Goal: Task Accomplishment & Management: Complete application form

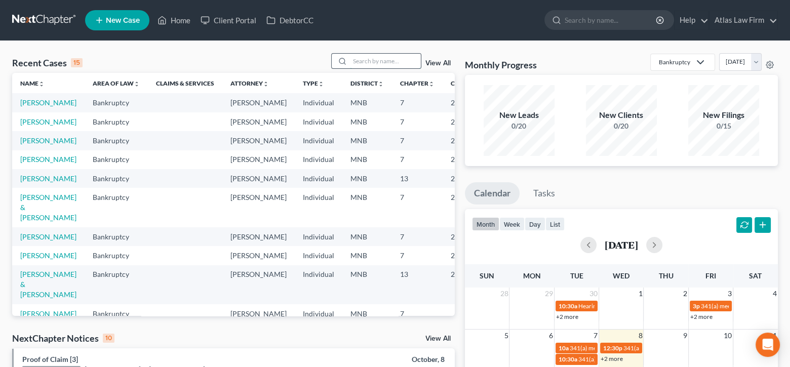
click at [374, 65] on input "search" at bounding box center [385, 61] width 71 height 15
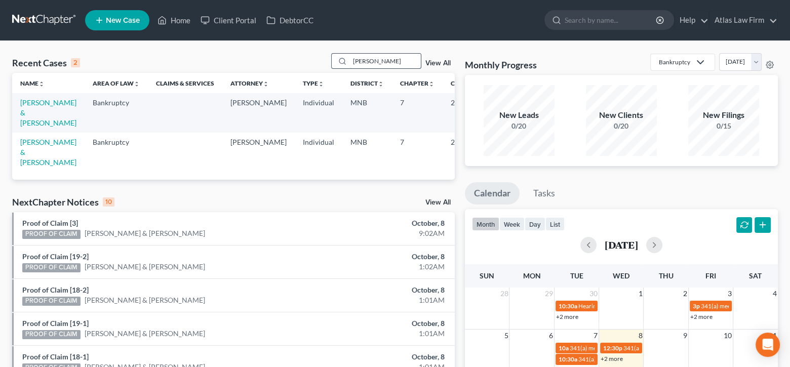
click at [384, 63] on input "thielen" at bounding box center [385, 61] width 71 height 15
type input "thielman"
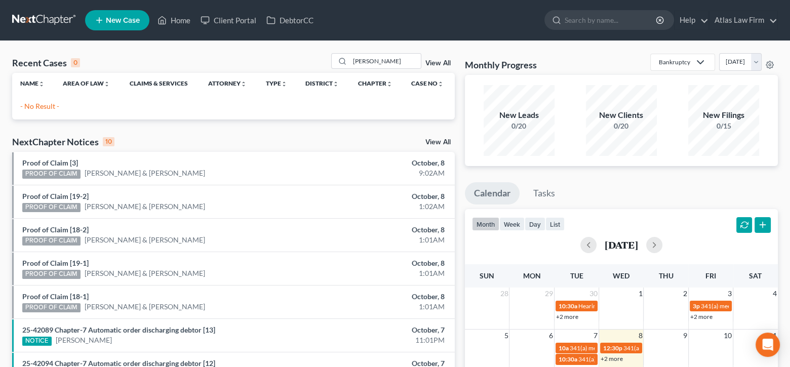
click at [119, 22] on span "New Case" at bounding box center [123, 21] width 34 height 8
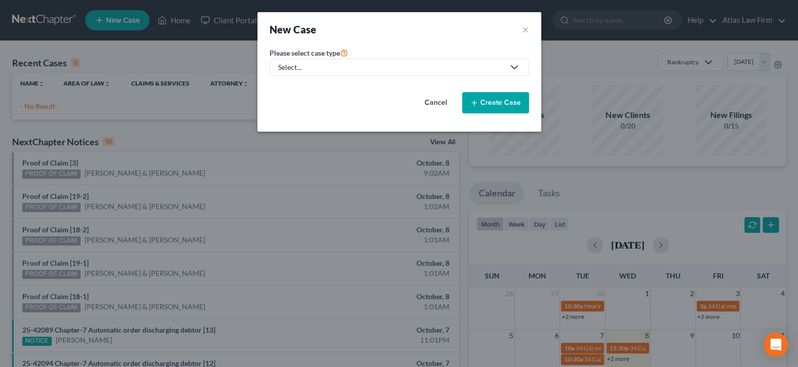
click at [316, 70] on div "Select..." at bounding box center [391, 67] width 226 height 10
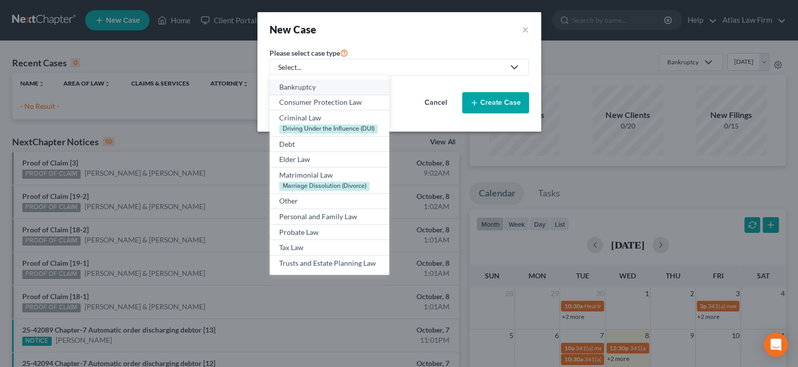
click at [324, 92] on link "Bankruptcy" at bounding box center [330, 88] width 120 height 16
select select "42"
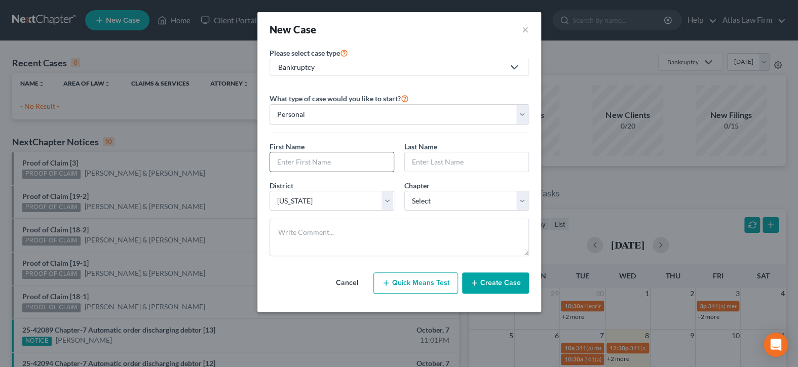
click at [382, 162] on input "text" at bounding box center [332, 161] width 124 height 19
type input "[PERSON_NAME]"
click at [520, 197] on select "Select 7 11 12 13" at bounding box center [466, 201] width 125 height 20
select select "0"
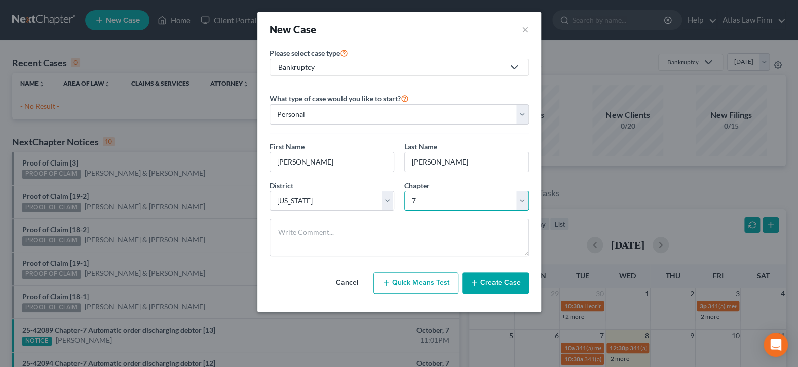
click at [404, 191] on select "Select 7 11 12 13" at bounding box center [466, 201] width 125 height 20
click at [507, 276] on button "Create Case" at bounding box center [495, 283] width 67 height 21
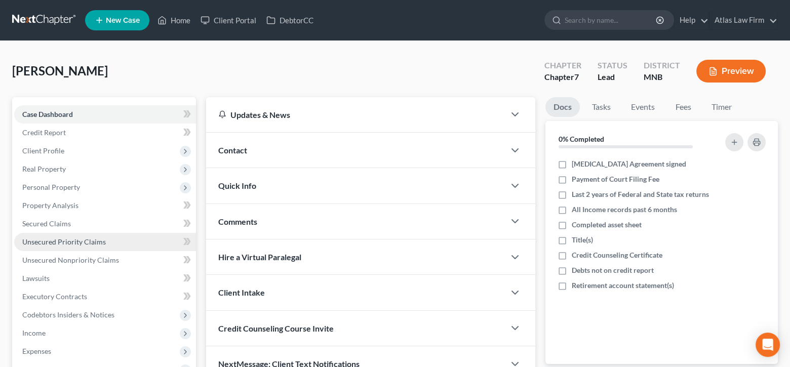
scroll to position [101, 0]
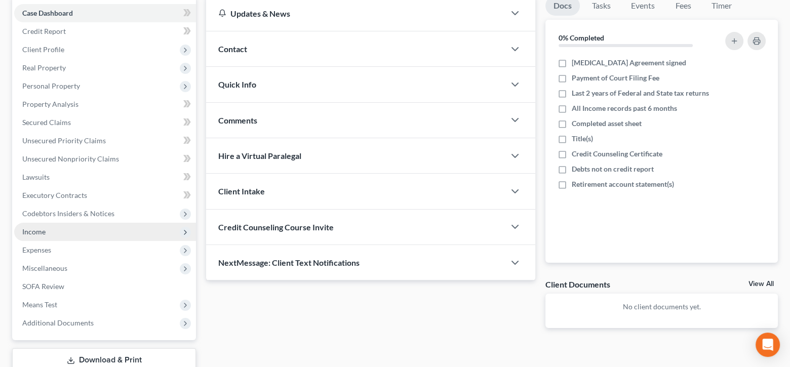
click at [59, 224] on span "Income" at bounding box center [105, 232] width 182 height 18
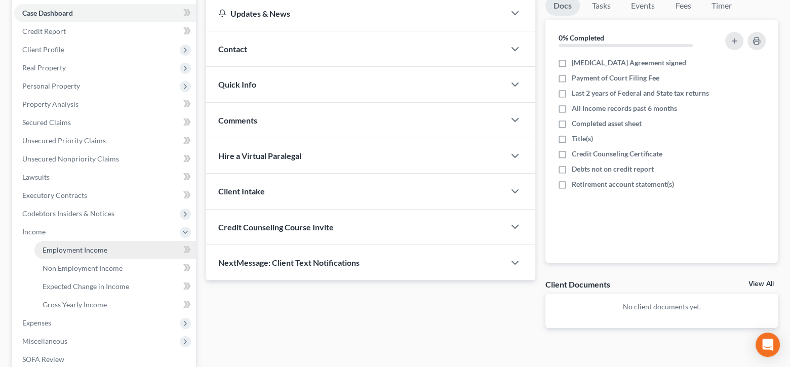
click at [73, 246] on span "Employment Income" at bounding box center [75, 250] width 65 height 9
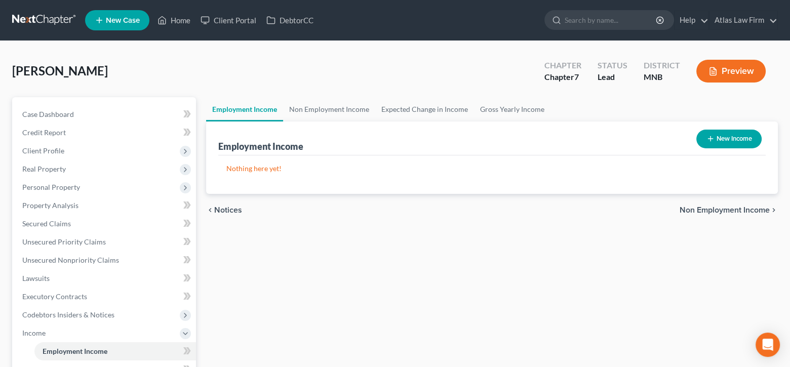
click at [728, 138] on button "New Income" at bounding box center [729, 139] width 65 height 19
select select "0"
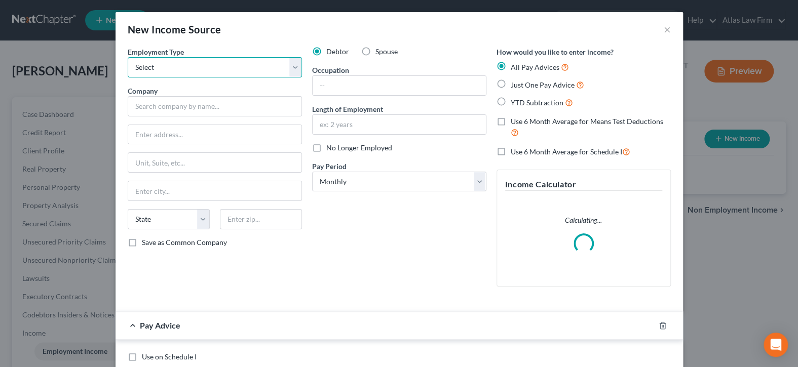
drag, startPoint x: 293, startPoint y: 62, endPoint x: 287, endPoint y: 68, distance: 8.2
click at [292, 62] on select "Select Full or Part Time Employment Self Employment" at bounding box center [215, 67] width 174 height 20
select select "0"
click at [128, 57] on select "Select Full or Part Time Employment Self Employment" at bounding box center [215, 67] width 174 height 20
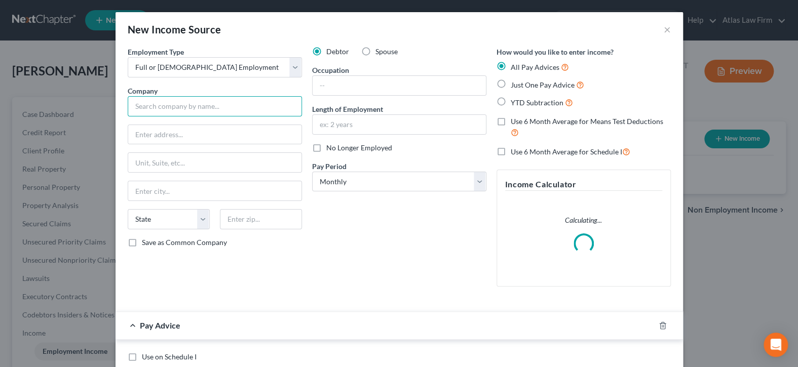
click at [259, 107] on input "text" at bounding box center [215, 106] width 174 height 20
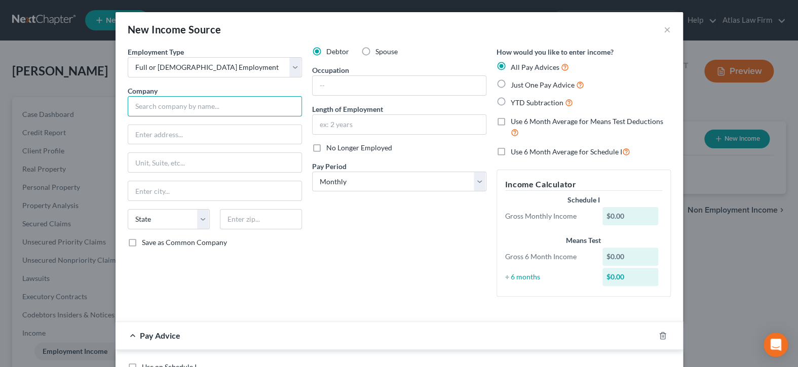
click at [189, 108] on input "text" at bounding box center [215, 106] width 174 height 20
type input "Bullhorn"
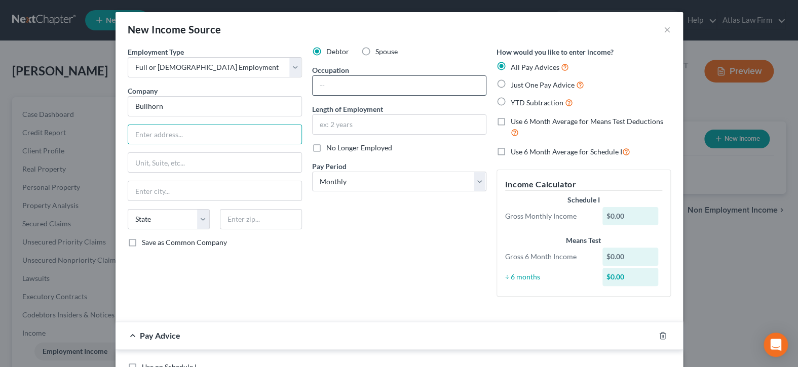
click at [353, 85] on input "text" at bounding box center [399, 85] width 173 height 19
type input "Enterprise Support Analyst"
click at [390, 123] on input "text" at bounding box center [399, 124] width 173 height 19
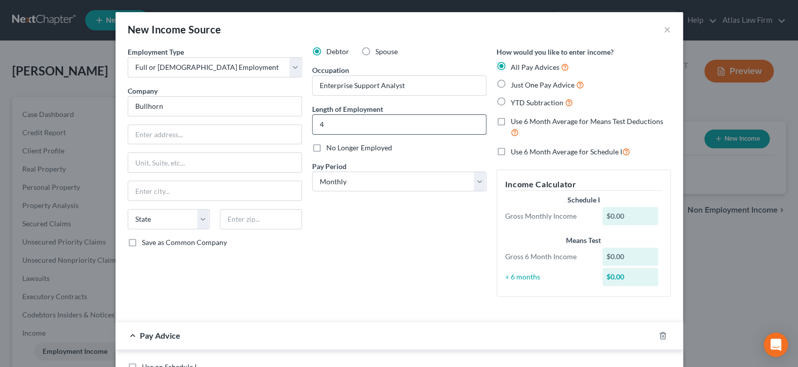
type input "4 years"
click at [193, 137] on input "text" at bounding box center [214, 134] width 173 height 19
type input "100 Summer Street"
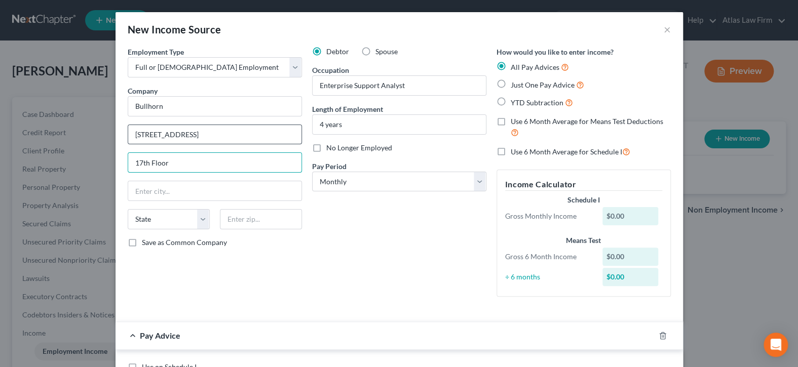
type input "17th Floor"
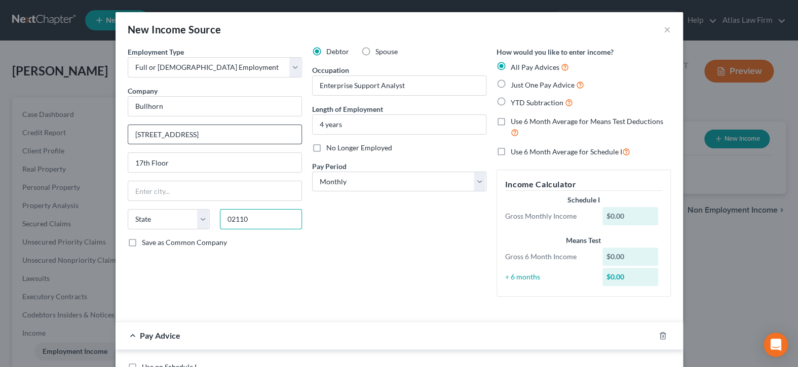
type input "02110"
type input "Boston"
select select "22"
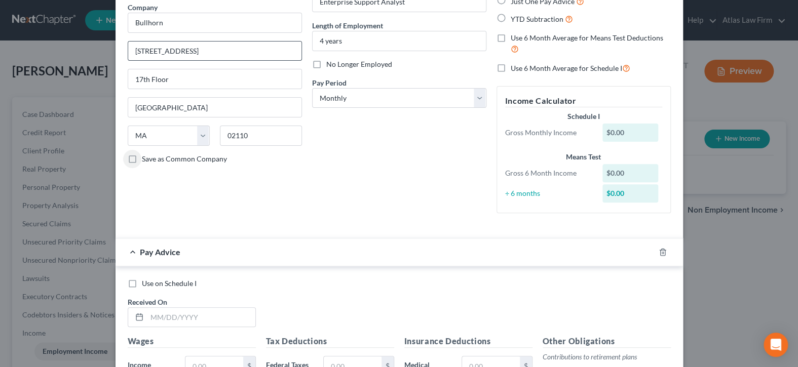
scroll to position [101, 0]
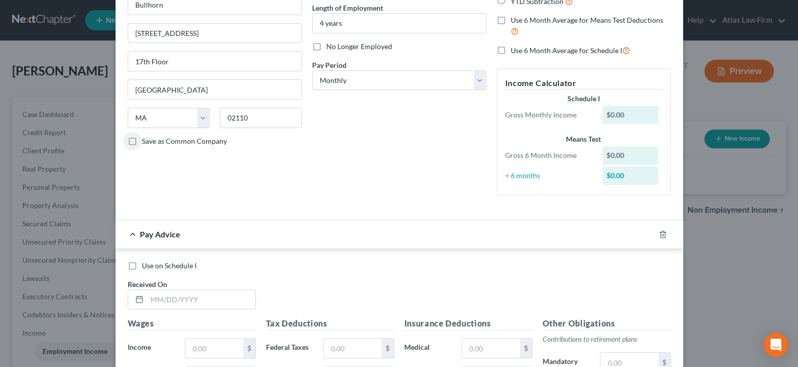
click at [142, 265] on label "Use on Schedule I" at bounding box center [169, 266] width 55 height 10
click at [146, 265] on input "Use on Schedule I" at bounding box center [149, 264] width 7 height 7
checkbox input "true"
drag, startPoint x: 162, startPoint y: 298, endPoint x: 168, endPoint y: 295, distance: 6.6
click at [162, 298] on input "text" at bounding box center [201, 299] width 108 height 19
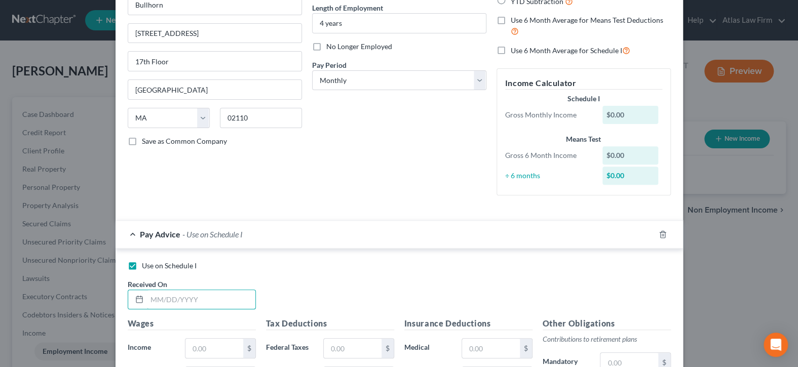
type input "01/01/2021"
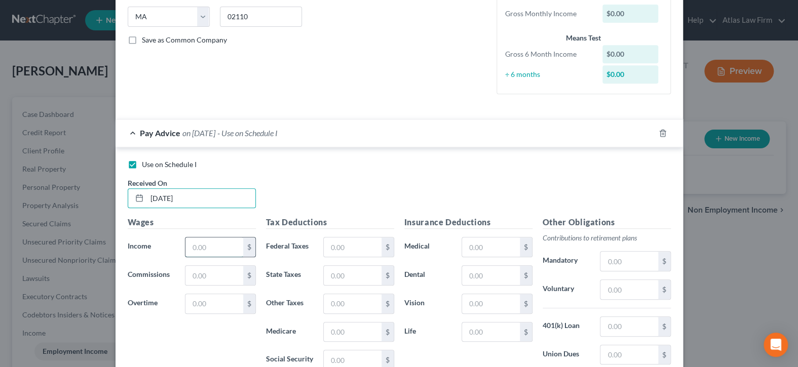
click at [223, 243] on input "text" at bounding box center [213, 247] width 57 height 19
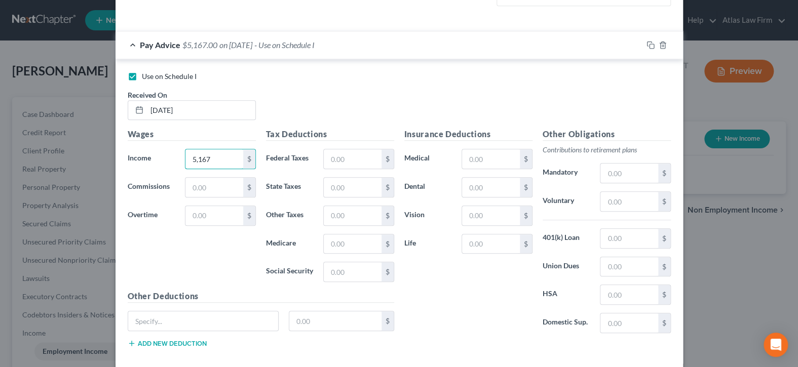
scroll to position [340, 0]
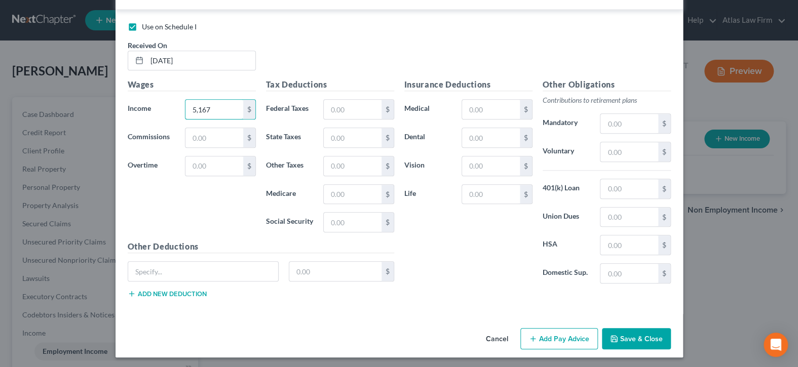
type input "5,167"
click at [632, 339] on button "Save & Close" at bounding box center [636, 338] width 69 height 21
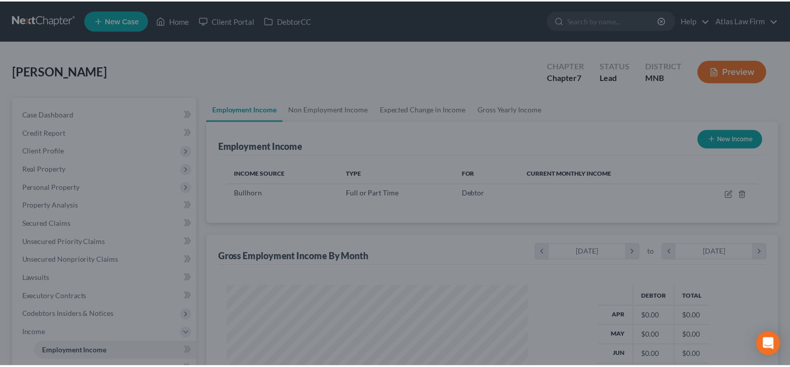
scroll to position [180, 322]
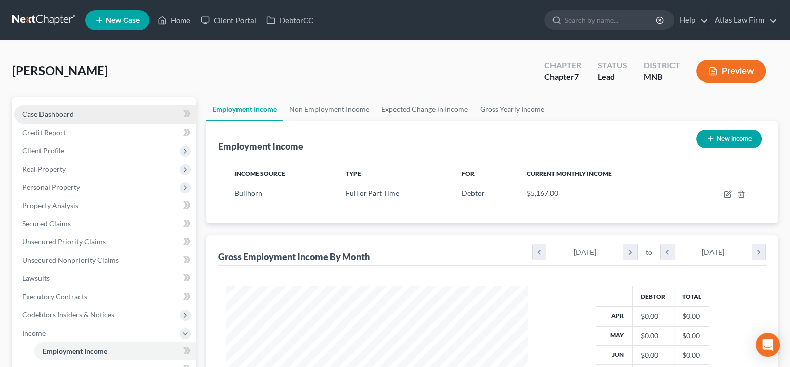
click at [72, 117] on span "Case Dashboard" at bounding box center [48, 114] width 52 height 9
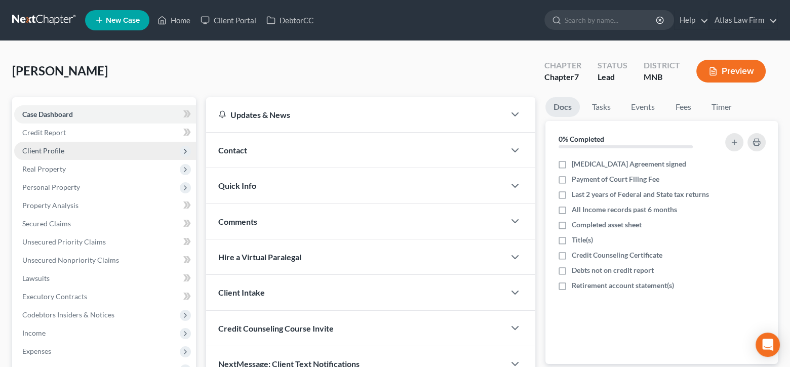
click at [87, 146] on span "Client Profile" at bounding box center [105, 151] width 182 height 18
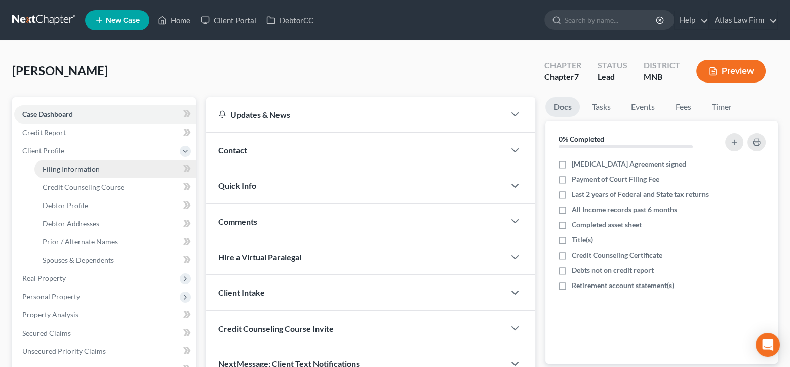
click at [90, 165] on span "Filing Information" at bounding box center [71, 169] width 57 height 9
select select "1"
select select "0"
select select "42"
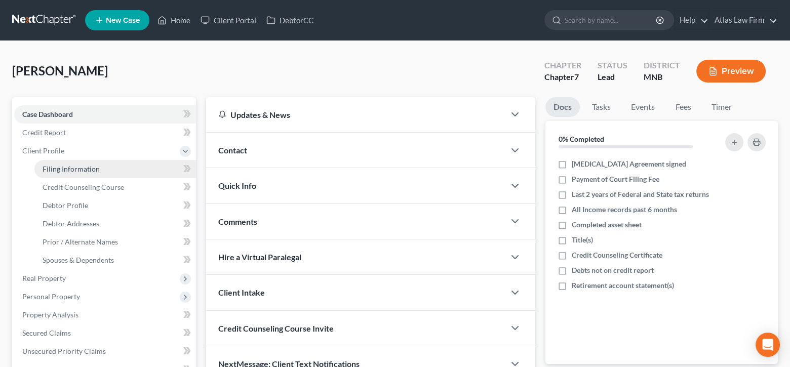
select select "24"
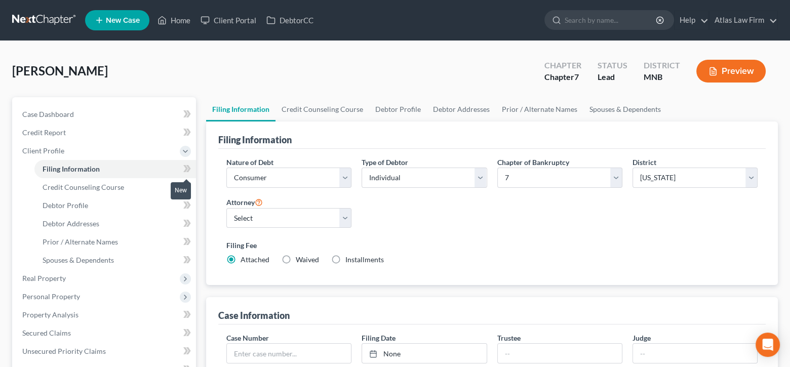
click at [189, 167] on icon at bounding box center [188, 168] width 5 height 7
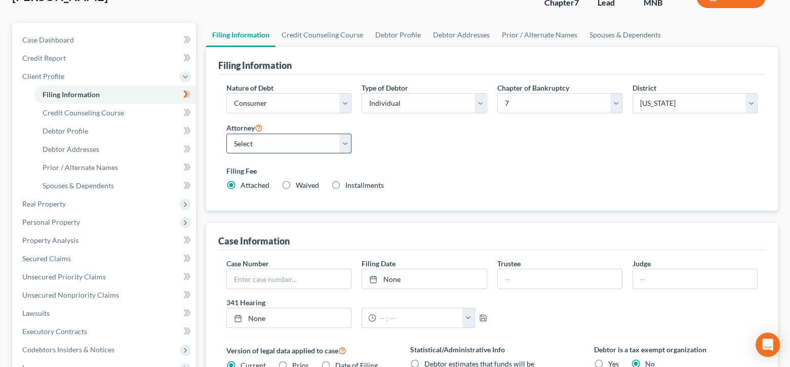
scroll to position [203, 0]
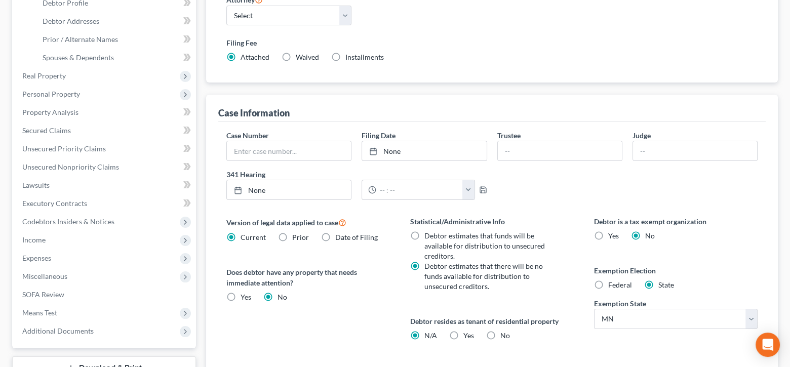
click at [608, 283] on label "Federal" at bounding box center [620, 285] width 24 height 10
click at [612, 283] on input "Federal" at bounding box center [615, 283] width 7 height 7
radio input "true"
radio input "false"
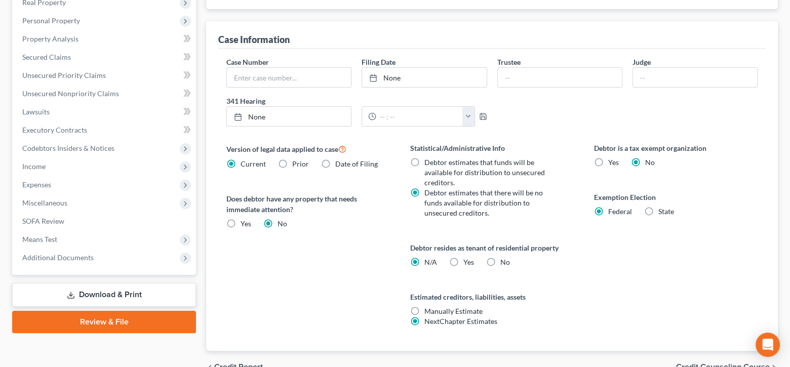
scroll to position [304, 0]
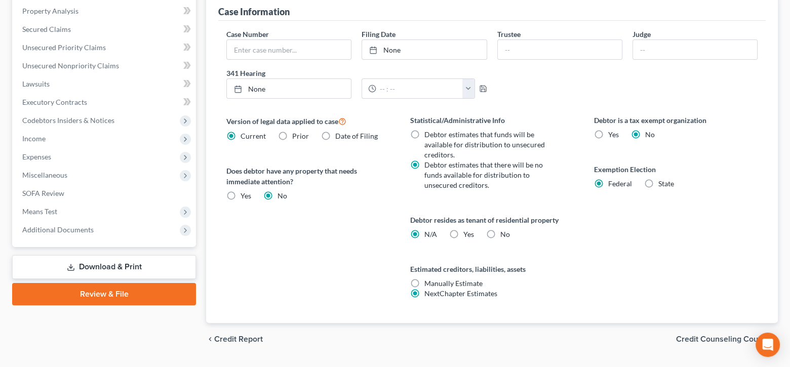
click at [464, 229] on label "Yes Yes" at bounding box center [469, 234] width 11 height 10
click at [468, 229] on input "Yes Yes" at bounding box center [471, 232] width 7 height 7
radio input "true"
radio input "false"
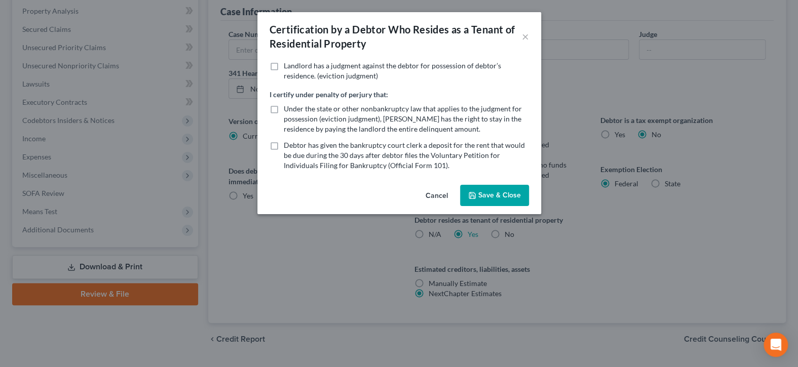
click at [479, 194] on button "Save & Close" at bounding box center [494, 195] width 69 height 21
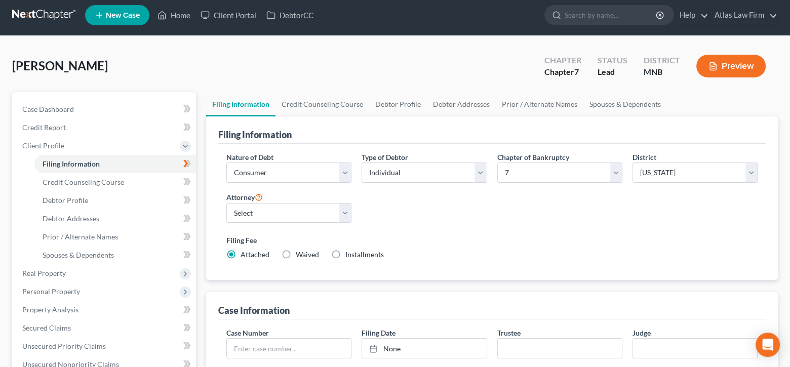
scroll to position [0, 0]
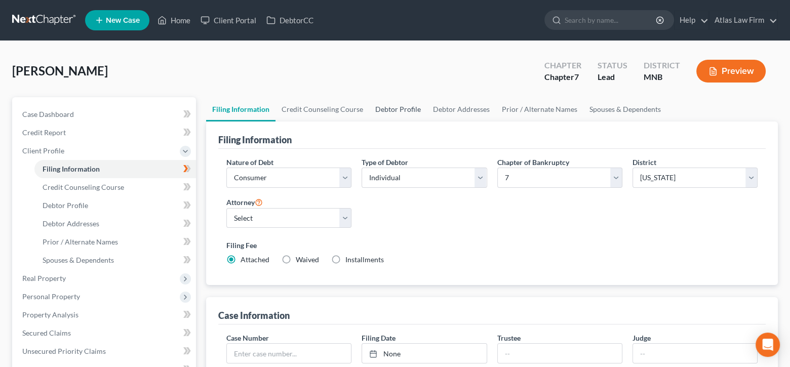
click at [403, 108] on link "Debtor Profile" at bounding box center [398, 109] width 58 height 24
select select "0"
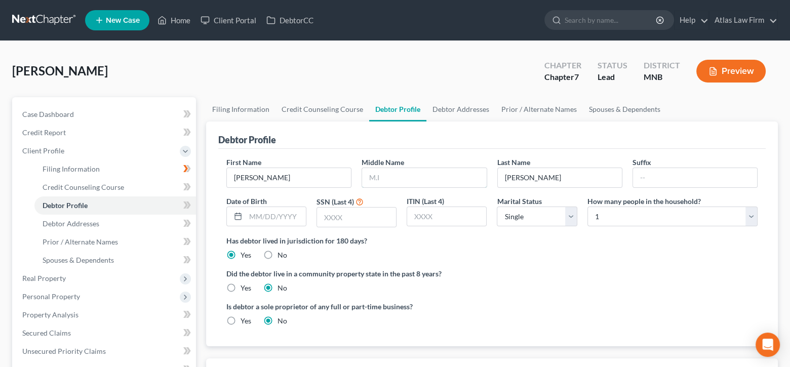
drag, startPoint x: 396, startPoint y: 176, endPoint x: 488, endPoint y: 172, distance: 92.8
click at [396, 176] on input "text" at bounding box center [424, 177] width 124 height 19
click at [412, 171] on input "text" at bounding box center [424, 177] width 124 height 19
type input "[PERSON_NAME]"
click at [293, 218] on input "text" at bounding box center [276, 216] width 60 height 19
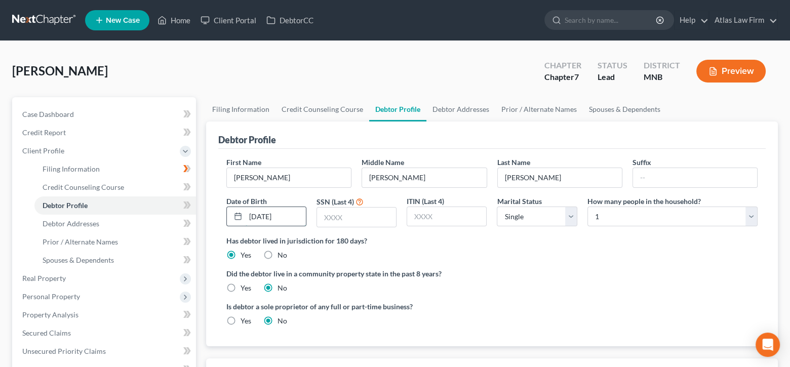
type input "[DATE]"
click at [344, 214] on input "text" at bounding box center [356, 217] width 79 height 19
type input "6583"
click at [463, 112] on link "Debtor Addresses" at bounding box center [461, 109] width 69 height 24
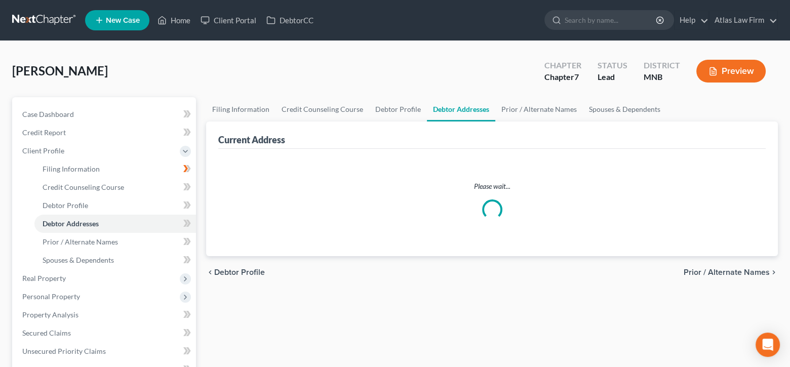
select select "0"
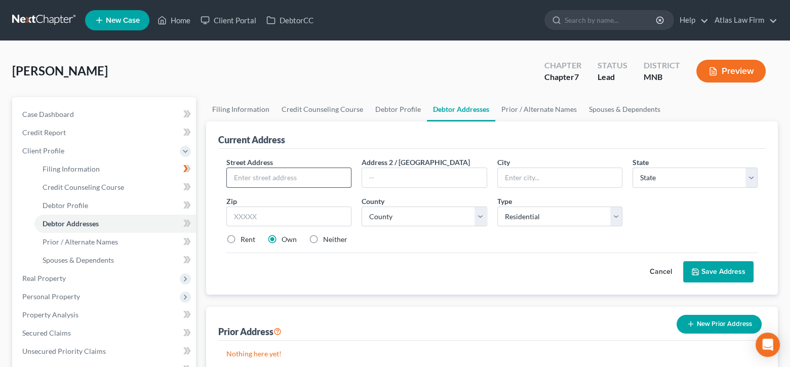
click at [343, 178] on input "text" at bounding box center [289, 177] width 124 height 19
type input "3126 Minnehaha Ave"
type input "Apt L16"
type input "55406"
type input "Minneapolis"
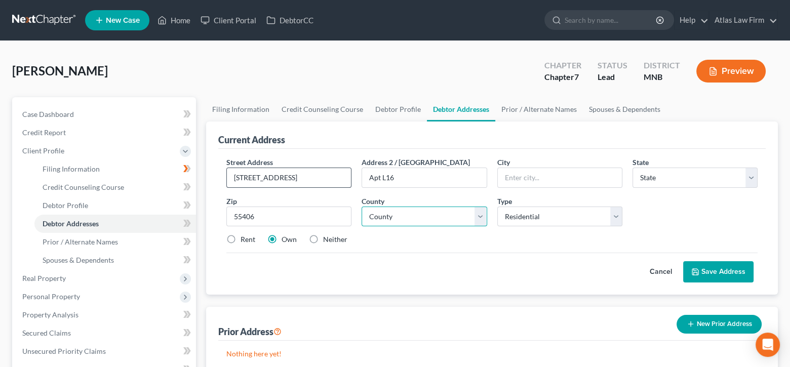
select select "24"
click at [483, 219] on select "County Aitkin County Anoka County Becker County Beltrami County Benton County B…" at bounding box center [424, 217] width 125 height 20
select select "26"
click at [362, 207] on select "County Aitkin County Anoka County Becker County Beltrami County Benton County B…" at bounding box center [424, 217] width 125 height 20
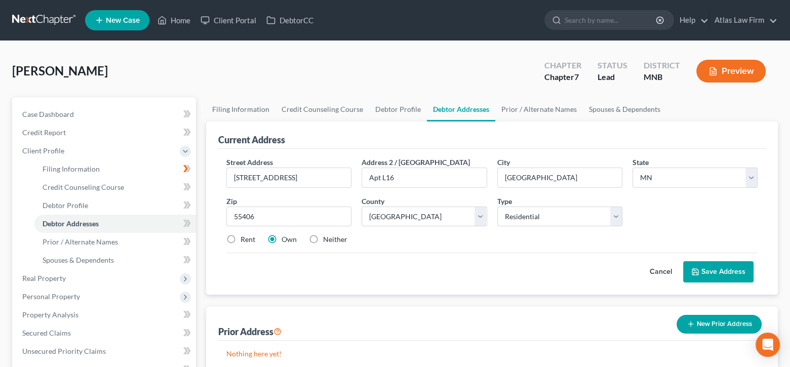
drag, startPoint x: 232, startPoint y: 235, endPoint x: 248, endPoint y: 229, distance: 17.6
click at [241, 235] on label "Rent" at bounding box center [248, 240] width 15 height 10
click at [245, 235] on input "Rent" at bounding box center [248, 238] width 7 height 7
radio input "true"
click at [739, 278] on button "Save Address" at bounding box center [718, 271] width 70 height 21
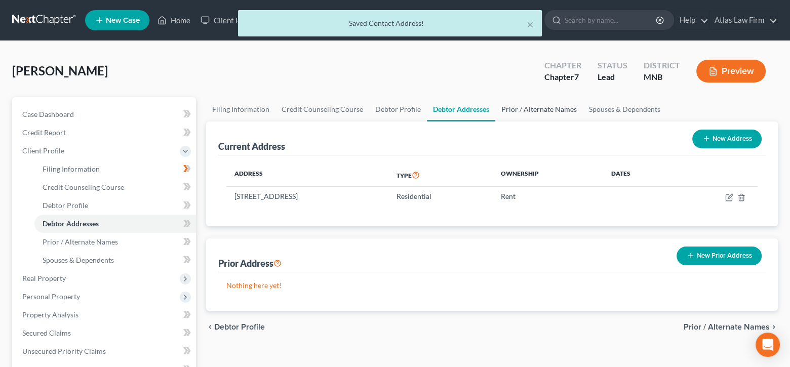
click at [517, 109] on link "Prior / Alternate Names" at bounding box center [539, 109] width 88 height 24
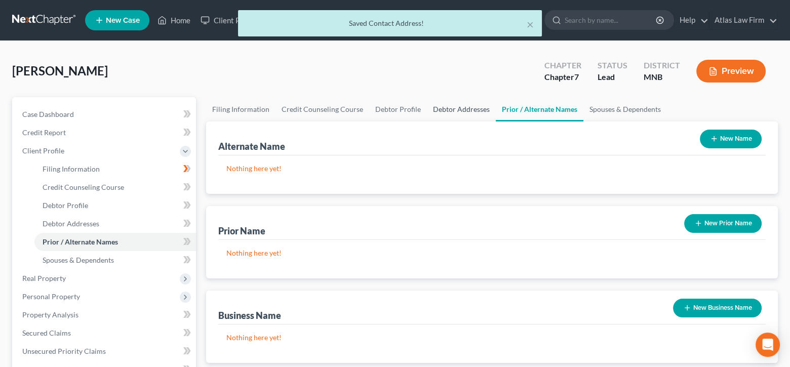
click at [463, 108] on link "Debtor Addresses" at bounding box center [461, 109] width 69 height 24
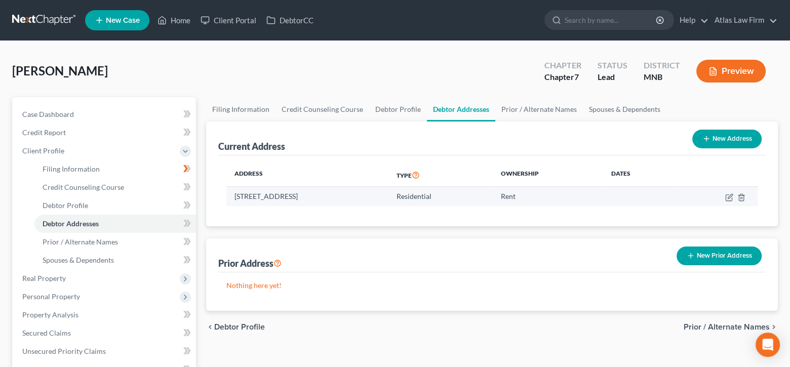
drag, startPoint x: 726, startPoint y: 257, endPoint x: 548, endPoint y: 189, distance: 190.3
click at [726, 257] on button "New Prior Address" at bounding box center [719, 256] width 85 height 19
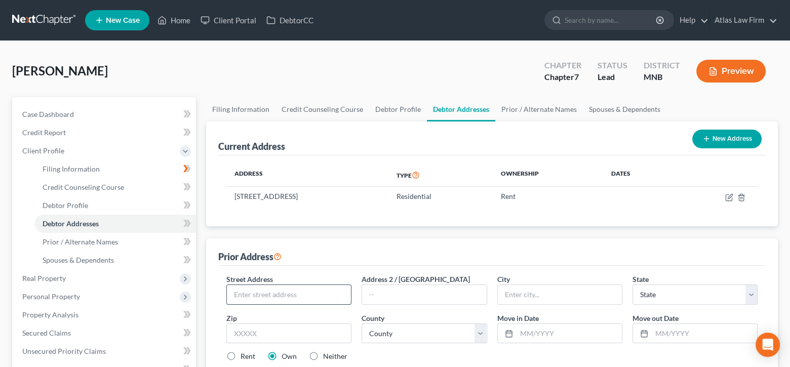
click at [313, 292] on input "text" at bounding box center [289, 294] width 124 height 19
type input "100 Kimball Ave"
type input "H90"
click at [306, 325] on input "text" at bounding box center [288, 334] width 125 height 20
type input "5"
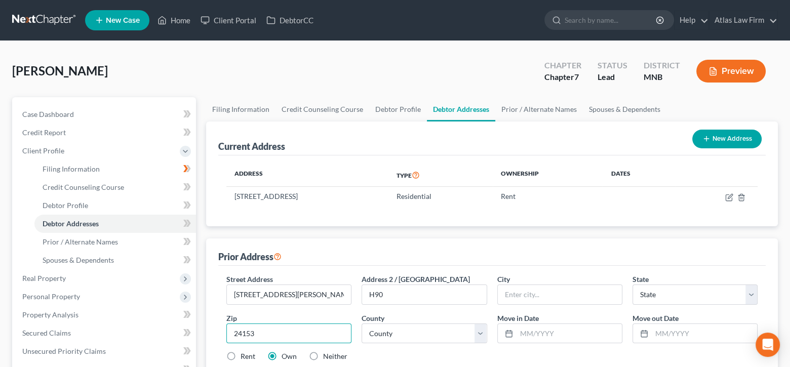
type input "24153"
type input "Salem"
select select "48"
click at [483, 337] on select "County Accomack County Albemarle County Alexandria city Alleghany County Amelia…" at bounding box center [424, 334] width 125 height 20
select select "107"
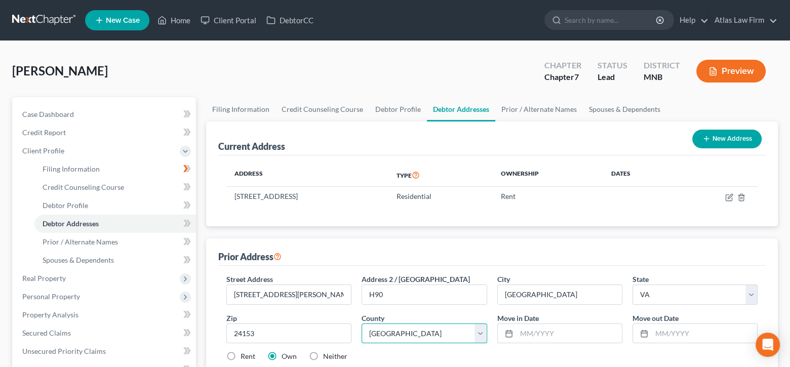
click at [362, 324] on select "County Accomack County Albemarle County Alexandria city Alleghany County Amelia…" at bounding box center [424, 334] width 125 height 20
click at [553, 335] on input "text" at bounding box center [569, 333] width 105 height 19
type input "[DATE]"
type input "12/31/2023"
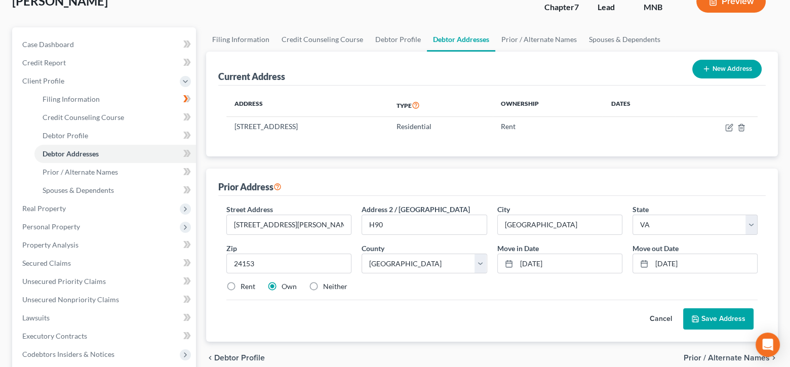
scroll to position [101, 0]
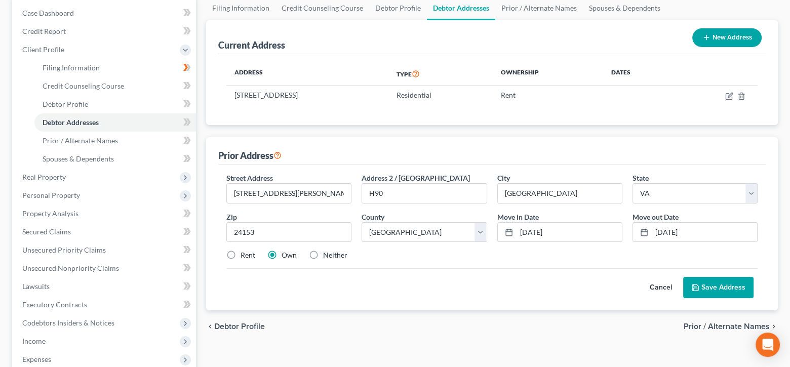
click at [241, 255] on label "Rent" at bounding box center [248, 255] width 15 height 10
click at [245, 255] on input "Rent" at bounding box center [248, 253] width 7 height 7
radio input "true"
click at [707, 289] on button "Save Address" at bounding box center [718, 287] width 70 height 21
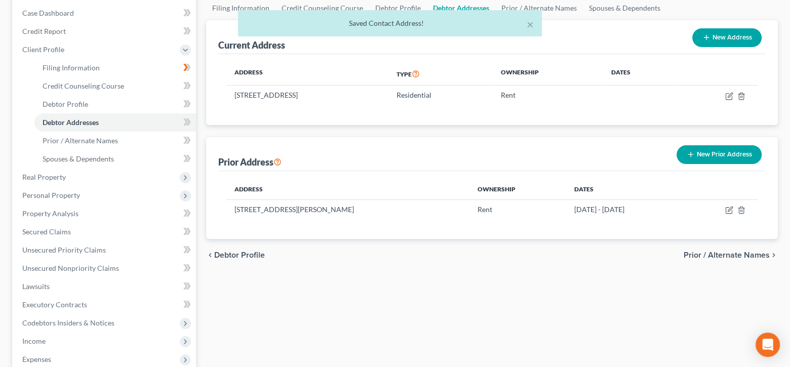
click at [718, 152] on button "New Prior Address" at bounding box center [719, 154] width 85 height 19
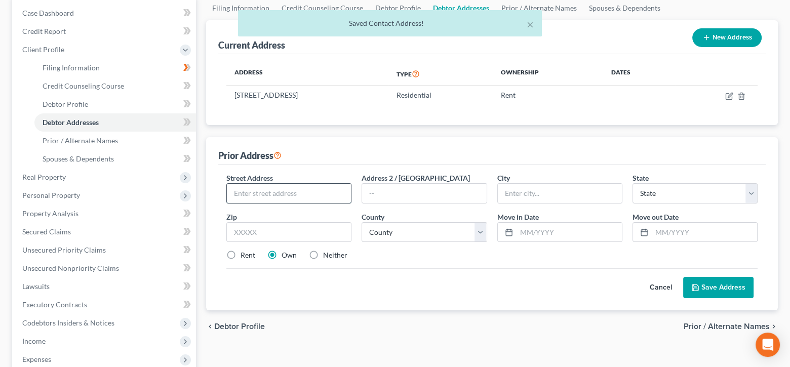
click at [320, 193] on input "text" at bounding box center [289, 193] width 124 height 19
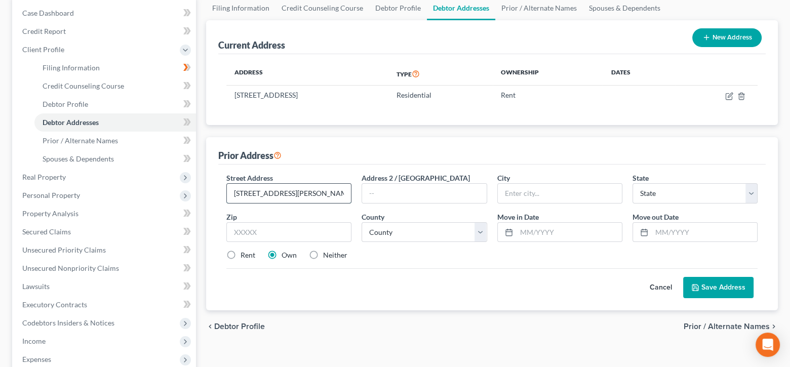
type input "5 Church Hill Rd"
type input "24089"
type input "Fieldale"
select select "48"
click at [483, 234] on select "County Accomack County Albemarle County Alexandria city Alleghany County Amelia…" at bounding box center [424, 232] width 125 height 20
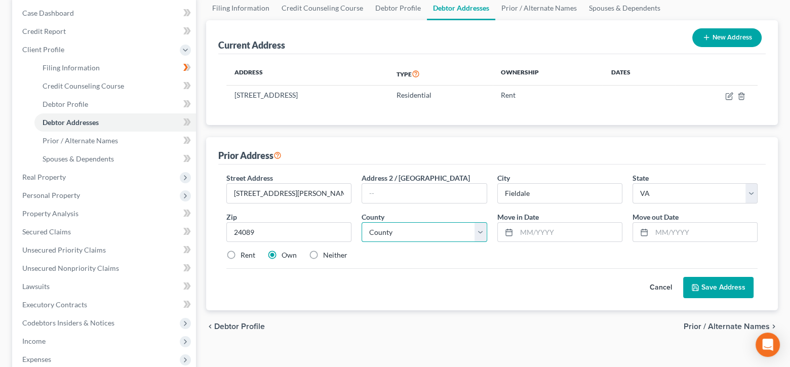
select select "60"
click at [362, 222] on select "County Accomack County Albemarle County Alexandria city Alleghany County Amelia…" at bounding box center [424, 232] width 125 height 20
click at [542, 232] on input "text" at bounding box center [569, 232] width 105 height 19
type input "[DATE]"
type input "0"
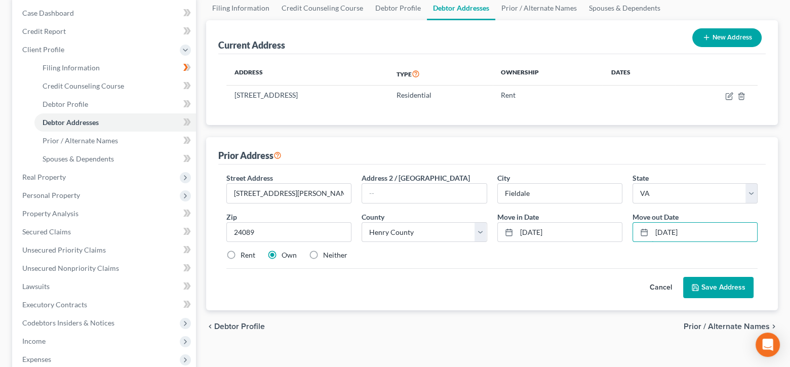
type input "[DATE]"
click at [248, 252] on label "Rent" at bounding box center [248, 255] width 15 height 10
click at [248, 252] on input "Rent" at bounding box center [248, 253] width 7 height 7
radio input "true"
click at [720, 286] on button "Save Address" at bounding box center [718, 287] width 70 height 21
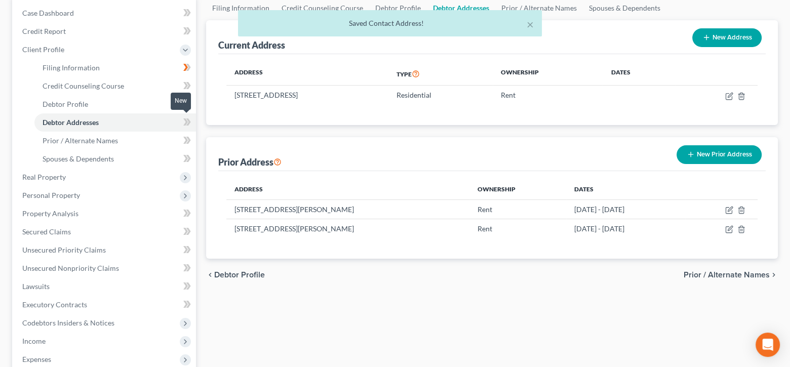
click at [184, 122] on icon at bounding box center [187, 122] width 8 height 13
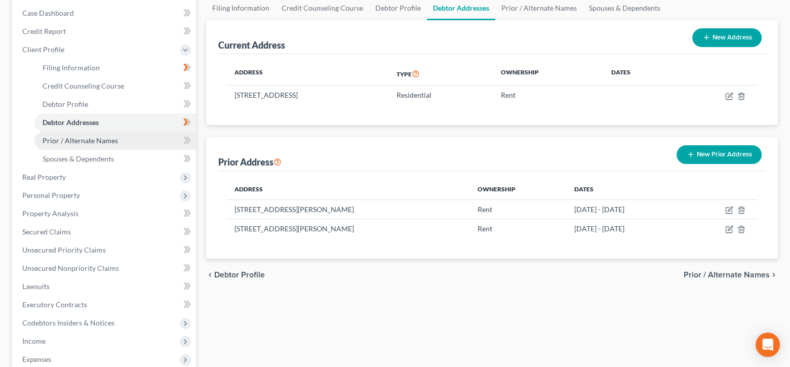
click at [118, 140] on link "Prior / Alternate Names" at bounding box center [115, 141] width 162 height 18
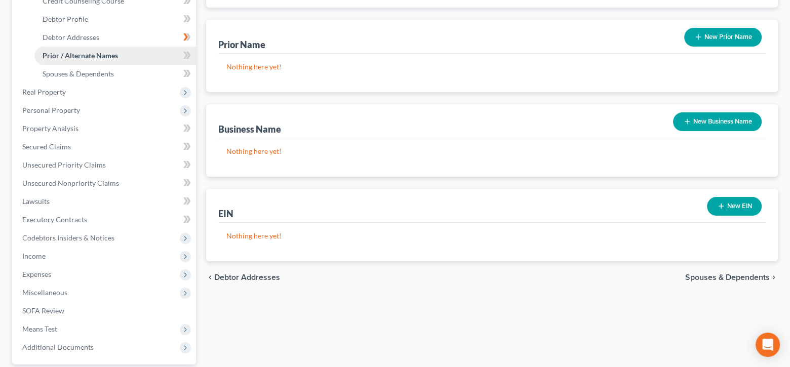
scroll to position [203, 0]
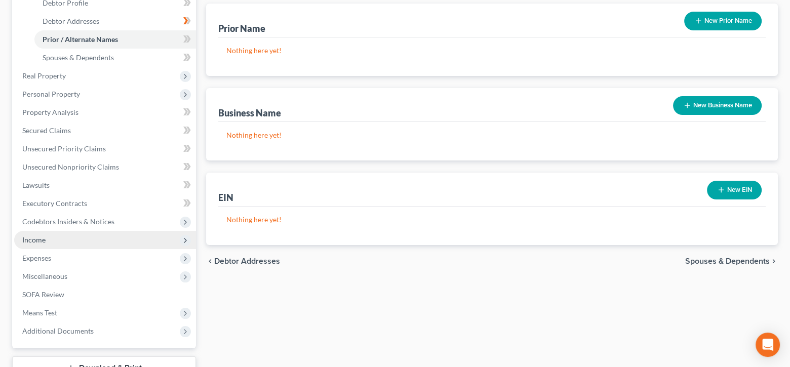
click at [54, 239] on span "Income" at bounding box center [105, 240] width 182 height 18
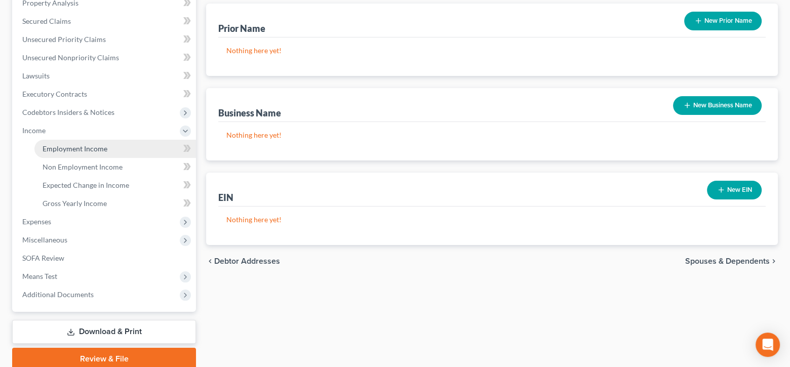
click at [90, 144] on span "Employment Income" at bounding box center [75, 148] width 65 height 9
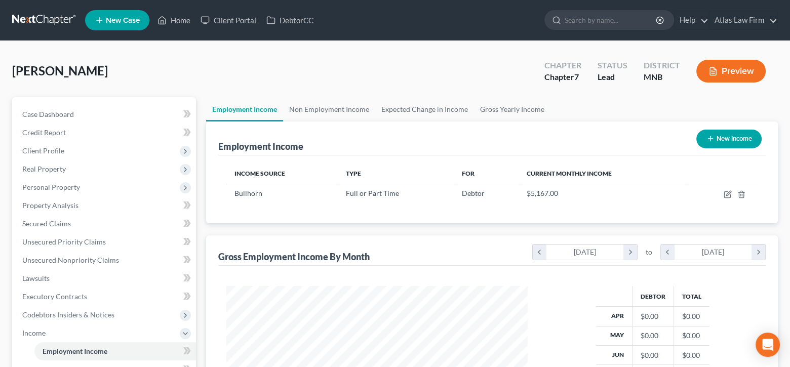
scroll to position [180, 322]
click at [188, 350] on icon at bounding box center [188, 351] width 5 height 7
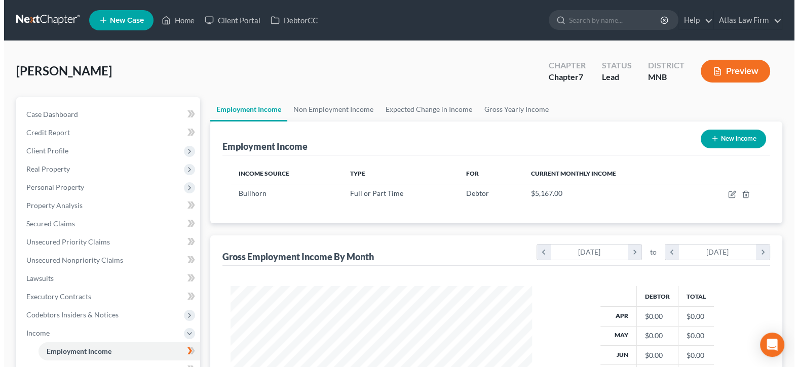
scroll to position [101, 0]
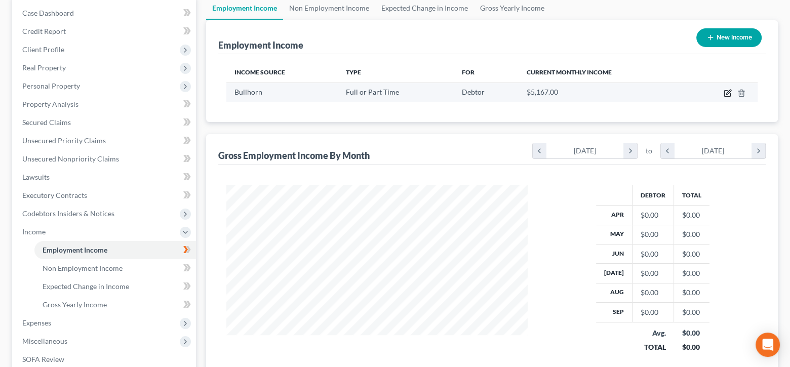
click at [727, 91] on icon "button" at bounding box center [728, 92] width 5 height 5
select select "0"
select select "22"
select select "0"
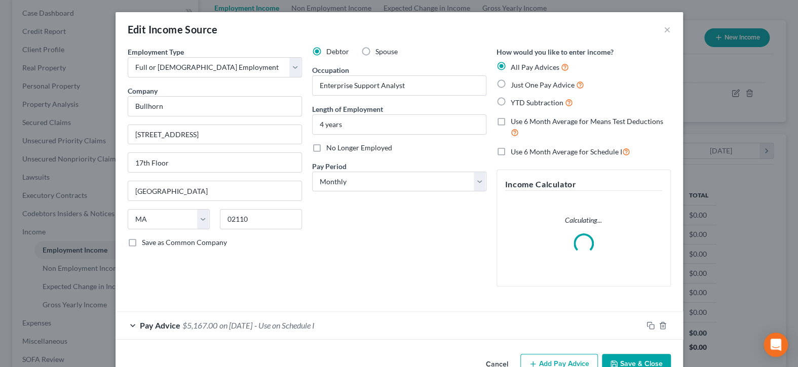
scroll to position [27, 0]
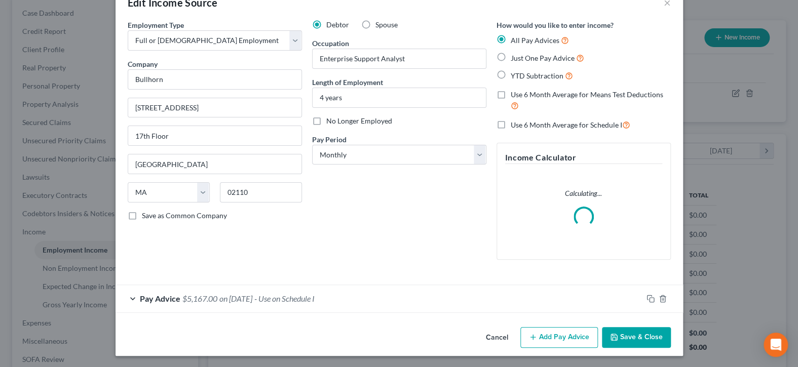
click at [315, 300] on span "- Use on Schedule I" at bounding box center [284, 299] width 60 height 10
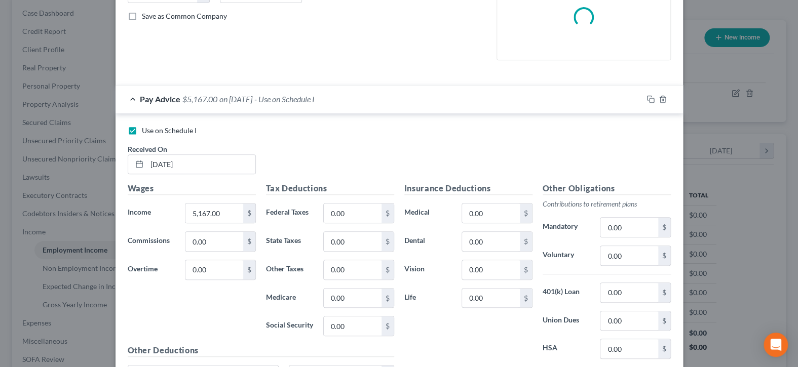
scroll to position [229, 0]
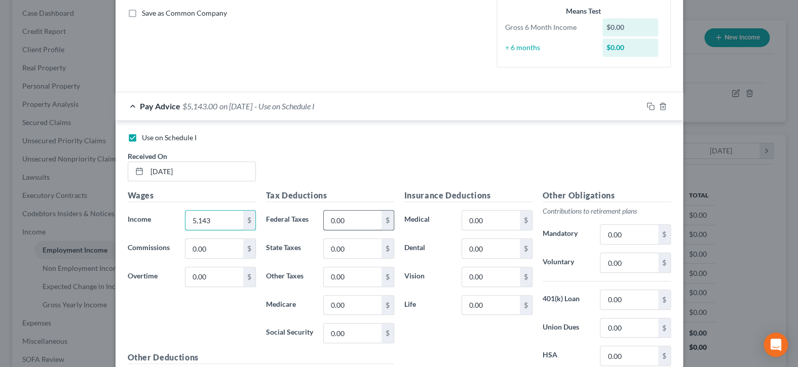
type input "5,143"
click at [359, 221] on input "0.00" at bounding box center [352, 220] width 57 height 19
type input "1,075"
click at [633, 262] on input "0.00" at bounding box center [628, 262] width 57 height 19
type input "154"
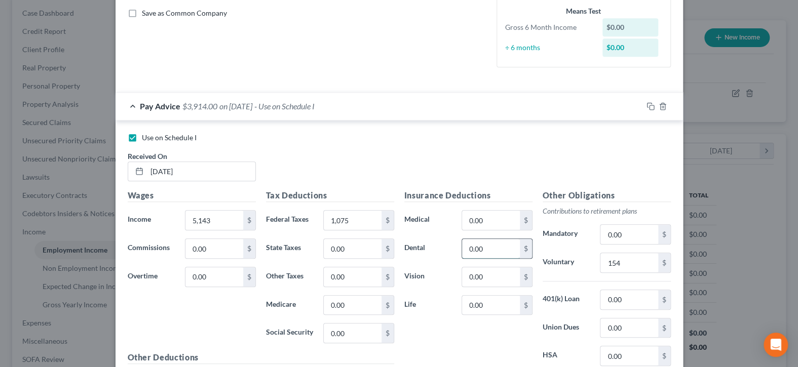
click at [482, 245] on input "0.00" at bounding box center [490, 248] width 57 height 19
type input "4"
click at [480, 222] on input "0.00" at bounding box center [490, 220] width 57 height 19
type input "83"
click at [484, 278] on input "0.00" at bounding box center [490, 276] width 57 height 19
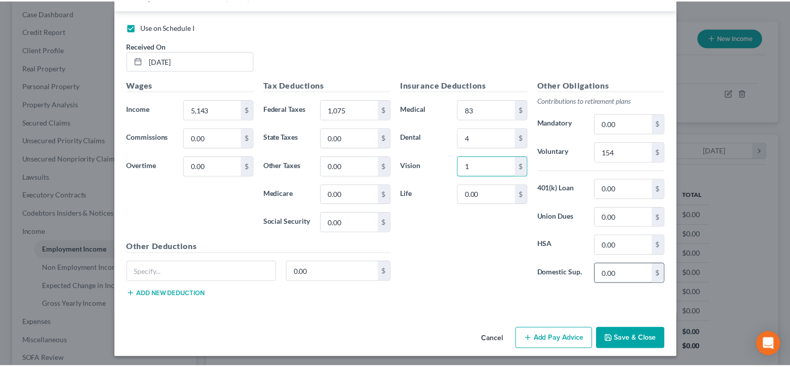
scroll to position [340, 0]
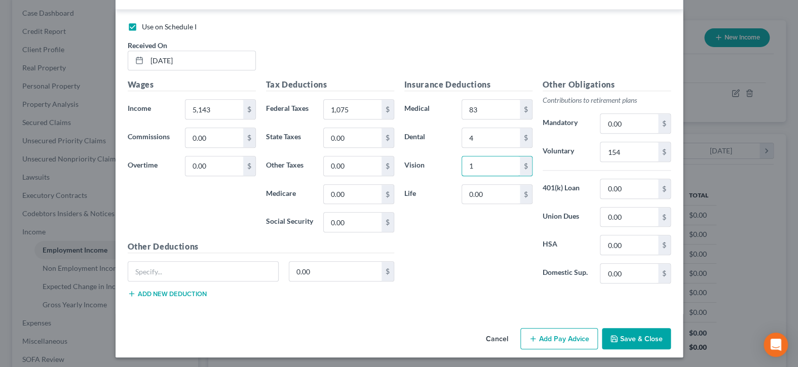
type input "1"
click at [623, 338] on button "Save & Close" at bounding box center [636, 338] width 69 height 21
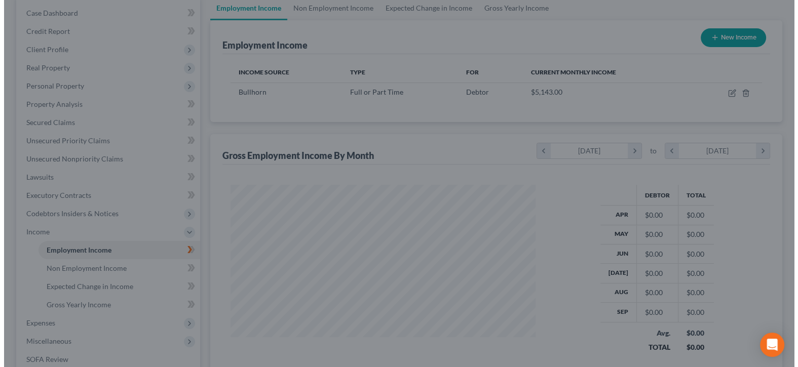
scroll to position [506420, 506279]
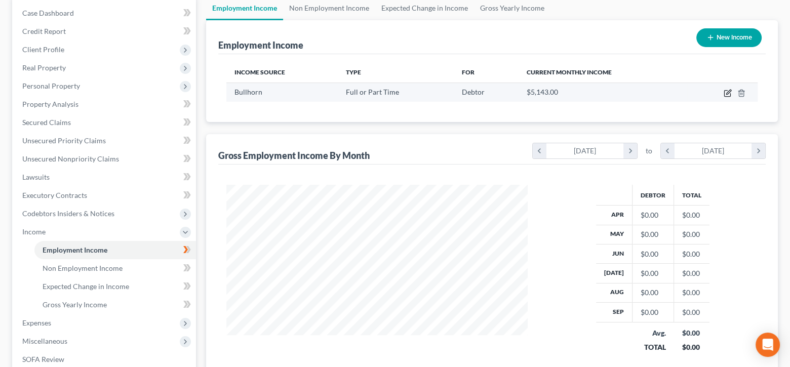
click at [724, 93] on icon "button" at bounding box center [728, 93] width 8 height 8
select select "0"
select select "22"
select select "0"
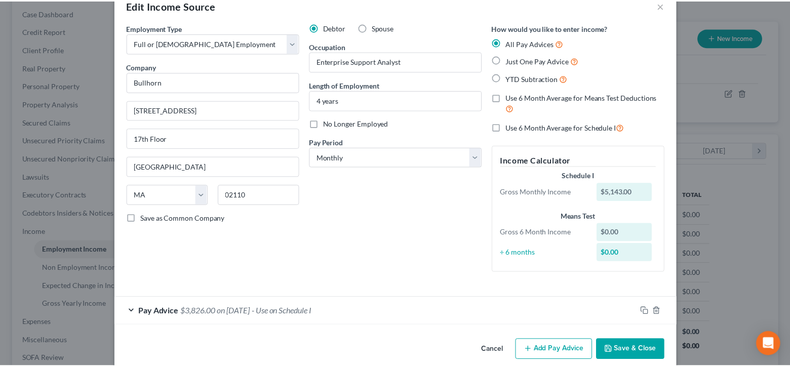
scroll to position [37, 0]
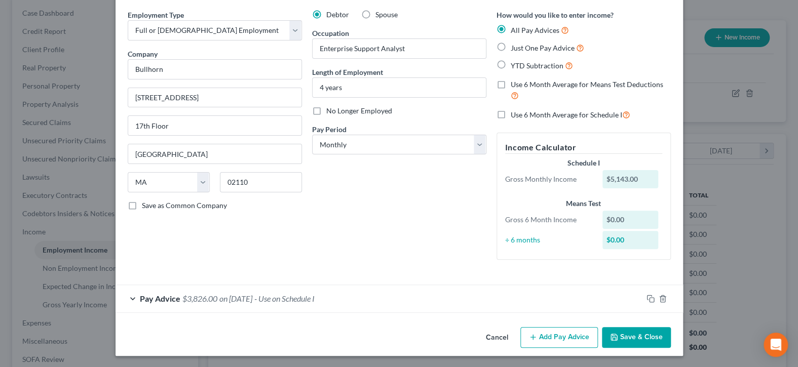
click at [626, 336] on button "Save & Close" at bounding box center [636, 337] width 69 height 21
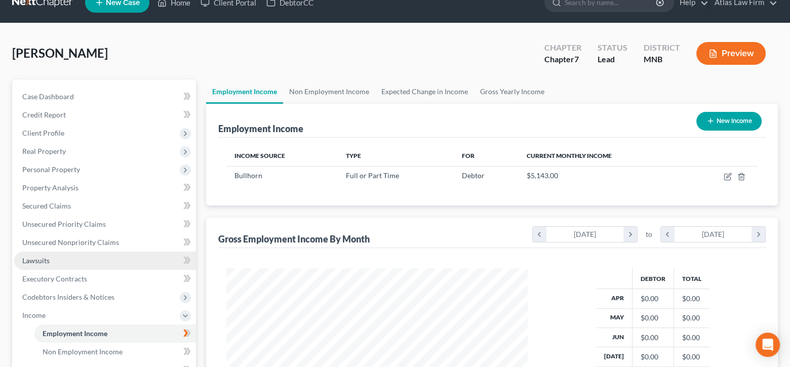
scroll to position [0, 0]
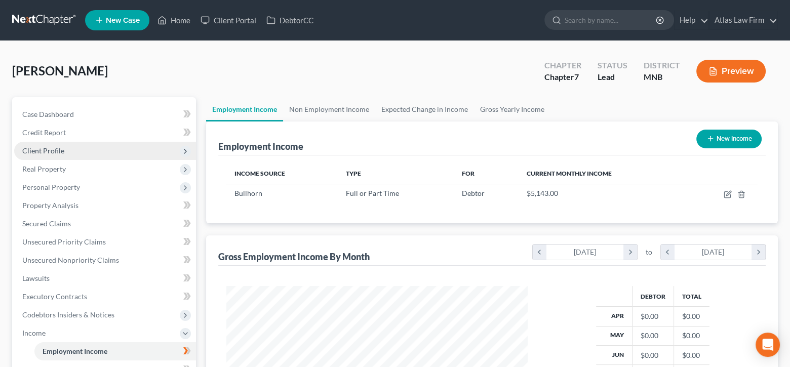
click at [65, 151] on span "Client Profile" at bounding box center [105, 151] width 182 height 18
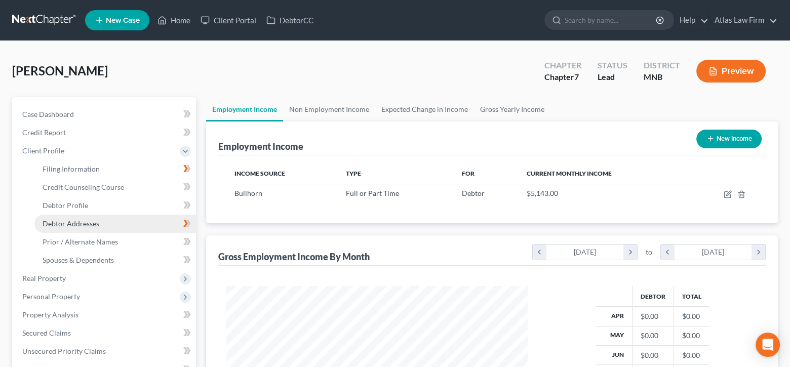
click at [121, 224] on link "Debtor Addresses" at bounding box center [115, 224] width 162 height 18
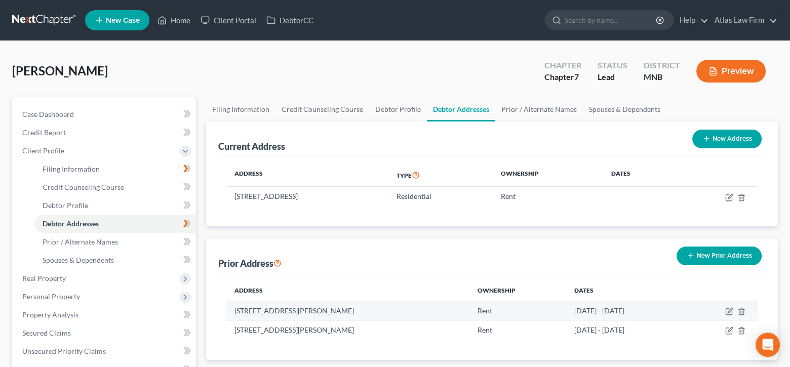
scroll to position [101, 0]
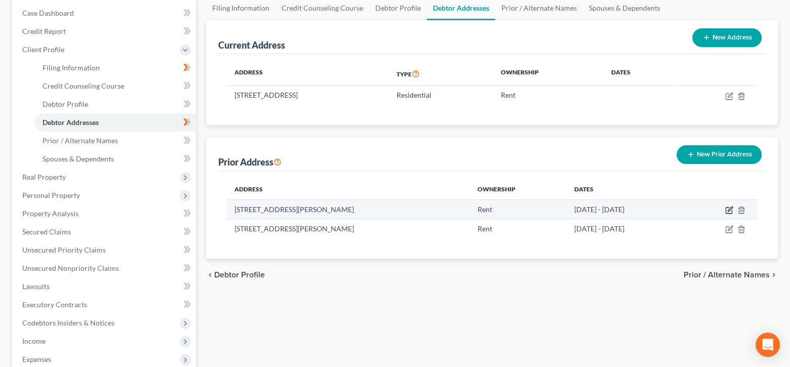
click at [728, 211] on icon "button" at bounding box center [729, 210] width 8 height 8
select select "48"
select select "107"
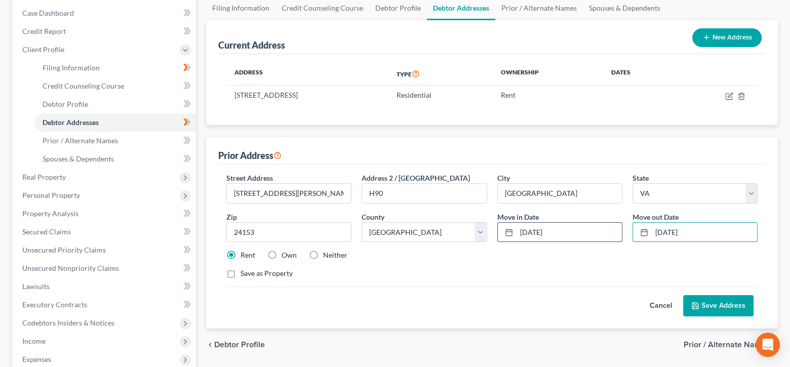
drag, startPoint x: 722, startPoint y: 233, endPoint x: 606, endPoint y: 229, distance: 116.6
click at [606, 229] on div "Street Address * 100 Kimball Ave Address 2 / PO Box H90 City * Salem State * St…" at bounding box center [492, 230] width 542 height 114
type input "[DATE]"
click at [729, 304] on button "Save Address" at bounding box center [718, 305] width 70 height 21
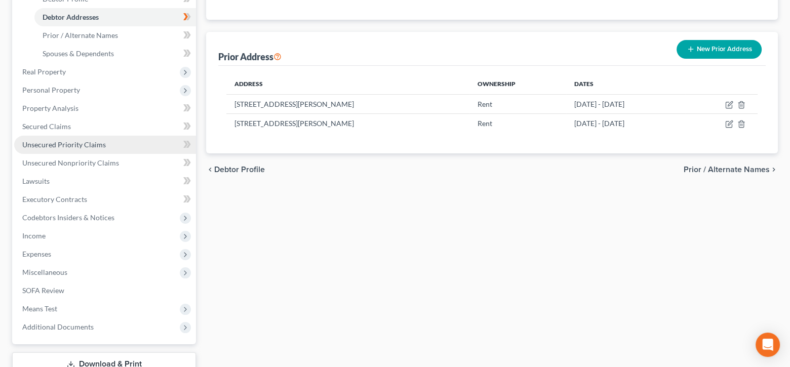
scroll to position [279, 0]
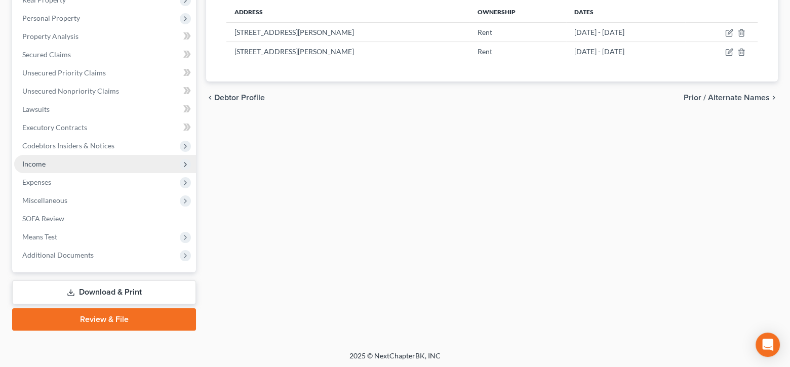
click at [73, 163] on span "Income" at bounding box center [105, 164] width 182 height 18
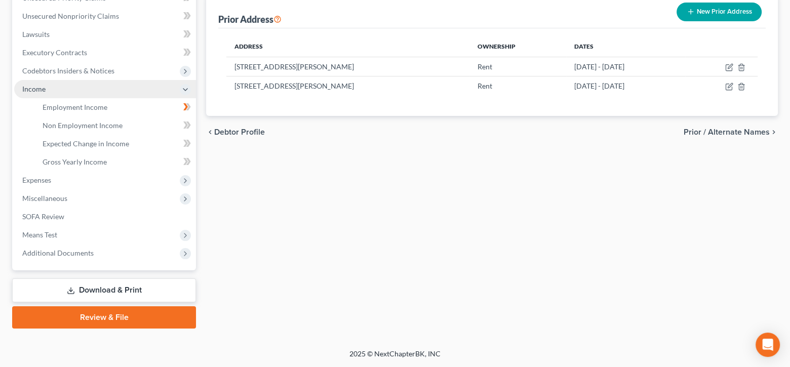
scroll to position [169, 0]
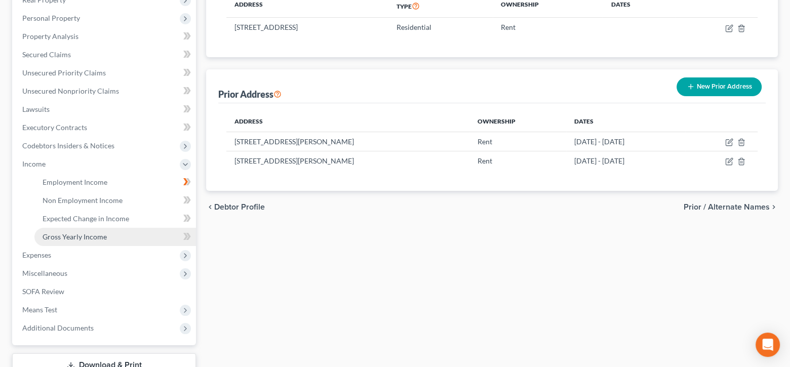
click at [88, 233] on span "Gross Yearly Income" at bounding box center [75, 237] width 64 height 9
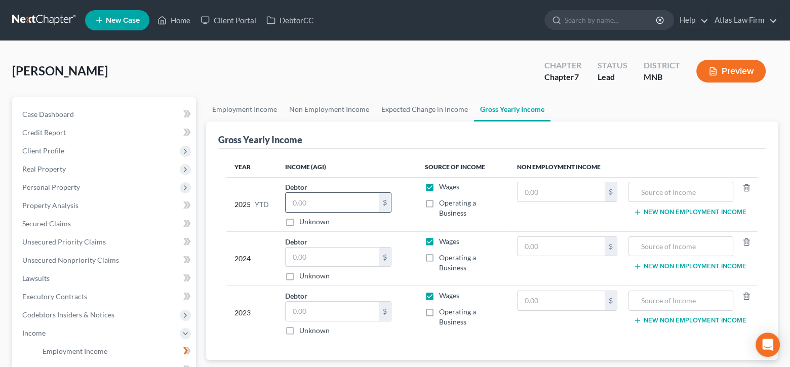
click at [333, 199] on input "text" at bounding box center [332, 202] width 93 height 19
drag, startPoint x: 350, startPoint y: 204, endPoint x: 81, endPoint y: 92, distance: 290.9
click at [81, 91] on div "Thielman, Aaron Upgraded Chapter Chapter 7 Status Lead District MNB Preview Pet…" at bounding box center [395, 317] width 766 height 528
type input "50,900"
click at [354, 312] on input "text" at bounding box center [332, 311] width 93 height 19
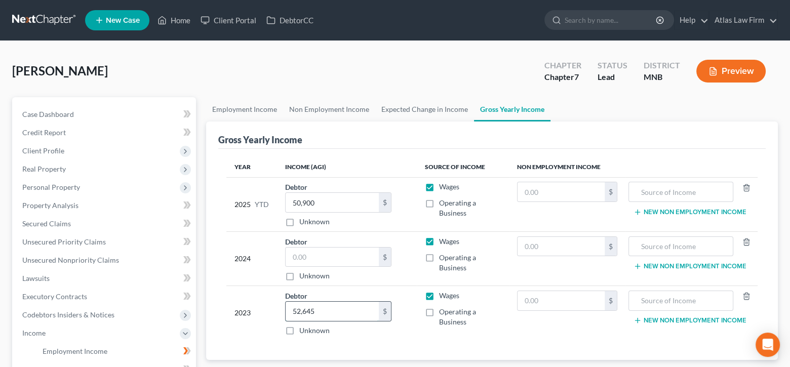
type input "52,645"
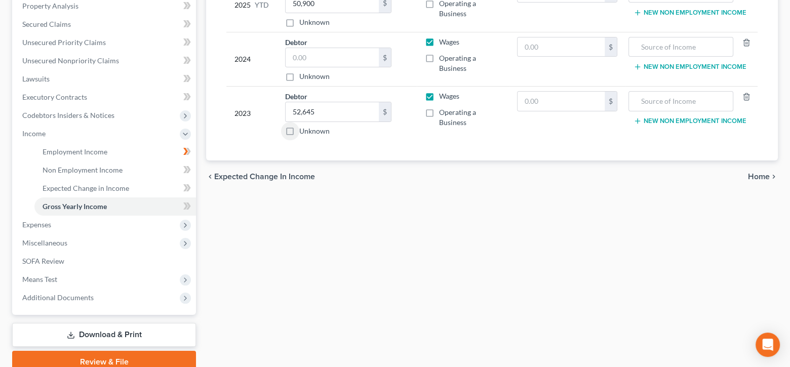
scroll to position [203, 0]
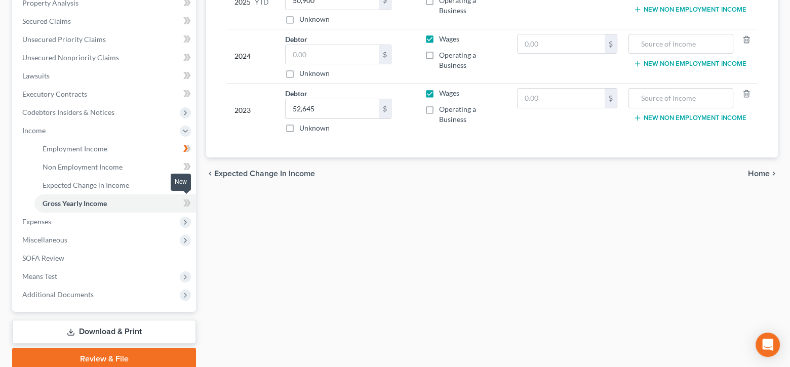
click at [184, 200] on icon at bounding box center [185, 203] width 5 height 7
click at [138, 147] on link "Employment Income" at bounding box center [115, 149] width 162 height 18
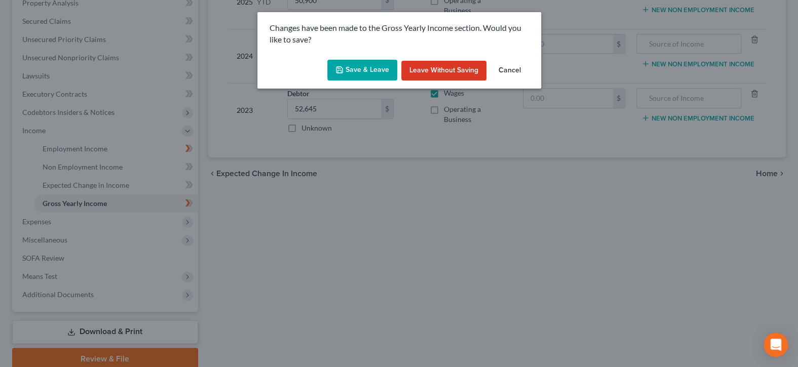
click at [362, 70] on button "Save & Leave" at bounding box center [362, 70] width 70 height 21
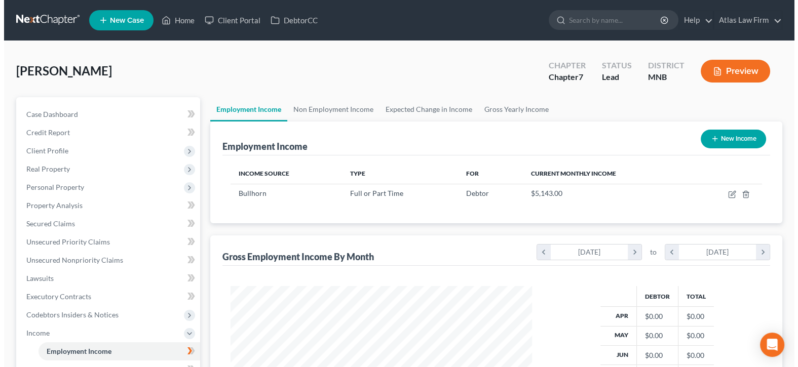
scroll to position [180, 322]
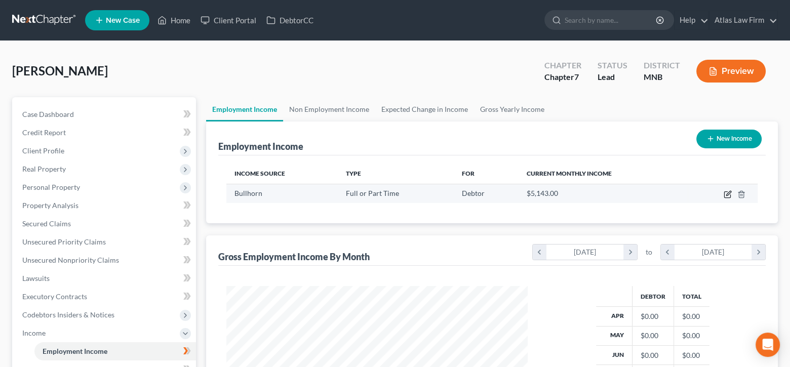
click at [725, 194] on icon "button" at bounding box center [728, 194] width 8 height 8
select select "0"
select select "22"
select select "0"
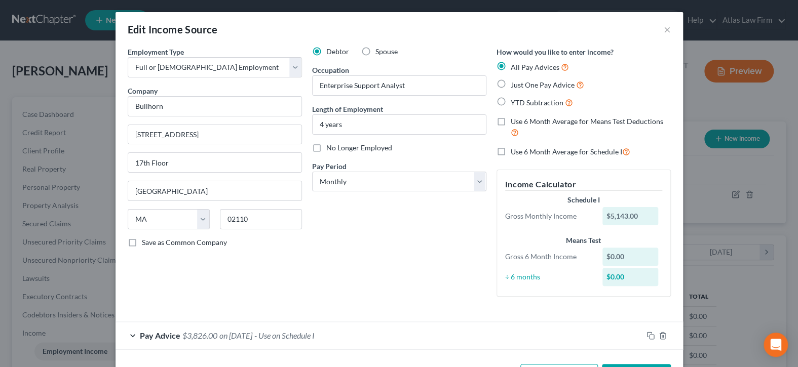
scroll to position [37, 0]
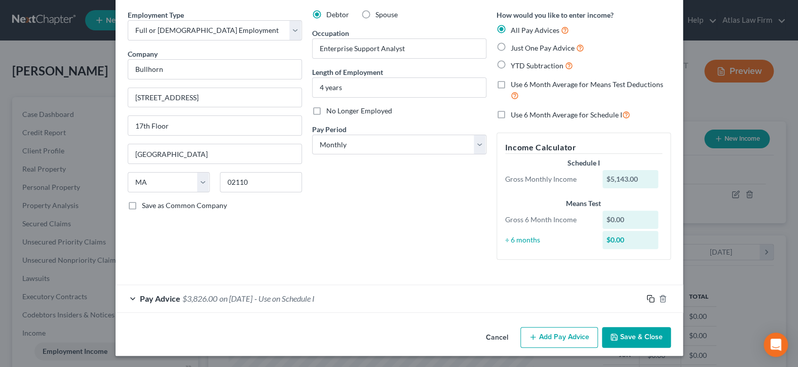
click at [646, 297] on icon "button" at bounding box center [650, 299] width 8 height 8
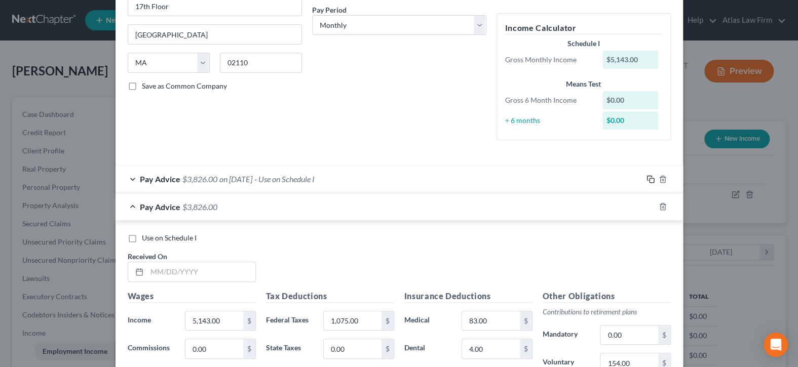
scroll to position [240, 0]
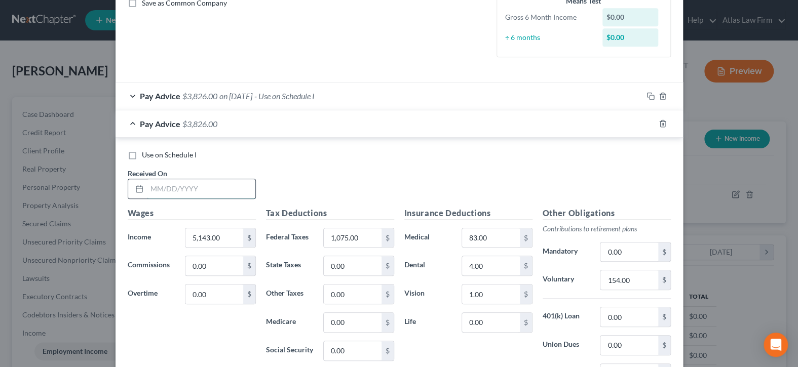
click at [228, 185] on input "text" at bounding box center [201, 188] width 108 height 19
type input "9/30/2025"
type input "30,855"
type input "6,449.42"
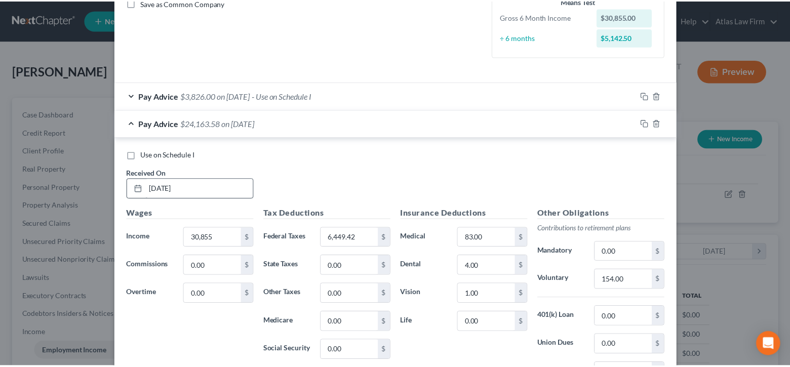
scroll to position [368, 0]
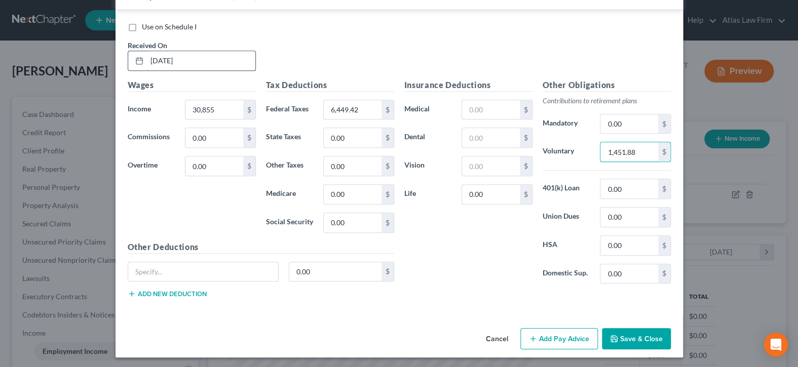
type input "1,451.88"
click at [638, 342] on button "Save & Close" at bounding box center [636, 338] width 69 height 21
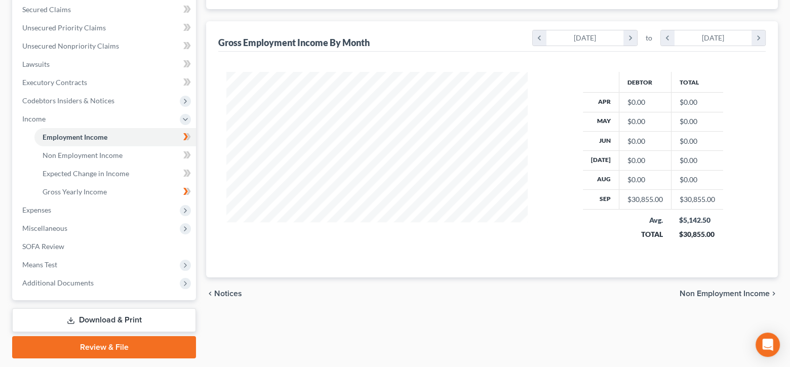
scroll to position [242, 0]
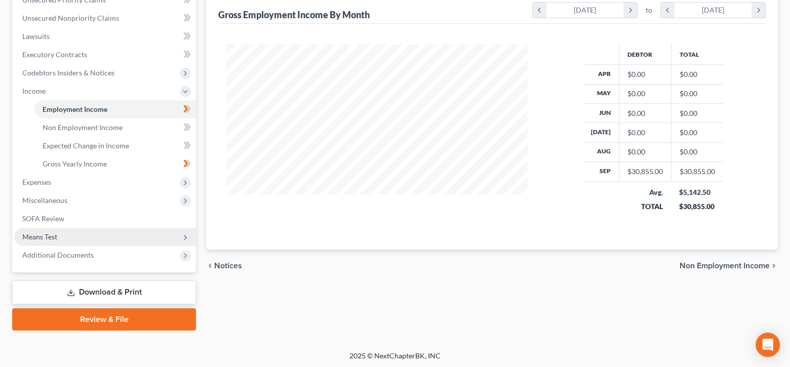
click at [76, 236] on span "Means Test" at bounding box center [105, 237] width 182 height 18
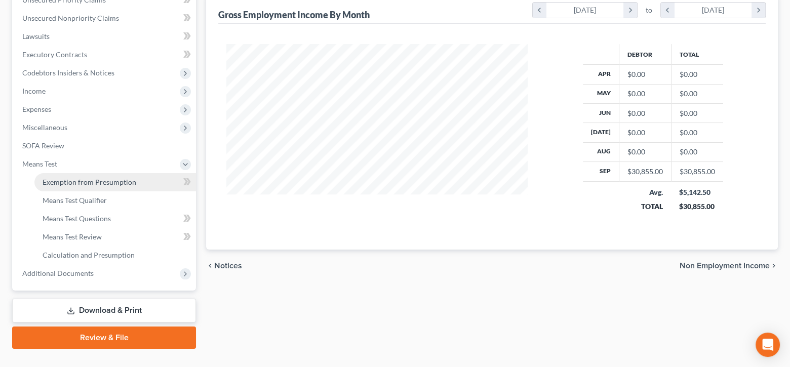
click at [92, 178] on span "Exemption from Presumption" at bounding box center [90, 182] width 94 height 9
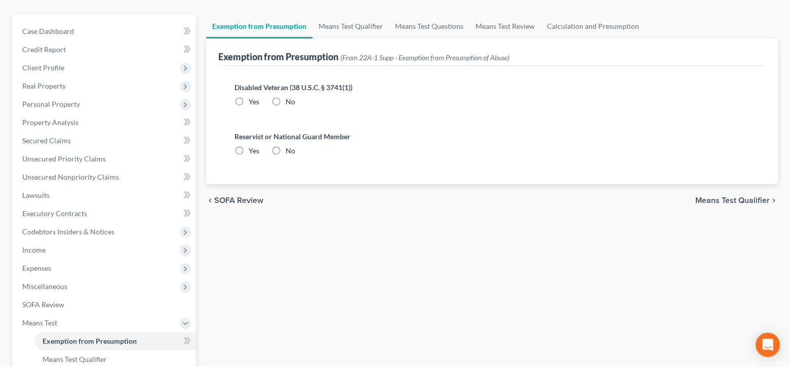
scroll to position [101, 0]
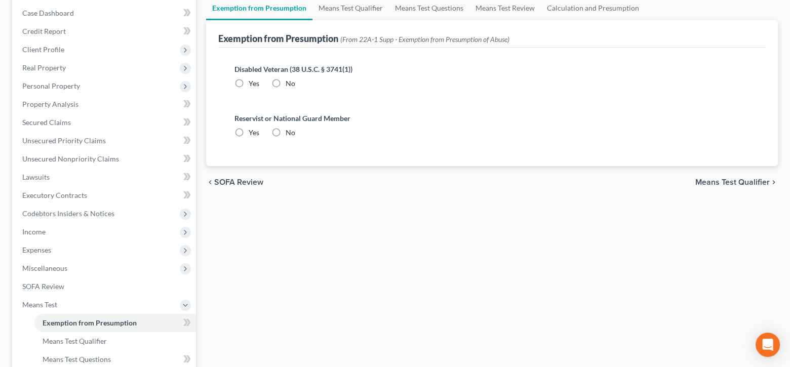
click at [286, 83] on label "No" at bounding box center [291, 84] width 10 height 10
click at [290, 83] on input "No" at bounding box center [293, 82] width 7 height 7
radio input "true"
click at [286, 129] on label "No" at bounding box center [291, 133] width 10 height 10
click at [290, 129] on input "No" at bounding box center [293, 131] width 7 height 7
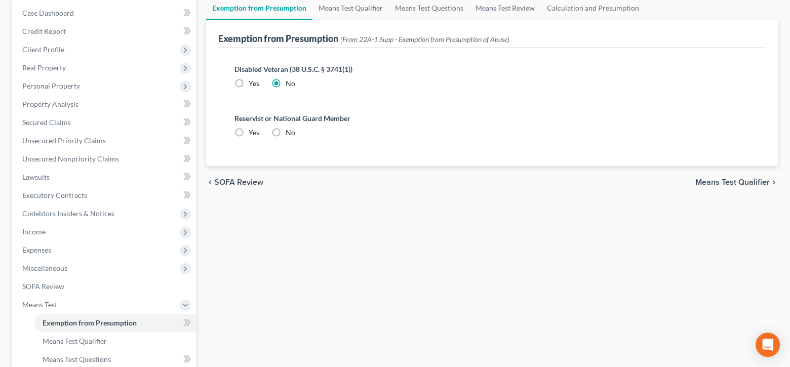
radio input "true"
click at [747, 184] on span "Means Test Qualifier" at bounding box center [733, 182] width 74 height 8
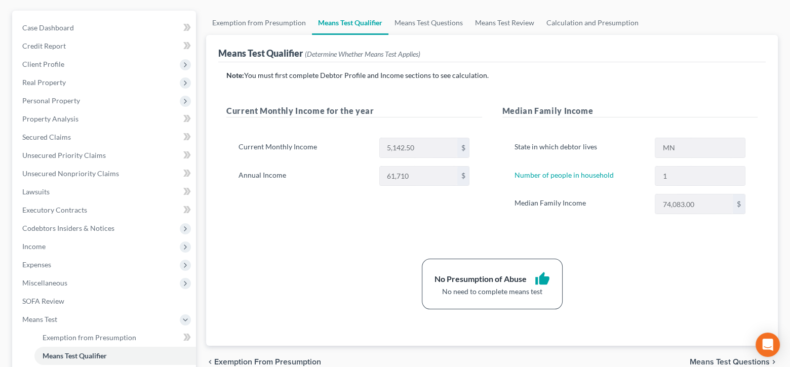
scroll to position [203, 0]
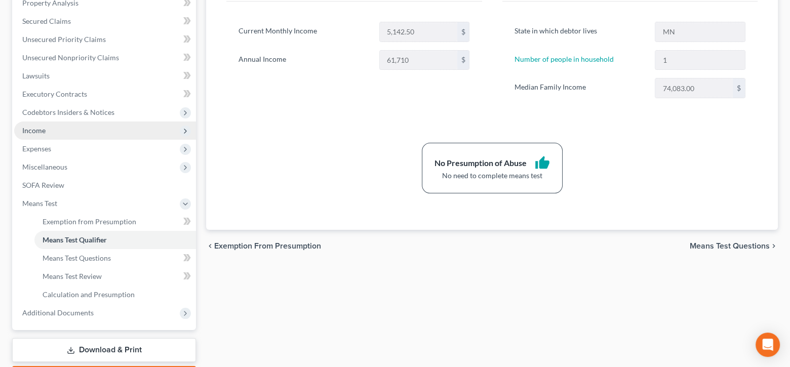
click at [48, 129] on span "Income" at bounding box center [105, 131] width 182 height 18
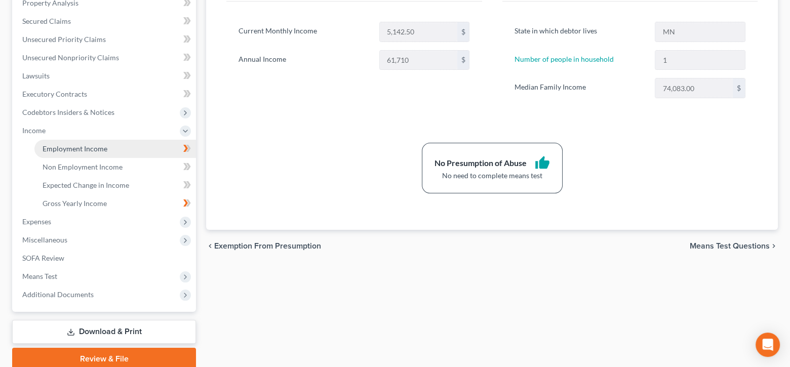
click at [116, 146] on link "Employment Income" at bounding box center [115, 149] width 162 height 18
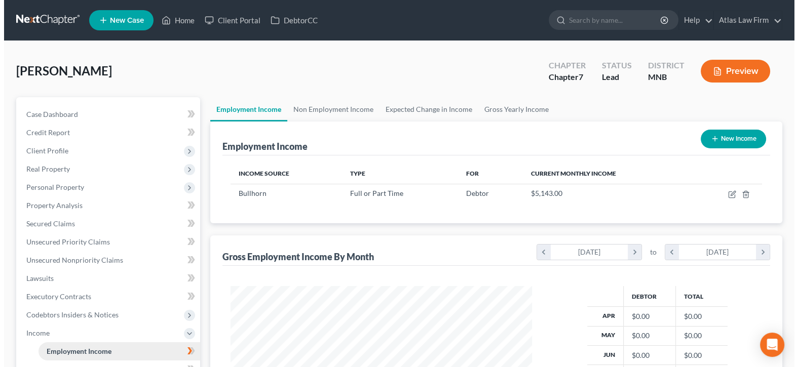
scroll to position [180, 322]
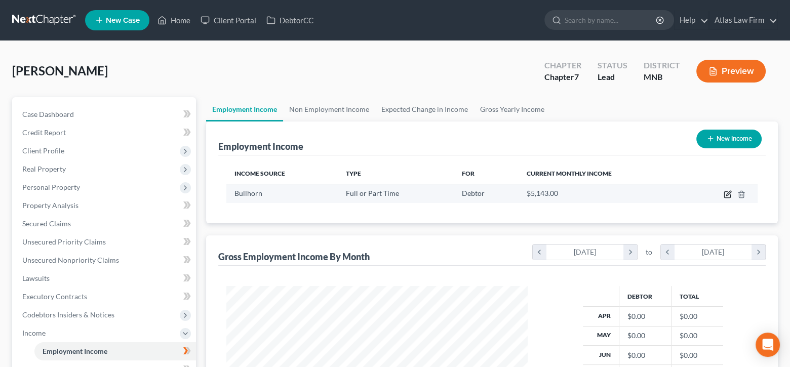
click at [730, 191] on icon "button" at bounding box center [728, 193] width 5 height 5
select select "0"
select select "22"
select select "0"
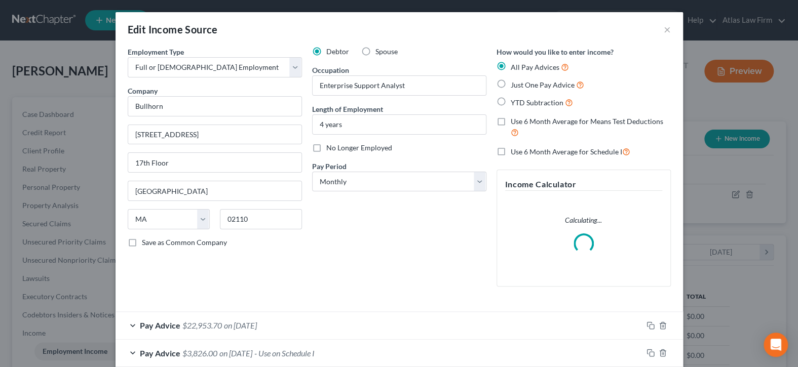
scroll to position [54, 0]
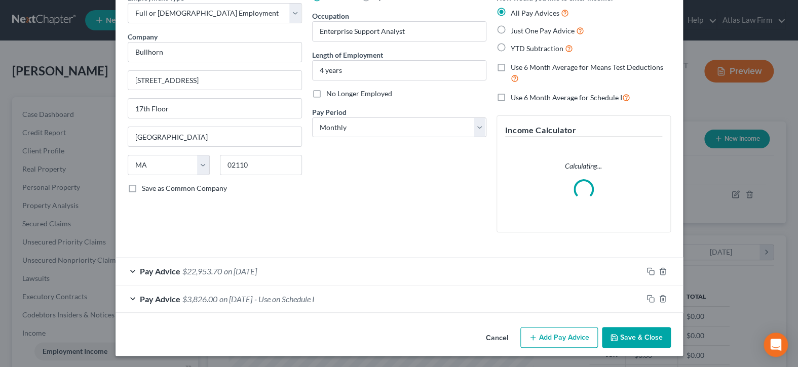
click at [334, 275] on div "Pay Advice $22,953.70 on 09/30/2025" at bounding box center [379, 271] width 527 height 27
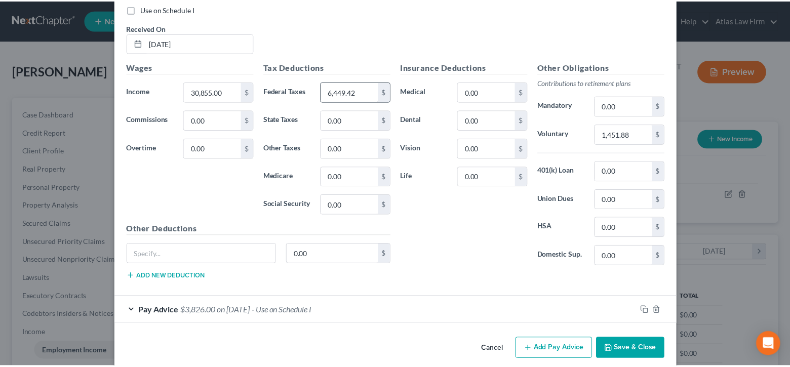
scroll to position [368, 0]
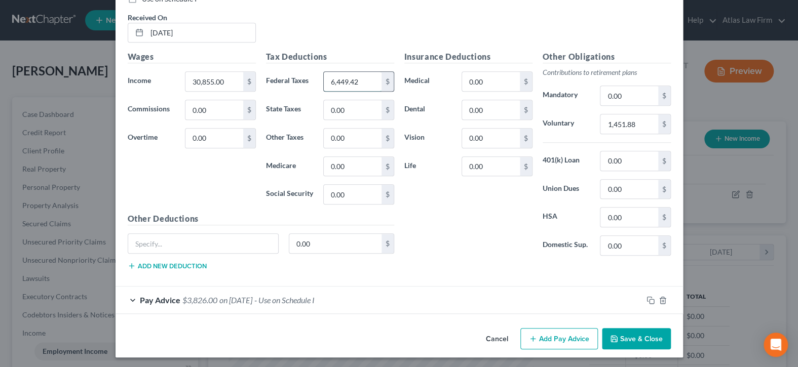
click at [369, 82] on input "6,449.42" at bounding box center [352, 81] width 57 height 19
click at [642, 339] on button "Save & Close" at bounding box center [636, 338] width 69 height 21
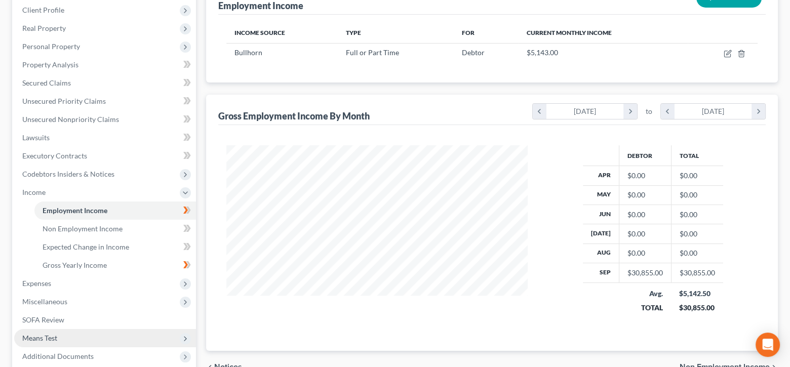
scroll to position [203, 0]
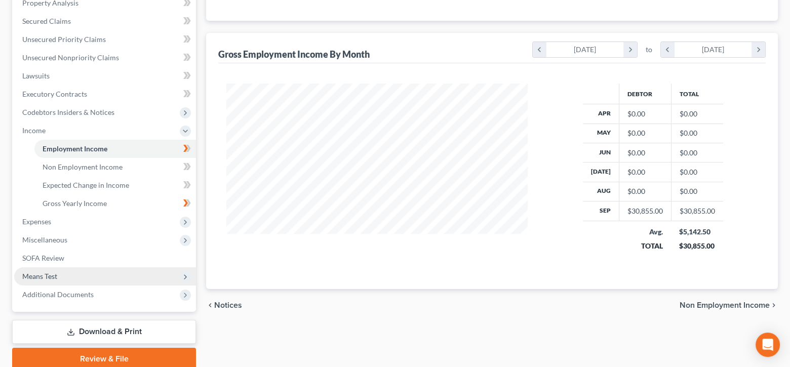
click at [79, 273] on span "Means Test" at bounding box center [105, 276] width 182 height 18
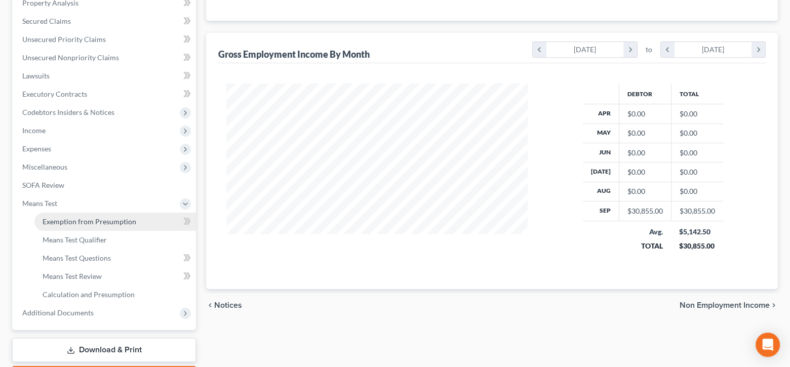
click at [107, 220] on span "Exemption from Presumption" at bounding box center [90, 221] width 94 height 9
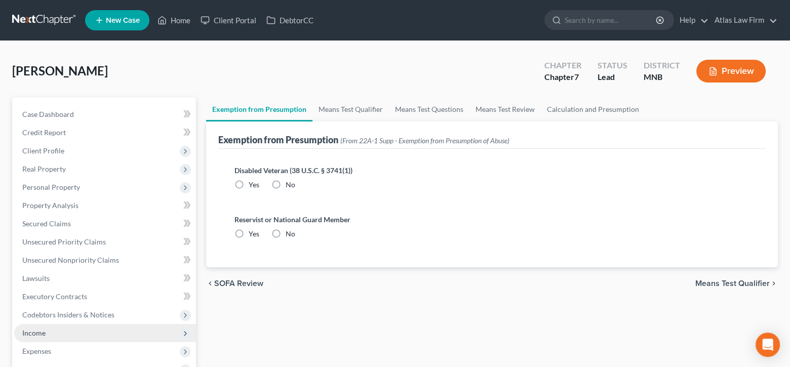
radio input "true"
click at [760, 282] on span "Means Test Qualifier" at bounding box center [733, 284] width 74 height 8
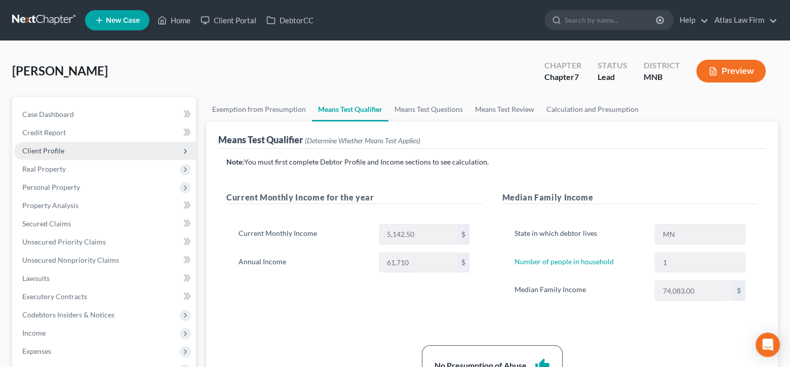
click at [90, 148] on span "Client Profile" at bounding box center [105, 151] width 182 height 18
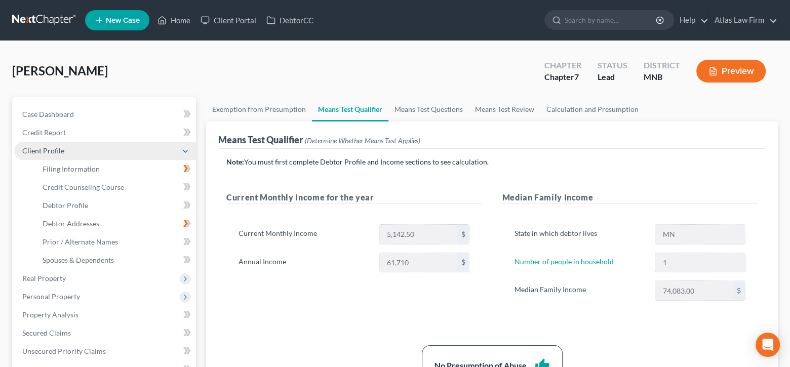
scroll to position [101, 0]
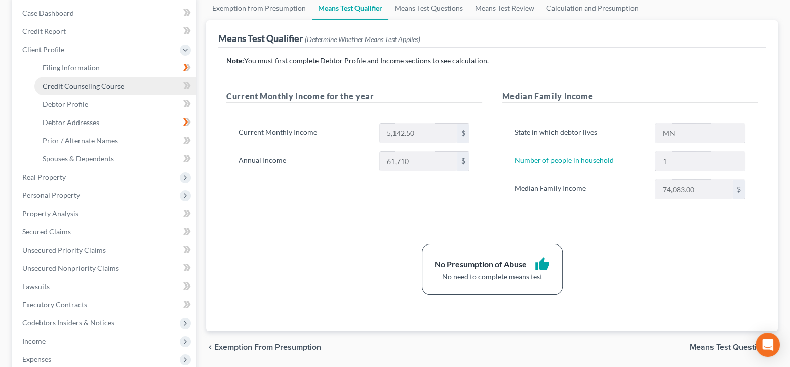
click at [106, 82] on span "Credit Counseling Course" at bounding box center [84, 86] width 82 height 9
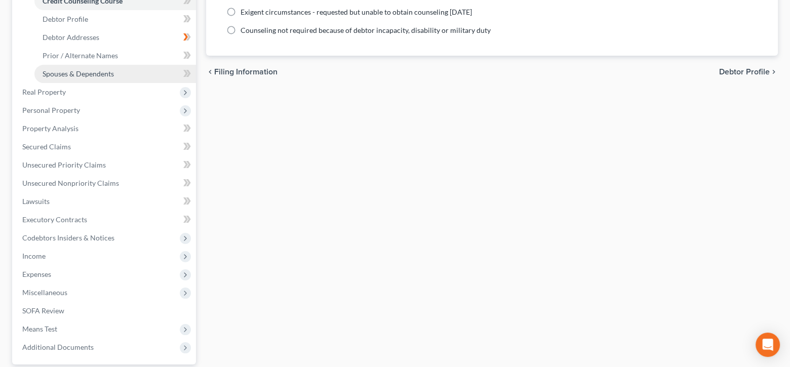
scroll to position [279, 0]
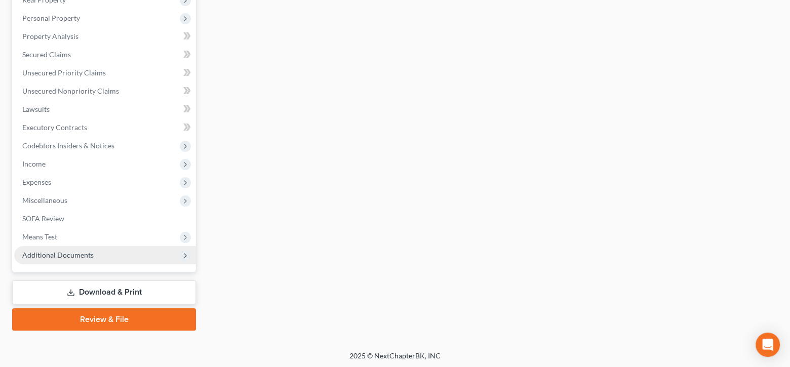
click at [67, 253] on span "Additional Documents" at bounding box center [57, 255] width 71 height 9
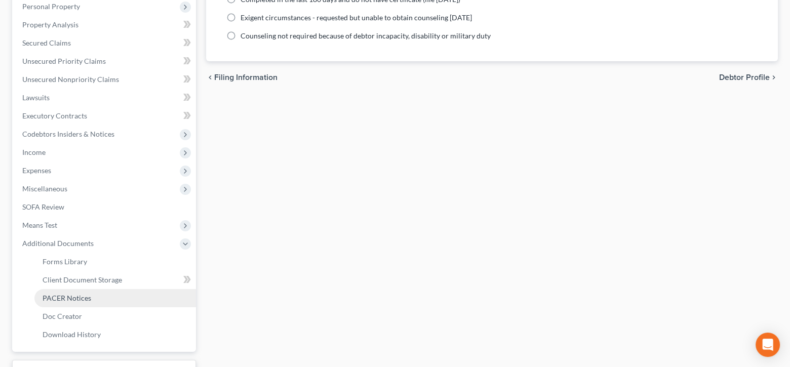
scroll to position [169, 0]
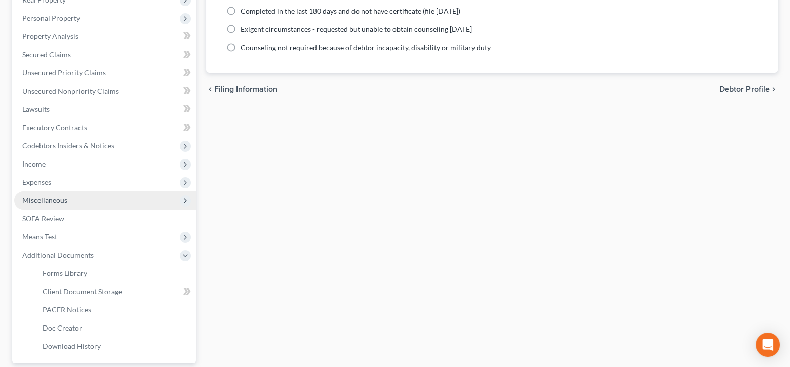
click at [57, 203] on span "Miscellaneous" at bounding box center [44, 200] width 45 height 9
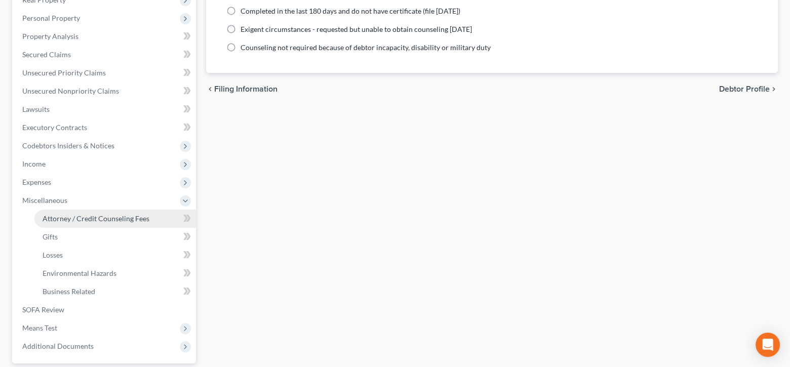
click at [70, 217] on span "Attorney / Credit Counseling Fees" at bounding box center [96, 218] width 107 height 9
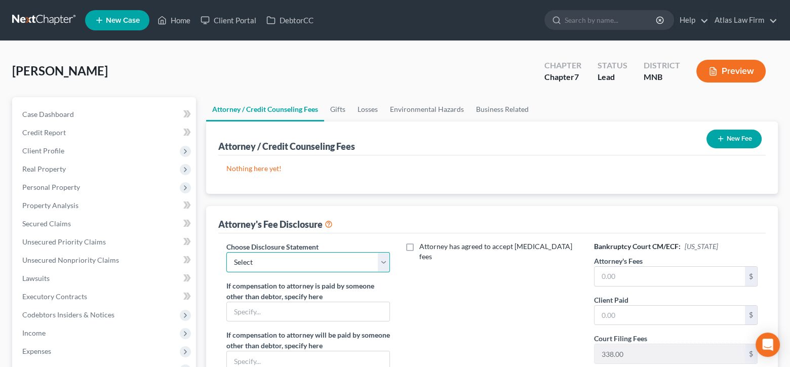
click at [386, 263] on select "Select Atlas Law Firm" at bounding box center [308, 262] width 164 height 20
select select "0"
click at [226, 252] on select "Select Atlas Law Firm" at bounding box center [308, 262] width 164 height 20
click at [647, 275] on input "text" at bounding box center [670, 276] width 150 height 19
type input "1,950"
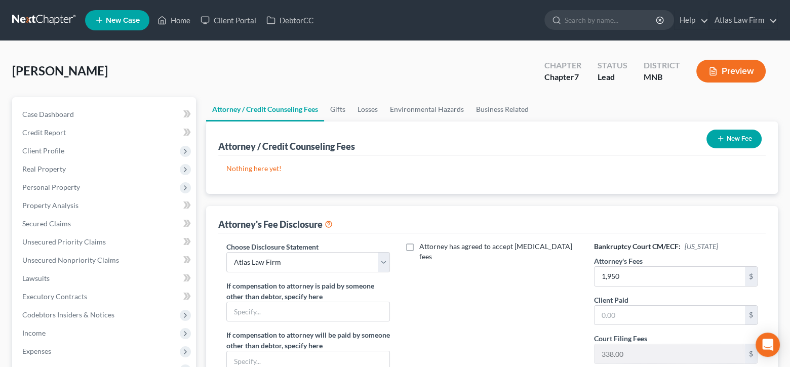
click at [736, 135] on button "New Fee" at bounding box center [734, 139] width 55 height 19
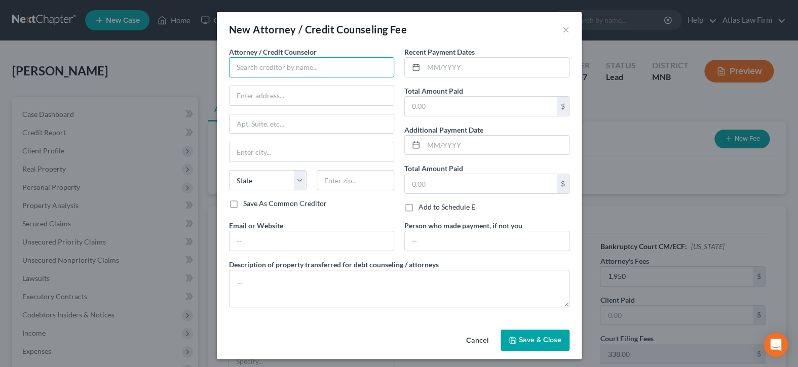
click at [318, 64] on input "text" at bounding box center [311, 67] width 165 height 20
click at [292, 81] on div "Atlas Law Firm" at bounding box center [289, 85] width 105 height 10
type input "Atlas Law Firm"
type input "2006 [GEOGRAPHIC_DATA]"
type input "Suite 206"
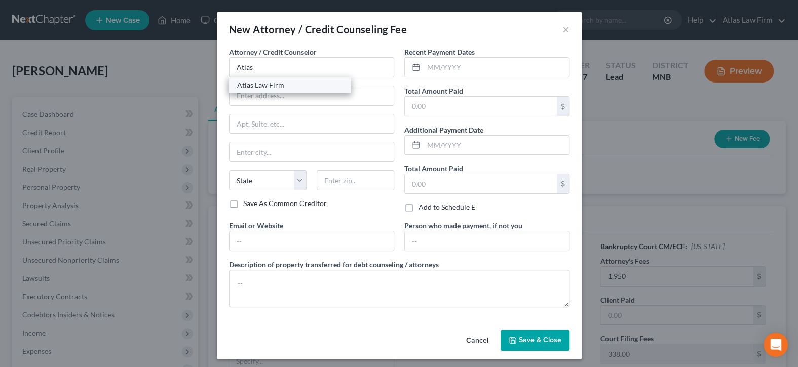
type input "Anoka"
select select "24"
type input "55303"
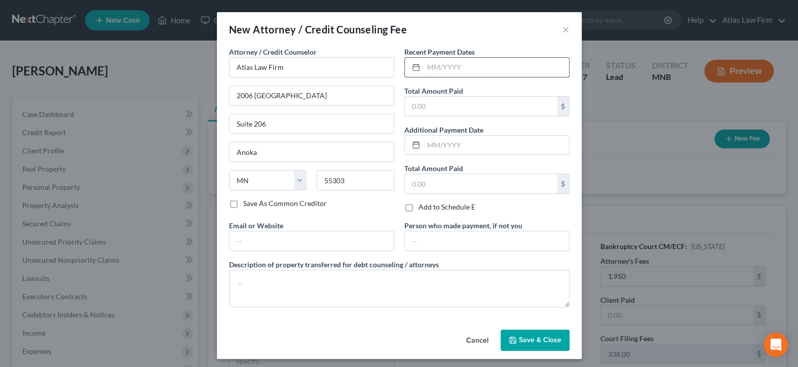
click at [498, 67] on input "text" at bounding box center [496, 67] width 145 height 19
type input "08/2025"
click at [512, 102] on input "text" at bounding box center [481, 106] width 152 height 19
type input "1,597"
click at [538, 338] on span "Save & Close" at bounding box center [540, 340] width 43 height 9
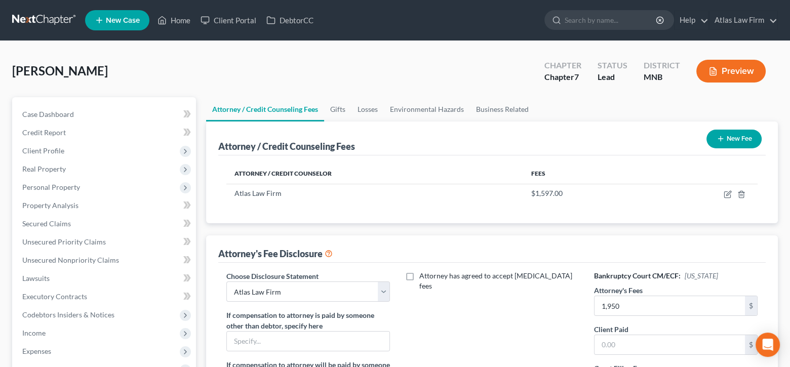
click at [729, 136] on button "New Fee" at bounding box center [734, 139] width 55 height 19
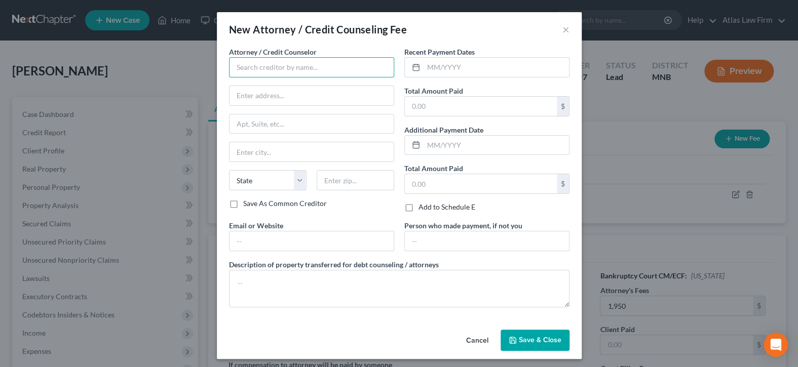
click at [340, 65] on input "text" at bounding box center [311, 67] width 165 height 20
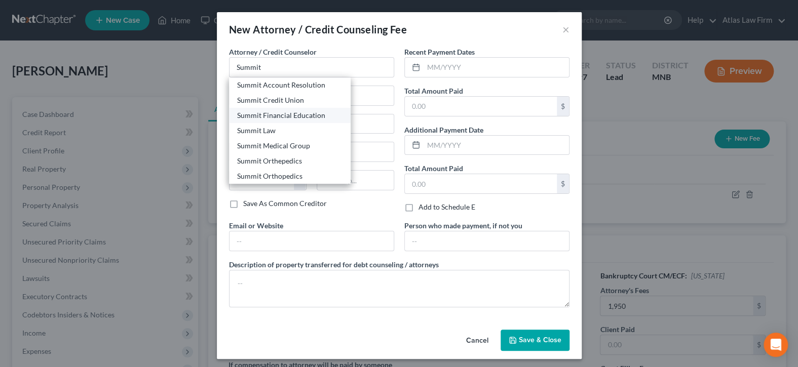
click at [322, 118] on div "Summit Financial Education" at bounding box center [289, 115] width 105 height 10
type input "Summit Financial Education"
type input "[STREET_ADDRESS]"
type input "[GEOGRAPHIC_DATA]"
select select "3"
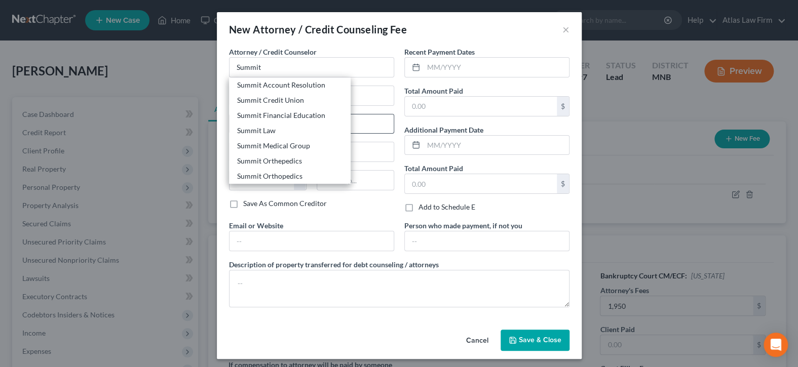
type input "85712"
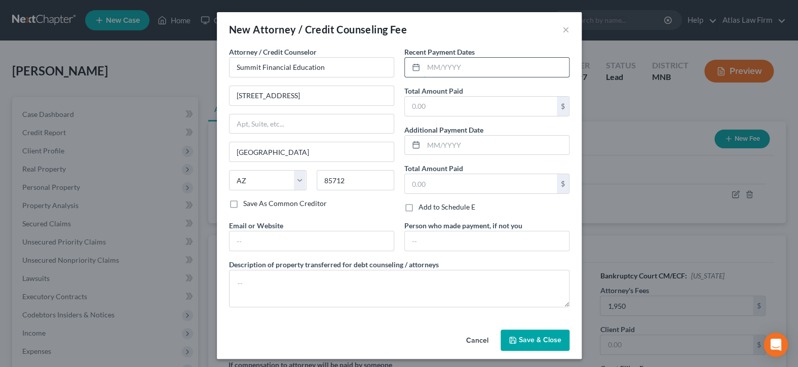
click at [460, 67] on input "text" at bounding box center [496, 67] width 145 height 19
type input "08/2025"
click at [534, 103] on input "text" at bounding box center [481, 106] width 152 height 19
type input "15"
click at [555, 344] on button "Save & Close" at bounding box center [535, 340] width 69 height 21
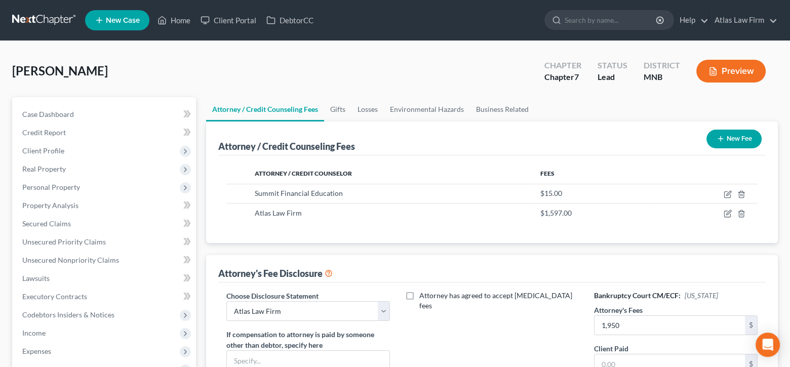
click at [727, 69] on button "Preview" at bounding box center [731, 71] width 69 height 23
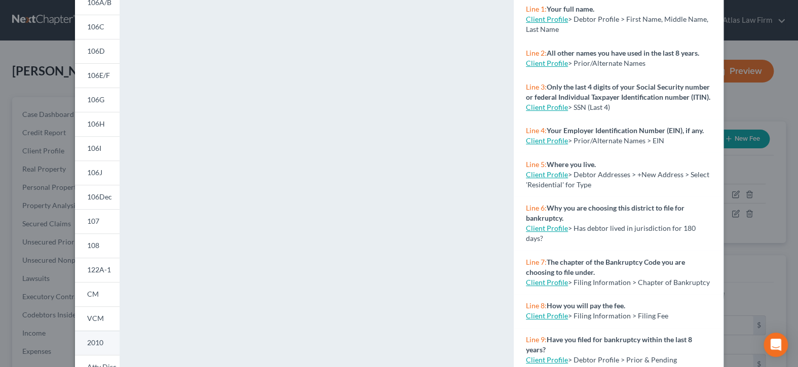
scroll to position [203, 0]
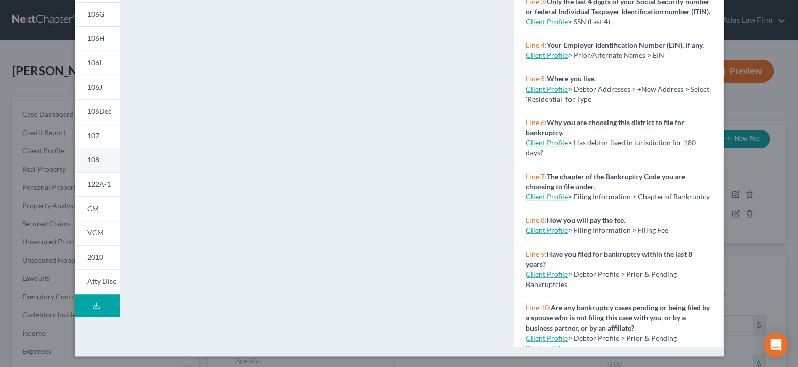
click at [91, 157] on span "108" at bounding box center [93, 160] width 12 height 9
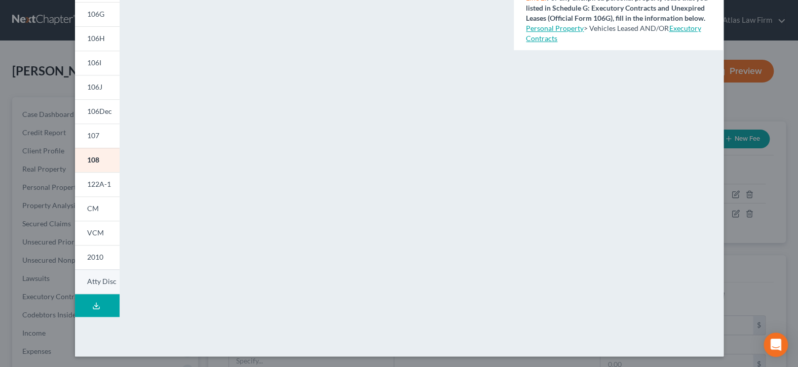
click at [95, 283] on span "Atty Disc" at bounding box center [101, 281] width 29 height 9
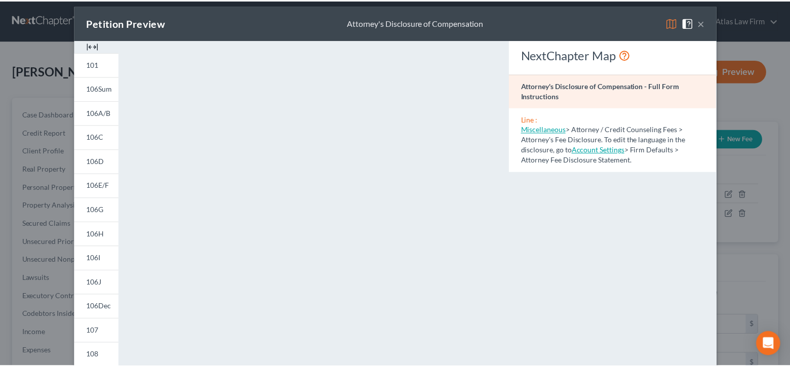
scroll to position [0, 0]
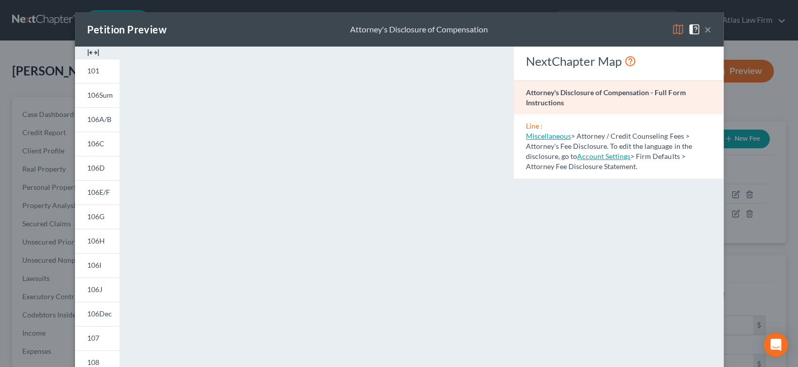
click at [707, 28] on button "×" at bounding box center [707, 29] width 7 height 12
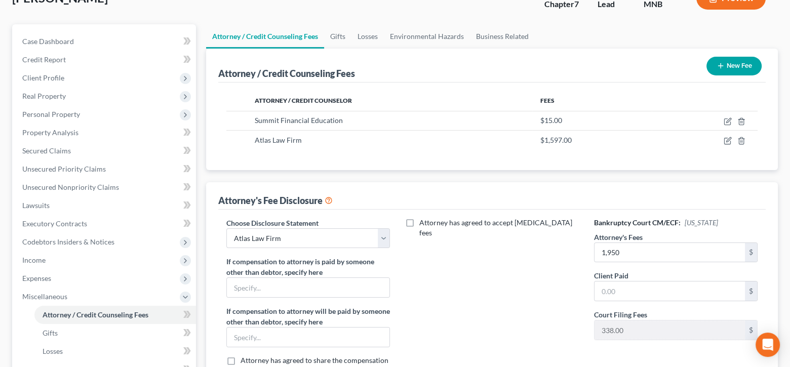
scroll to position [101, 0]
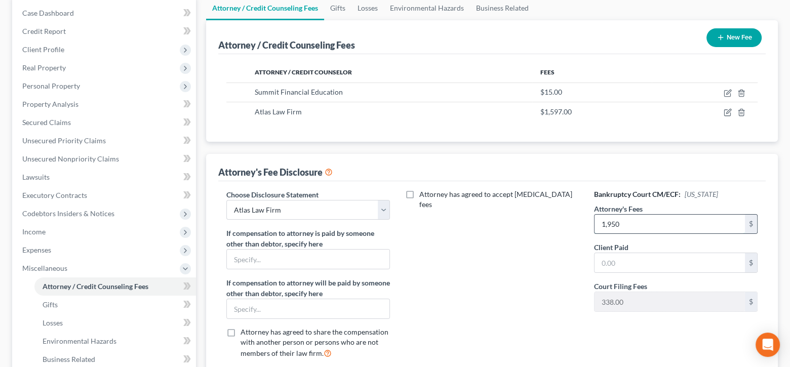
click at [647, 223] on input "1,950" at bounding box center [670, 224] width 150 height 19
type input "1,597"
click at [663, 263] on input "text" at bounding box center [670, 262] width 150 height 19
type input "1,950"
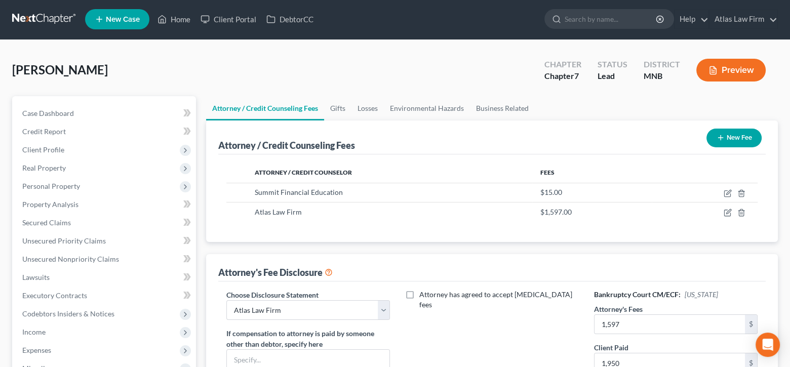
scroll to position [0, 0]
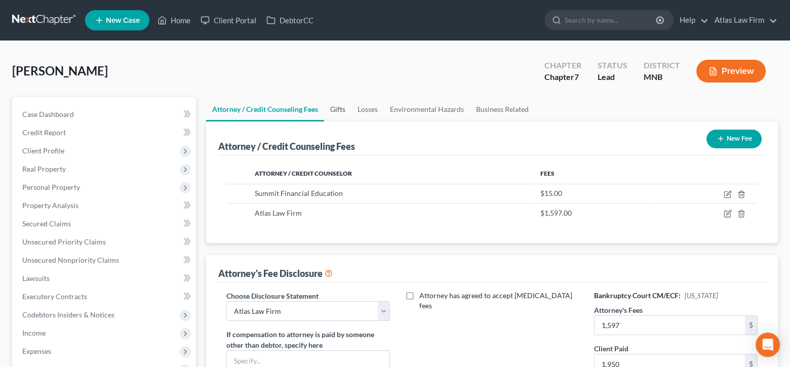
click at [343, 104] on link "Gifts" at bounding box center [337, 109] width 27 height 24
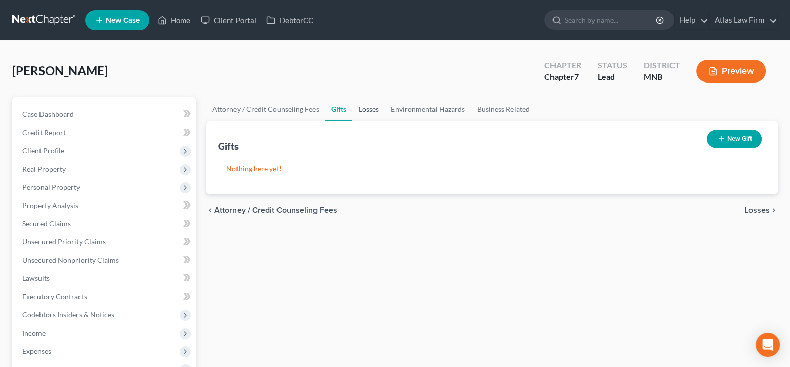
click at [360, 109] on link "Losses" at bounding box center [369, 109] width 32 height 24
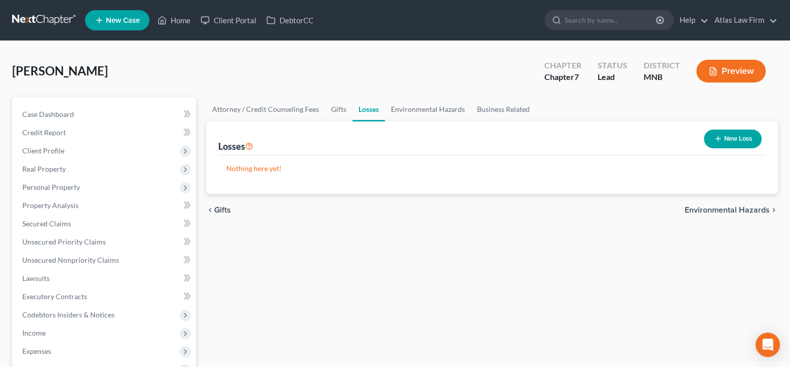
click at [719, 137] on icon "button" at bounding box center [718, 139] width 8 height 8
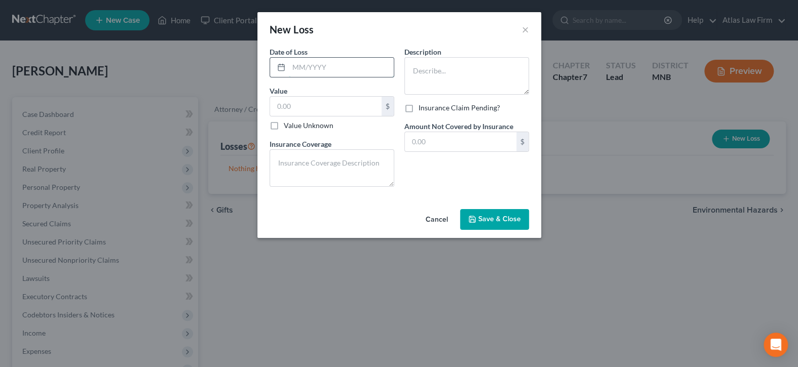
click at [325, 64] on input "text" at bounding box center [341, 67] width 105 height 19
type input "[DATE]"
click at [501, 76] on textarea at bounding box center [466, 75] width 125 height 37
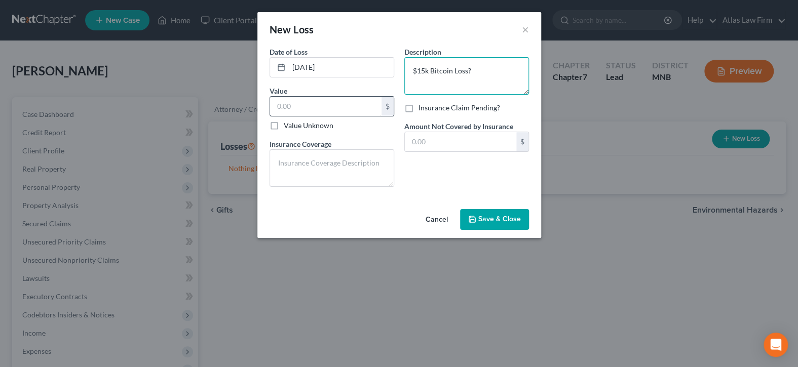
type textarea "$15k Bitcoin Loss?"
click at [357, 106] on input "text" at bounding box center [325, 106] width 111 height 19
type input "15,000"
click at [475, 210] on button "Save & Close" at bounding box center [494, 219] width 69 height 21
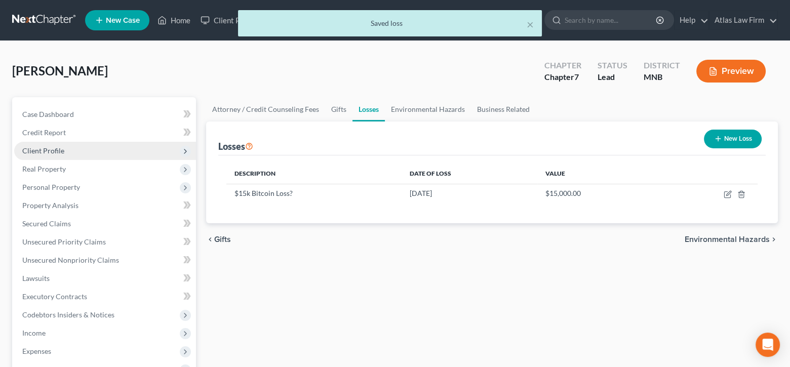
click at [72, 148] on span "Client Profile" at bounding box center [105, 151] width 182 height 18
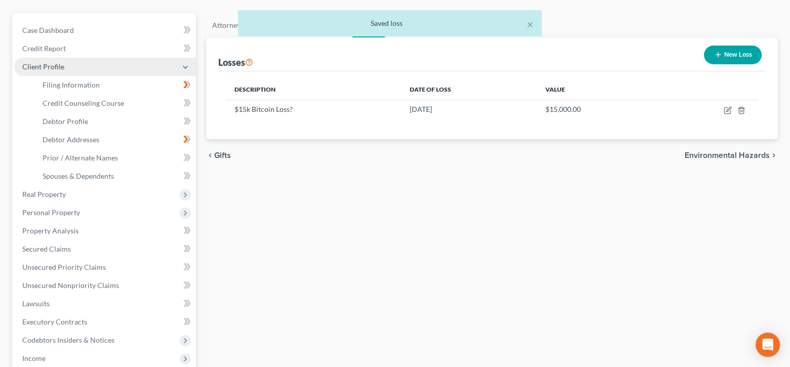
scroll to position [101, 0]
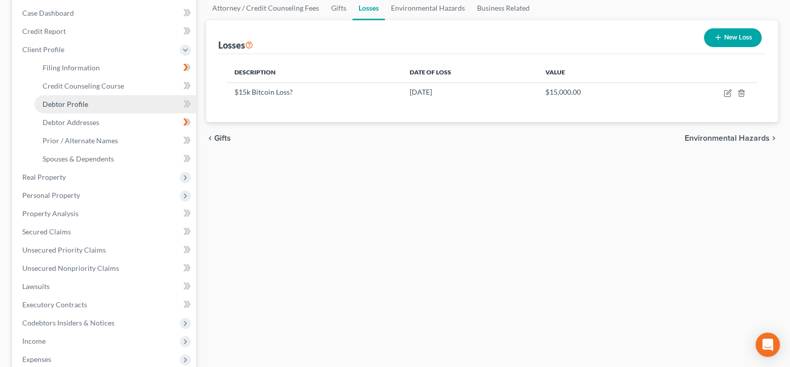
click at [81, 105] on span "Debtor Profile" at bounding box center [66, 104] width 46 height 9
select select "0"
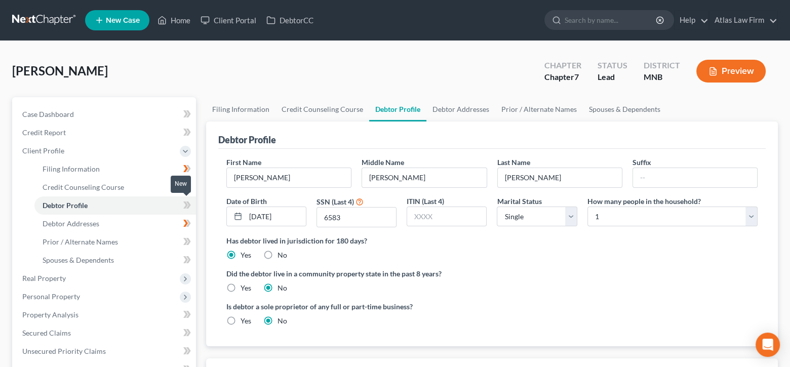
click at [186, 203] on icon at bounding box center [185, 205] width 5 height 7
click at [456, 109] on link "Debtor Addresses" at bounding box center [461, 109] width 69 height 24
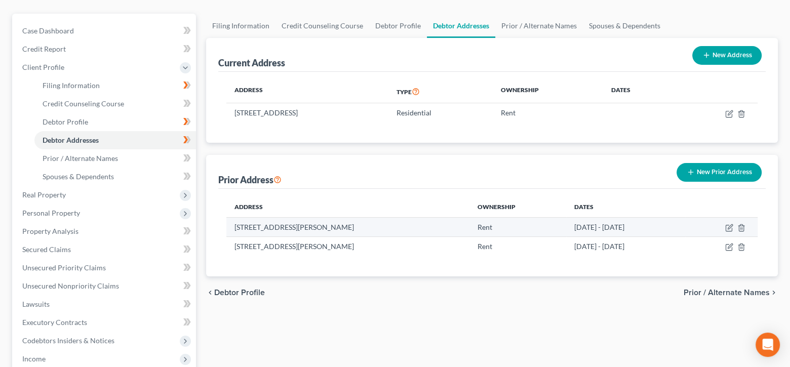
scroll to position [101, 0]
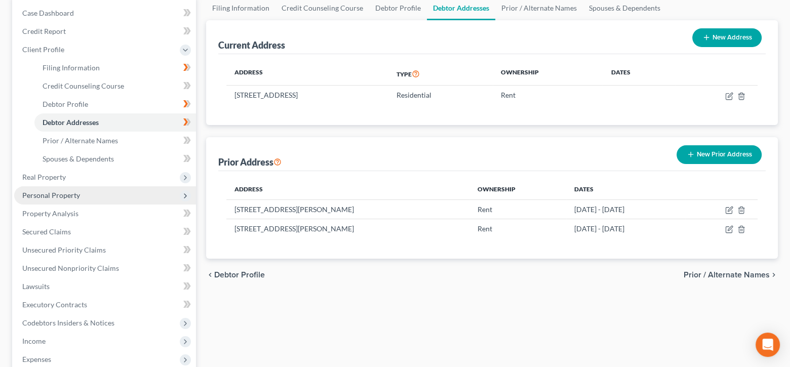
click at [99, 196] on span "Personal Property" at bounding box center [105, 195] width 182 height 18
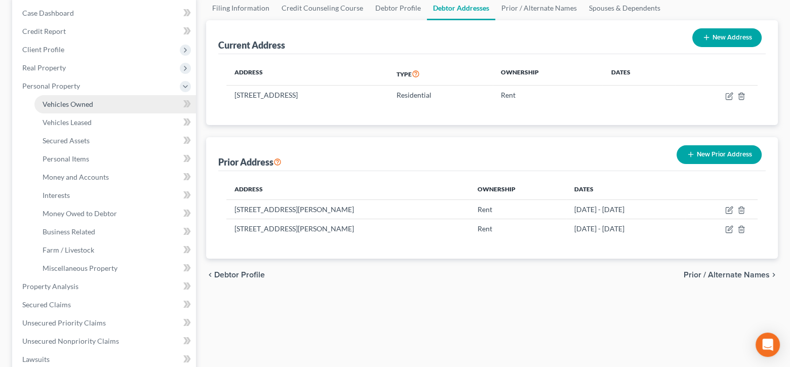
click at [97, 102] on link "Vehicles Owned" at bounding box center [115, 104] width 162 height 18
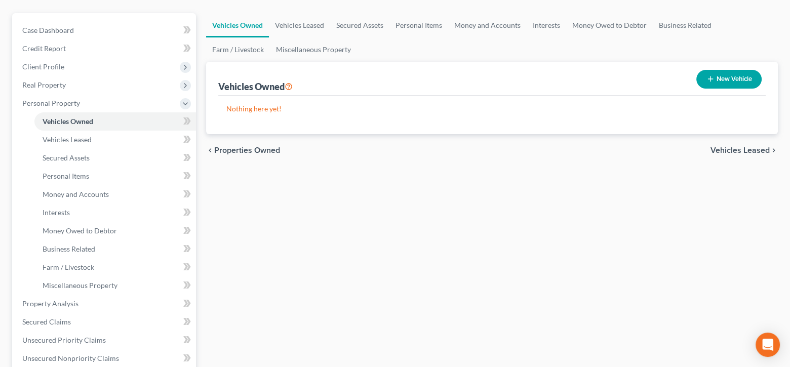
scroll to position [101, 0]
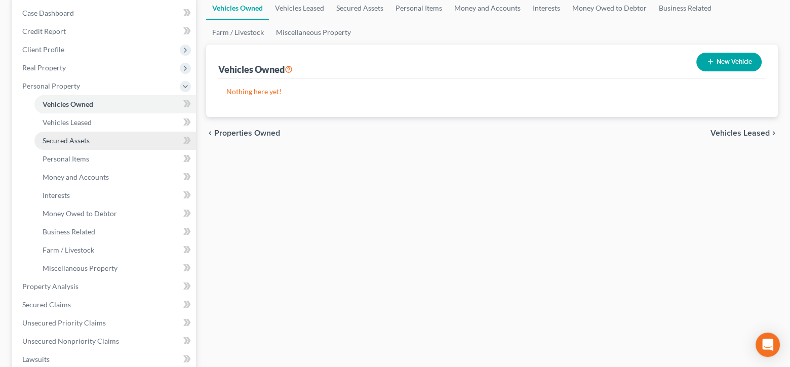
click at [99, 142] on link "Secured Assets" at bounding box center [115, 141] width 162 height 18
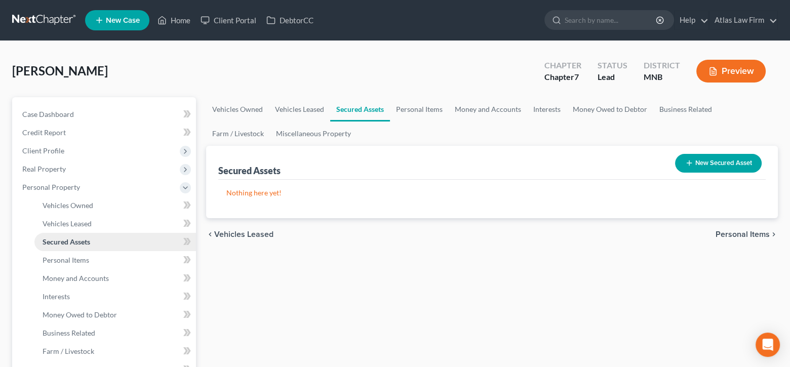
scroll to position [101, 0]
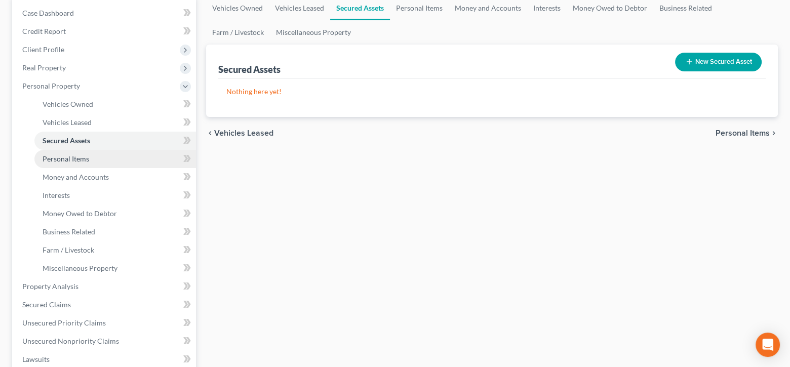
click at [102, 163] on link "Personal Items" at bounding box center [115, 159] width 162 height 18
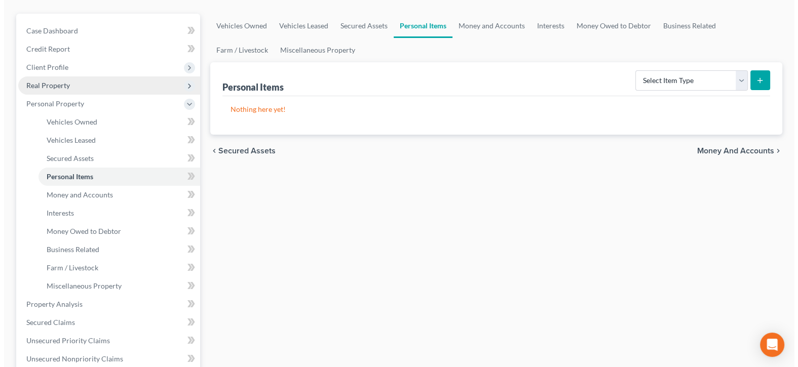
scroll to position [101, 0]
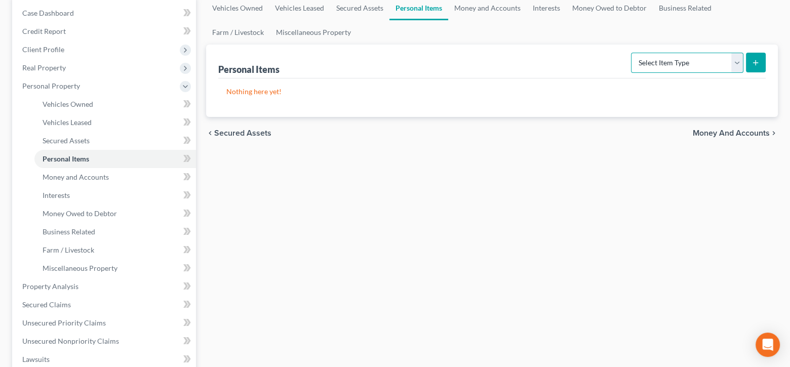
click at [738, 62] on select "Select Item Type Clothing Collectibles Of Value Electronics Firearms Household …" at bounding box center [687, 63] width 112 height 20
select select "household_goods"
click at [632, 53] on select "Select Item Type Clothing Collectibles Of Value Electronics Firearms Household …" at bounding box center [687, 63] width 112 height 20
click at [757, 63] on icon "submit" at bounding box center [756, 63] width 8 height 8
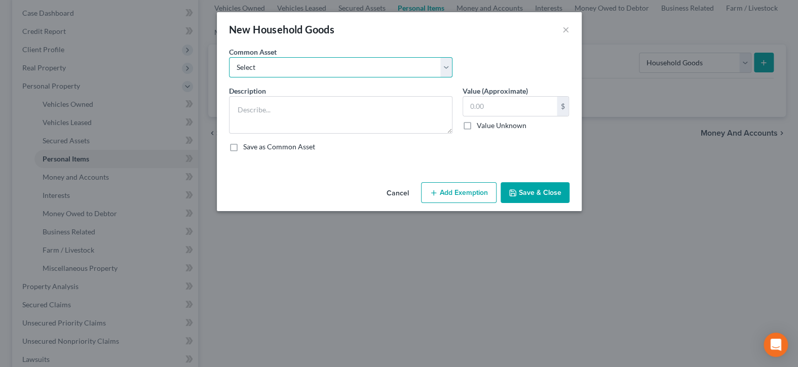
click at [447, 68] on select "Select Furniture Tools Lawnmower Snowblower Appliances" at bounding box center [340, 67] width 223 height 20
select select "0"
click at [229, 57] on select "Select Furniture Tools Lawnmower Snowblower Appliances" at bounding box center [340, 67] width 223 height 20
type textarea "Furniture"
click at [509, 109] on input "text" at bounding box center [510, 106] width 94 height 19
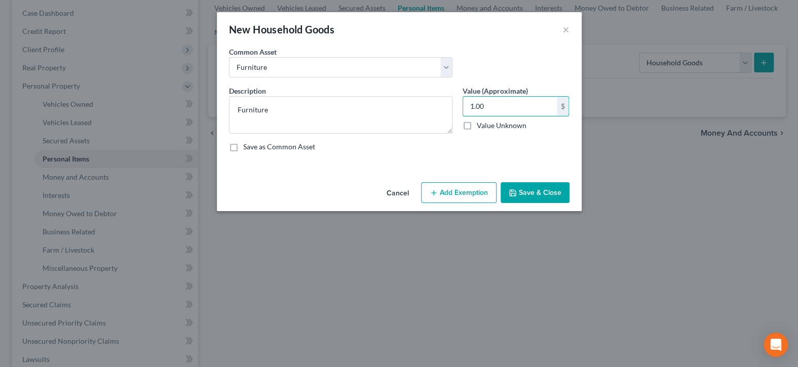
type input "1.00"
click at [485, 190] on button "Add Exemption" at bounding box center [458, 192] width 75 height 21
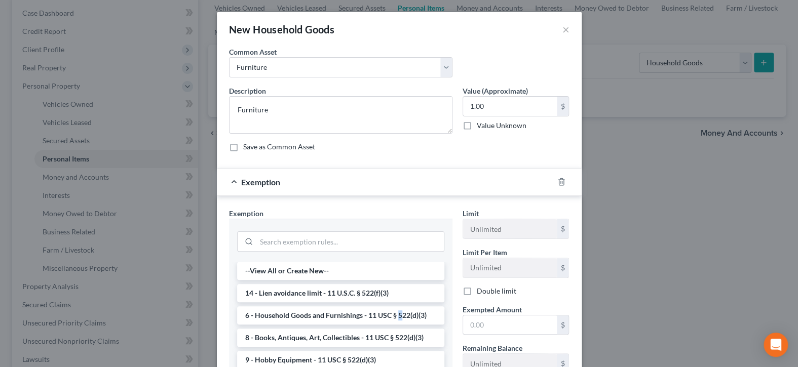
click at [395, 315] on li "6 - Household Goods and Furnishings - 11 USC § 522(d)(3)" at bounding box center [340, 315] width 207 height 18
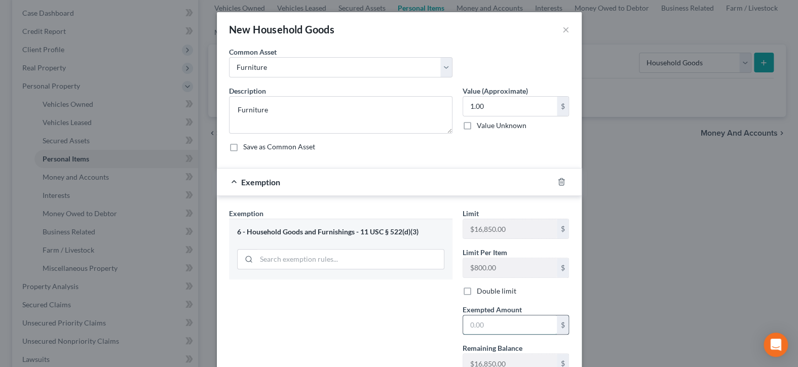
click at [518, 325] on input "text" at bounding box center [510, 325] width 94 height 19
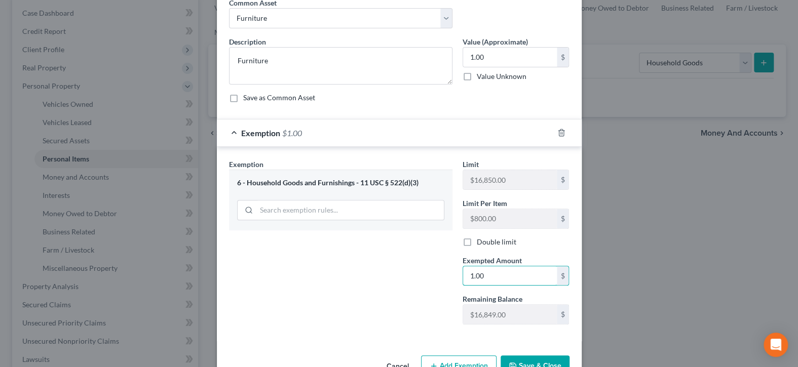
scroll to position [77, 0]
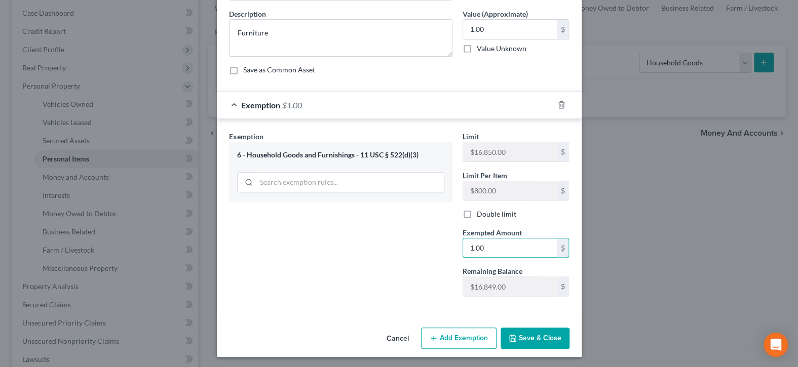
type input "1.00"
click at [515, 330] on button "Save & Close" at bounding box center [535, 338] width 69 height 21
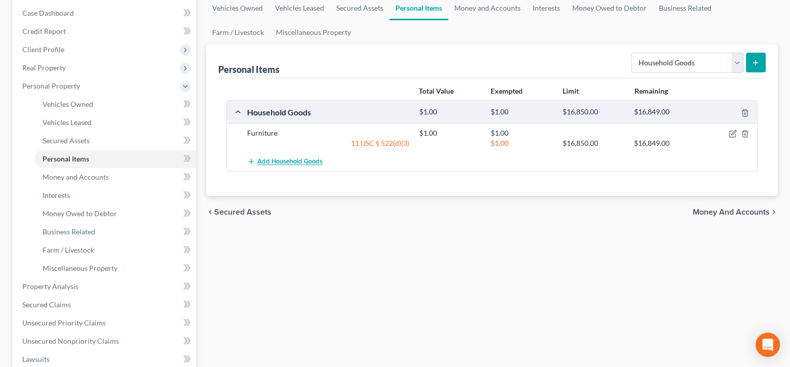
click at [309, 158] on span "Add Household Goods" at bounding box center [289, 162] width 65 height 8
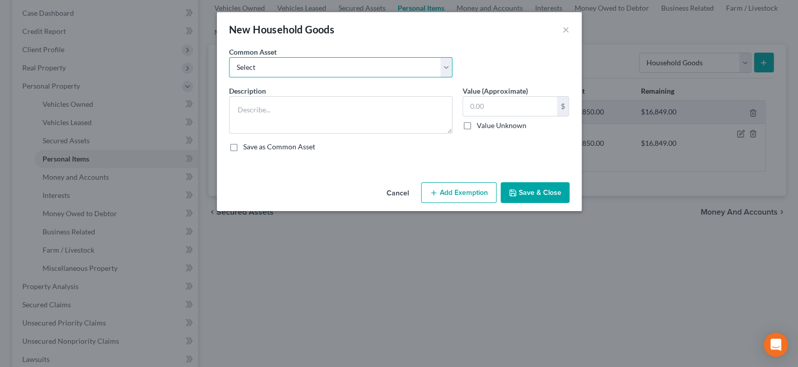
click at [447, 67] on select "Select Furniture Tools Lawnmower Snowblower Appliances" at bounding box center [340, 67] width 223 height 20
click at [565, 32] on button "×" at bounding box center [565, 29] width 7 height 12
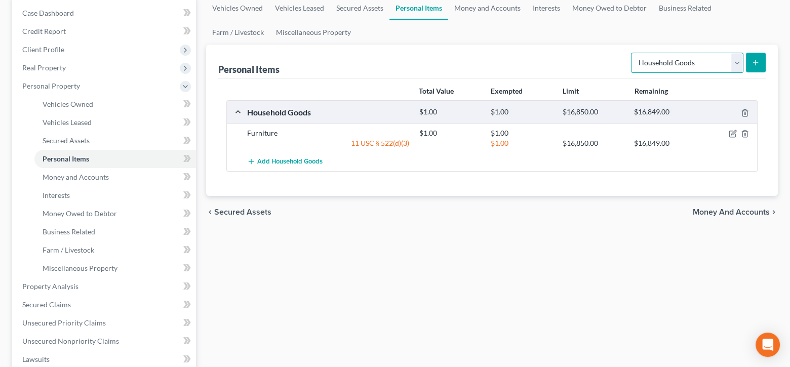
click at [740, 63] on select "Select Item Type Clothing Collectibles Of Value Electronics Firearms Household …" at bounding box center [687, 63] width 112 height 20
select select "electronics"
click at [632, 53] on select "Select Item Type Clothing Collectibles Of Value Electronics Firearms Household …" at bounding box center [687, 63] width 112 height 20
click at [756, 59] on icon "submit" at bounding box center [756, 63] width 8 height 8
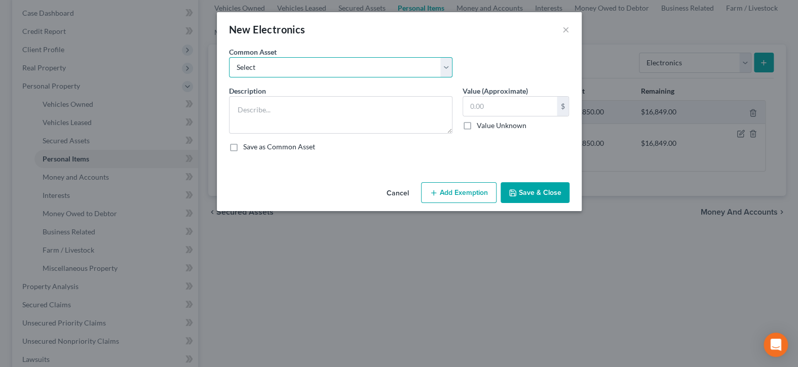
click at [355, 66] on select "Select DVD player Smartphone Television Video game console & games Computer Cam…" at bounding box center [340, 67] width 223 height 20
select select "1"
click at [229, 57] on select "Select DVD player Smartphone Television Video game console & games Computer Cam…" at bounding box center [340, 67] width 223 height 20
type textarea "Smartphone"
click at [465, 104] on input "text" at bounding box center [510, 106] width 94 height 19
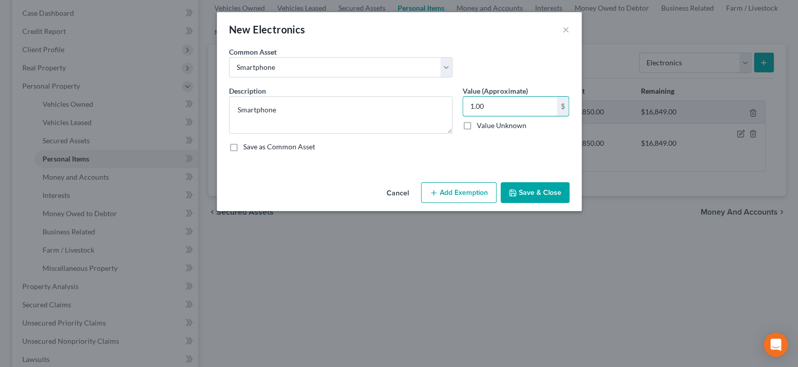
type input "1.00"
click at [463, 196] on button "Add Exemption" at bounding box center [458, 192] width 75 height 21
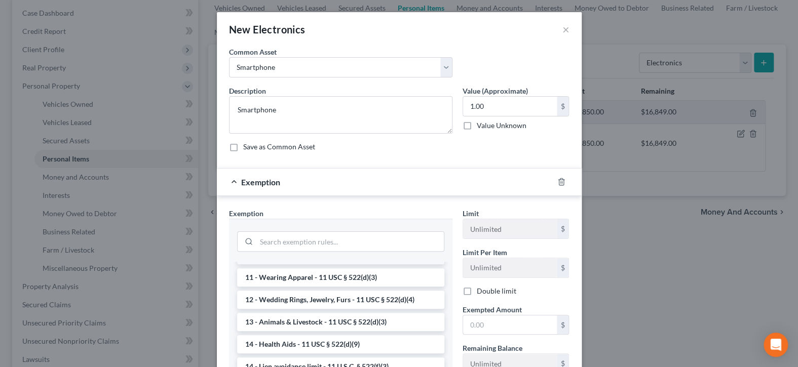
scroll to position [0, 0]
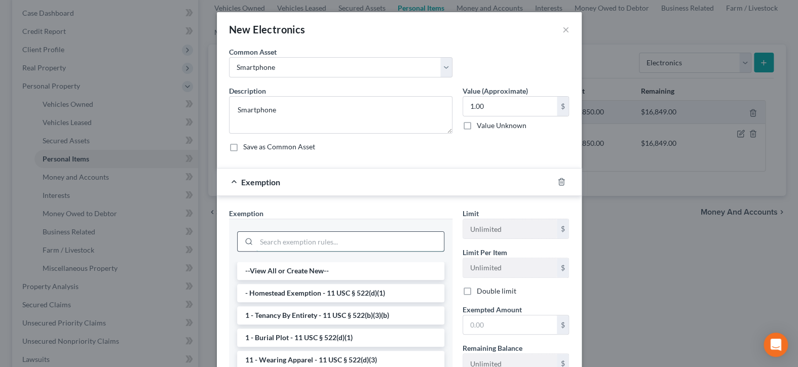
click at [379, 241] on input "search" at bounding box center [349, 241] width 187 height 19
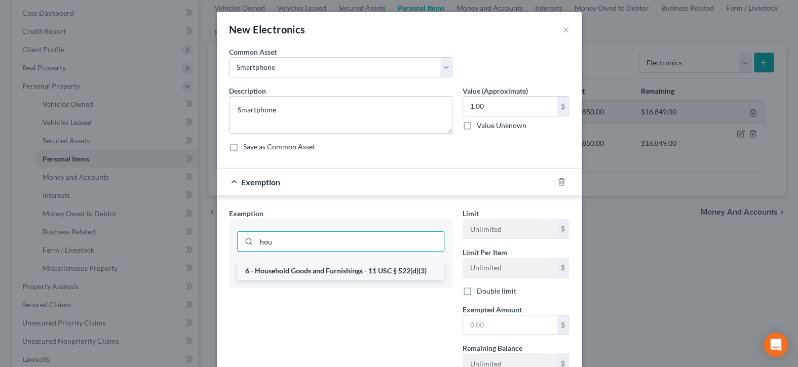
type input "hou"
drag, startPoint x: 377, startPoint y: 270, endPoint x: 398, endPoint y: 282, distance: 23.8
click at [377, 270] on li "6 - Household Goods and Furnishings - 11 USC § 522(d)(3)" at bounding box center [340, 271] width 207 height 18
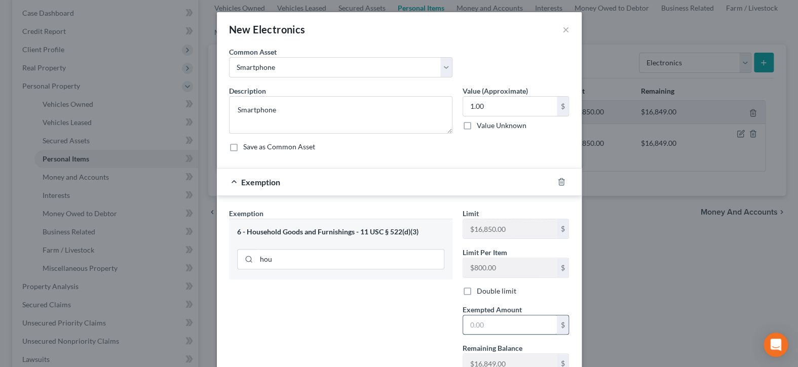
click at [492, 328] on input "text" at bounding box center [510, 325] width 94 height 19
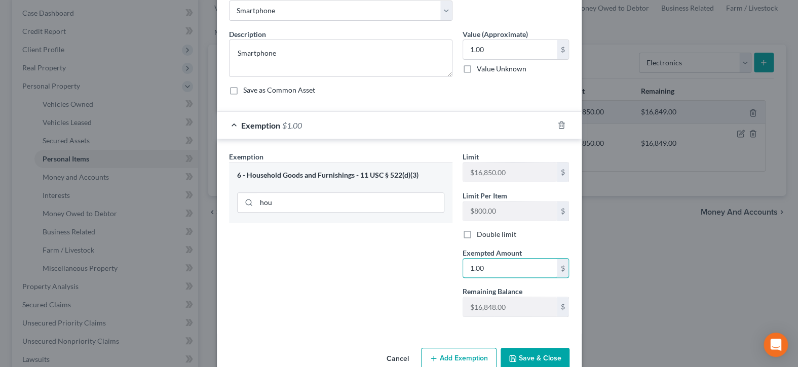
scroll to position [77, 0]
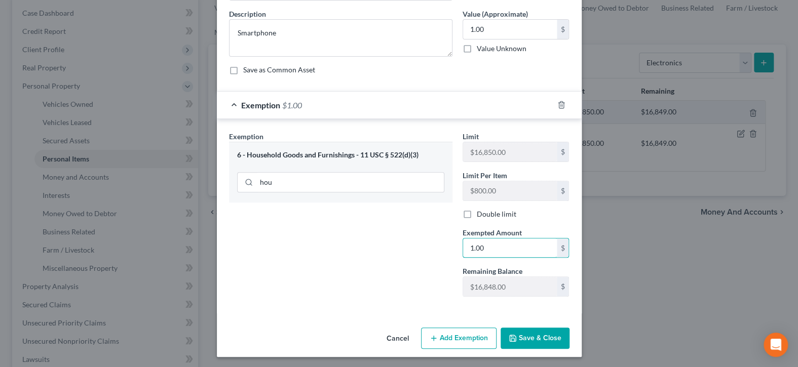
type input "1.00"
click at [518, 335] on button "Save & Close" at bounding box center [535, 338] width 69 height 21
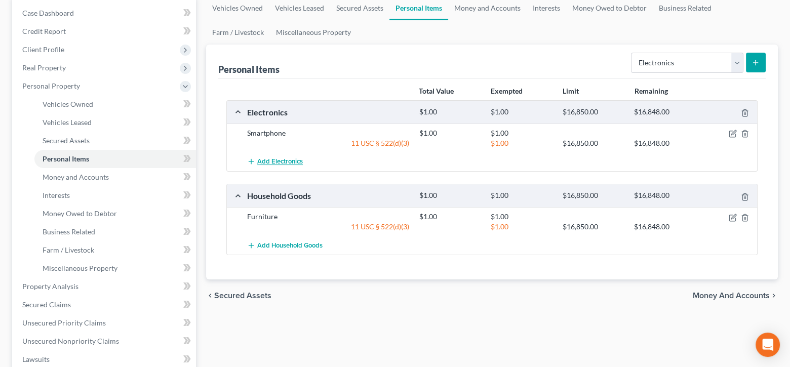
click at [274, 160] on span "Add Electronics" at bounding box center [280, 162] width 46 height 8
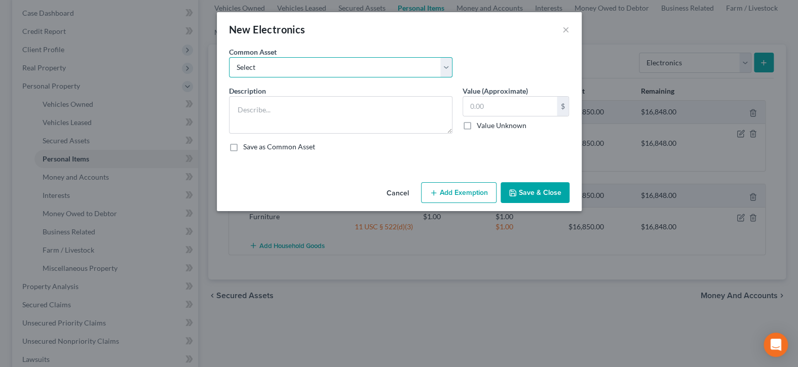
click at [447, 66] on select "Select DVD player Smartphone Television Video game console & games Computer Cam…" at bounding box center [340, 67] width 223 height 20
select select "4"
click at [229, 57] on select "Select DVD player Smartphone Television Video game console & games Computer Cam…" at bounding box center [340, 67] width 223 height 20
type textarea "Computer"
click at [471, 104] on input "text" at bounding box center [510, 106] width 94 height 19
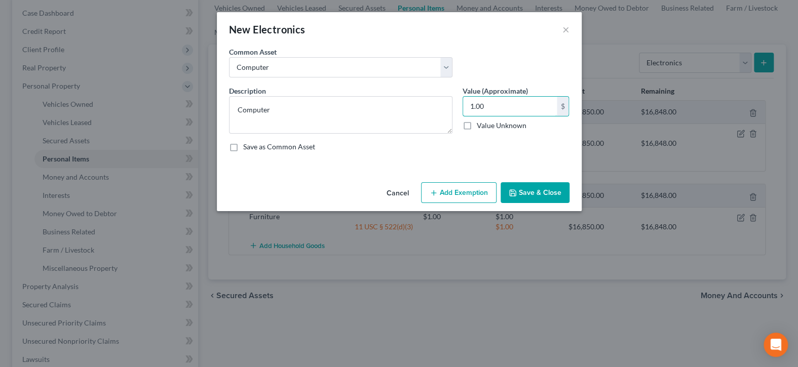
type input "1.00"
click at [453, 191] on button "Add Exemption" at bounding box center [458, 192] width 75 height 21
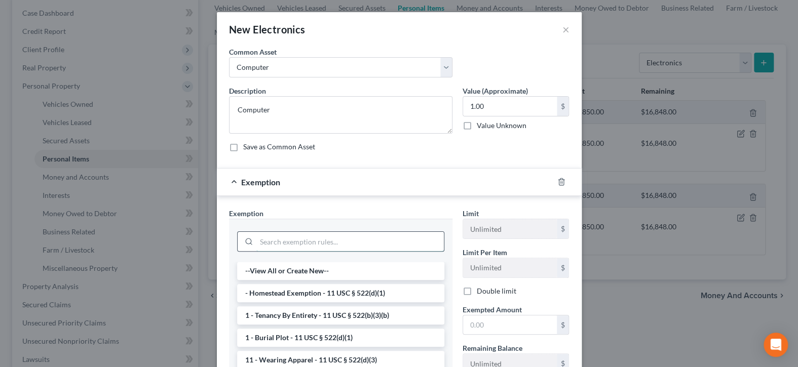
click at [389, 240] on input "search" at bounding box center [349, 241] width 187 height 19
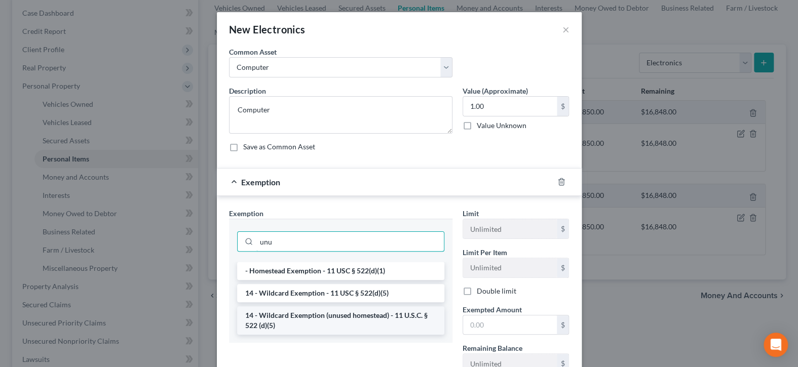
type input "unu"
click at [399, 321] on li "14 - Wildcard Exemption (unused homestead) - 11 U.S.C. § 522 (d)(5)" at bounding box center [340, 320] width 207 height 28
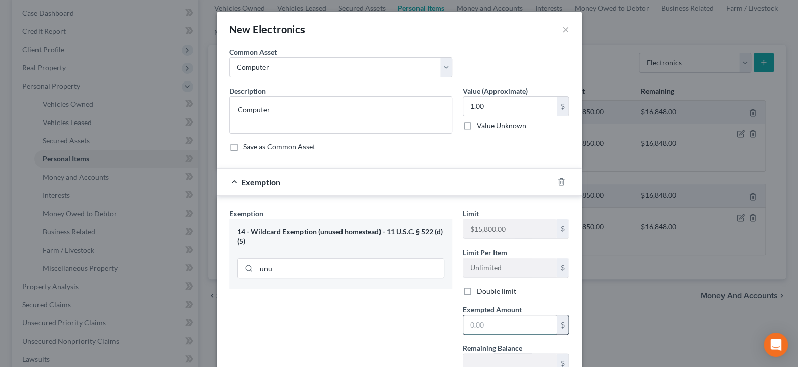
click at [491, 328] on input "text" at bounding box center [510, 325] width 94 height 19
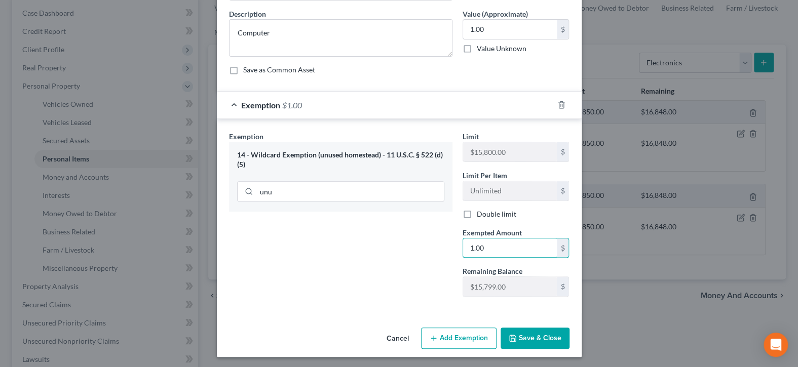
type input "1.00"
click at [522, 335] on button "Save & Close" at bounding box center [535, 338] width 69 height 21
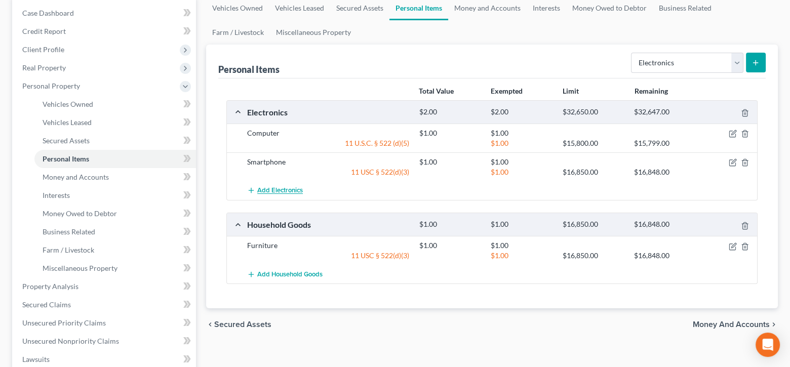
click at [288, 187] on span "Add Electronics" at bounding box center [280, 191] width 46 height 8
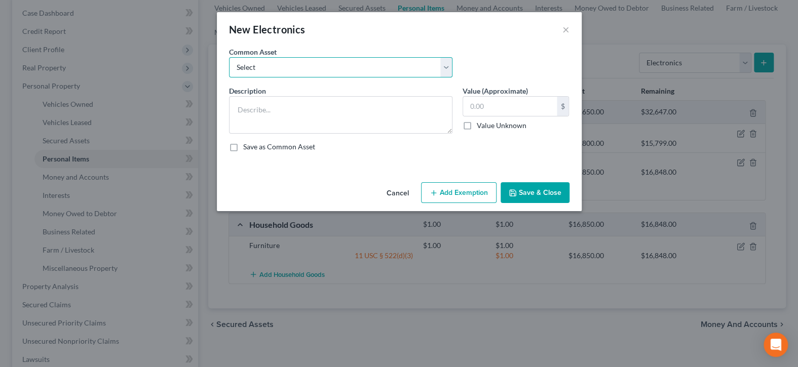
click at [444, 64] on select "Select DVD player Smartphone Television Video game console & games Computer Cam…" at bounding box center [340, 67] width 223 height 20
select select "2"
click at [229, 57] on select "Select DVD player Smartphone Television Video game console & games Computer Cam…" at bounding box center [340, 67] width 223 height 20
type textarea "Television"
click at [481, 101] on input "text" at bounding box center [510, 106] width 94 height 19
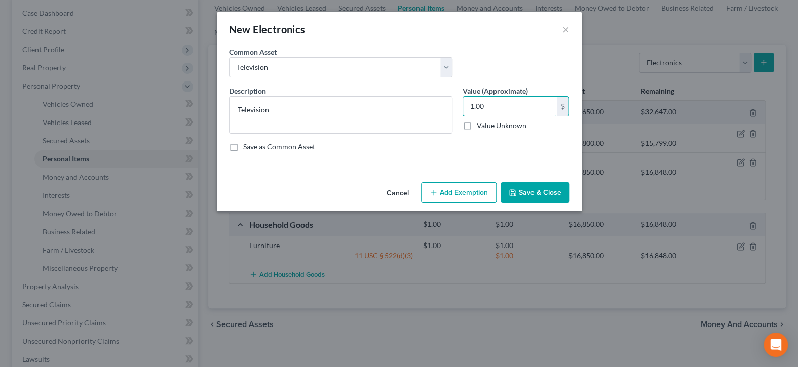
type input "1.00"
click at [471, 193] on button "Add Exemption" at bounding box center [458, 192] width 75 height 21
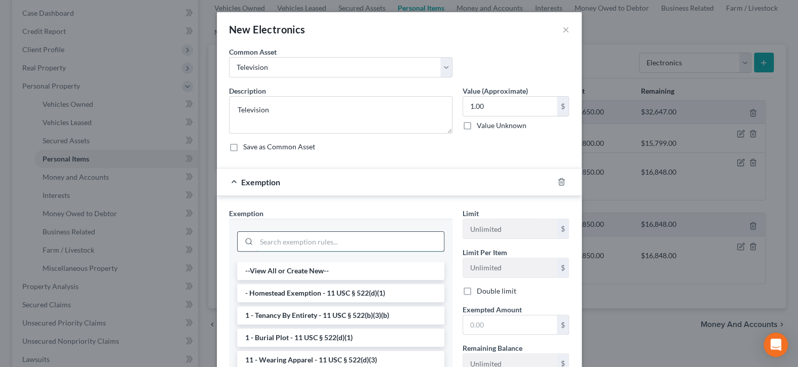
click at [410, 240] on input "search" at bounding box center [349, 241] width 187 height 19
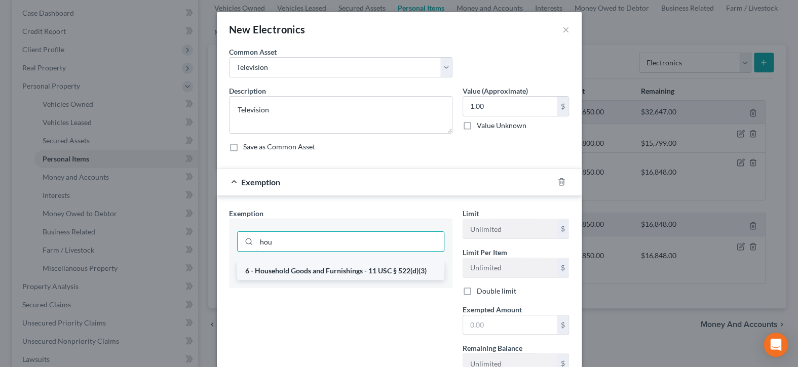
type input "hou"
drag, startPoint x: 399, startPoint y: 265, endPoint x: 426, endPoint y: 284, distance: 32.5
click at [401, 267] on li "6 - Household Goods and Furnishings - 11 USC § 522(d)(3)" at bounding box center [340, 271] width 207 height 18
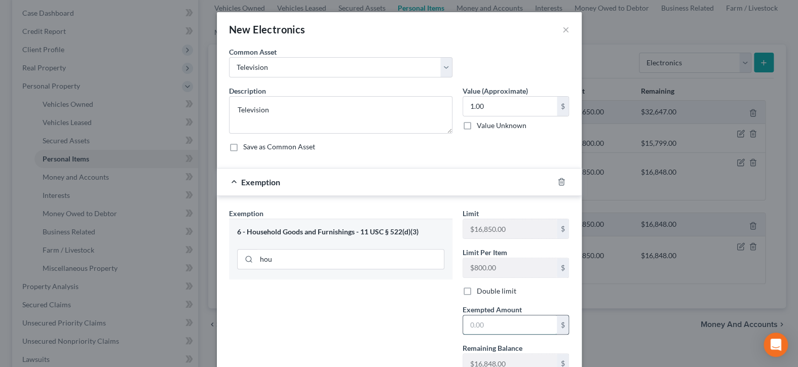
click at [479, 322] on input "text" at bounding box center [510, 325] width 94 height 19
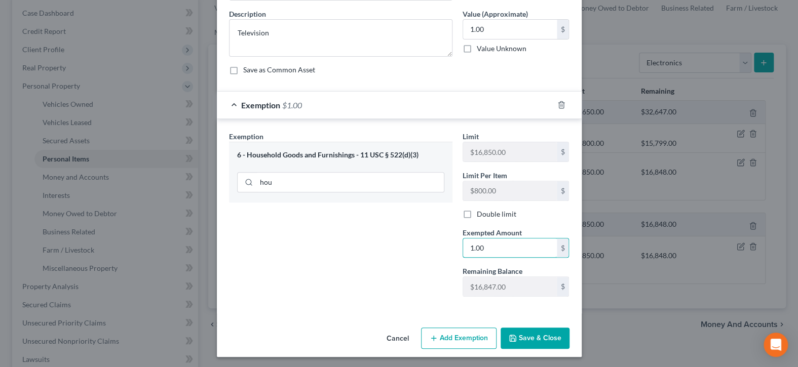
type input "1.00"
click at [514, 338] on button "Save & Close" at bounding box center [535, 338] width 69 height 21
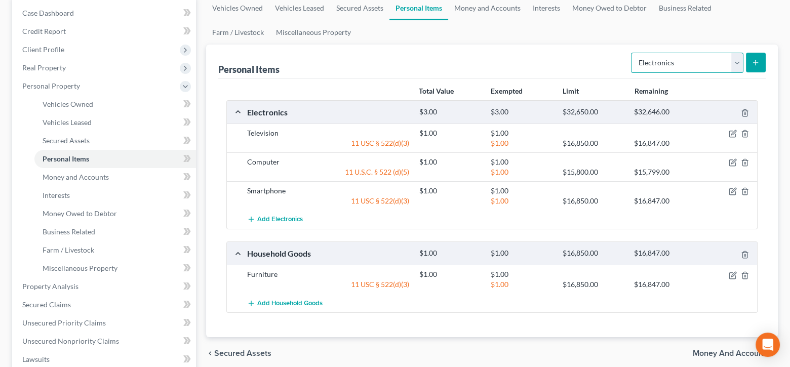
click at [734, 62] on select "Select Item Type Clothing Collectibles Of Value Electronics Firearms Household …" at bounding box center [687, 63] width 112 height 20
select select "clothing"
click at [632, 53] on select "Select Item Type Clothing Collectibles Of Value Electronics Firearms Household …" at bounding box center [687, 63] width 112 height 20
click at [757, 59] on icon "submit" at bounding box center [756, 63] width 8 height 8
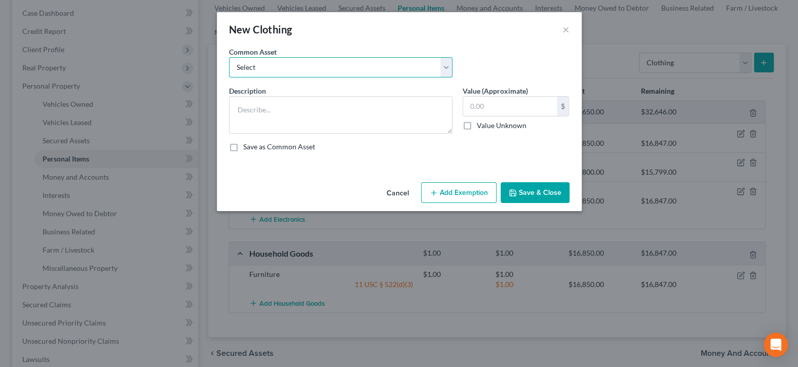
click at [446, 67] on select "Select Clothing" at bounding box center [340, 67] width 223 height 20
select select "0"
click at [229, 57] on select "Select Clothing" at bounding box center [340, 67] width 223 height 20
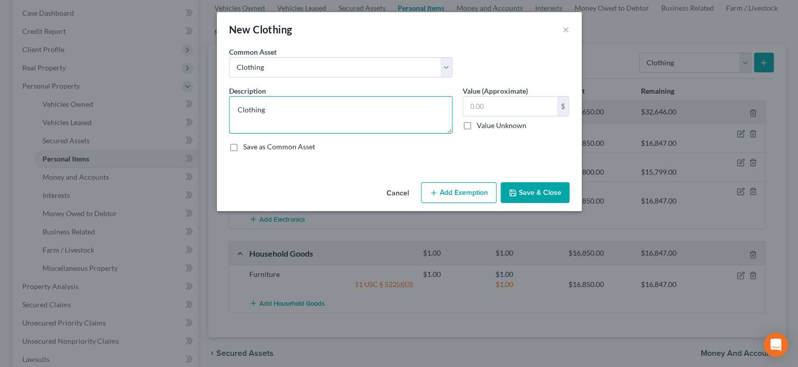
click at [381, 105] on textarea "Clothing" at bounding box center [340, 114] width 223 height 37
type textarea "Clothing and Shoes"
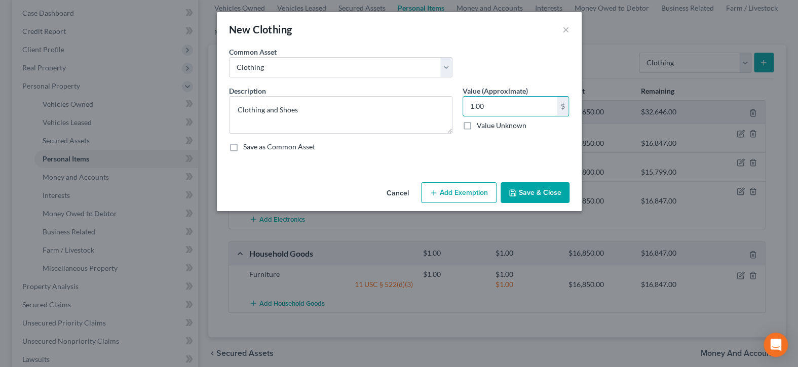
type input "1.00"
click at [466, 203] on div "Cancel Add Exemption Save & Close" at bounding box center [399, 194] width 365 height 33
click at [465, 197] on button "Add Exemption" at bounding box center [458, 192] width 75 height 21
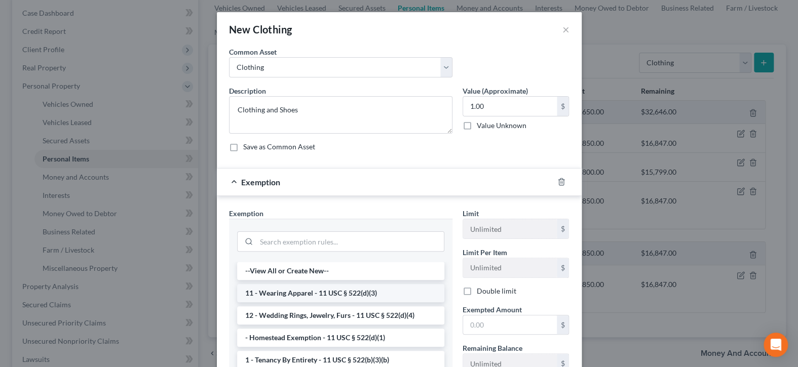
click at [379, 296] on li "11 - Wearing Apparel - 11 USC § 522(d)(3)" at bounding box center [340, 293] width 207 height 18
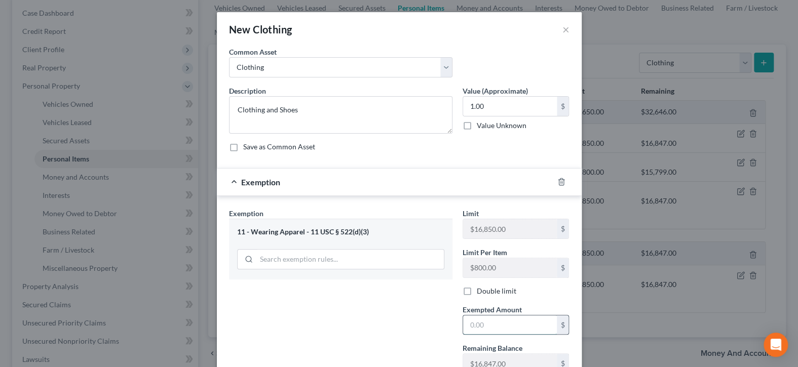
click at [493, 325] on input "text" at bounding box center [510, 325] width 94 height 19
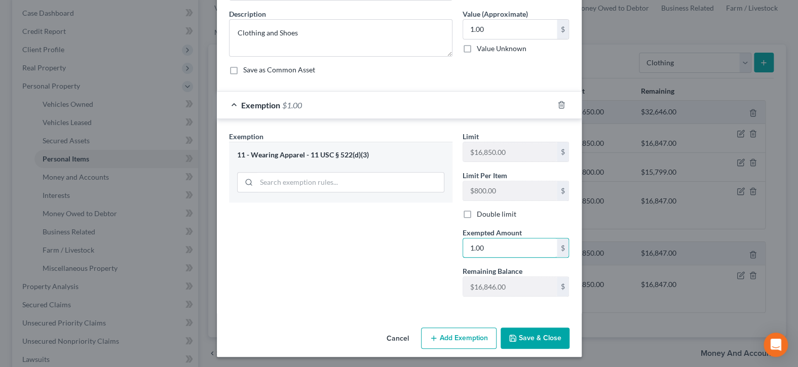
type input "1.00"
click at [552, 343] on button "Save & Close" at bounding box center [535, 338] width 69 height 21
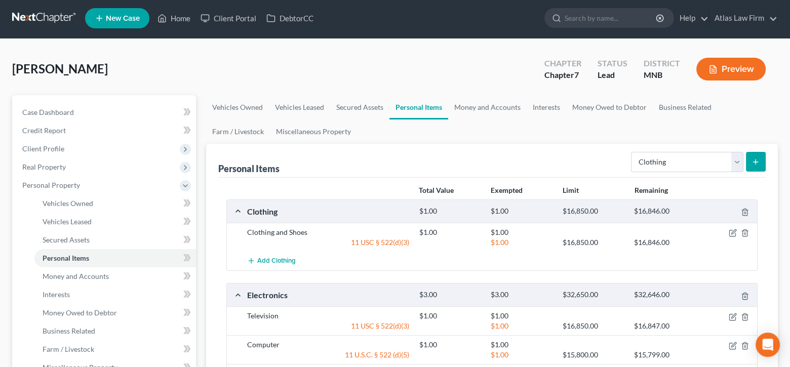
scroll to position [0, 0]
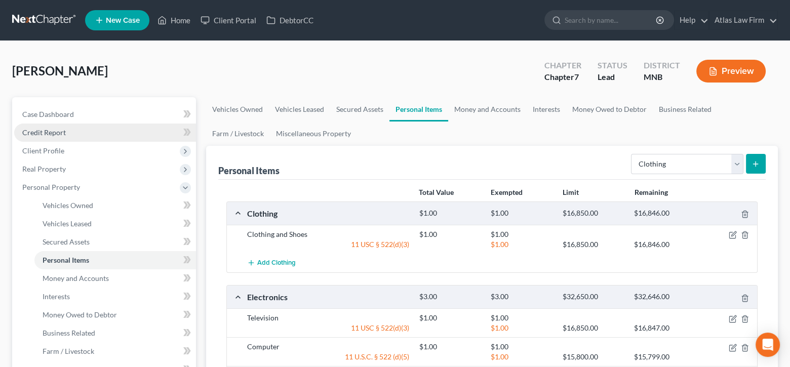
click at [69, 130] on link "Credit Report" at bounding box center [105, 133] width 182 height 18
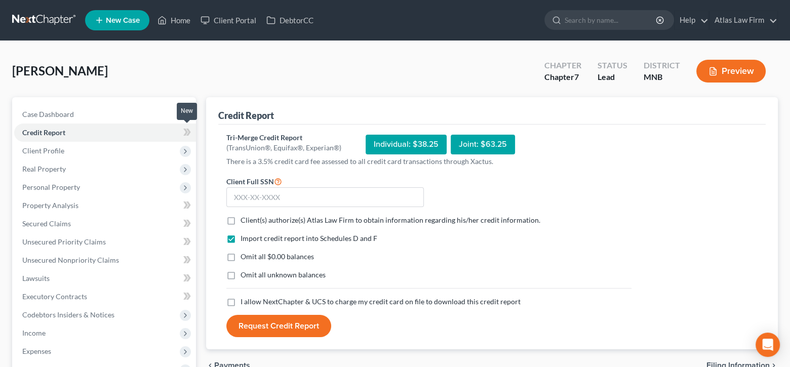
click at [185, 130] on icon at bounding box center [187, 132] width 8 height 13
click at [279, 194] on input "text" at bounding box center [325, 197] width 198 height 20
click at [366, 196] on input "text" at bounding box center [325, 197] width 198 height 20
click at [306, 191] on input "241" at bounding box center [325, 197] width 198 height 20
type input "241-69-6583"
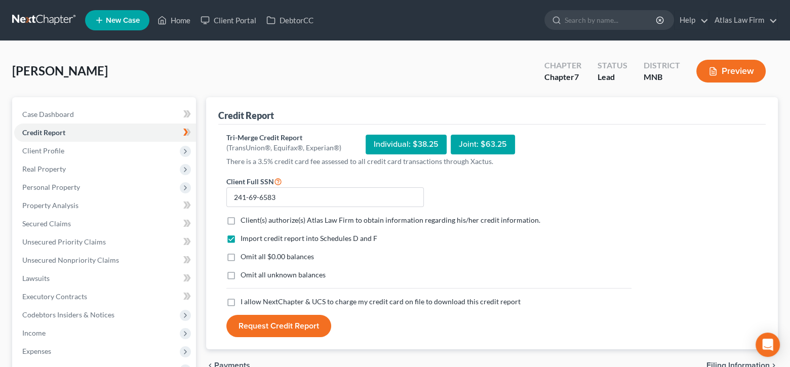
click at [241, 221] on label "Client(s) authorize(s) Atlas Law Firm to obtain information regarding his/her c…" at bounding box center [391, 220] width 300 height 10
click at [245, 221] on input "Client(s) authorize(s) Atlas Law Firm to obtain information regarding his/her c…" at bounding box center [248, 218] width 7 height 7
checkbox input "true"
click at [241, 258] on label "Omit all $0.00 balances" at bounding box center [277, 257] width 73 height 10
click at [245, 258] on input "Omit all $0.00 balances" at bounding box center [248, 255] width 7 height 7
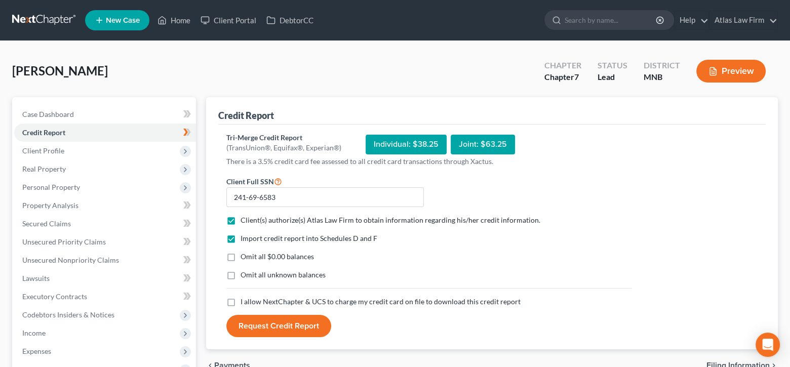
checkbox input "true"
click at [241, 301] on label "I allow NextChapter & UCS to charge my credit card on file to download this cre…" at bounding box center [381, 302] width 280 height 10
click at [245, 301] on input "I allow NextChapter & UCS to charge my credit card on file to download this cre…" at bounding box center [248, 300] width 7 height 7
checkbox input "true"
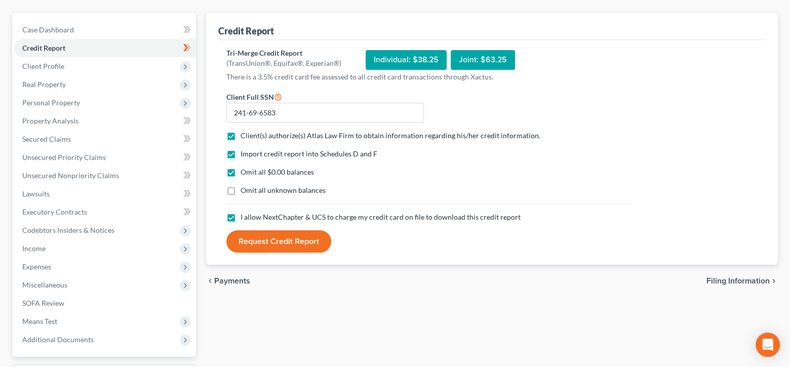
scroll to position [101, 0]
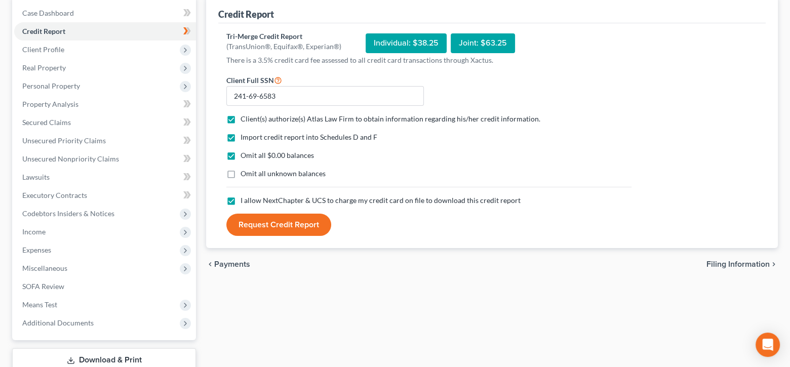
click at [280, 222] on button "Request Credit Report" at bounding box center [278, 225] width 105 height 22
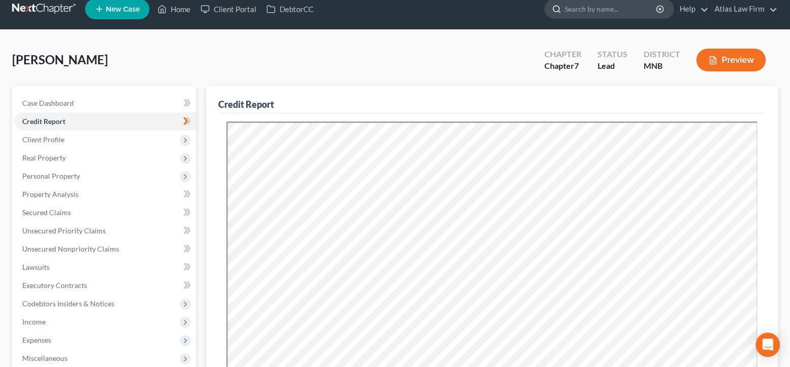
scroll to position [0, 0]
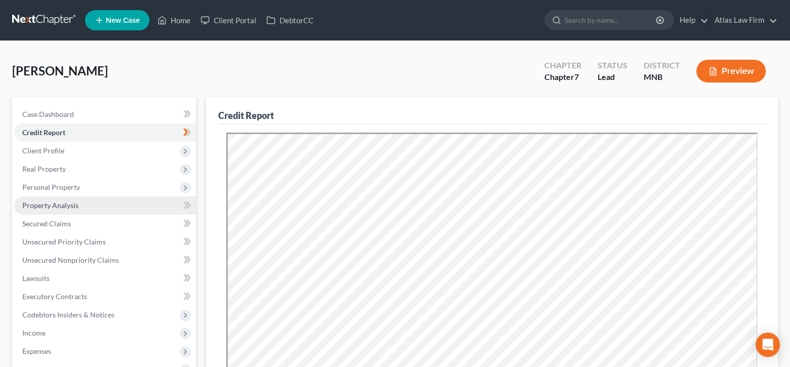
click at [106, 208] on link "Property Analysis" at bounding box center [105, 206] width 182 height 18
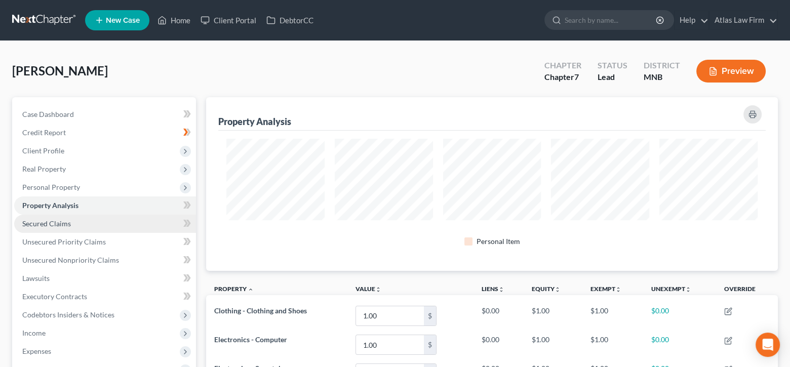
click at [98, 221] on link "Secured Claims" at bounding box center [105, 224] width 182 height 18
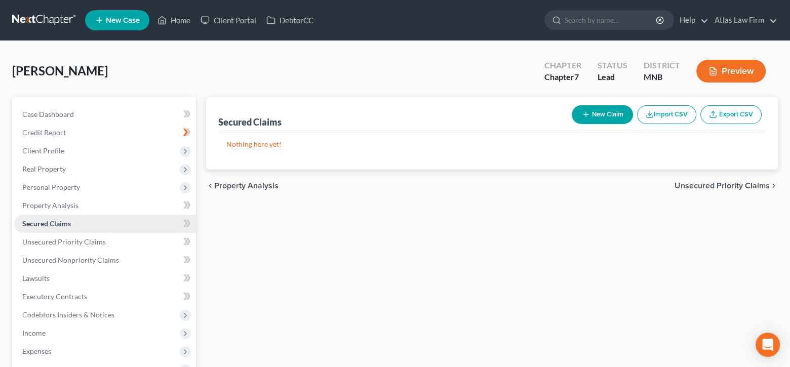
scroll to position [101, 0]
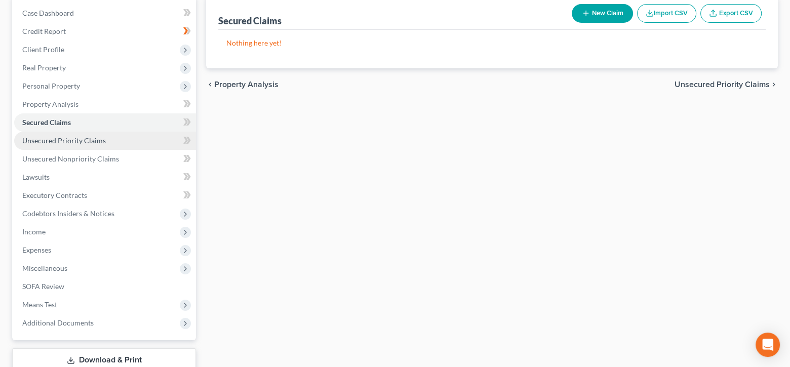
click at [82, 138] on span "Unsecured Priority Claims" at bounding box center [64, 140] width 84 height 9
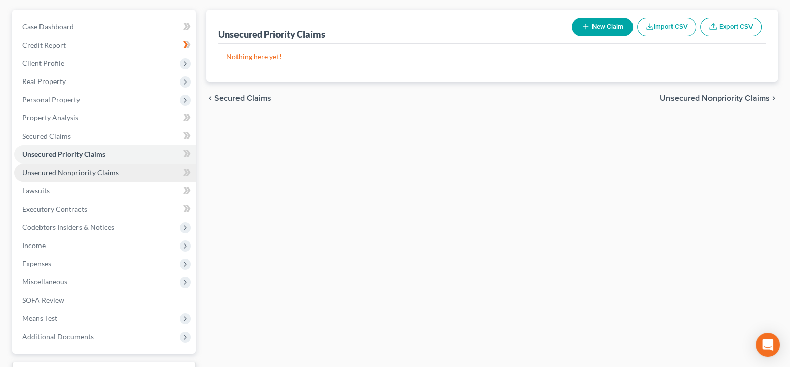
scroll to position [101, 0]
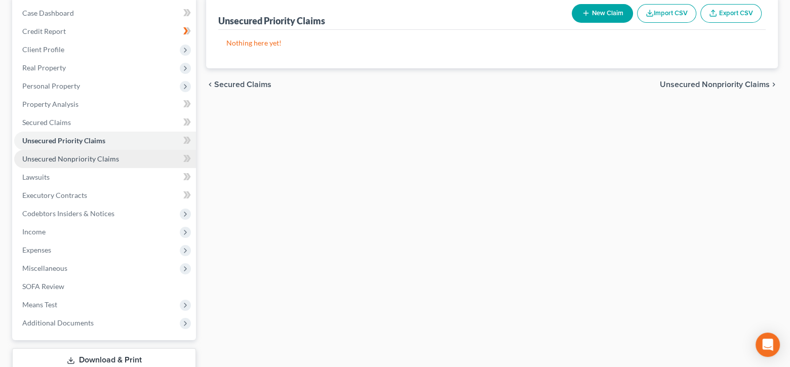
click at [90, 160] on span "Unsecured Nonpriority Claims" at bounding box center [70, 159] width 97 height 9
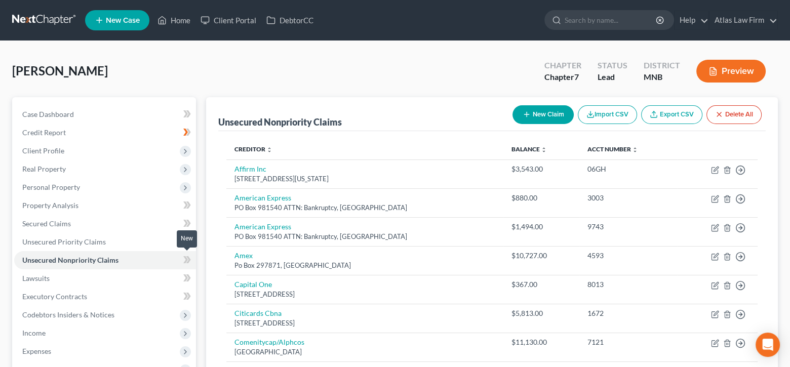
click at [185, 259] on icon at bounding box center [185, 259] width 5 height 7
click at [144, 298] on link "Executory Contracts" at bounding box center [105, 297] width 182 height 18
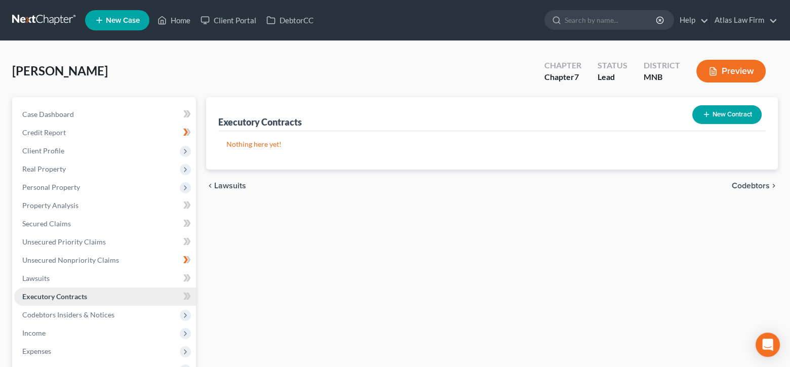
scroll to position [101, 0]
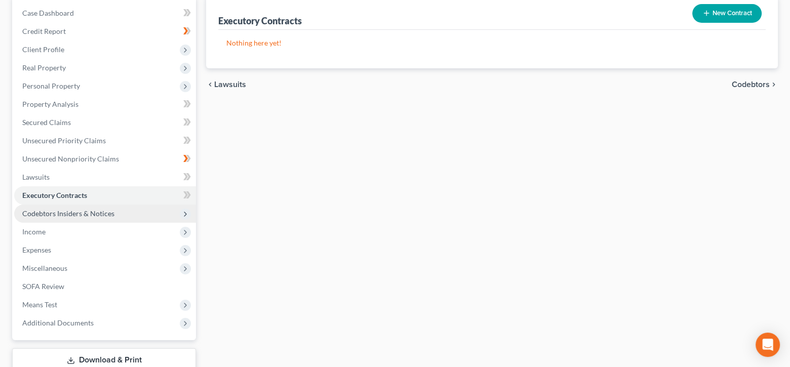
click at [115, 210] on span "Codebtors Insiders & Notices" at bounding box center [105, 214] width 182 height 18
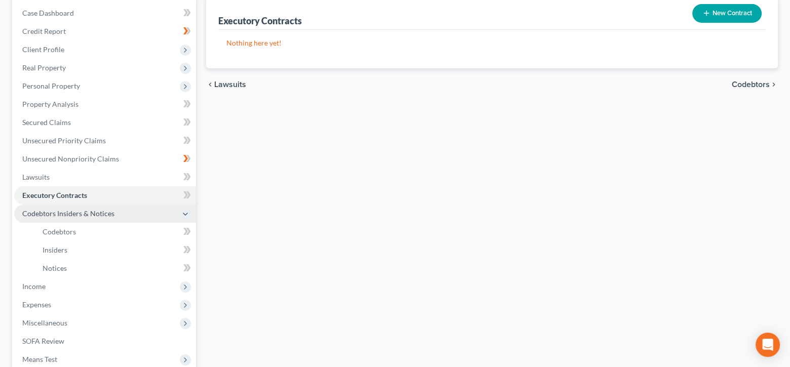
scroll to position [203, 0]
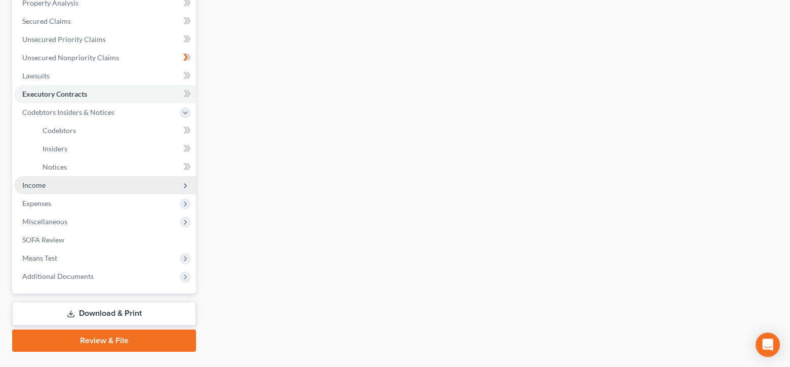
click at [117, 184] on span "Income" at bounding box center [105, 185] width 182 height 18
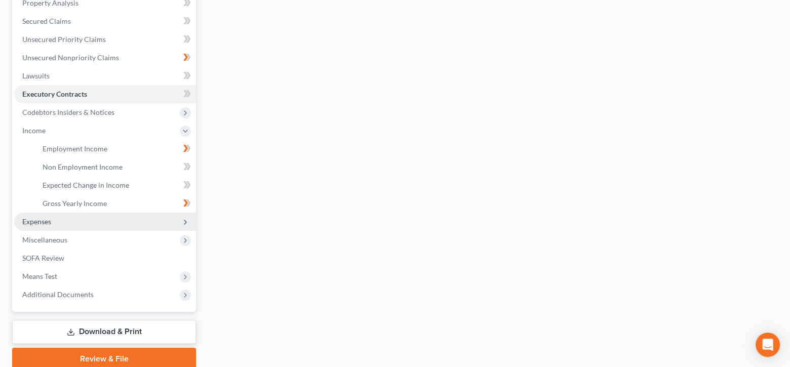
click at [96, 229] on span "Expenses" at bounding box center [105, 222] width 182 height 18
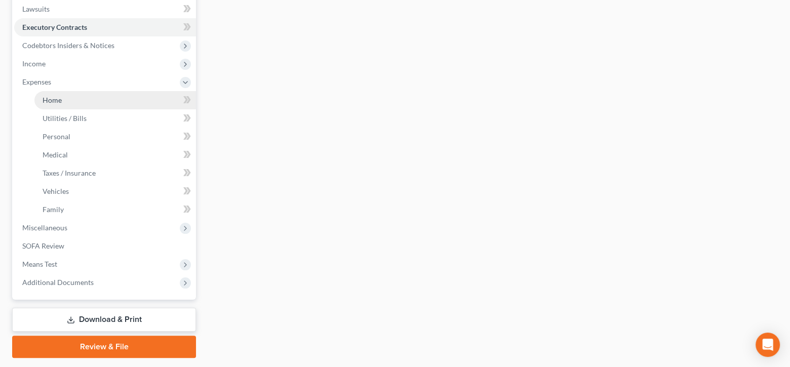
scroll to position [297, 0]
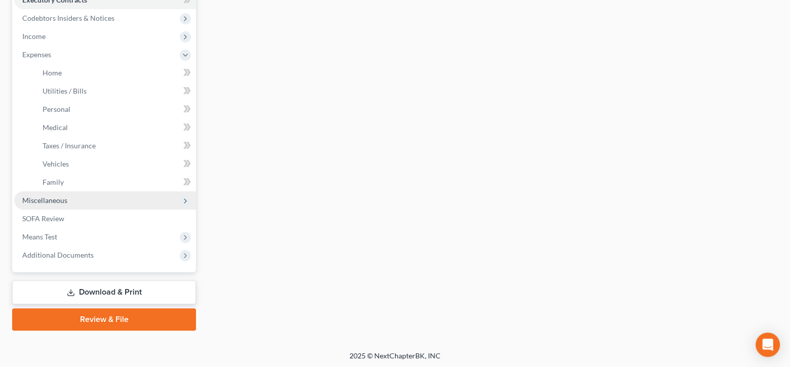
click at [108, 200] on span "Miscellaneous" at bounding box center [105, 200] width 182 height 18
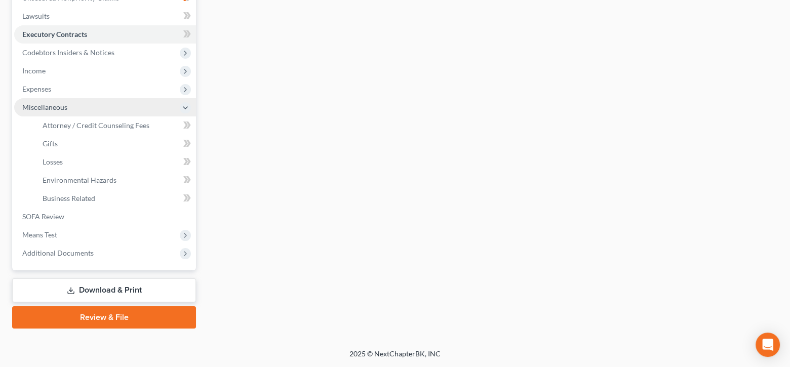
scroll to position [260, 0]
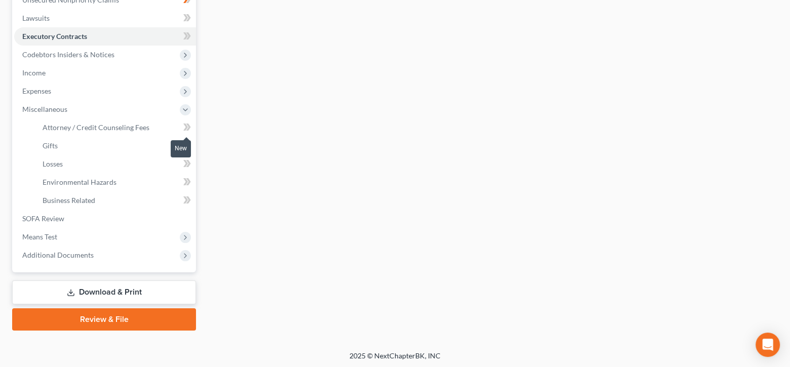
click at [186, 124] on icon at bounding box center [187, 127] width 8 height 13
click at [103, 160] on link "Losses" at bounding box center [115, 164] width 162 height 18
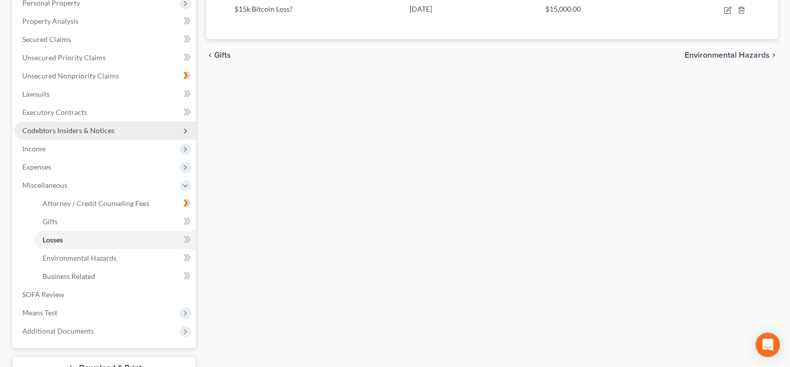
scroll to position [203, 0]
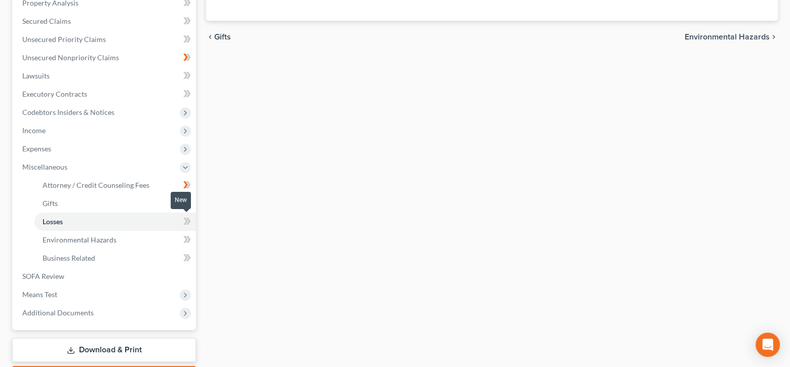
click at [186, 216] on icon at bounding box center [187, 221] width 8 height 13
click at [88, 279] on link "SOFA Review" at bounding box center [105, 276] width 182 height 18
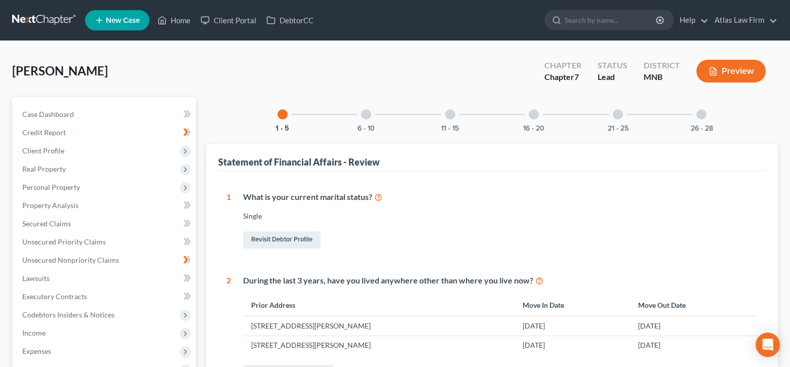
click at [366, 111] on div at bounding box center [366, 114] width 10 height 10
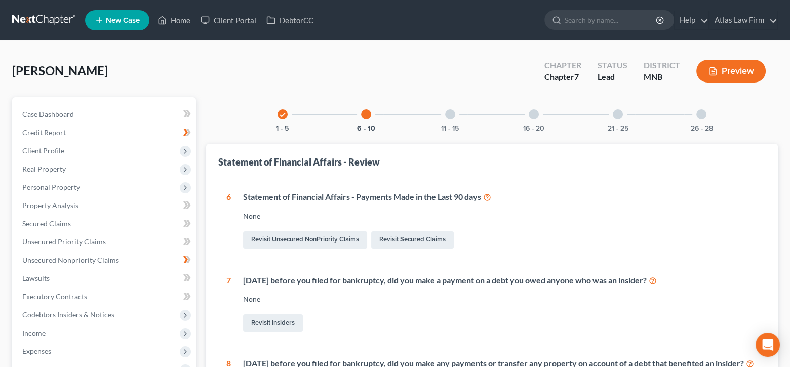
click at [441, 109] on div "11 - 15" at bounding box center [450, 114] width 34 height 34
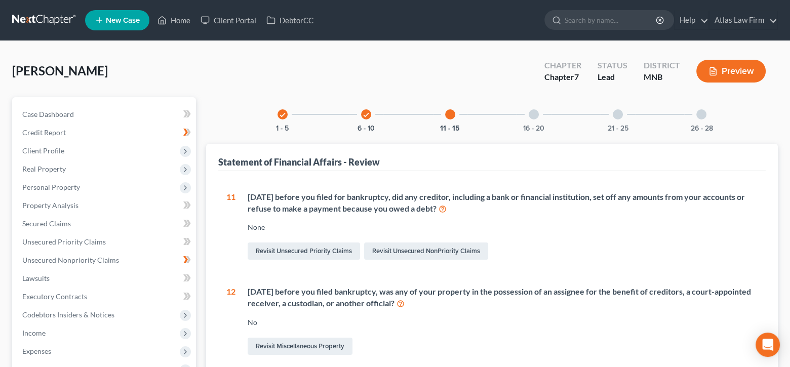
click at [534, 120] on div "16 - 20" at bounding box center [534, 114] width 34 height 34
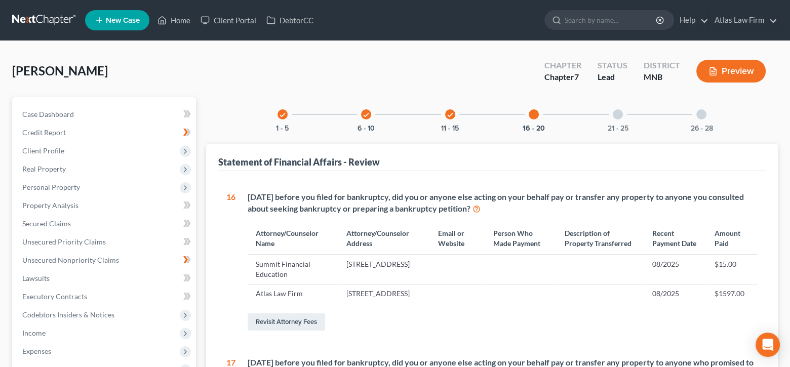
click at [615, 112] on div at bounding box center [618, 114] width 10 height 10
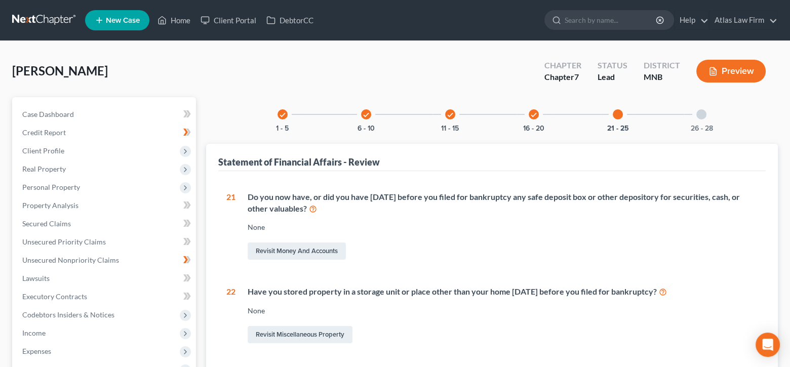
click at [702, 118] on div at bounding box center [702, 114] width 10 height 10
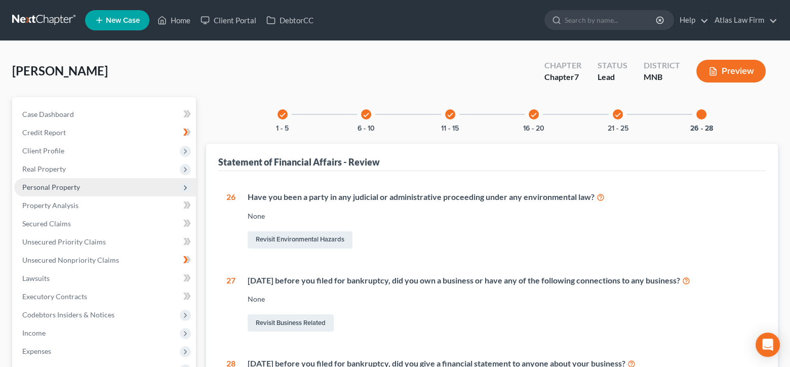
click at [68, 188] on span "Personal Property" at bounding box center [51, 187] width 58 height 9
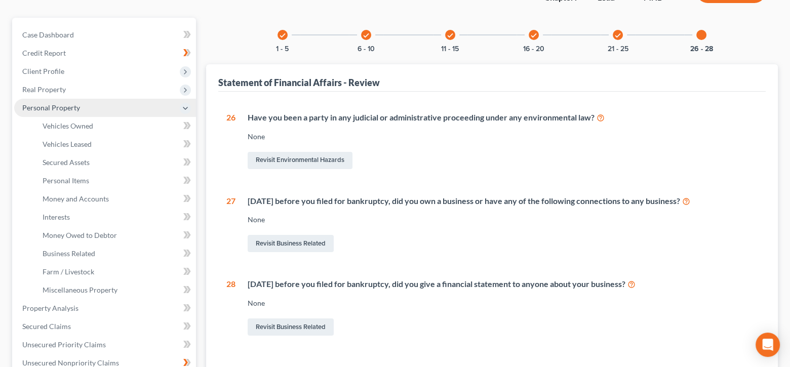
scroll to position [101, 0]
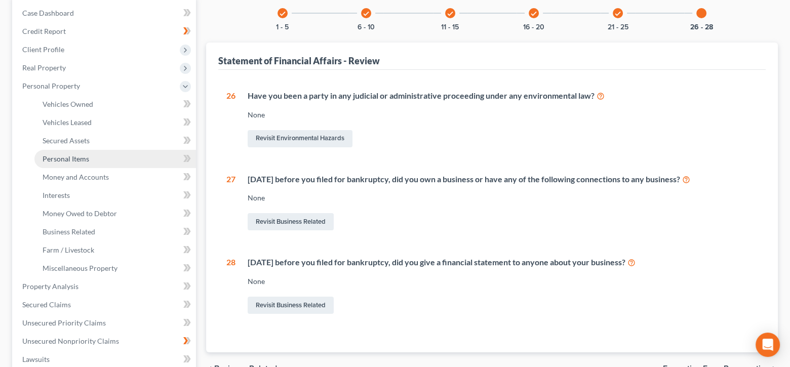
click at [78, 159] on span "Personal Items" at bounding box center [66, 159] width 47 height 9
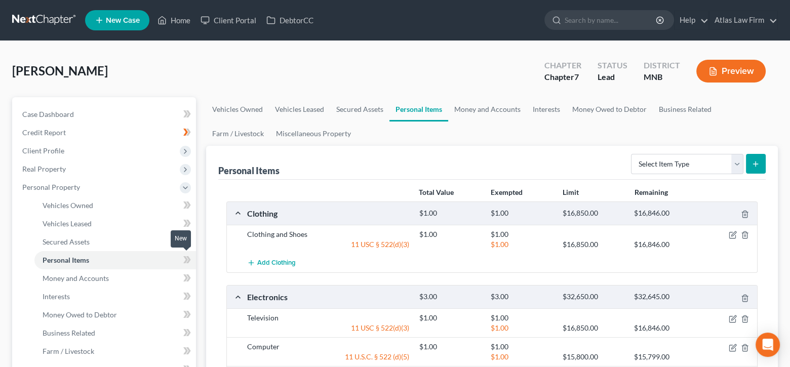
click at [186, 256] on icon at bounding box center [188, 259] width 5 height 7
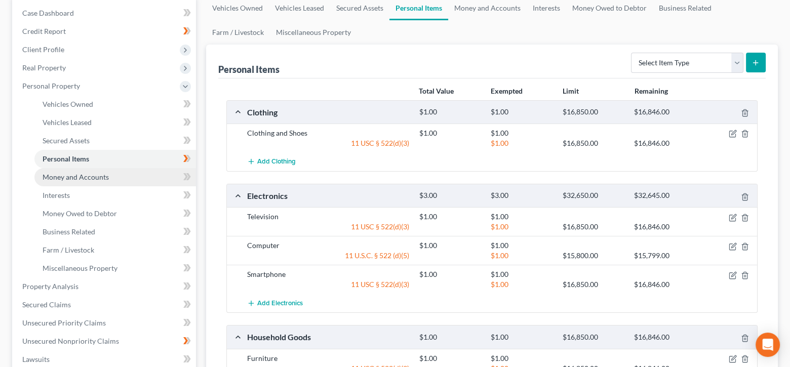
click at [142, 173] on link "Money and Accounts" at bounding box center [115, 177] width 162 height 18
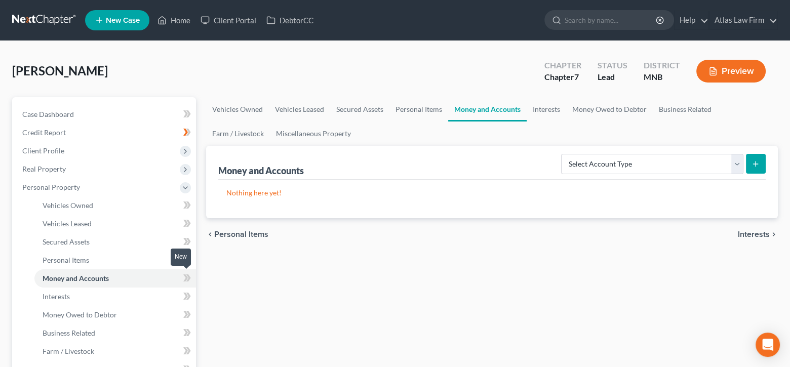
click at [186, 280] on icon at bounding box center [187, 278] width 8 height 13
click at [737, 164] on select "Select Account Type Brokerage Cash on Hand Certificates of Deposit Checking Acc…" at bounding box center [652, 164] width 182 height 20
select select "cash_on_hand"
click at [563, 154] on select "Select Account Type Brokerage Cash on Hand Certificates of Deposit Checking Acc…" at bounding box center [652, 164] width 182 height 20
click at [751, 160] on button "submit" at bounding box center [756, 164] width 20 height 20
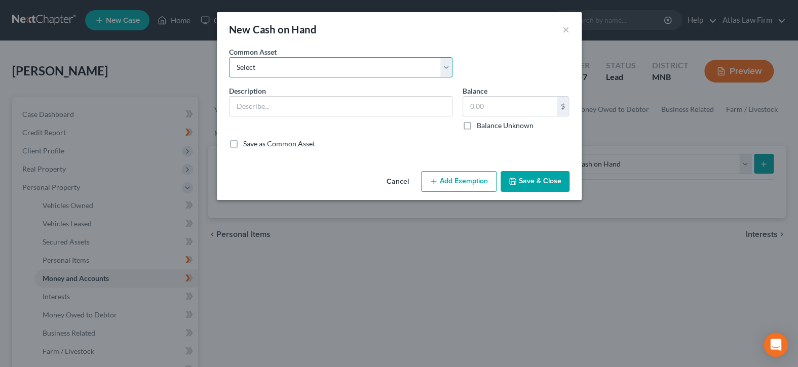
click at [446, 61] on select "Select Cash" at bounding box center [340, 67] width 223 height 20
select select "0"
click at [229, 57] on select "Select Cash" at bounding box center [340, 67] width 223 height 20
type input "Cash"
click at [500, 110] on input "text" at bounding box center [510, 106] width 94 height 19
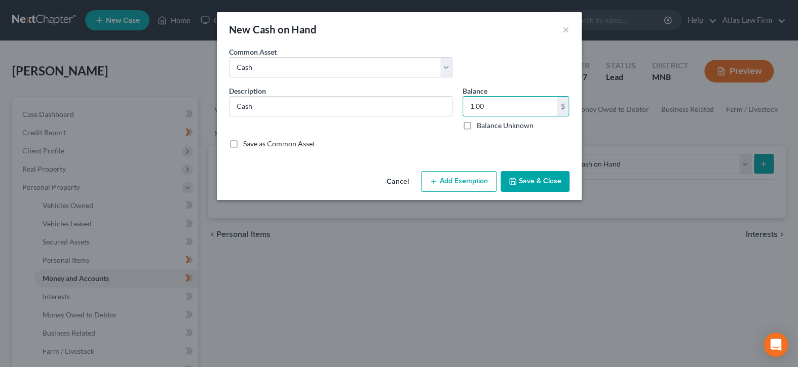
type input "1.00"
click at [477, 182] on button "Add Exemption" at bounding box center [458, 181] width 75 height 21
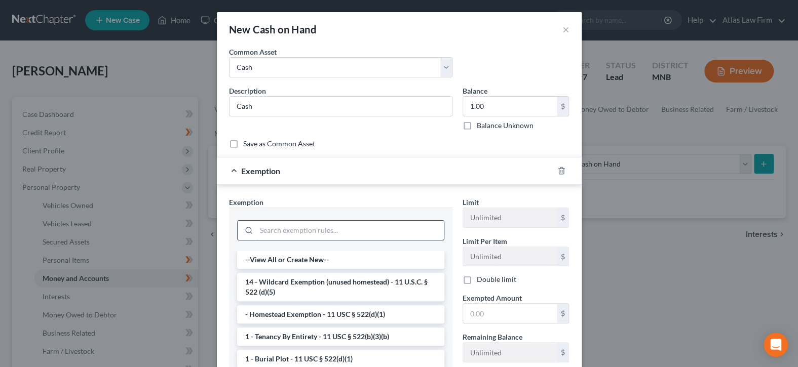
click at [415, 229] on input "search" at bounding box center [349, 230] width 187 height 19
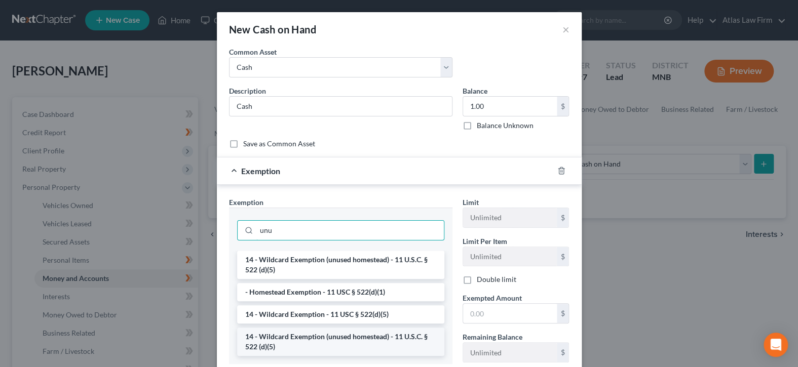
type input "unu"
click at [381, 336] on li "14 - Wildcard Exemption (unused homestead) - 11 U.S.C. § 522 (d)(5)" at bounding box center [340, 342] width 207 height 28
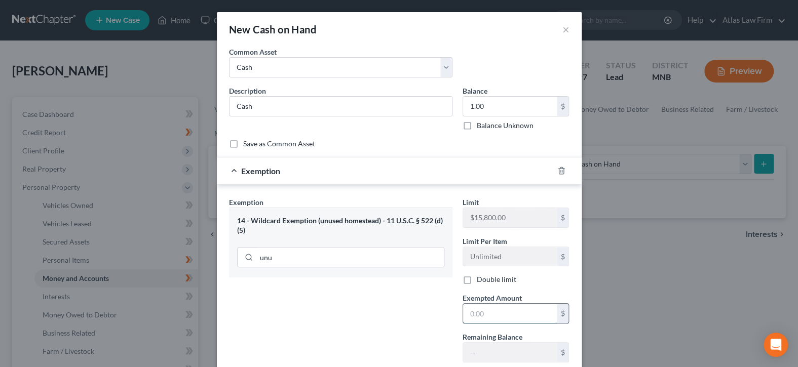
click at [490, 314] on input "text" at bounding box center [510, 313] width 94 height 19
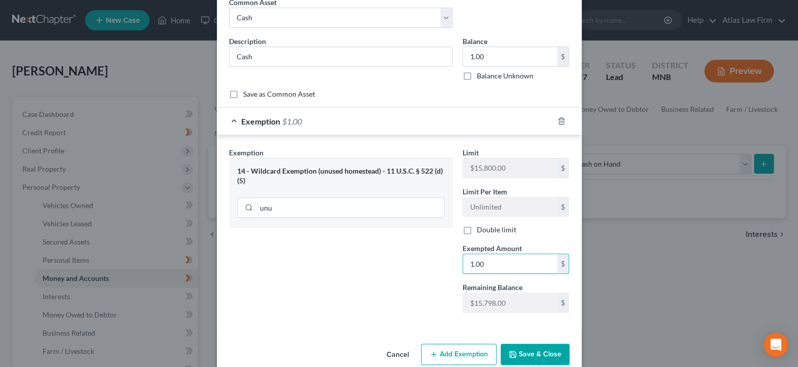
scroll to position [66, 0]
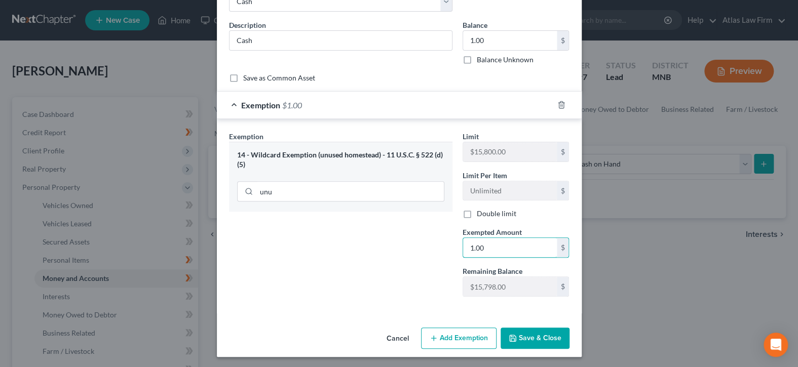
type input "1.00"
click at [528, 334] on button "Save & Close" at bounding box center [535, 338] width 69 height 21
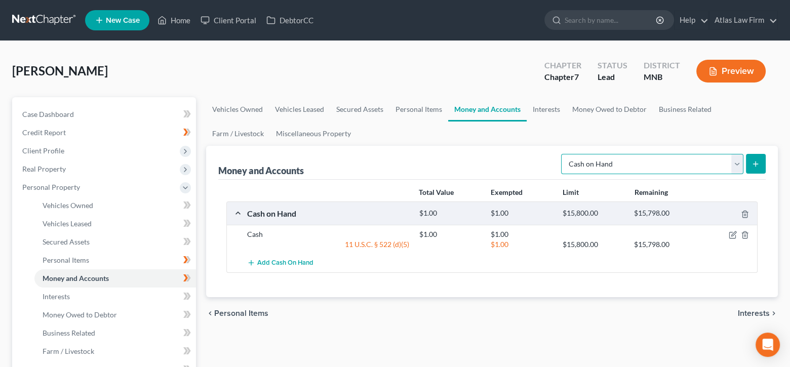
click at [734, 159] on select "Select Account Type Brokerage Cash on Hand Certificates of Deposit Checking Acc…" at bounding box center [652, 164] width 182 height 20
select select "checking"
click at [563, 154] on select "Select Account Type Brokerage Cash on Hand Certificates of Deposit Checking Acc…" at bounding box center [652, 164] width 182 height 20
click at [759, 165] on icon "submit" at bounding box center [756, 164] width 8 height 8
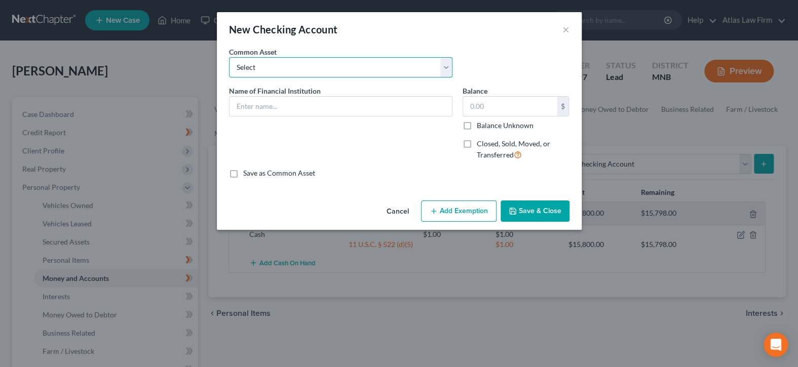
click at [445, 65] on select "Select XXXX bank account XXXX CU account" at bounding box center [340, 67] width 223 height 20
drag, startPoint x: 412, startPoint y: 156, endPoint x: 401, endPoint y: 137, distance: 21.1
click at [412, 156] on div "Name of Financial Institution *" at bounding box center [341, 127] width 234 height 83
click at [381, 103] on input "text" at bounding box center [340, 106] width 222 height 19
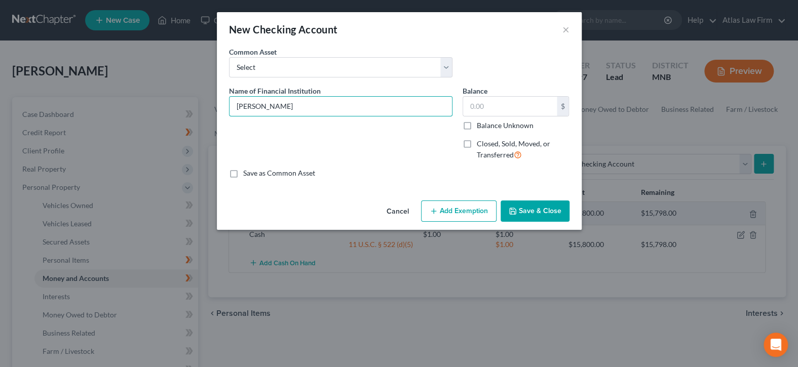
type input "[PERSON_NAME]"
click at [479, 103] on input "text" at bounding box center [510, 106] width 94 height 19
type input "1.00"
click at [463, 211] on button "Add Exemption" at bounding box center [458, 211] width 75 height 21
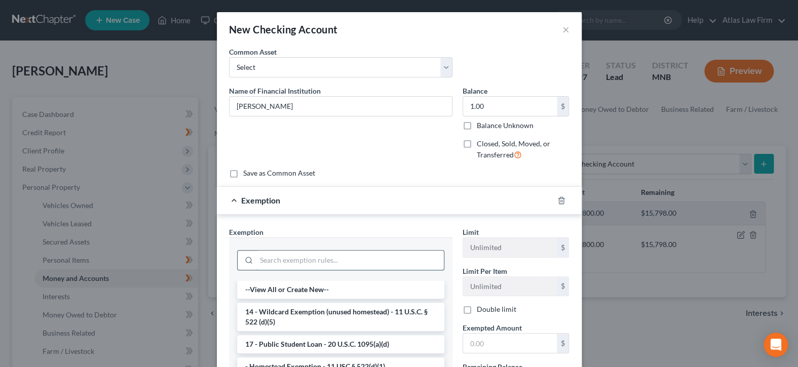
click at [416, 261] on input "search" at bounding box center [349, 260] width 187 height 19
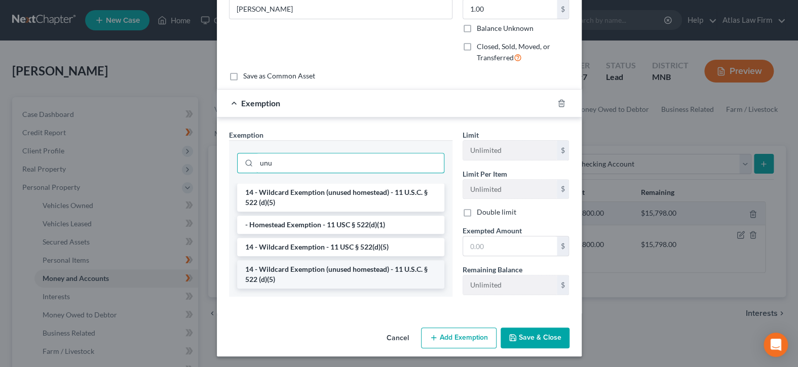
type input "unu"
click at [389, 271] on li "14 - Wildcard Exemption (unused homestead) - 11 U.S.C. § 522 (d)(5)" at bounding box center [340, 274] width 207 height 28
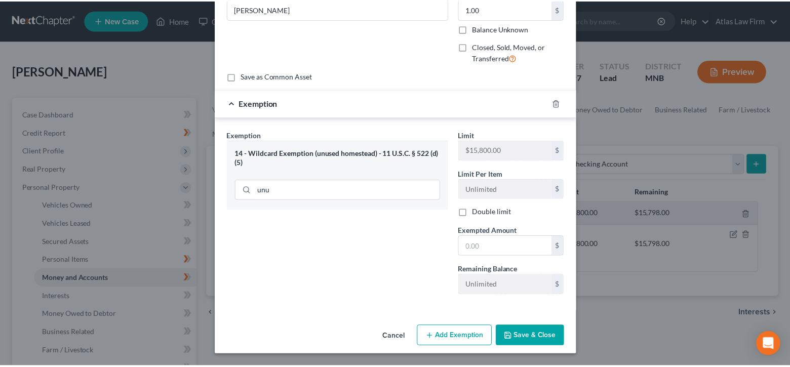
scroll to position [96, 0]
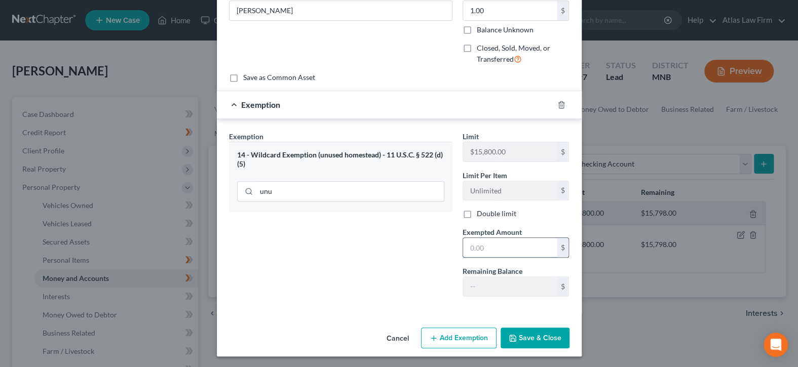
click at [480, 242] on input "text" at bounding box center [510, 247] width 94 height 19
type input "1.00"
click at [516, 330] on button "Save & Close" at bounding box center [535, 338] width 69 height 21
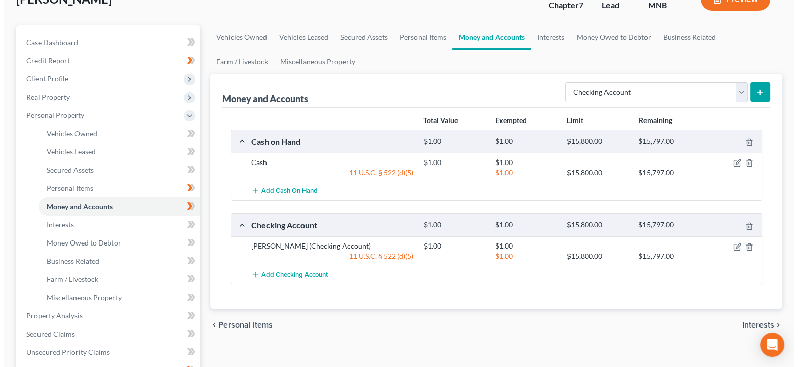
scroll to position [101, 0]
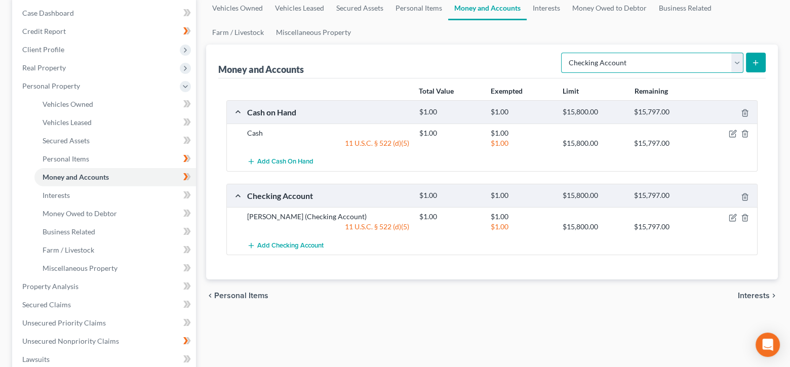
click at [736, 56] on select "Select Account Type Brokerage Cash on Hand Certificates of Deposit Checking Acc…" at bounding box center [652, 63] width 182 height 20
select select "brokerage"
click at [563, 53] on select "Select Account Type Brokerage Cash on Hand Certificates of Deposit Checking Acc…" at bounding box center [652, 63] width 182 height 20
click at [753, 59] on icon "submit" at bounding box center [756, 63] width 8 height 8
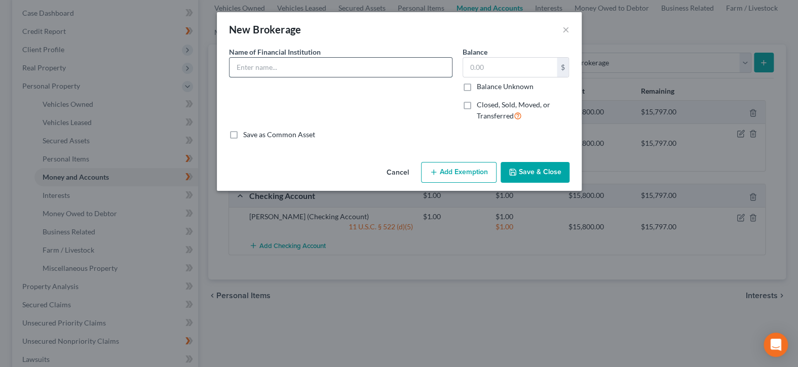
click at [375, 67] on input "text" at bounding box center [340, 67] width 222 height 19
type input "Bitcoin"
type input "1.00"
click at [466, 164] on button "Add Exemption" at bounding box center [458, 172] width 75 height 21
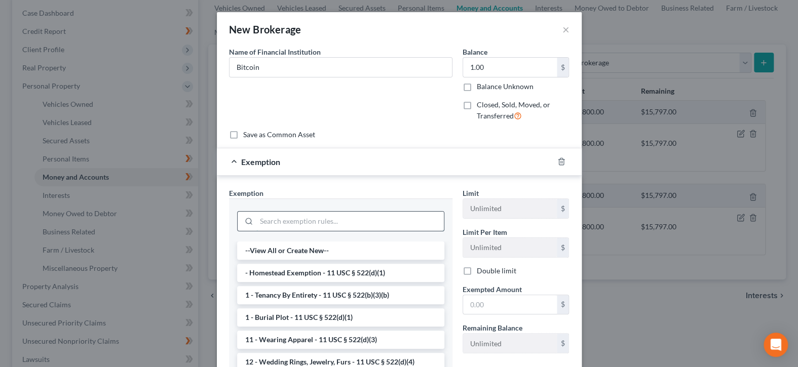
click at [407, 225] on input "search" at bounding box center [349, 221] width 187 height 19
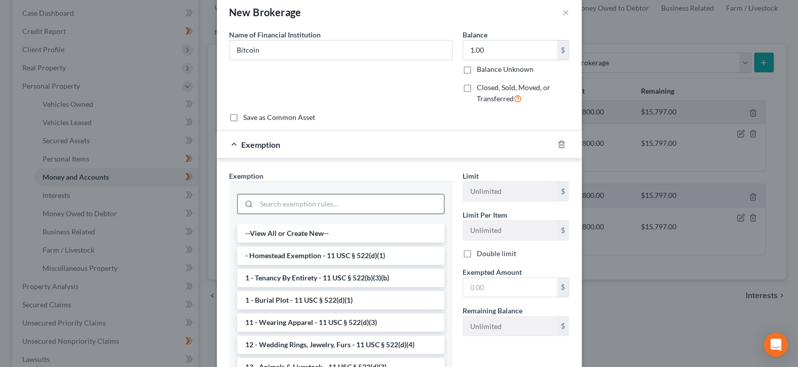
scroll to position [0, 0]
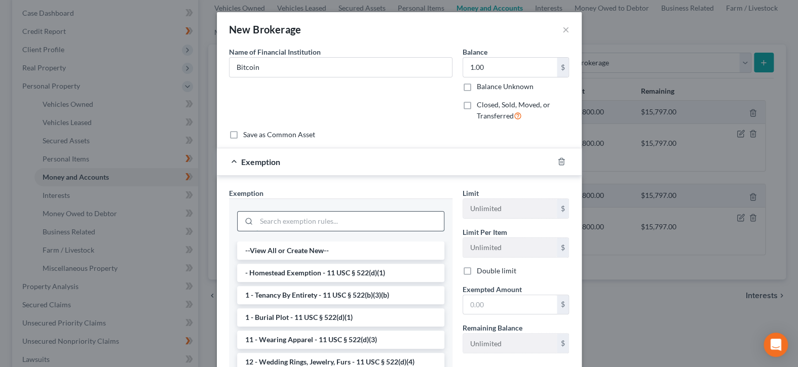
click at [405, 218] on input "search" at bounding box center [349, 221] width 187 height 19
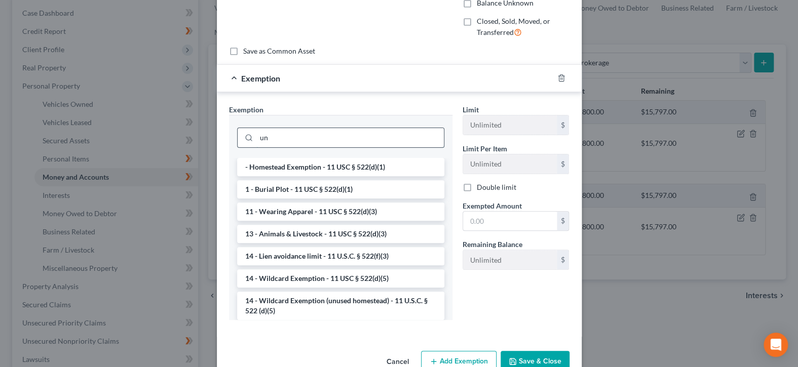
scroll to position [101, 0]
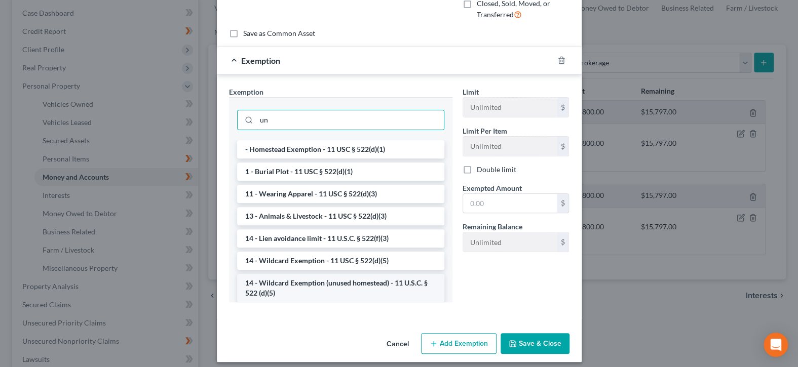
type input "un"
click at [391, 284] on li "14 - Wildcard Exemption (unused homestead) - 11 U.S.C. § 522 (d)(5)" at bounding box center [340, 288] width 207 height 28
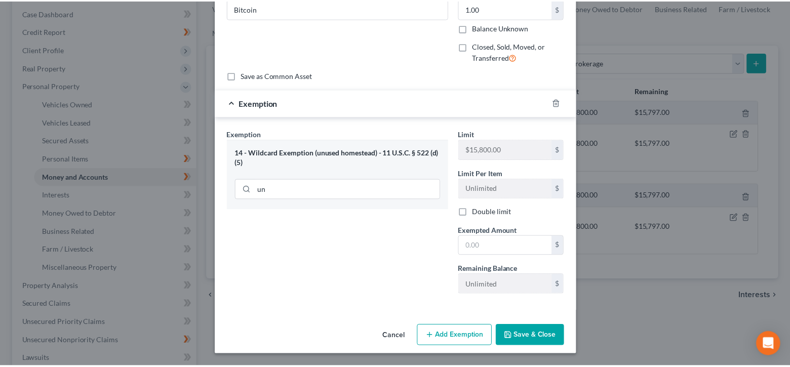
scroll to position [57, 0]
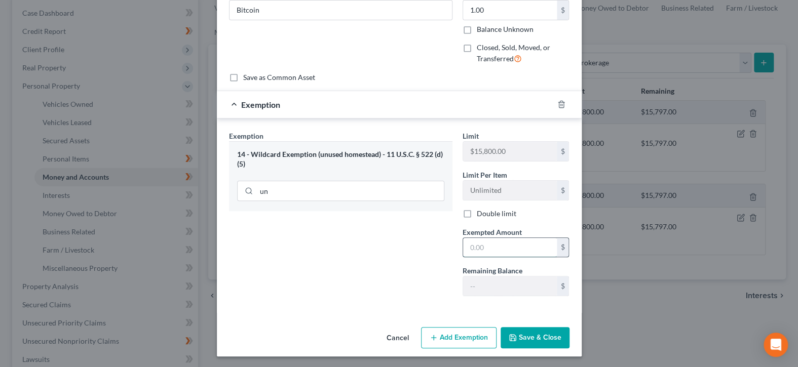
click at [481, 249] on input "text" at bounding box center [510, 247] width 94 height 19
type input "1.00"
click at [524, 337] on button "Save & Close" at bounding box center [535, 337] width 69 height 21
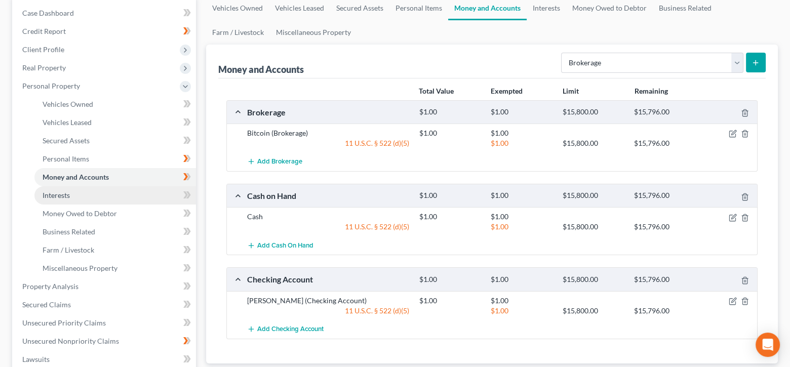
click at [168, 192] on link "Interests" at bounding box center [115, 195] width 162 height 18
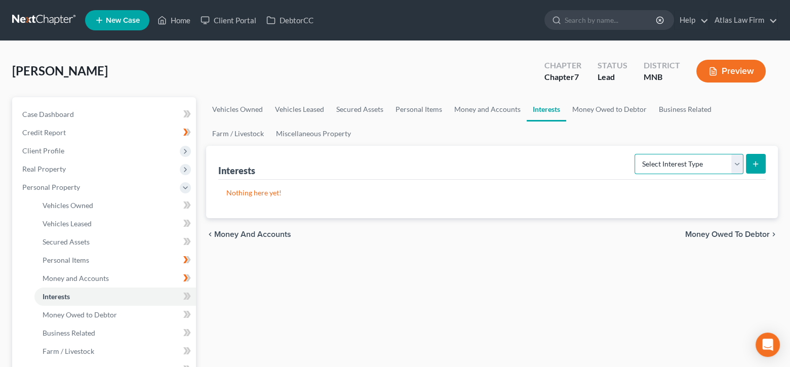
click at [736, 165] on select "Select Interest Type 401K Annuity Bond Education IRA Government Bond Government…" at bounding box center [689, 164] width 109 height 20
select select "whole_life_insurance"
click at [636, 154] on select "Select Interest Type 401K Annuity Bond Education IRA Government Bond Government…" at bounding box center [689, 164] width 109 height 20
click at [758, 165] on icon "submit" at bounding box center [756, 164] width 8 height 8
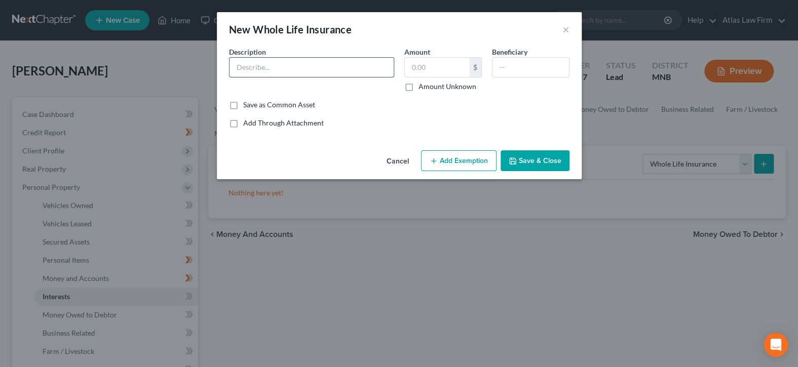
click at [383, 70] on input "text" at bounding box center [311, 67] width 164 height 19
type input "L"
type input "Whole Life"
click at [429, 67] on input "text" at bounding box center [437, 67] width 64 height 19
type input "1.00"
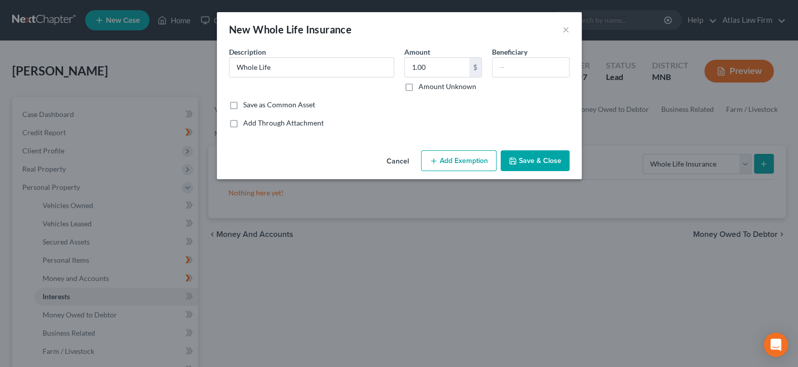
click at [483, 162] on button "Add Exemption" at bounding box center [458, 160] width 75 height 21
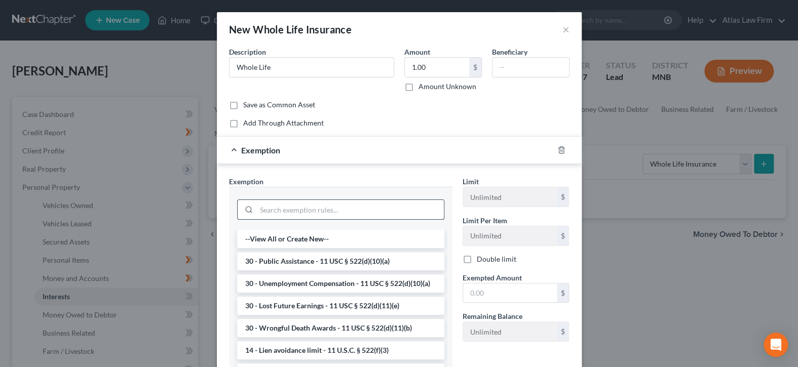
click at [419, 212] on input "search" at bounding box center [349, 209] width 187 height 19
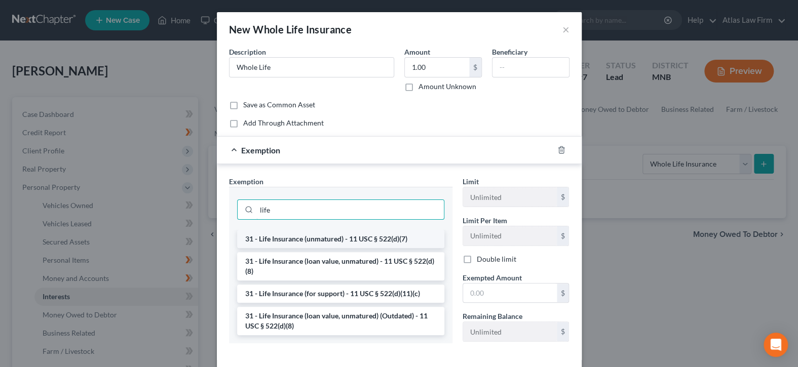
type input "life"
click at [363, 241] on li "31 - Life Insurance (unmatured) - 11 USC § 522(d)(7)" at bounding box center [340, 239] width 207 height 18
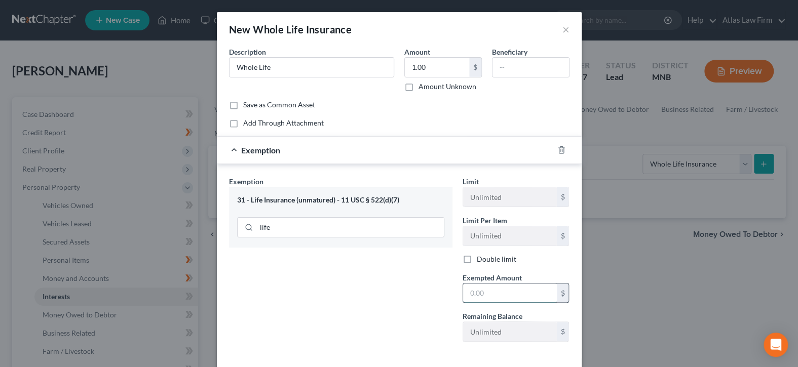
click at [471, 291] on input "text" at bounding box center [510, 293] width 94 height 19
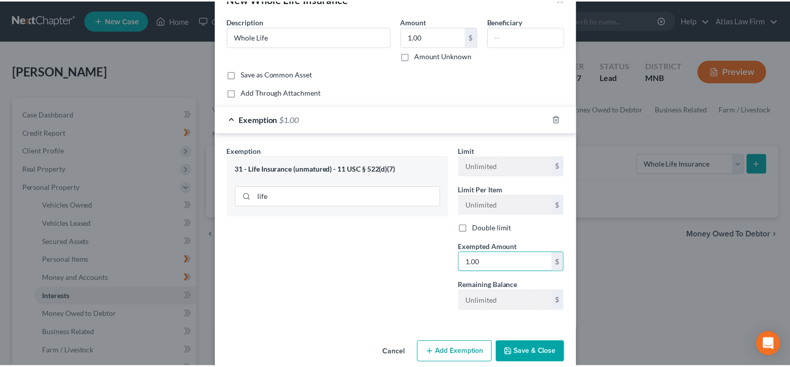
scroll to position [46, 0]
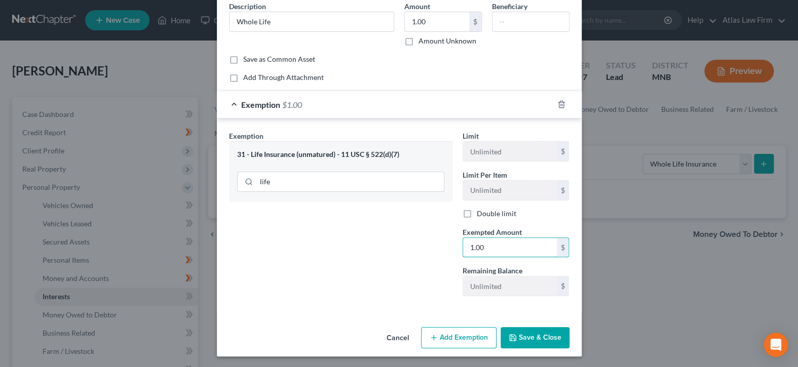
type input "1.00"
click at [529, 332] on button "Save & Close" at bounding box center [535, 337] width 69 height 21
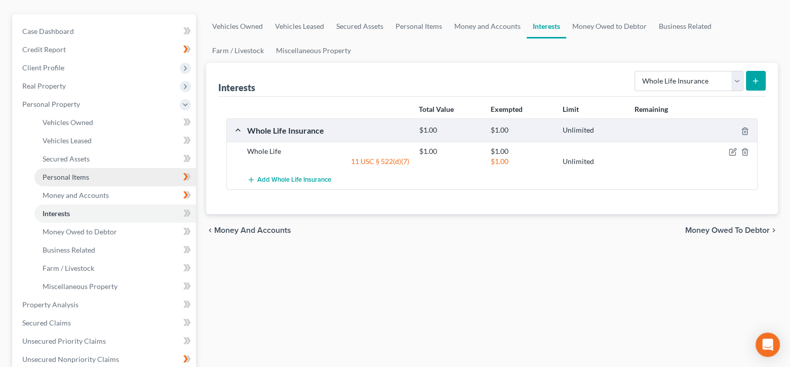
scroll to position [101, 0]
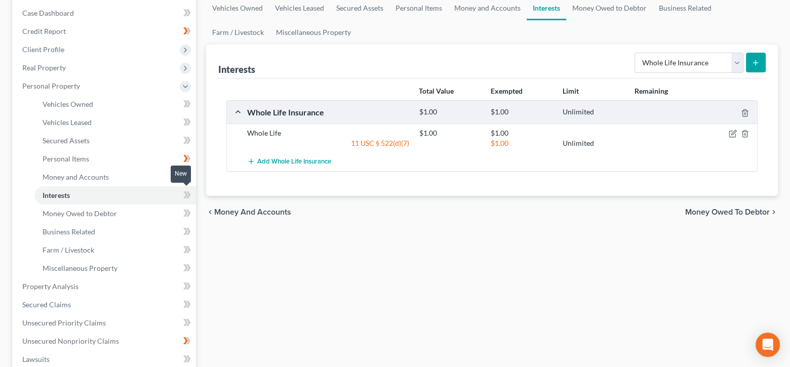
click at [185, 193] on icon at bounding box center [185, 194] width 5 height 7
click at [158, 216] on link "Money Owed to Debtor" at bounding box center [115, 214] width 162 height 18
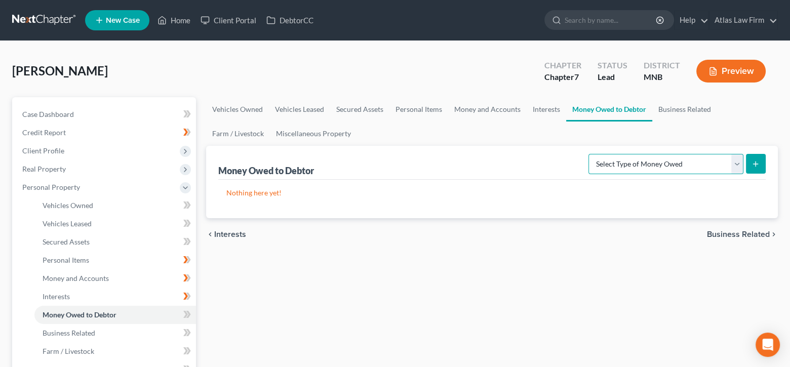
click at [737, 161] on select "Select Type of Money Owed Accounts Receivable Alimony Child Support Claims Agai…" at bounding box center [666, 164] width 155 height 20
select select "unpaid_wages"
click at [591, 154] on select "Select Type of Money Owed Accounts Receivable Alimony Child Support Claims Agai…" at bounding box center [666, 164] width 155 height 20
click at [755, 160] on icon "submit" at bounding box center [756, 164] width 8 height 8
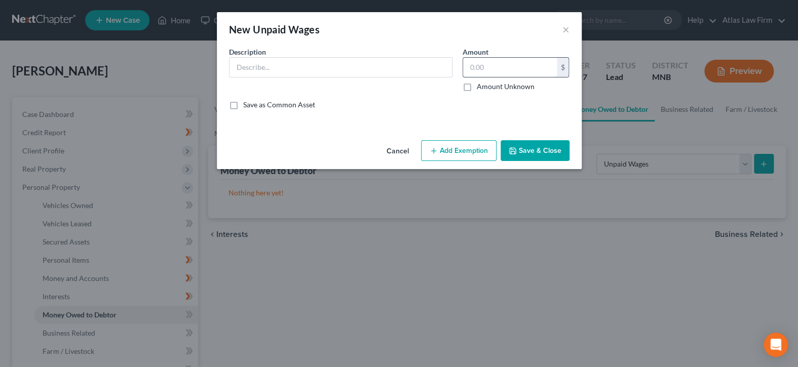
click at [496, 67] on input "text" at bounding box center [510, 67] width 94 height 19
type input "2,571"
click at [416, 65] on input "text" at bounding box center [340, 67] width 222 height 19
type input "Earned, Unpaid Wages"
click at [482, 154] on button "Add Exemption" at bounding box center [458, 150] width 75 height 21
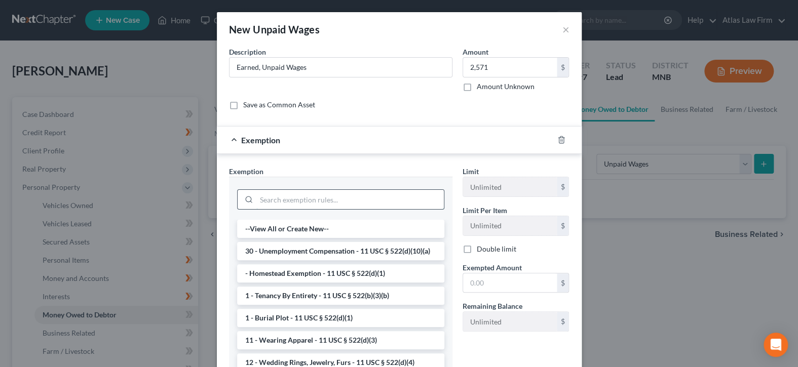
click at [415, 200] on input "search" at bounding box center [349, 199] width 187 height 19
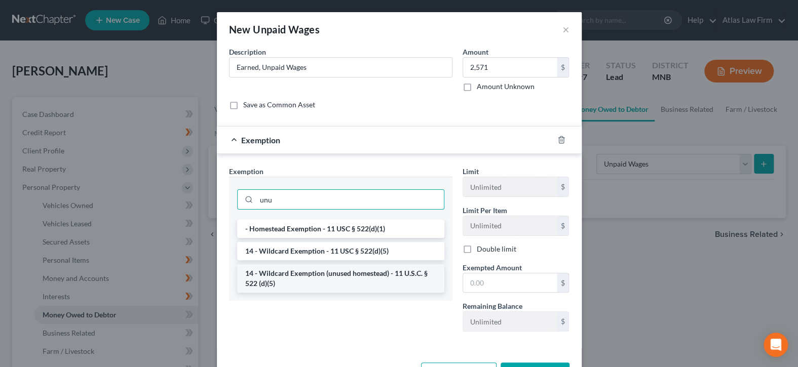
type input "unu"
click at [401, 273] on li "14 - Wildcard Exemption (unused homestead) - 11 U.S.C. § 522 (d)(5)" at bounding box center [340, 278] width 207 height 28
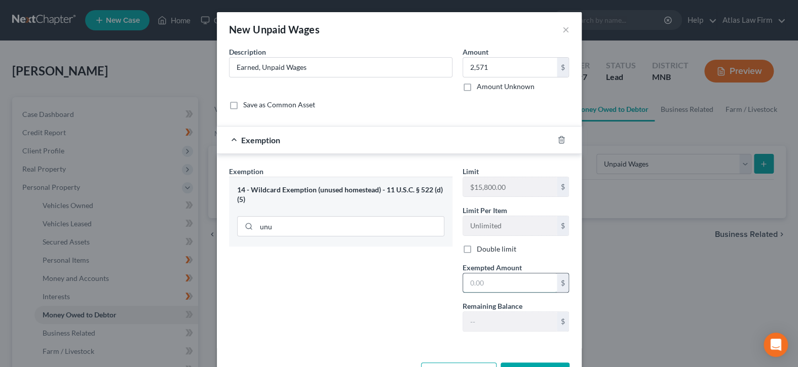
click at [472, 279] on input "text" at bounding box center [510, 283] width 94 height 19
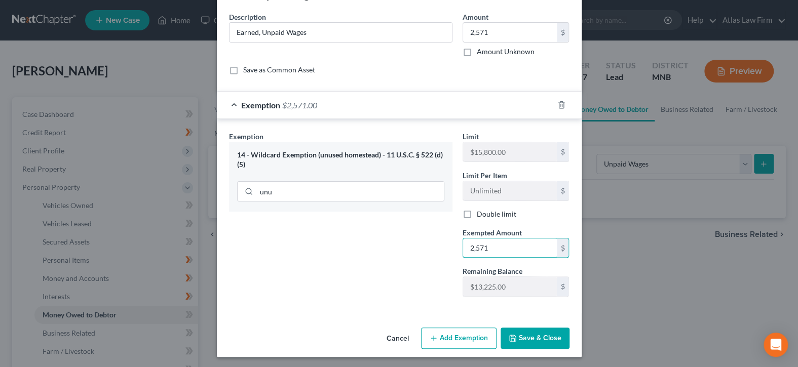
type input "2,571"
click at [520, 335] on button "Save & Close" at bounding box center [535, 338] width 69 height 21
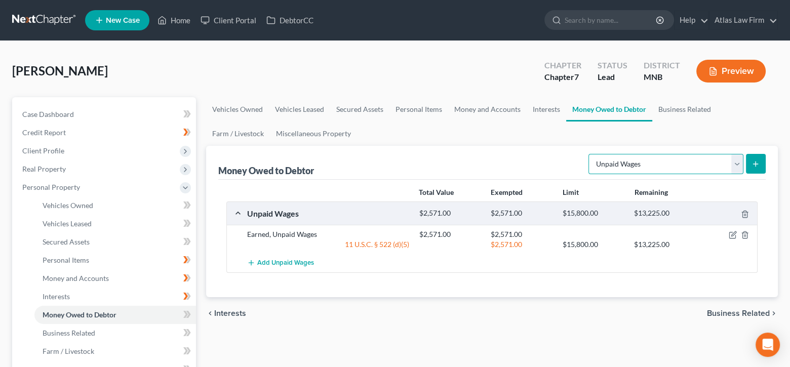
click at [736, 165] on select "Select Type of Money Owed Accounts Receivable Alimony Child Support Claims Agai…" at bounding box center [666, 164] width 155 height 20
select select "expected_tax_refund"
click at [591, 154] on select "Select Type of Money Owed Accounts Receivable Alimony Child Support Claims Agai…" at bounding box center [666, 164] width 155 height 20
click at [753, 167] on icon "submit" at bounding box center [756, 164] width 8 height 8
select select "0"
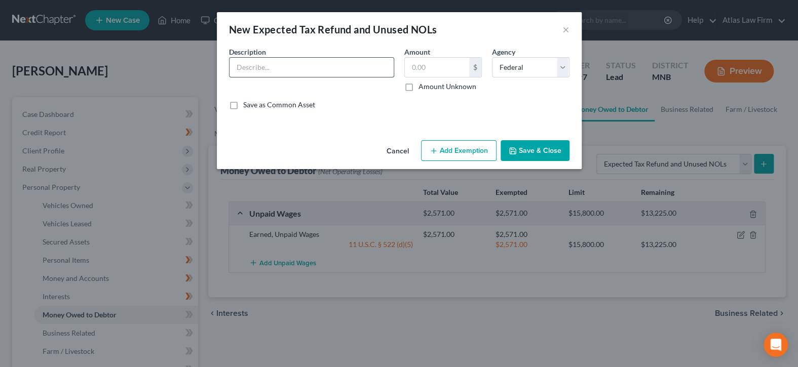
click at [350, 61] on input "text" at bounding box center [311, 67] width 164 height 19
drag, startPoint x: 264, startPoint y: 64, endPoint x: 234, endPoint y: 58, distance: 31.5
click at [234, 58] on input "Expected 2024 Property Tax Refund" at bounding box center [311, 67] width 164 height 19
type input "Potential 2024 Property Tax Refund"
click at [410, 63] on input "text" at bounding box center [437, 67] width 64 height 19
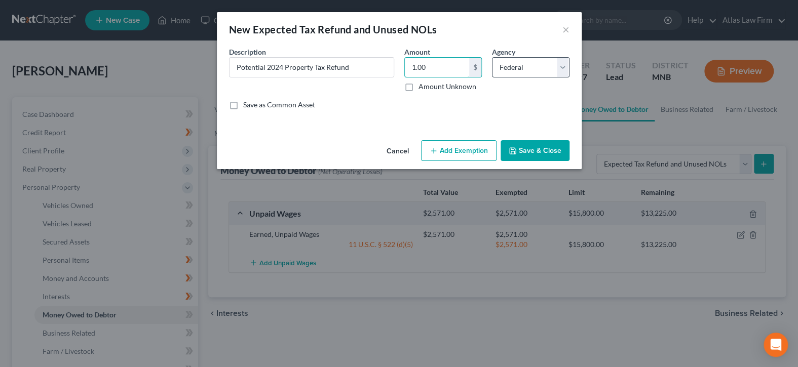
type input "1.00"
click at [560, 70] on select "Select Federal State Local" at bounding box center [531, 67] width 78 height 20
select select "1"
click at [492, 57] on select "Select Federal State Local" at bounding box center [531, 67] width 78 height 20
drag, startPoint x: 379, startPoint y: 72, endPoint x: 201, endPoint y: 51, distance: 180.1
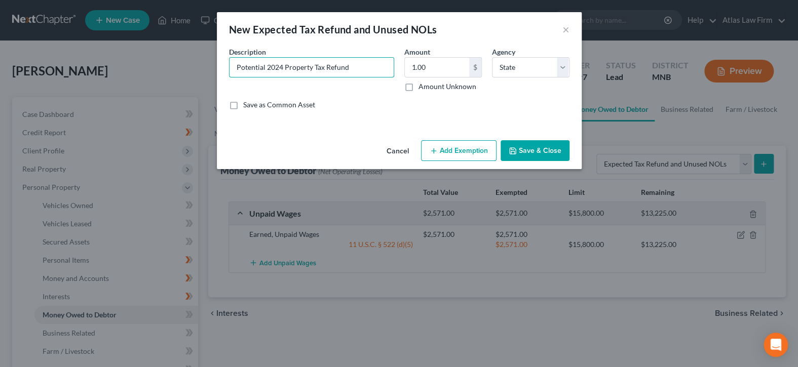
click at [201, 51] on div "New Expected Tax Refund and Unused NOLs × An exemption set must first be select…" at bounding box center [399, 183] width 798 height 367
click at [459, 145] on button "Add Exemption" at bounding box center [458, 150] width 75 height 21
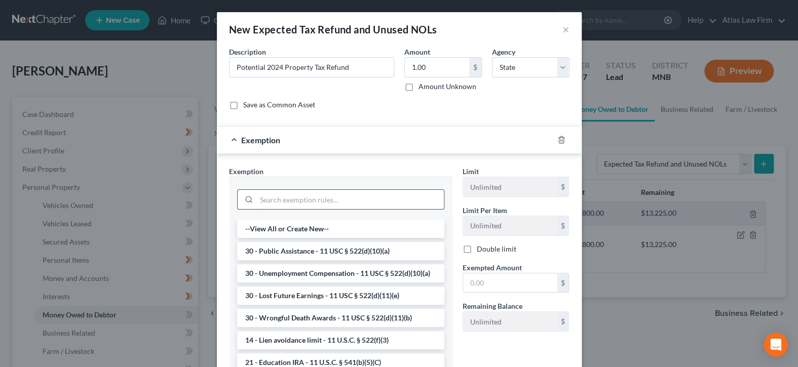
click at [383, 197] on input "search" at bounding box center [349, 199] width 187 height 19
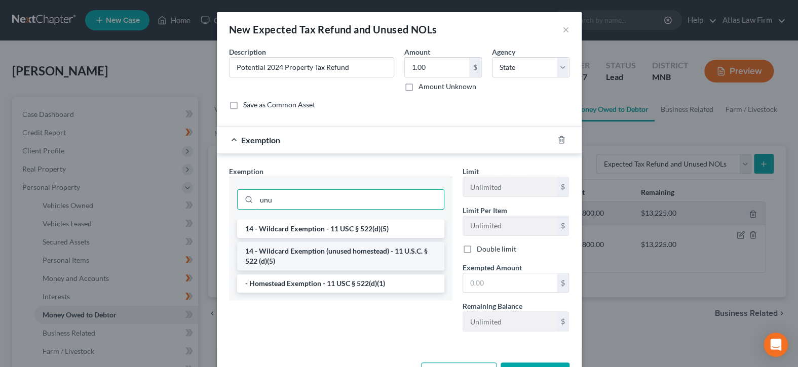
type input "unu"
click at [395, 257] on li "14 - Wildcard Exemption (unused homestead) - 11 U.S.C. § 522 (d)(5)" at bounding box center [340, 256] width 207 height 28
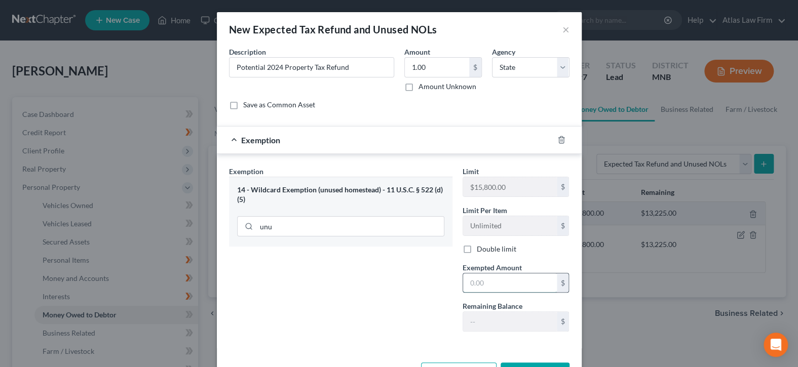
click at [476, 283] on input "text" at bounding box center [510, 283] width 94 height 19
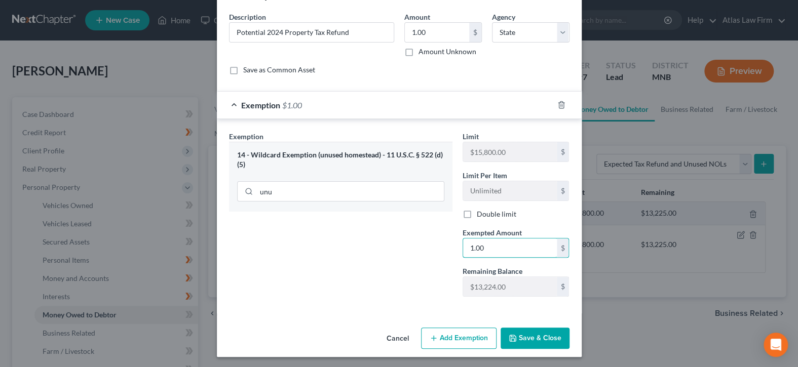
type input "1.00"
click at [518, 334] on button "Save & Close" at bounding box center [535, 338] width 69 height 21
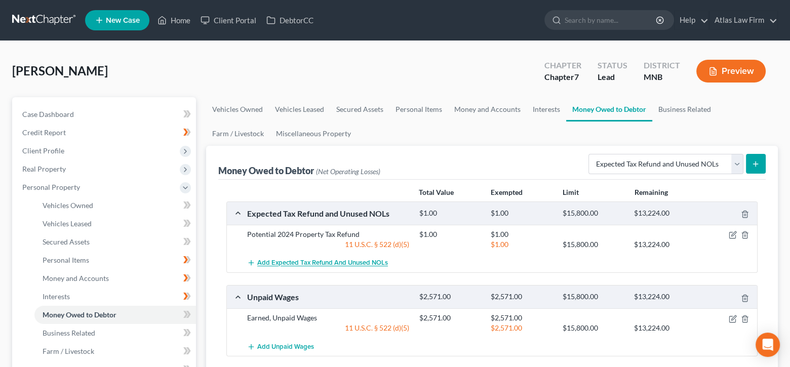
click at [353, 263] on span "Add Expected Tax Refund and Unused NOLs" at bounding box center [322, 263] width 131 height 8
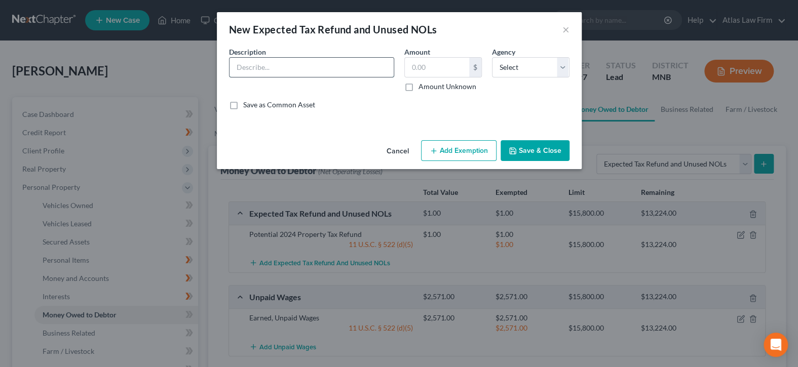
click at [340, 65] on input "text" at bounding box center [311, 67] width 164 height 19
click at [260, 70] on input "text" at bounding box center [311, 67] width 164 height 19
type input "83% Expected 2025 Income Tax refunds"
click at [424, 67] on input "text" at bounding box center [437, 67] width 64 height 19
type input "1.00"
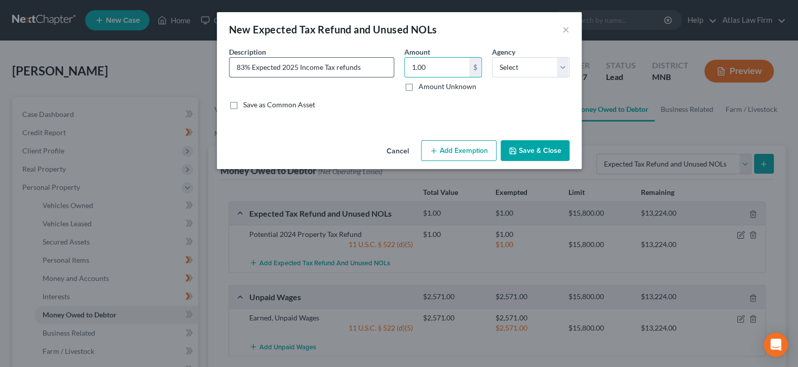
click at [375, 63] on input "83% Expected 2025 Income Tax refunds" at bounding box center [311, 67] width 164 height 19
type input "83% Expected 2025 Income Tax refunds, may be subject to offset"
click at [565, 67] on select "Select Federal State Local" at bounding box center [531, 67] width 78 height 20
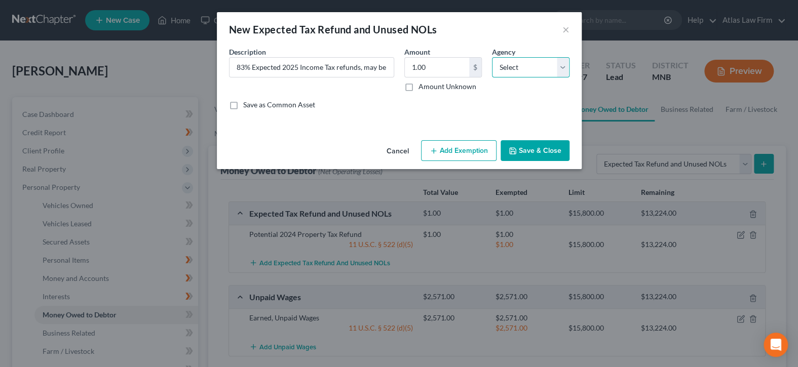
select select "0"
click at [492, 57] on select "Select Federal State Local" at bounding box center [531, 67] width 78 height 20
drag, startPoint x: 324, startPoint y: 67, endPoint x: 299, endPoint y: 60, distance: 25.7
click at [299, 60] on input "83% Expected 2025 Income Tax refunds, may be subject to offset" at bounding box center [311, 67] width 164 height 19
drag, startPoint x: 277, startPoint y: 65, endPoint x: 251, endPoint y: 65, distance: 25.8
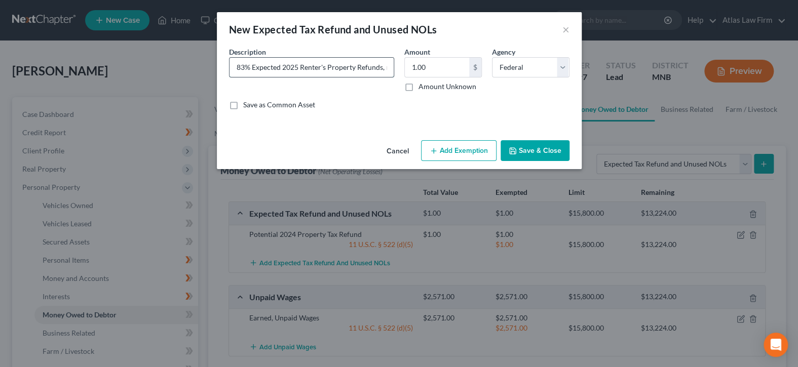
click at [251, 65] on input "83% Expected 2025 Renter's Property Refunds, may be subject to offset" at bounding box center [311, 67] width 164 height 19
type input "83% Potential 2025 Renter's Property Refunds, may be subject to offset"
click at [562, 63] on select "Select Federal State Local" at bounding box center [531, 67] width 78 height 20
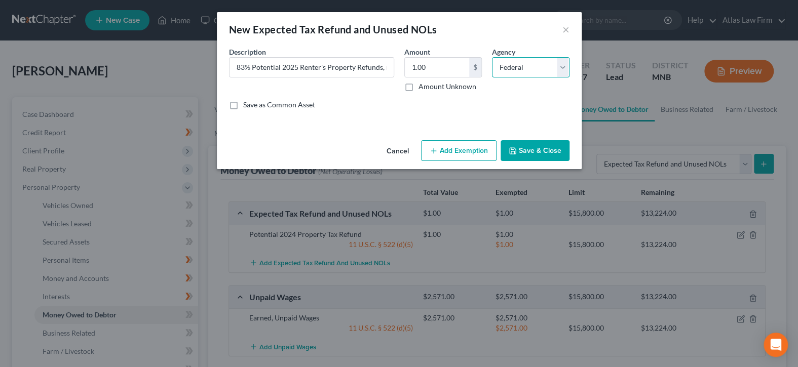
select select "1"
click at [492, 57] on select "Select Federal State Local" at bounding box center [531, 67] width 78 height 20
drag, startPoint x: 237, startPoint y: 66, endPoint x: 442, endPoint y: 73, distance: 205.3
click at [442, 73] on div "Description * 83% Potential 2025 Renter's Property Refunds, may be subject to o…" at bounding box center [399, 82] width 351 height 71
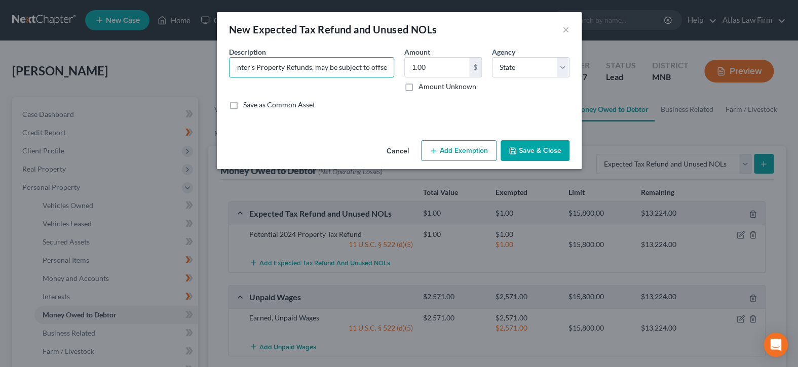
click at [462, 146] on button "Add Exemption" at bounding box center [458, 150] width 75 height 21
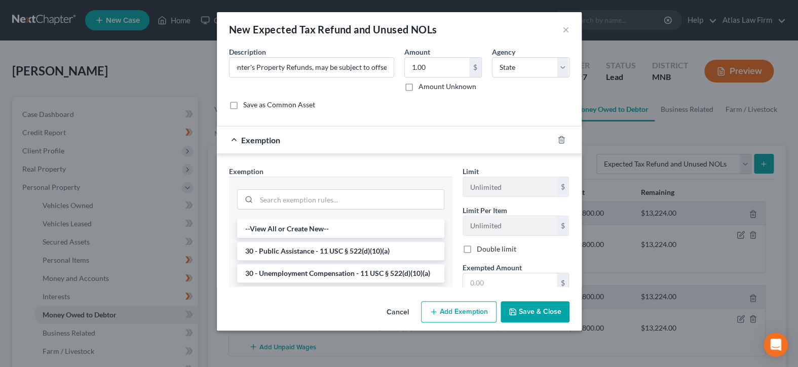
scroll to position [0, 0]
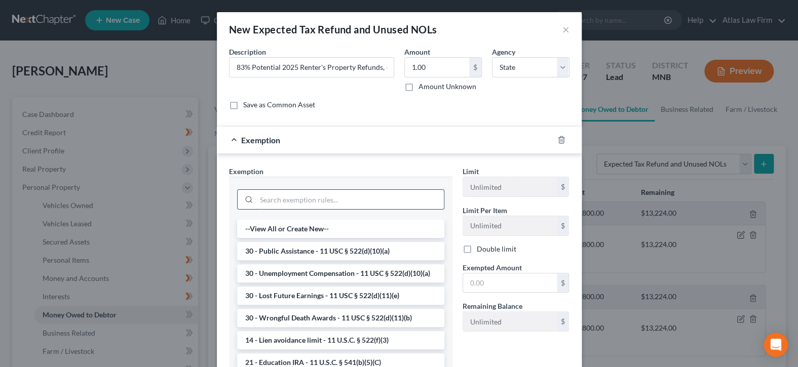
click at [420, 201] on input "search" at bounding box center [349, 199] width 187 height 19
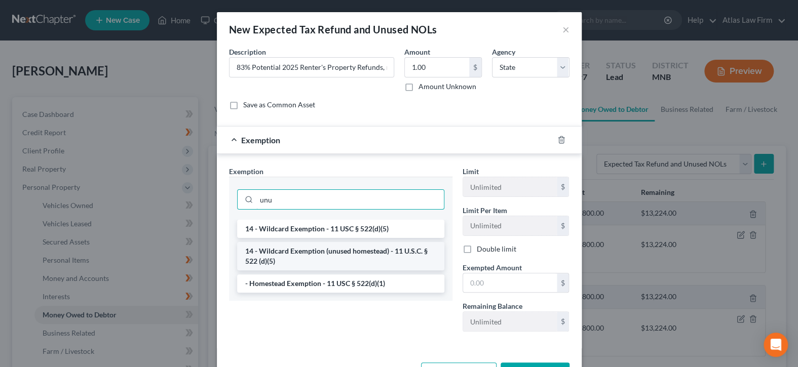
type input "unu"
click at [393, 254] on li "14 - Wildcard Exemption (unused homestead) - 11 U.S.C. § 522 (d)(5)" at bounding box center [340, 256] width 207 height 28
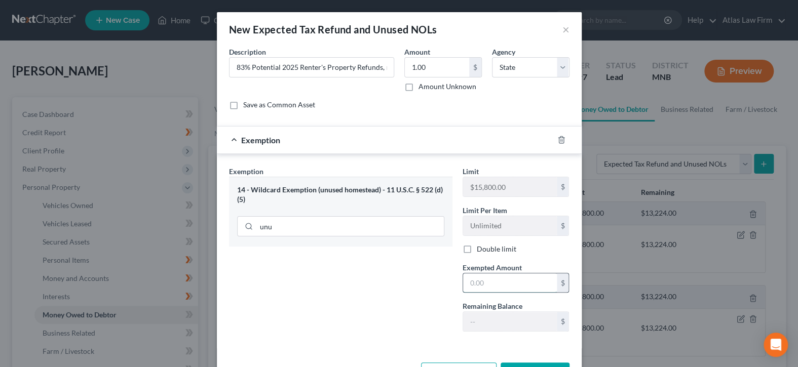
click at [477, 280] on input "text" at bounding box center [510, 283] width 94 height 19
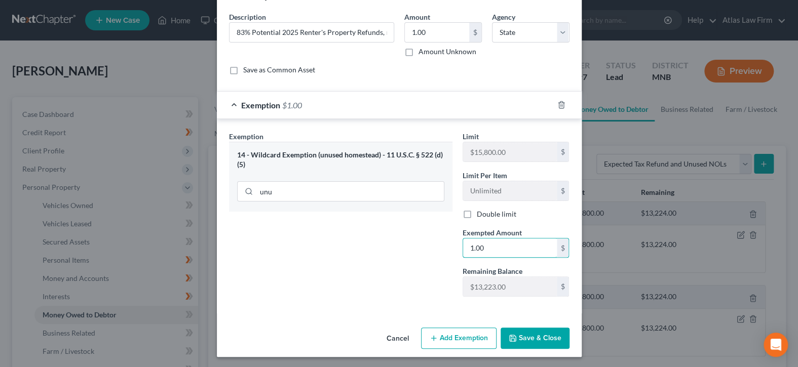
type input "1.00"
click at [514, 337] on button "Save & Close" at bounding box center [535, 338] width 69 height 21
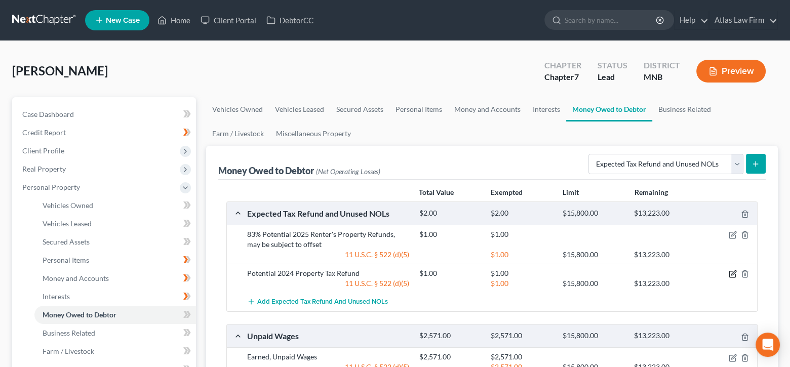
click at [732, 275] on icon "button" at bounding box center [733, 274] width 8 height 8
select select "1"
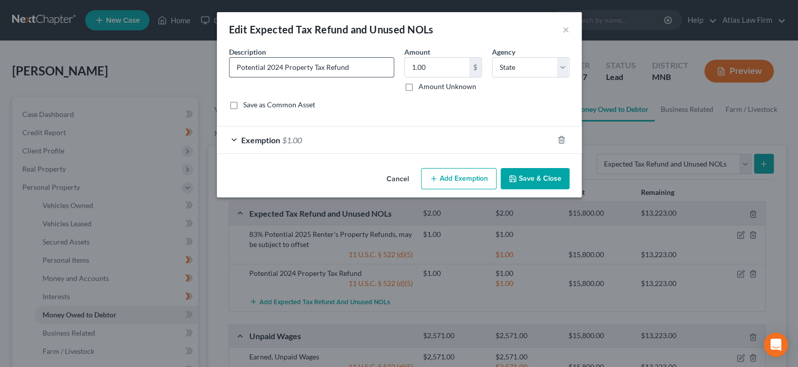
click at [285, 67] on input "Potential 2024 Property Tax Refund" at bounding box center [311, 67] width 164 height 19
click at [381, 67] on input "Potential 2024 Renter's Property Tax Refund" at bounding box center [311, 67] width 164 height 19
type input "Potential 2024 Renter's Property Tax Refund, may be subject to offset"
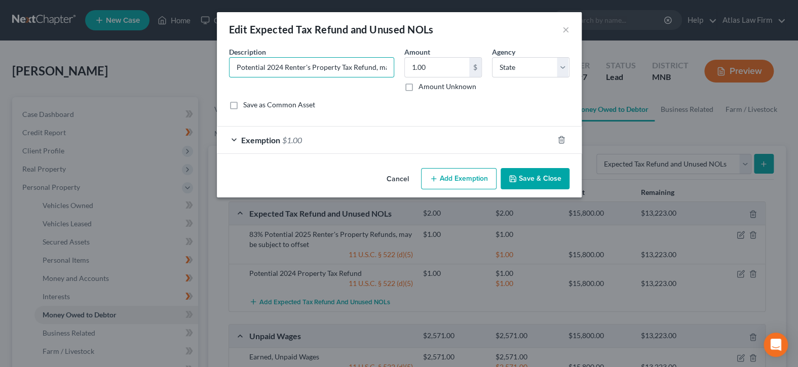
click at [518, 181] on button "Save & Close" at bounding box center [535, 178] width 69 height 21
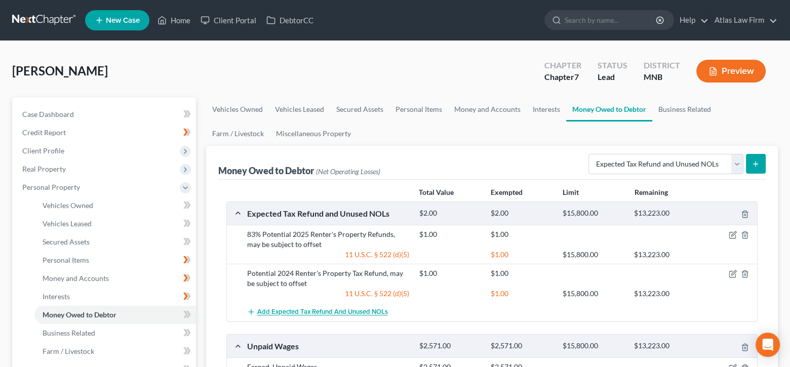
click at [357, 311] on span "Add Expected Tax Refund and Unused NOLs" at bounding box center [322, 313] width 131 height 8
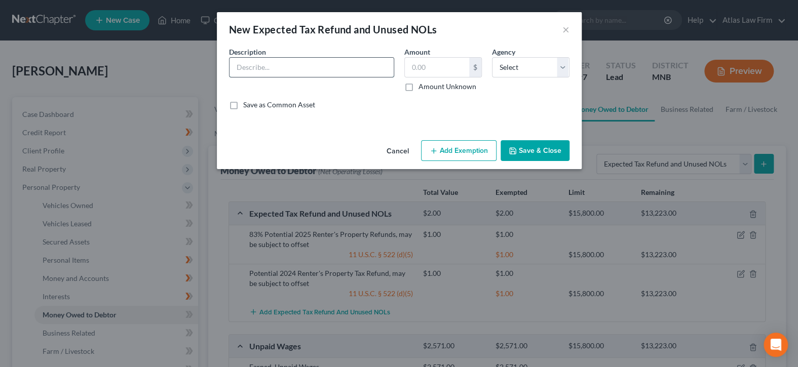
click at [343, 70] on input "text" at bounding box center [311, 67] width 164 height 19
drag, startPoint x: 239, startPoint y: 67, endPoint x: 246, endPoint y: 65, distance: 6.9
click at [239, 67] on input "8% Expected 2025 Income Tax Refund" at bounding box center [311, 67] width 164 height 19
click at [364, 63] on input "83% Expected 2025 Income Tax Refund" at bounding box center [311, 67] width 164 height 19
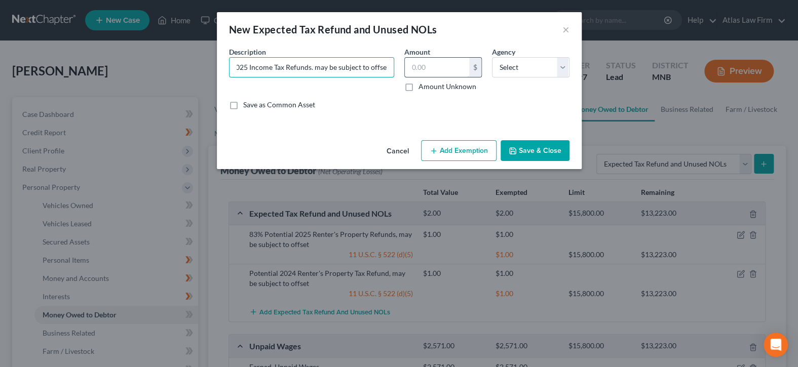
type input "83% Expected 2025 Income Tax Refunds. may be subject to offset"
click at [444, 69] on input "text" at bounding box center [437, 67] width 64 height 19
type input "1.00"
click at [562, 70] on select "Select Federal State Local" at bounding box center [531, 67] width 78 height 20
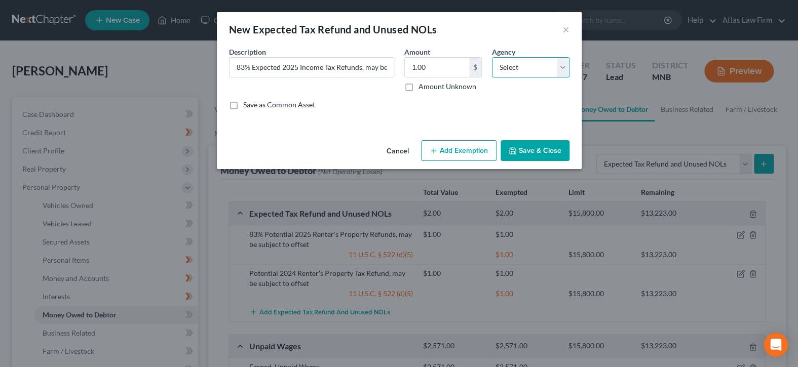
select select "0"
click at [492, 57] on select "Select Federal State Local" at bounding box center [531, 67] width 78 height 20
click at [480, 148] on button "Add Exemption" at bounding box center [458, 150] width 75 height 21
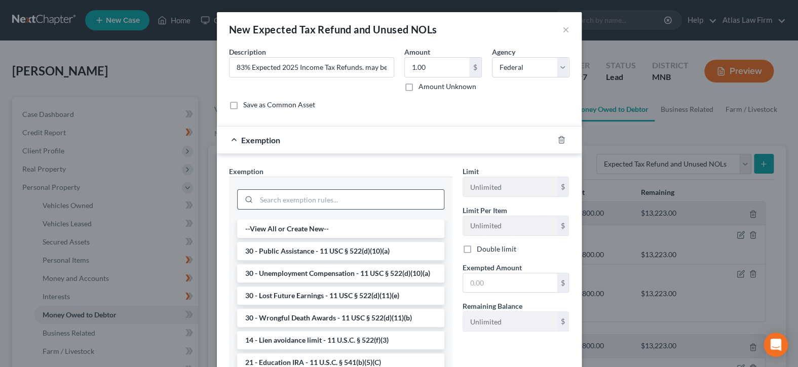
click at [414, 202] on input "search" at bounding box center [349, 199] width 187 height 19
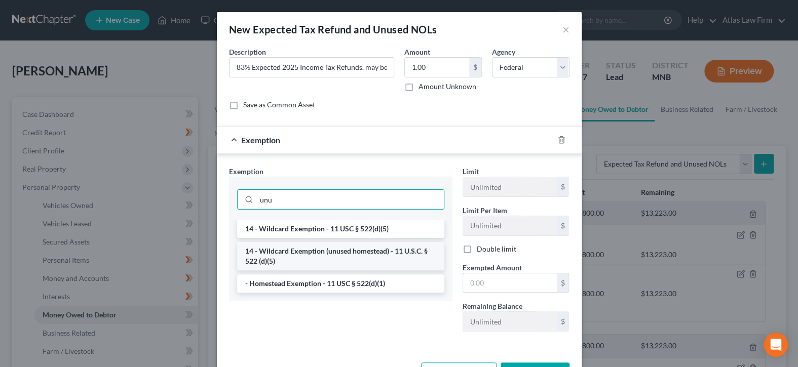
type input "unu"
drag, startPoint x: 387, startPoint y: 258, endPoint x: 517, endPoint y: 293, distance: 134.7
click at [389, 257] on li "14 - Wildcard Exemption (unused homestead) - 11 U.S.C. § 522 (d)(5)" at bounding box center [340, 256] width 207 height 28
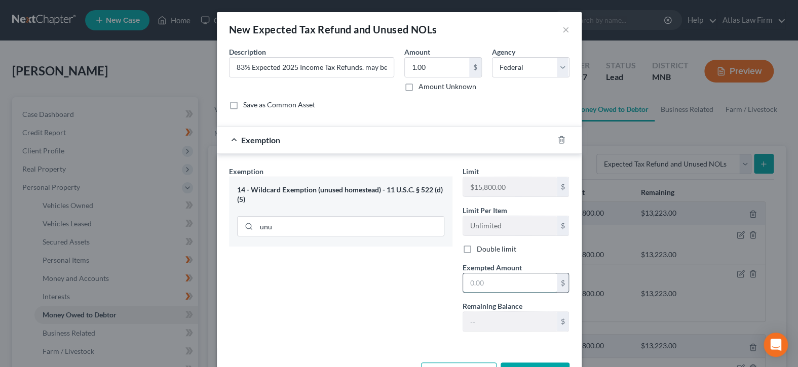
click at [516, 285] on input "text" at bounding box center [510, 283] width 94 height 19
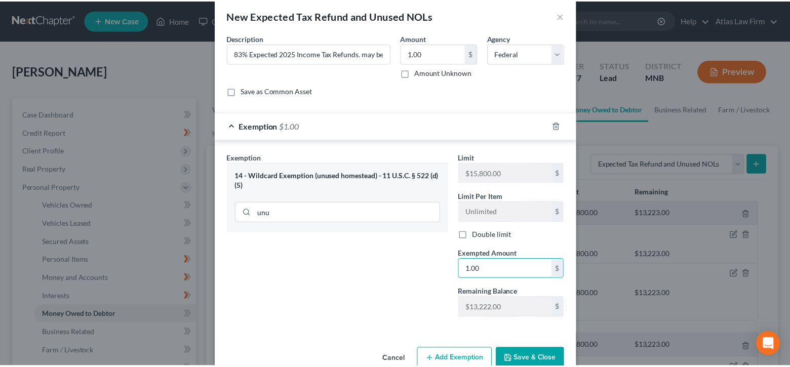
scroll to position [35, 0]
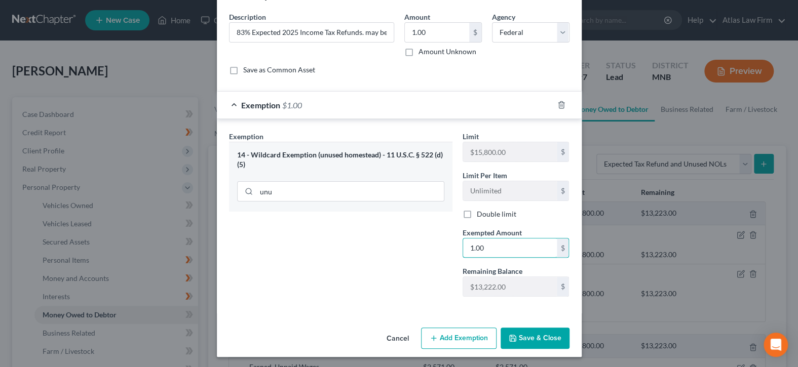
type input "1.00"
click at [522, 334] on button "Save & Close" at bounding box center [535, 338] width 69 height 21
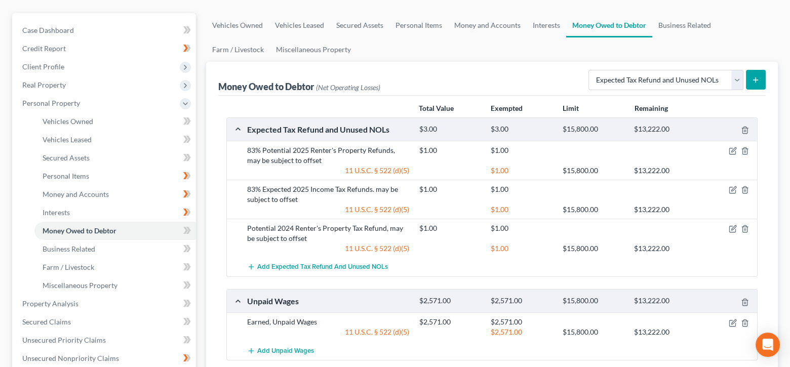
scroll to position [101, 0]
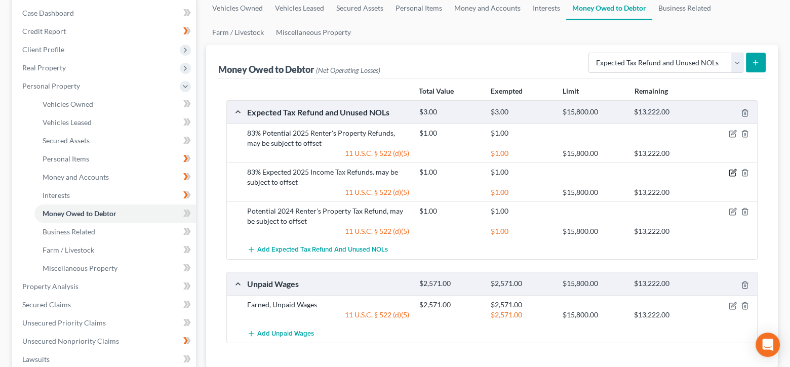
click at [735, 171] on icon "button" at bounding box center [733, 173] width 8 height 8
select select "0"
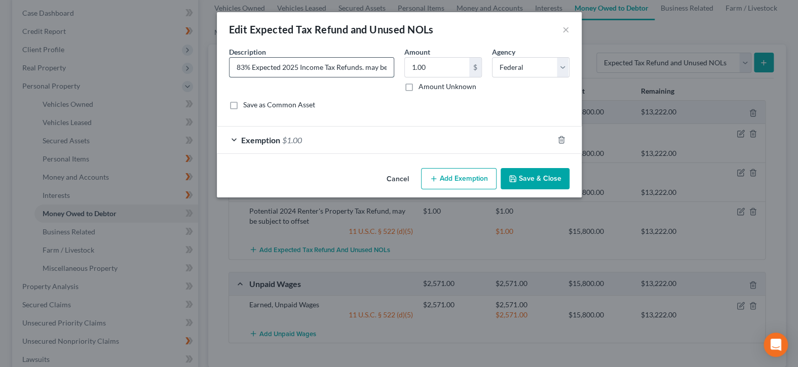
drag, startPoint x: 281, startPoint y: 66, endPoint x: 251, endPoint y: 63, distance: 30.1
click at [251, 63] on input "83% Expected 2025 Income Tax Refunds. may be subject to offset" at bounding box center [311, 67] width 164 height 19
type input "83% Potential 2025 Income Tax Refunds. may be subject to offset"
click at [509, 169] on button "Save & Close" at bounding box center [535, 178] width 69 height 21
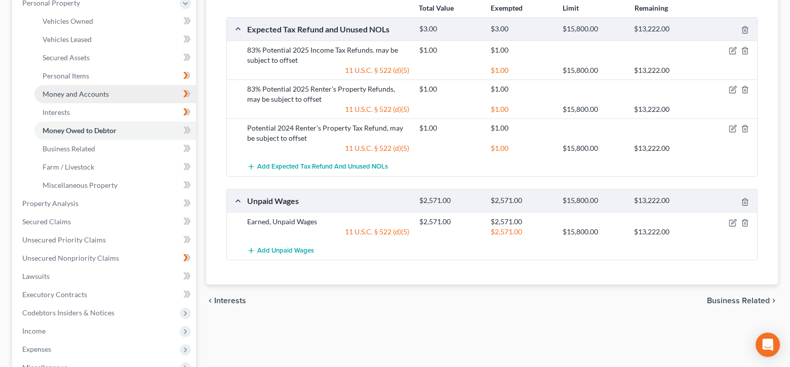
scroll to position [203, 0]
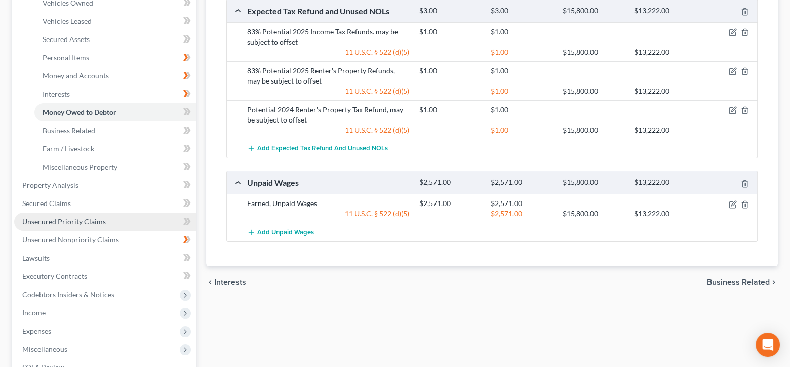
click at [96, 220] on span "Unsecured Priority Claims" at bounding box center [64, 221] width 84 height 9
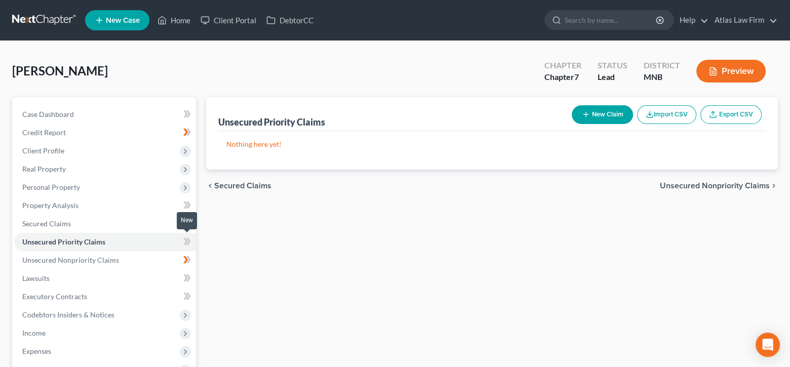
click at [186, 240] on icon at bounding box center [185, 241] width 5 height 7
click at [616, 117] on button "New Claim" at bounding box center [602, 114] width 61 height 19
select select "0"
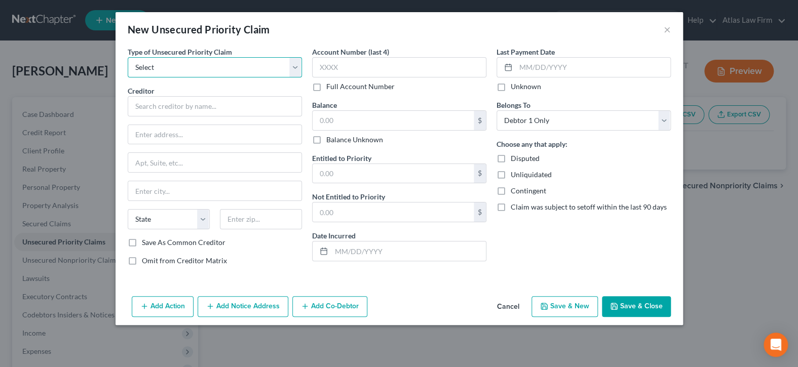
click at [296, 70] on select "Select Taxes & Other Government Units Domestic Support Obligations Extensions o…" at bounding box center [215, 67] width 174 height 20
select select "0"
click at [128, 57] on select "Select Taxes & Other Government Units Domestic Support Obligations Extensions o…" at bounding box center [215, 67] width 174 height 20
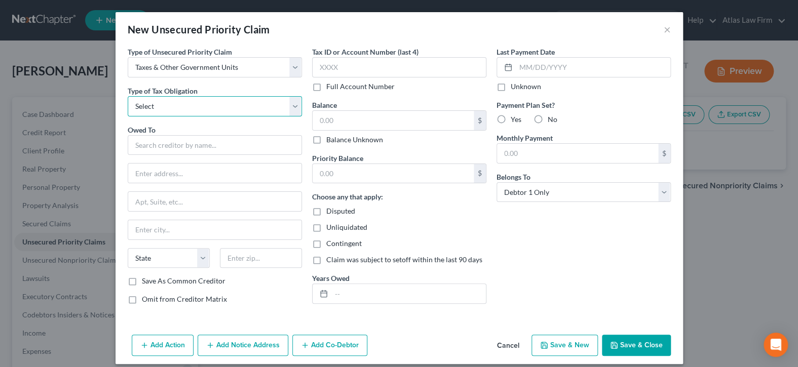
click at [296, 105] on select "Select Federal City State Franchise Tax Board Other" at bounding box center [215, 106] width 174 height 20
select select "0"
click at [128, 96] on select "Select Federal City State Franchise Tax Board Other" at bounding box center [215, 106] width 174 height 20
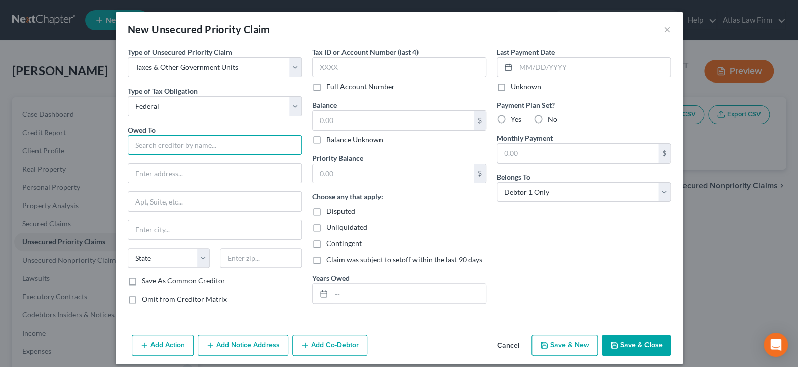
click at [268, 146] on input "text" at bounding box center [215, 145] width 174 height 20
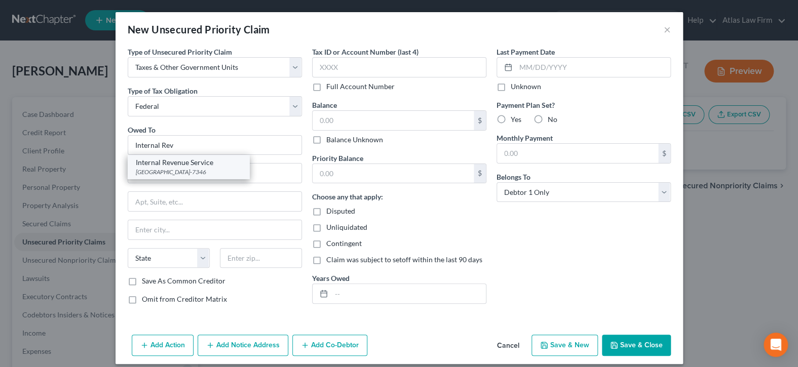
click at [214, 162] on div "Internal Revenue Service" at bounding box center [188, 163] width 105 height 10
type input "Internal Revenue Service"
type input "PO Box 7346"
type input "[GEOGRAPHIC_DATA]"
select select "39"
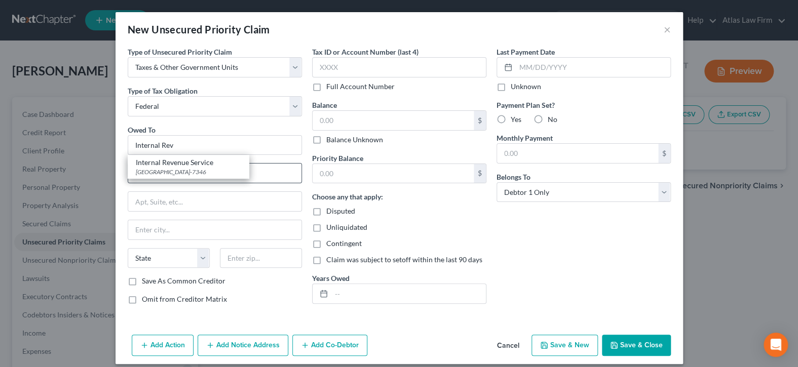
type input "19101-7346"
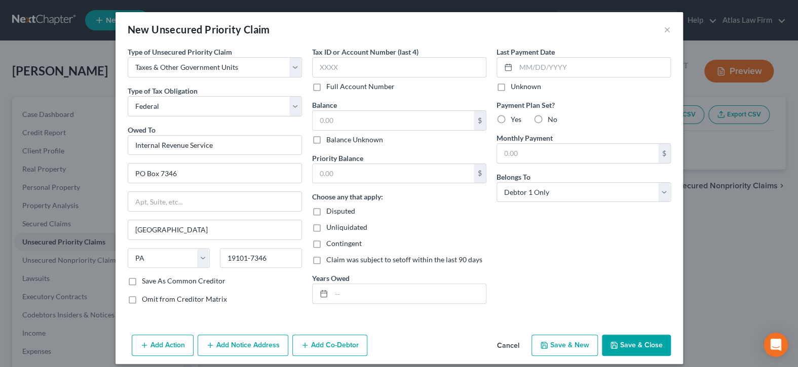
click at [326, 141] on label "Balance Unknown" at bounding box center [354, 140] width 57 height 10
click at [330, 141] on input "Balance Unknown" at bounding box center [333, 138] width 7 height 7
checkbox input "true"
type input "0.00"
click at [425, 288] on input "text" at bounding box center [408, 293] width 155 height 19
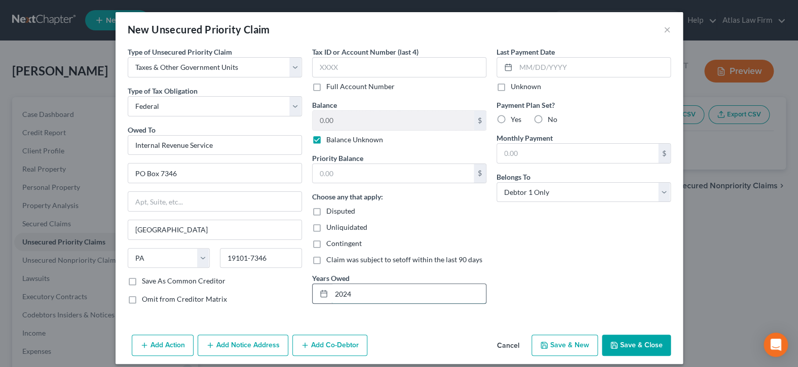
type input "2024"
click at [645, 352] on button "Save & Close" at bounding box center [636, 345] width 69 height 21
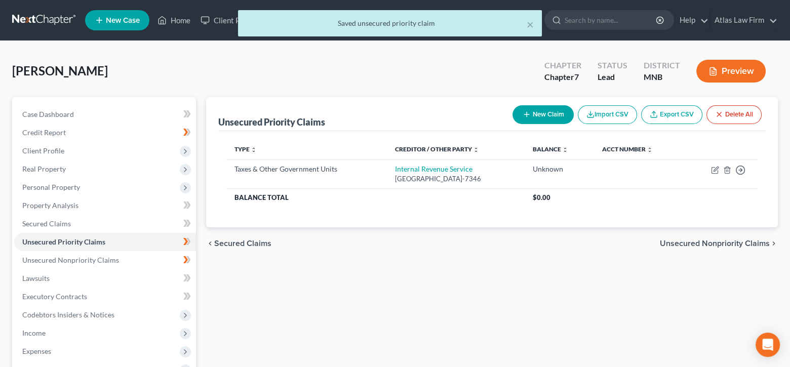
click at [531, 111] on button "New Claim" at bounding box center [543, 114] width 61 height 19
select select "0"
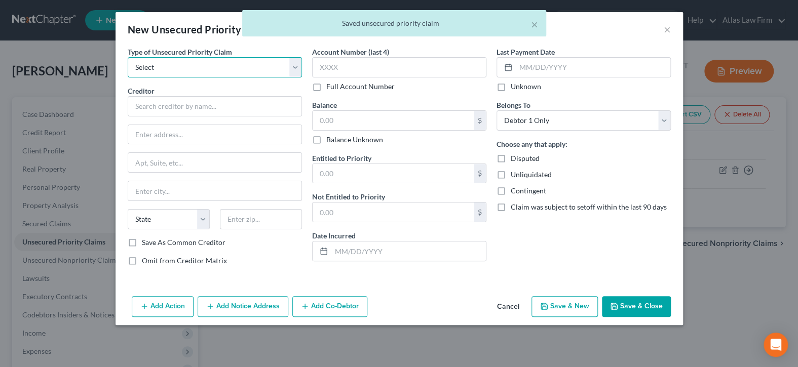
click at [296, 69] on select "Select Taxes & Other Government Units Domestic Support Obligations Extensions o…" at bounding box center [215, 67] width 174 height 20
select select "0"
click at [128, 57] on select "Select Taxes & Other Government Units Domestic Support Obligations Extensions o…" at bounding box center [215, 67] width 174 height 20
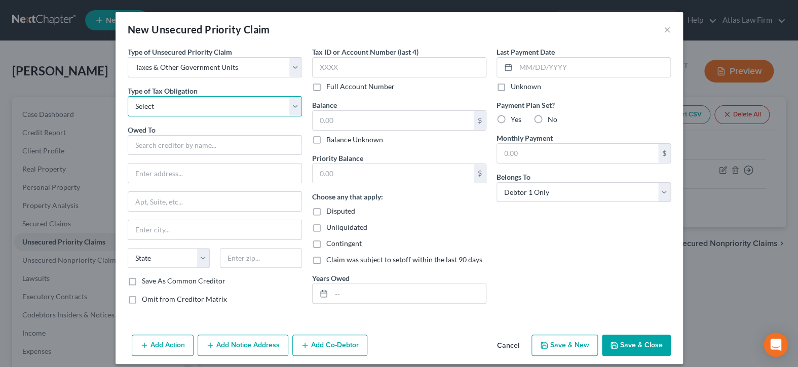
click at [293, 105] on select "Select Federal City State Franchise Tax Board Other" at bounding box center [215, 106] width 174 height 20
select select "2"
click at [128, 96] on select "Select Federal City State Franchise Tax Board Other" at bounding box center [215, 106] width 174 height 20
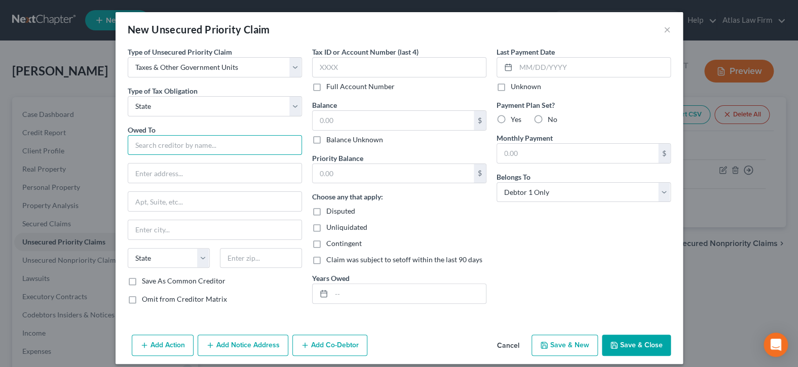
click at [254, 139] on input "text" at bounding box center [215, 145] width 174 height 20
type input "i"
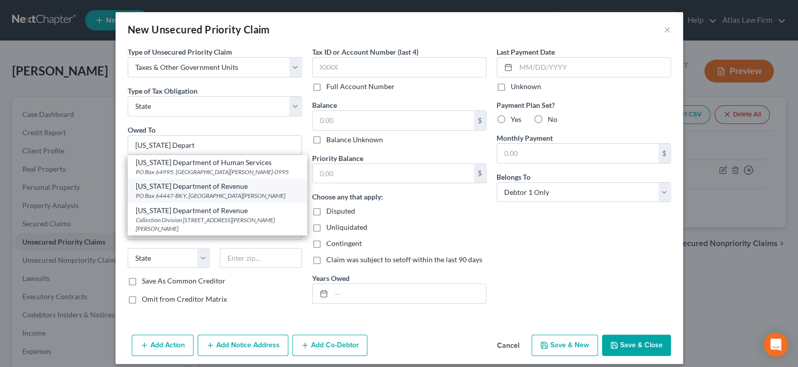
click at [235, 188] on div "[US_STATE] Department of Revenue" at bounding box center [217, 186] width 163 height 10
type input "[US_STATE] Department of Revenue"
type input "PO Box 64447-BKY"
type input "Saint [PERSON_NAME]"
select select "24"
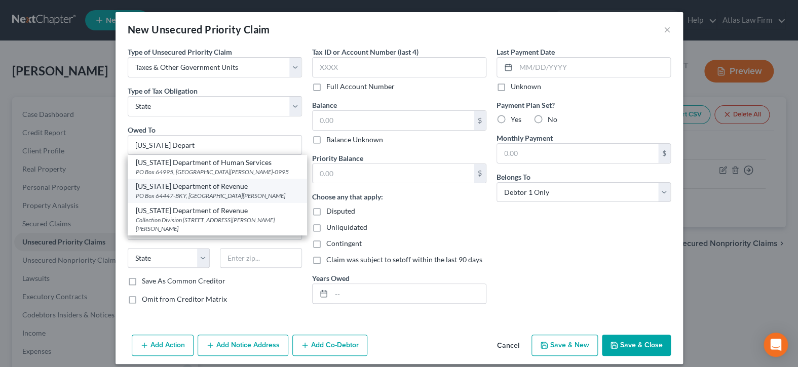
type input "55164"
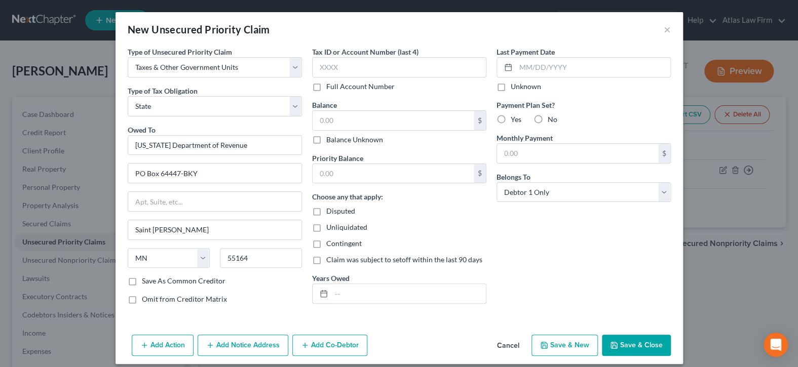
click at [326, 139] on label "Balance Unknown" at bounding box center [354, 140] width 57 height 10
click at [330, 139] on input "Balance Unknown" at bounding box center [333, 138] width 7 height 7
checkbox input "true"
type input "0.00"
click at [364, 289] on input "text" at bounding box center [408, 293] width 155 height 19
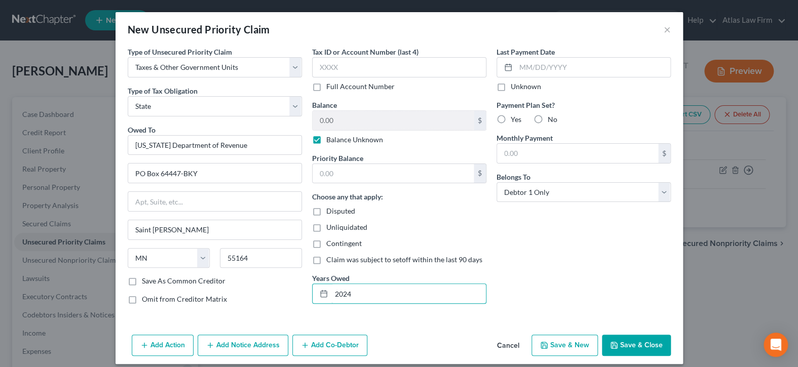
type input "2024"
click at [627, 338] on button "Save & Close" at bounding box center [636, 345] width 69 height 21
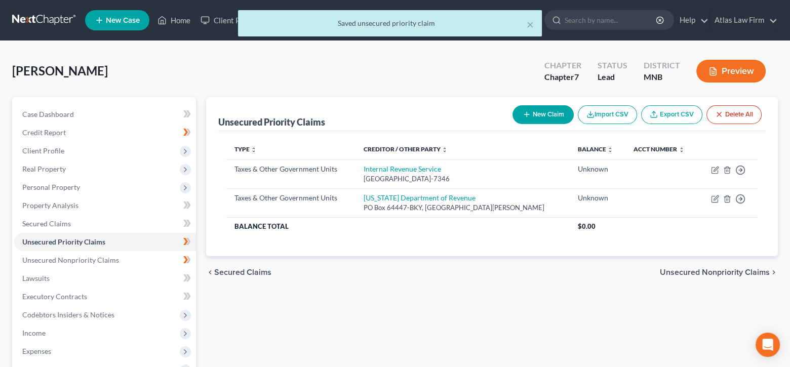
click at [530, 114] on button "New Claim" at bounding box center [543, 114] width 61 height 19
select select "0"
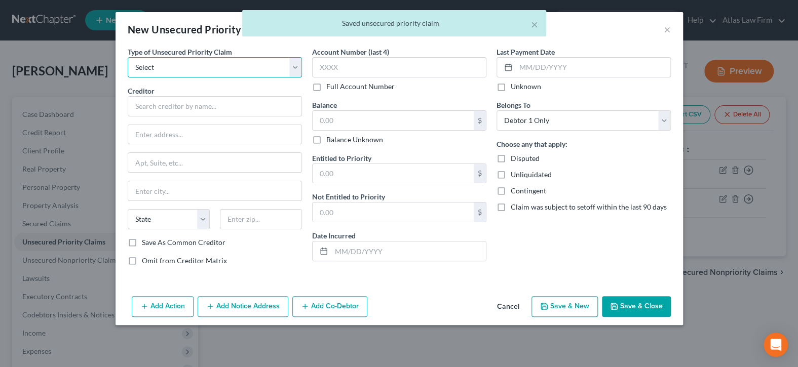
click at [292, 67] on select "Select Taxes & Other Government Units Domestic Support Obligations Extensions o…" at bounding box center [215, 67] width 174 height 20
select select "0"
click at [128, 57] on select "Select Taxes & Other Government Units Domestic Support Obligations Extensions o…" at bounding box center [215, 67] width 174 height 20
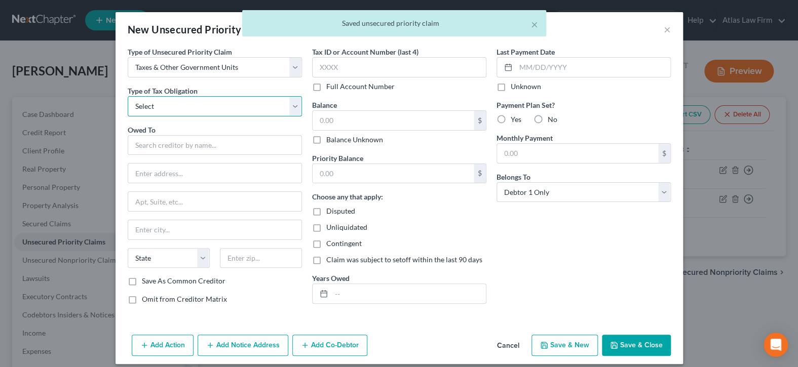
drag, startPoint x: 292, startPoint y: 107, endPoint x: 282, endPoint y: 114, distance: 12.1
click at [292, 107] on select "Select Federal City State Franchise Tax Board Other" at bounding box center [215, 106] width 174 height 20
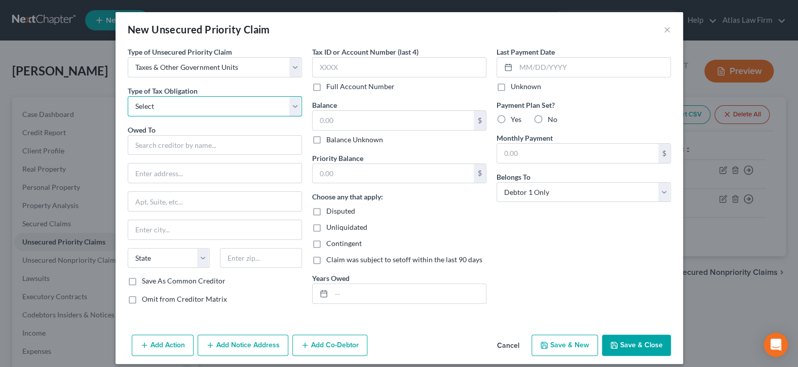
select select "2"
click at [128, 96] on select "Select Federal City State Franchise Tax Board Other" at bounding box center [215, 106] width 174 height 20
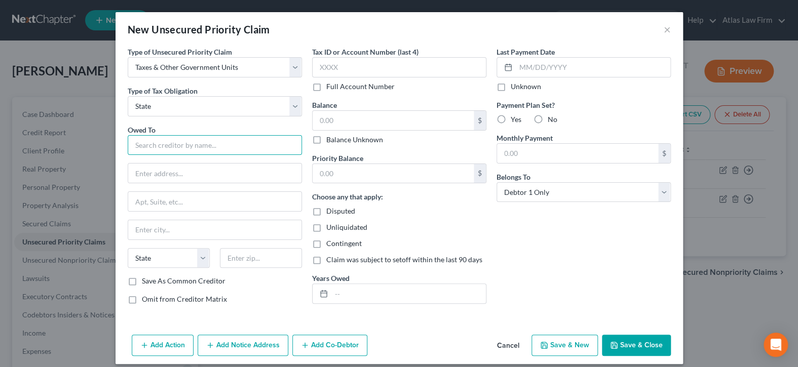
click at [255, 143] on input "text" at bounding box center [215, 145] width 174 height 20
drag, startPoint x: 237, startPoint y: 155, endPoint x: 144, endPoint y: 126, distance: 97.6
click at [116, 141] on div "Type of Unsecured Priority Claim * Select Taxes & Other Government Units Domest…" at bounding box center [399, 189] width 567 height 284
paste input "Department of Taxation P.O. [GEOGRAPHIC_DATA]-0760"
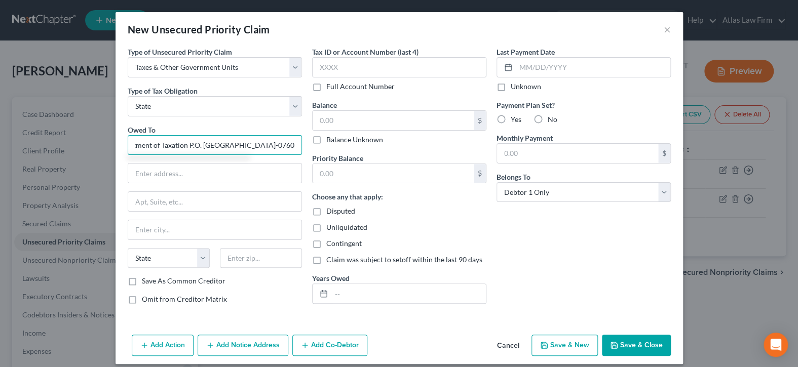
drag, startPoint x: 165, startPoint y: 143, endPoint x: 295, endPoint y: 147, distance: 130.8
click at [295, 147] on input "[US_STATE] Department of Taxation P.O. [GEOGRAPHIC_DATA]-0760" at bounding box center [215, 145] width 174 height 20
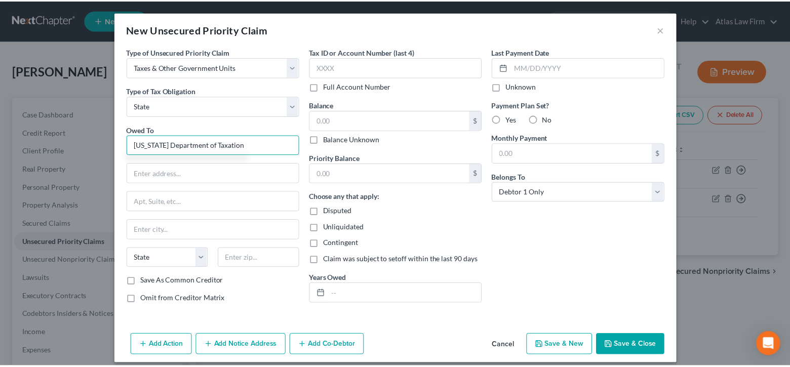
scroll to position [0, 0]
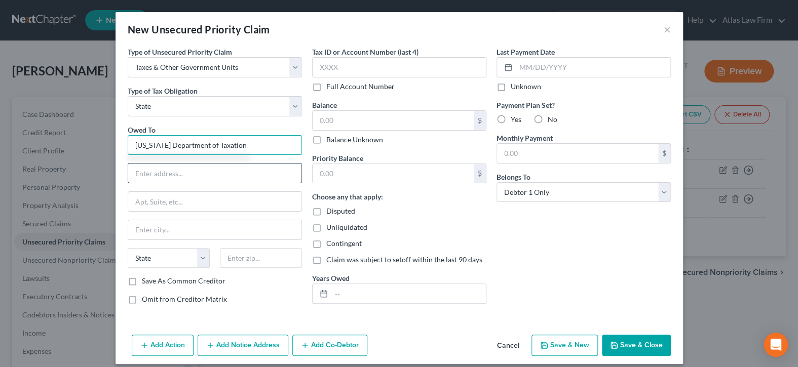
type input "[US_STATE] Department of Taxation"
click at [201, 174] on input "text" at bounding box center [214, 173] width 173 height 19
paste input "P.O. [GEOGRAPHIC_DATA]-0760"
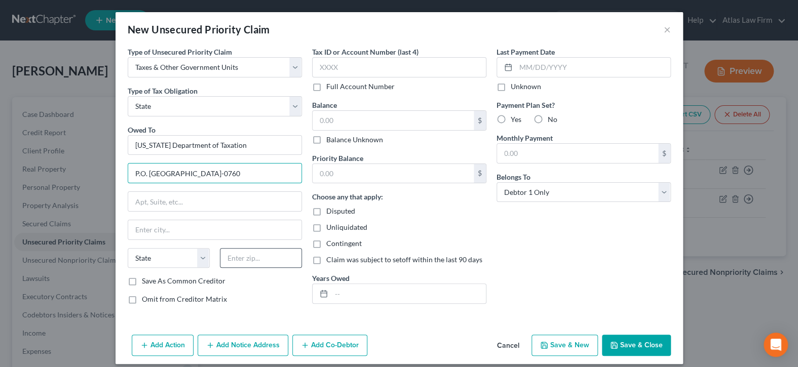
type input "P.O. [GEOGRAPHIC_DATA]-0760"
click at [263, 257] on input "text" at bounding box center [261, 258] width 82 height 20
type input "23218"
type input "[GEOGRAPHIC_DATA]"
select select "48"
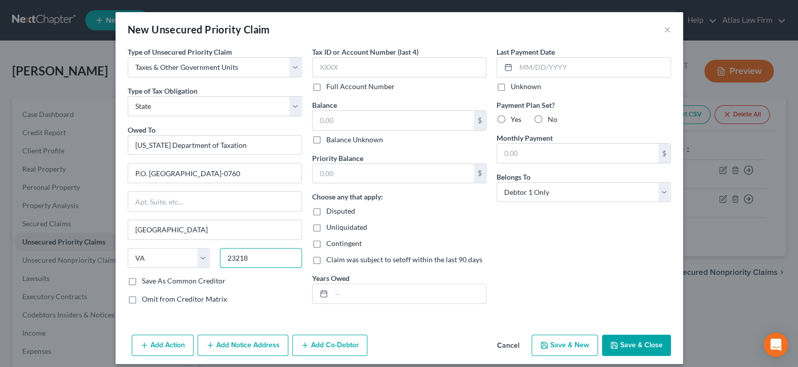
click at [263, 257] on input "23218" at bounding box center [261, 258] width 82 height 20
type input "23218-0760"
drag, startPoint x: 227, startPoint y: 177, endPoint x: 214, endPoint y: 175, distance: 13.3
click at [226, 176] on input "P.O. [GEOGRAPHIC_DATA]-0760" at bounding box center [214, 173] width 173 height 19
drag, startPoint x: 168, startPoint y: 173, endPoint x: 284, endPoint y: 182, distance: 116.4
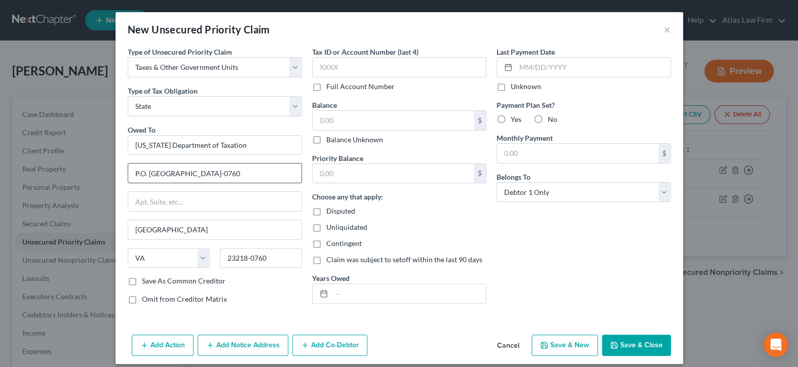
click at [284, 182] on div "P.O. [GEOGRAPHIC_DATA]-0760" at bounding box center [215, 173] width 174 height 20
type input "P.O. Box 760"
click at [246, 231] on input "[GEOGRAPHIC_DATA]" at bounding box center [214, 229] width 173 height 19
click at [326, 141] on label "Balance Unknown" at bounding box center [354, 140] width 57 height 10
click at [330, 141] on input "Balance Unknown" at bounding box center [333, 138] width 7 height 7
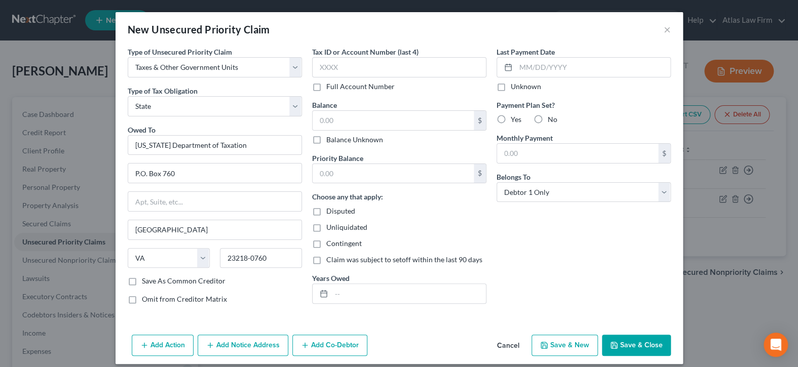
checkbox input "true"
type input "0.00"
click at [377, 296] on input "text" at bounding box center [408, 293] width 155 height 19
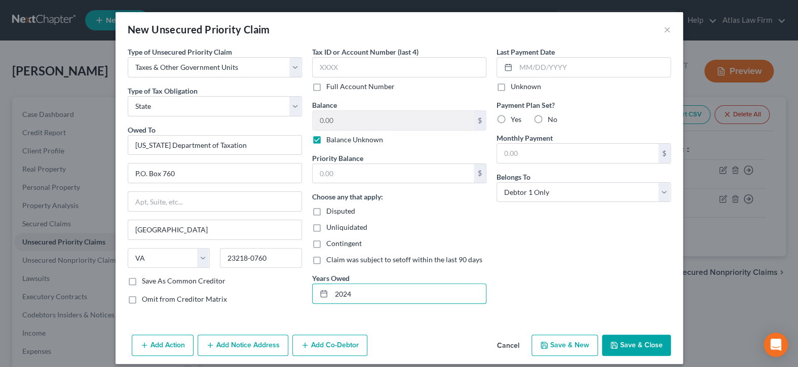
type input "2024"
click at [622, 346] on button "Save & Close" at bounding box center [636, 345] width 69 height 21
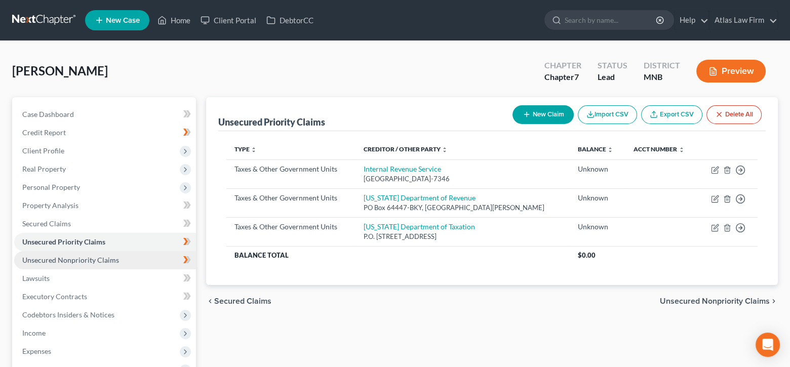
click at [117, 261] on link "Unsecured Nonpriority Claims" at bounding box center [105, 260] width 182 height 18
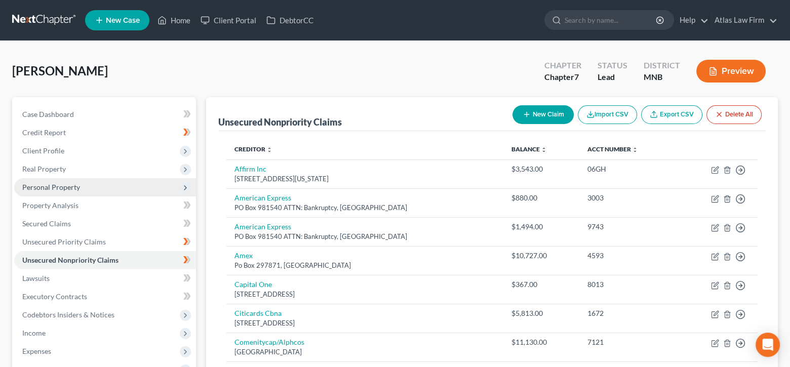
click at [110, 191] on span "Personal Property" at bounding box center [105, 187] width 182 height 18
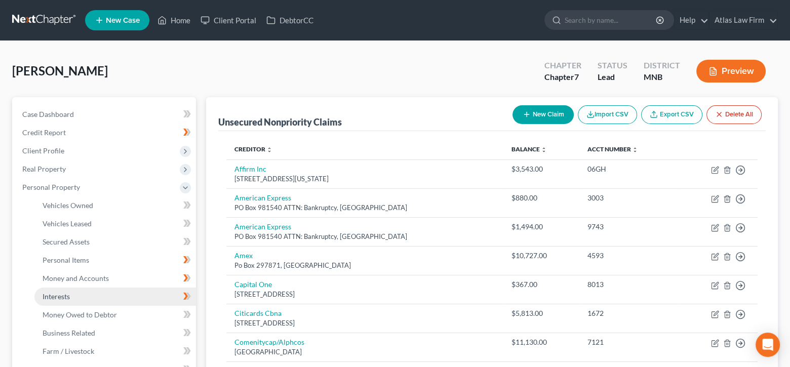
click at [107, 298] on link "Interests" at bounding box center [115, 297] width 162 height 18
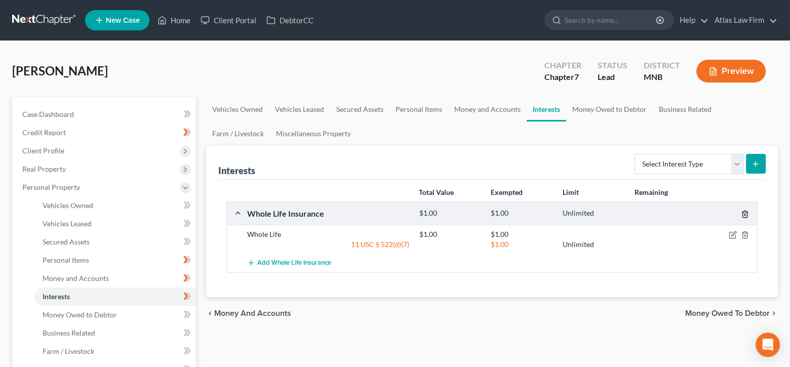
click at [744, 212] on icon "button" at bounding box center [745, 214] width 8 height 8
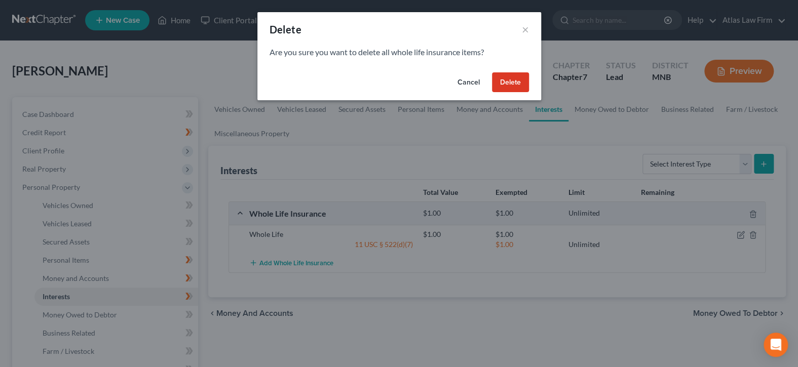
click at [513, 76] on button "Delete" at bounding box center [510, 82] width 37 height 20
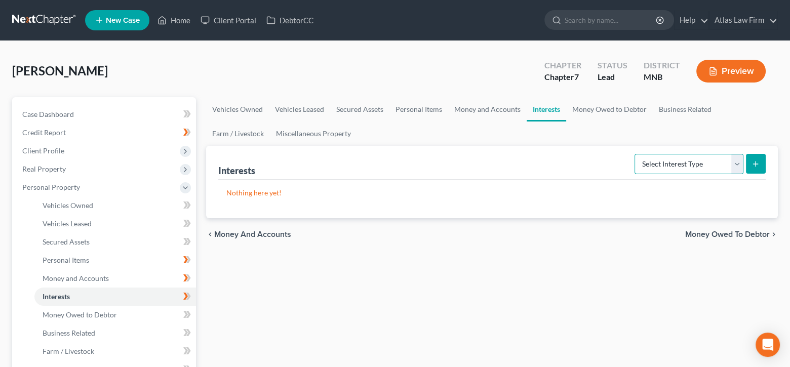
click at [739, 167] on select "Select Interest Type 401K Annuity Bond Education IRA Government Bond Government…" at bounding box center [689, 164] width 109 height 20
select select "term_life_insurance"
click at [636, 154] on select "Select Interest Type 401K Annuity Bond Education IRA Government Bond Government…" at bounding box center [689, 164] width 109 height 20
click at [757, 165] on icon "submit" at bounding box center [756, 164] width 8 height 8
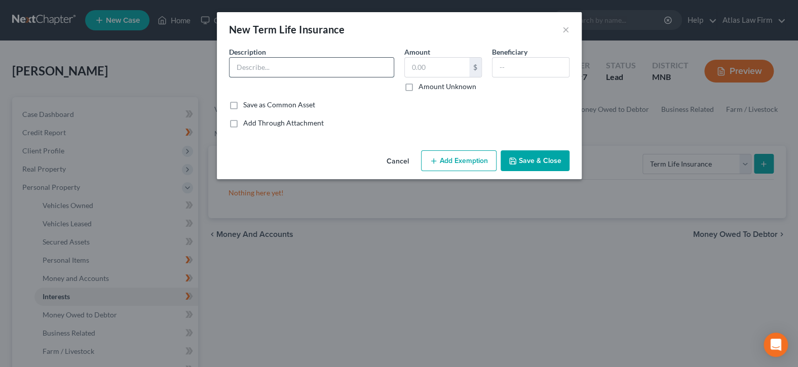
click at [362, 61] on input "text" at bounding box center [311, 67] width 164 height 19
type input "Term Life"
click at [438, 69] on input "text" at bounding box center [437, 67] width 64 height 19
type input "1.00"
click at [456, 166] on button "Add Exemption" at bounding box center [458, 160] width 75 height 21
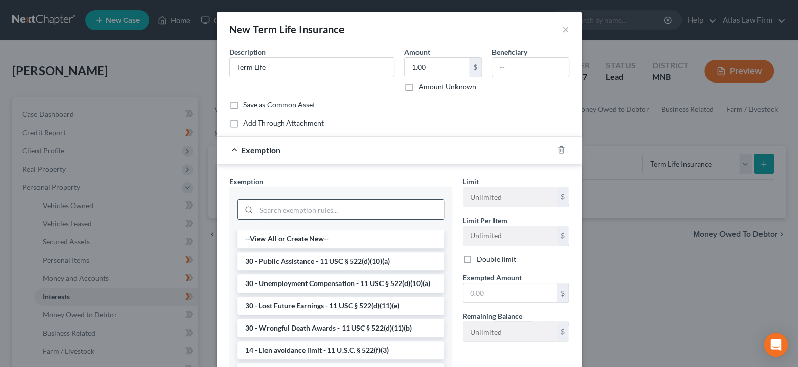
click at [349, 210] on input "search" at bounding box center [349, 209] width 187 height 19
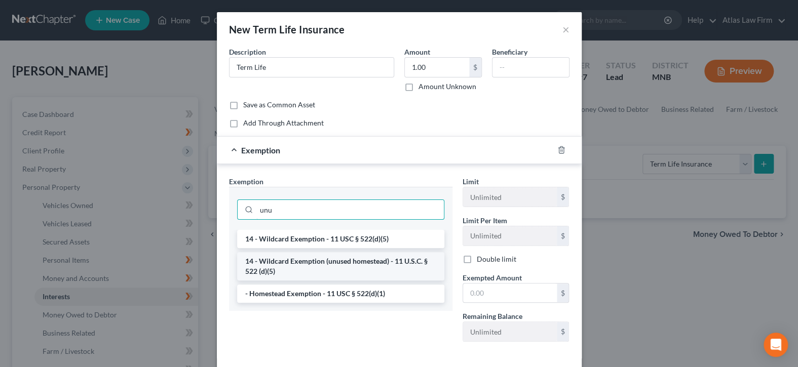
type input "unu"
click at [400, 271] on li "14 - Wildcard Exemption (unused homestead) - 11 U.S.C. § 522 (d)(5)" at bounding box center [340, 266] width 207 height 28
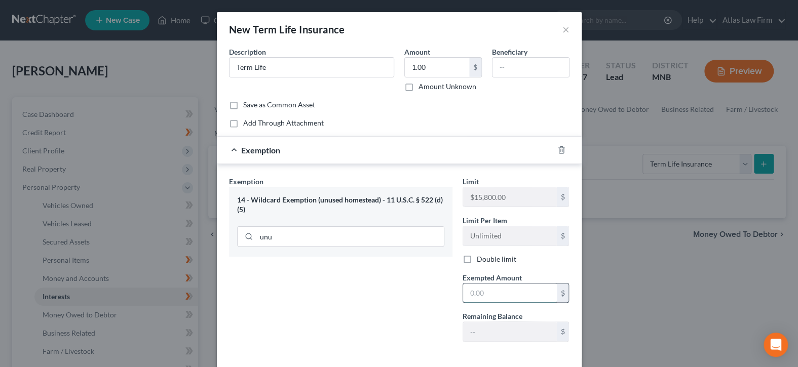
click at [483, 293] on input "text" at bounding box center [510, 293] width 94 height 19
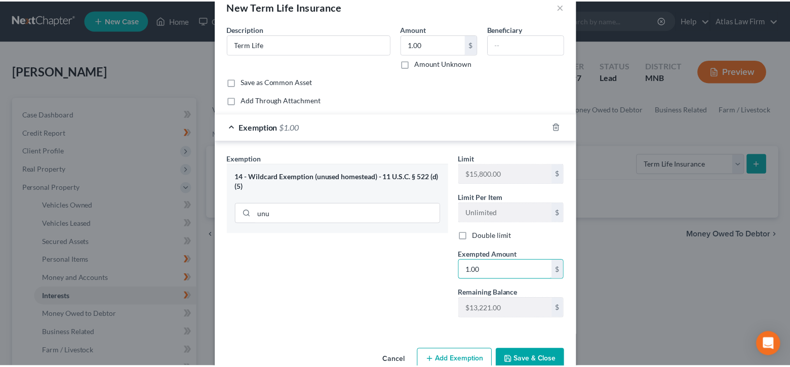
scroll to position [46, 0]
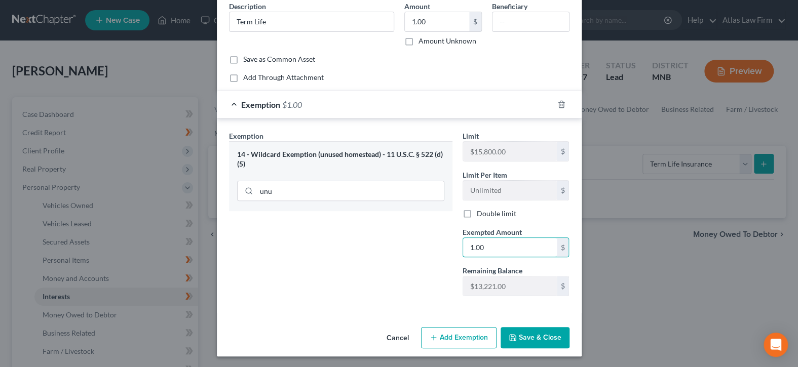
type input "1.00"
click at [512, 334] on icon "button" at bounding box center [513, 338] width 8 height 8
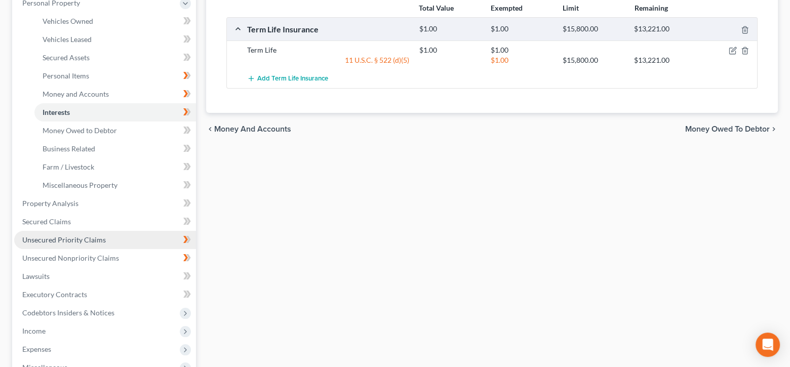
scroll to position [203, 0]
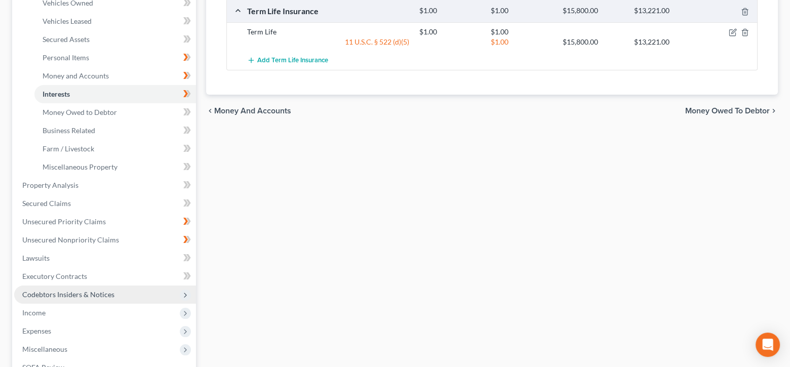
click at [121, 294] on span "Codebtors Insiders & Notices" at bounding box center [105, 295] width 182 height 18
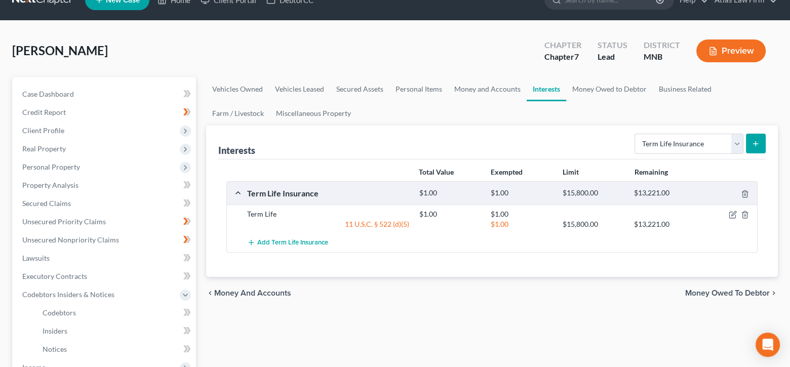
scroll to position [0, 0]
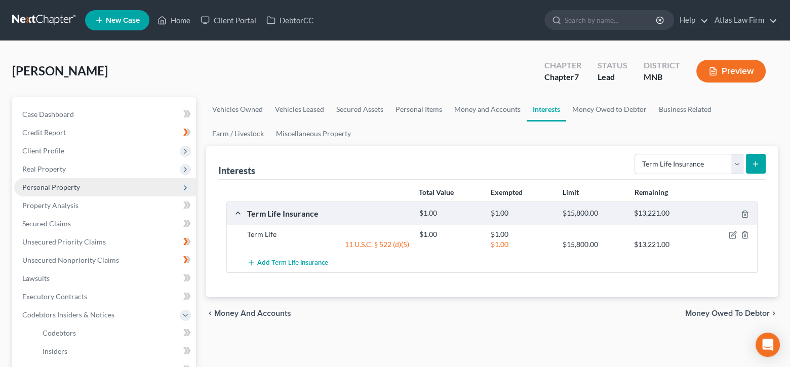
click at [59, 187] on span "Personal Property" at bounding box center [51, 187] width 58 height 9
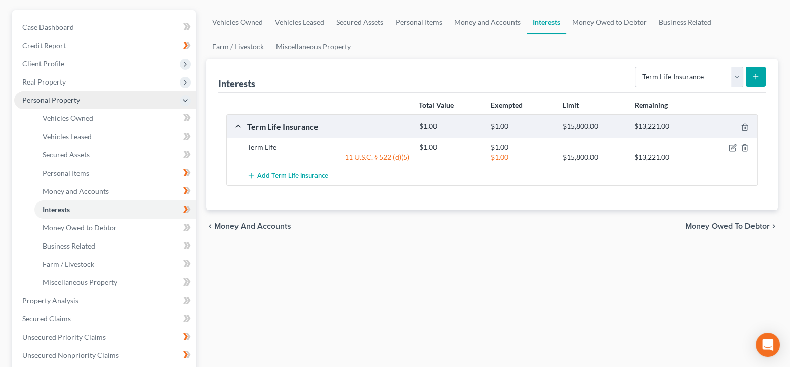
scroll to position [101, 0]
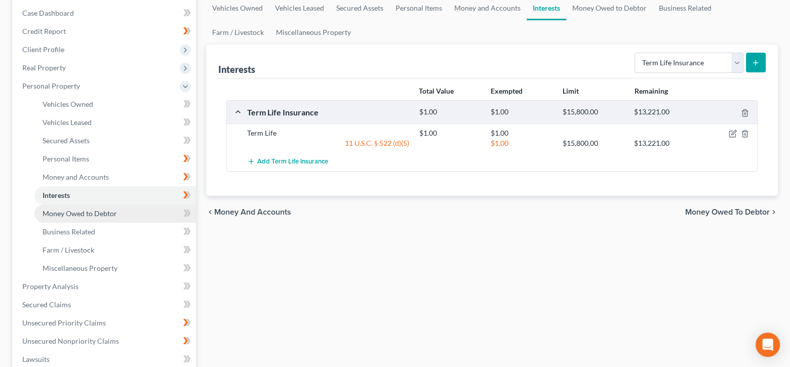
click at [145, 212] on link "Money Owed to Debtor" at bounding box center [115, 214] width 162 height 18
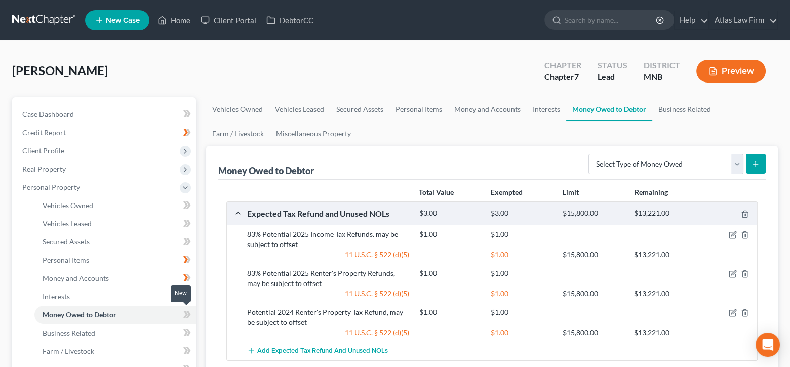
click at [188, 316] on icon at bounding box center [188, 314] width 5 height 7
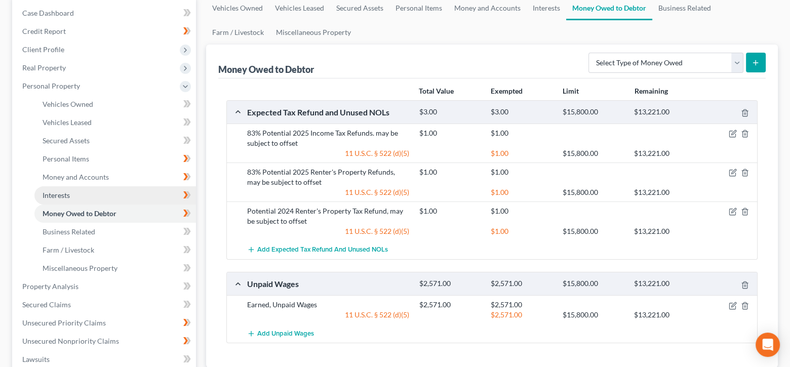
click at [62, 191] on span "Interests" at bounding box center [56, 195] width 27 height 9
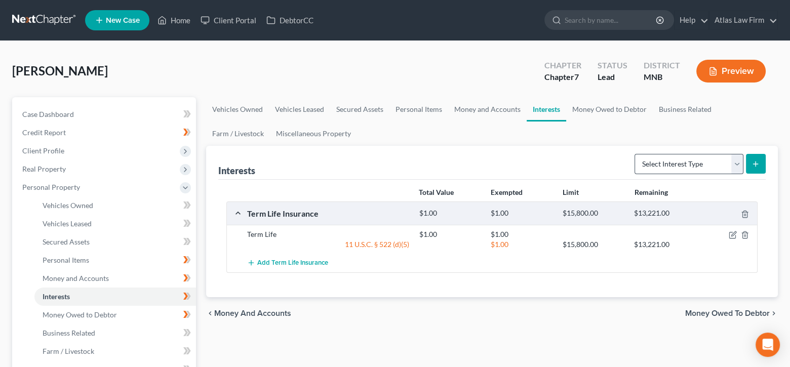
click at [743, 165] on form "Select Interest Type 401K Annuity Bond Education IRA Government Bond Government…" at bounding box center [700, 164] width 131 height 21
click at [740, 164] on select "Select Interest Type 401K Annuity Bond Education IRA Government Bond Government…" at bounding box center [689, 164] width 109 height 20
select select "401k"
click at [636, 154] on select "Select Interest Type 401K Annuity Bond Education IRA Government Bond Government…" at bounding box center [689, 164] width 109 height 20
click at [755, 164] on icon "submit" at bounding box center [756, 164] width 8 height 8
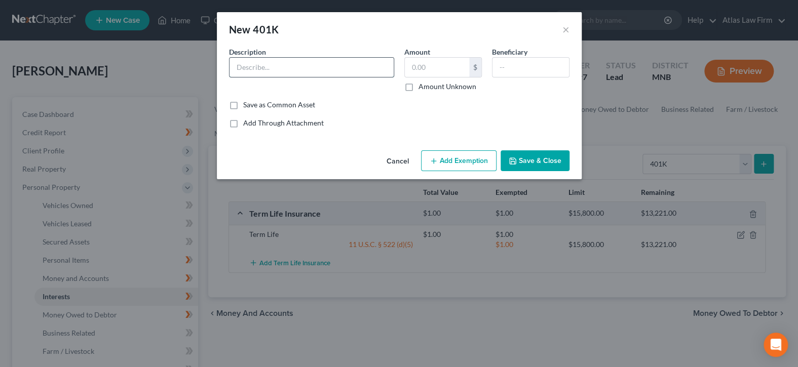
click at [351, 68] on input "text" at bounding box center [311, 67] width 164 height 19
type input "Fidelity"
click at [424, 67] on input "text" at bounding box center [437, 67] width 64 height 19
type input "9,000"
click at [451, 155] on button "Add Exemption" at bounding box center [458, 160] width 75 height 21
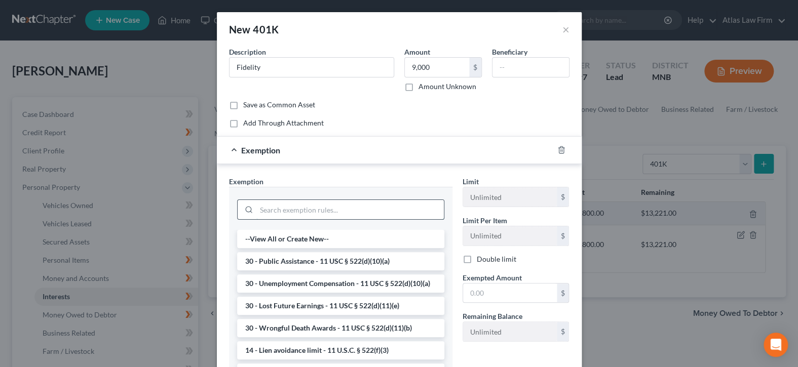
click at [394, 212] on input "search" at bounding box center [349, 209] width 187 height 19
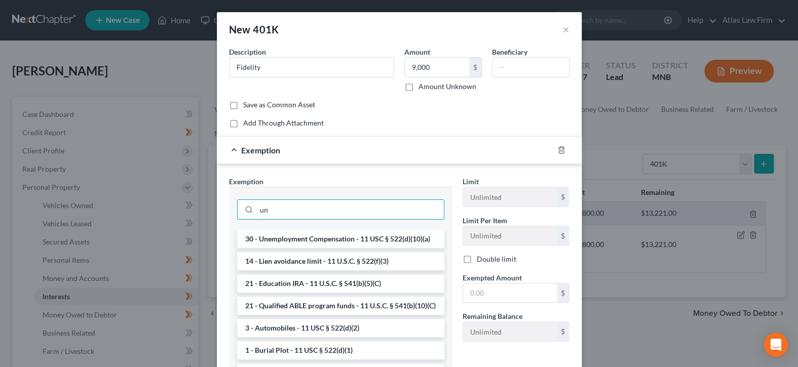
type input "u"
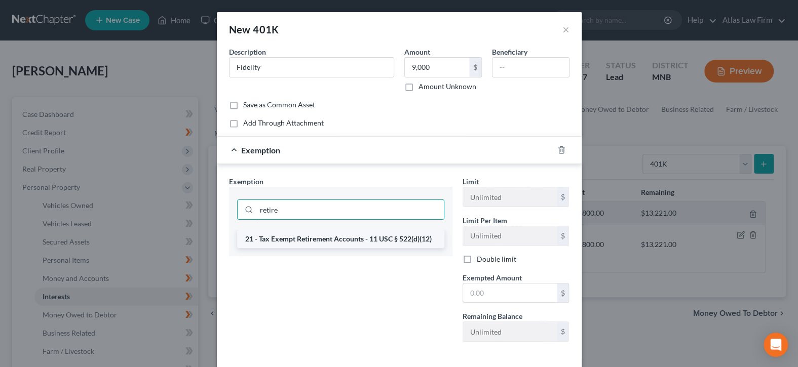
type input "retire"
click at [402, 236] on li "21 - Tax Exempt Retirement Accounts - 11 USC § 522(d)(12)" at bounding box center [340, 239] width 207 height 18
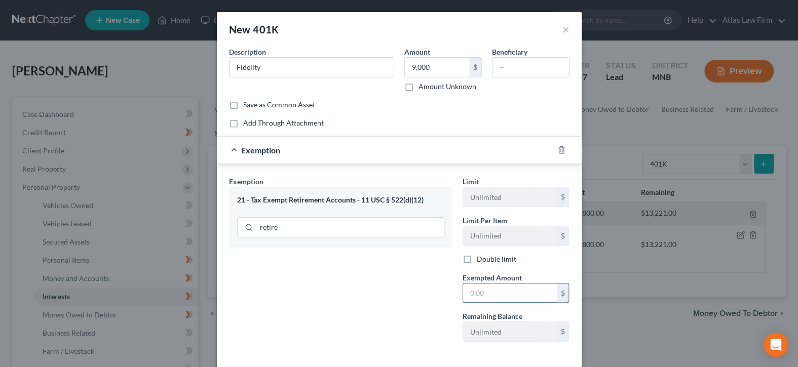
click at [483, 291] on input "text" at bounding box center [510, 293] width 94 height 19
type input "9,000"
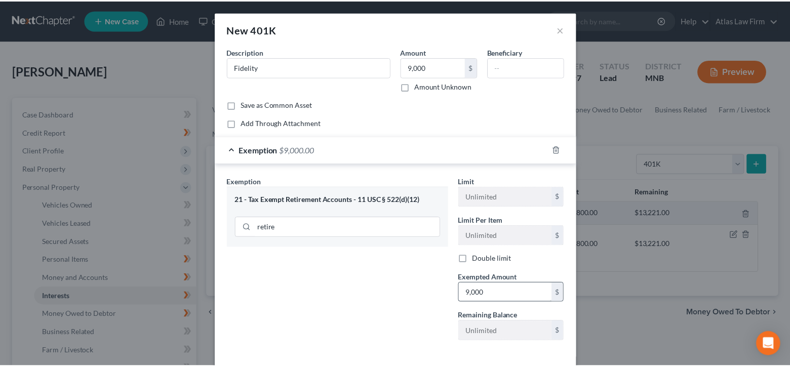
scroll to position [46, 0]
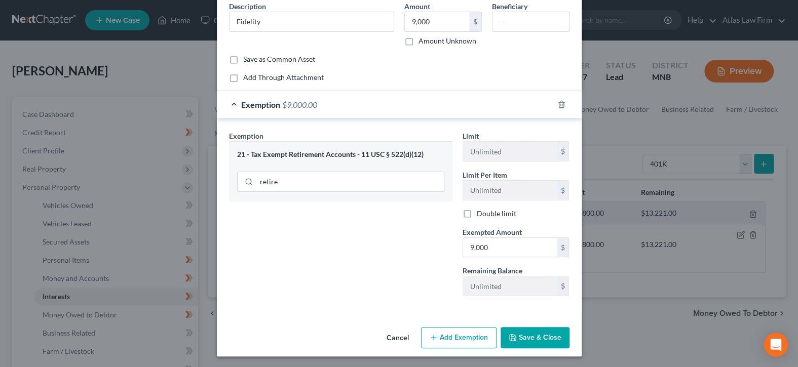
click at [544, 343] on button "Save & Close" at bounding box center [535, 337] width 69 height 21
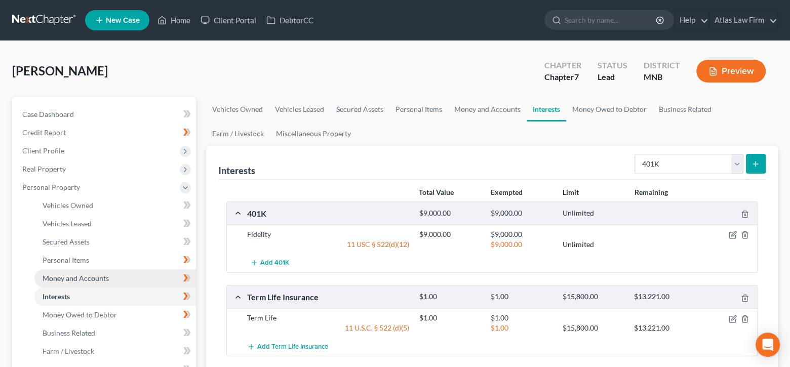
click at [96, 278] on span "Money and Accounts" at bounding box center [76, 278] width 66 height 9
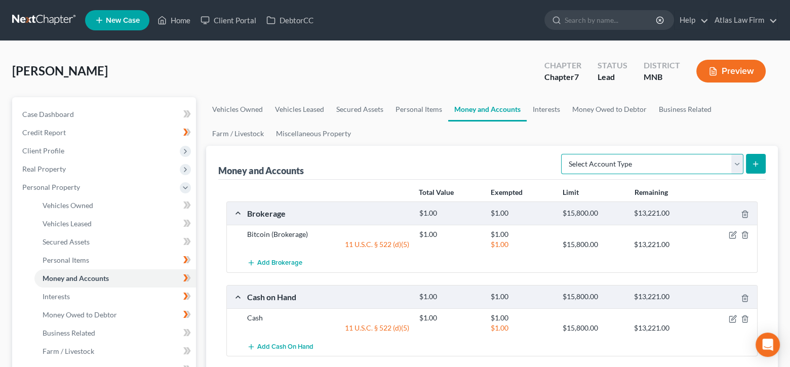
click at [736, 167] on select "Select Account Type Brokerage Cash on Hand Certificates of Deposit Checking Acc…" at bounding box center [652, 164] width 182 height 20
select select "security_deposits"
click at [563, 154] on select "Select Account Type Brokerage Cash on Hand Certificates of Deposit Checking Acc…" at bounding box center [652, 164] width 182 height 20
click at [761, 159] on button "submit" at bounding box center [756, 164] width 20 height 20
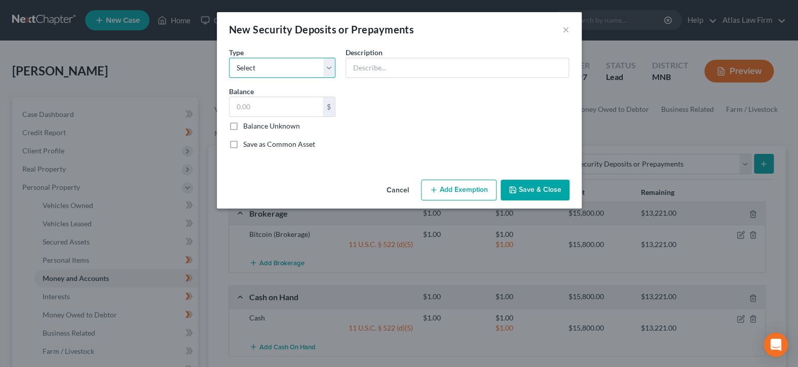
click at [329, 65] on select "Select Electric Gas Heating Oil Security Deposit On Rental Unit Prepaid Rent Te…" at bounding box center [282, 68] width 107 height 20
select select "4"
click at [229, 58] on select "Select Electric Gas Heating Oil Security Deposit On Rental Unit Prepaid Rent Te…" at bounding box center [282, 68] width 107 height 20
click at [372, 67] on input "text" at bounding box center [457, 67] width 222 height 19
type input "Security Deposit"
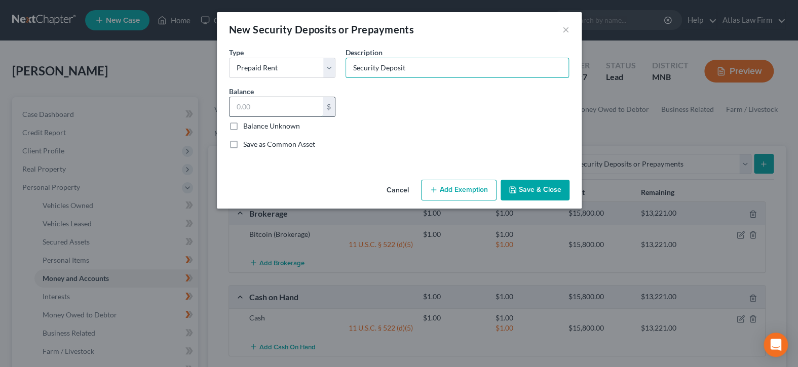
click at [236, 105] on input "text" at bounding box center [276, 106] width 94 height 19
type input "1.00"
click at [525, 190] on button "Save & Close" at bounding box center [535, 190] width 69 height 21
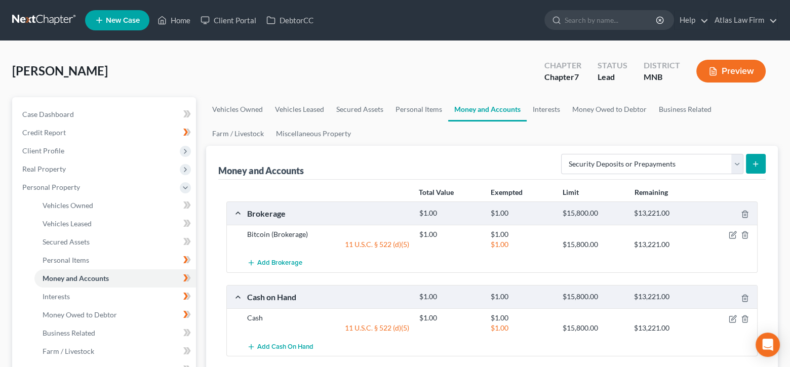
click at [96, 5] on nav "Home New Case Client Portal DebtorCC Atlas Law Firm [EMAIL_ADDRESS][DOMAIN_NAME…" at bounding box center [395, 20] width 790 height 41
click at [122, 20] on span "New Case" at bounding box center [123, 21] width 34 height 8
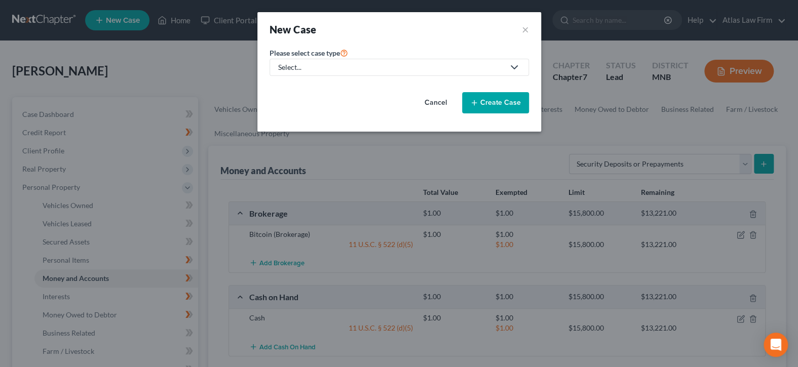
click at [382, 69] on div "Select..." at bounding box center [391, 67] width 226 height 10
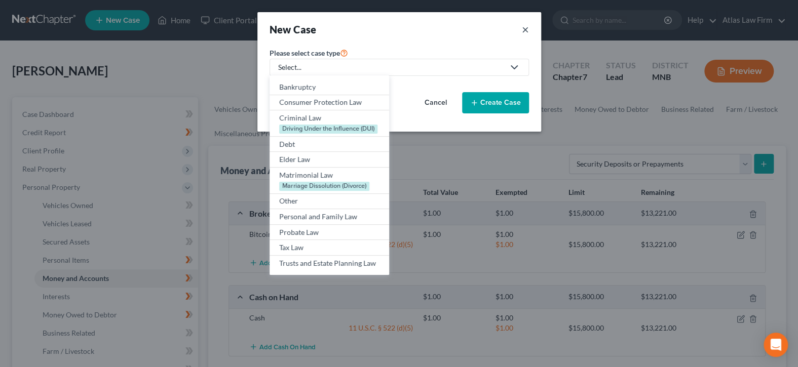
click at [526, 26] on button "×" at bounding box center [525, 29] width 7 height 14
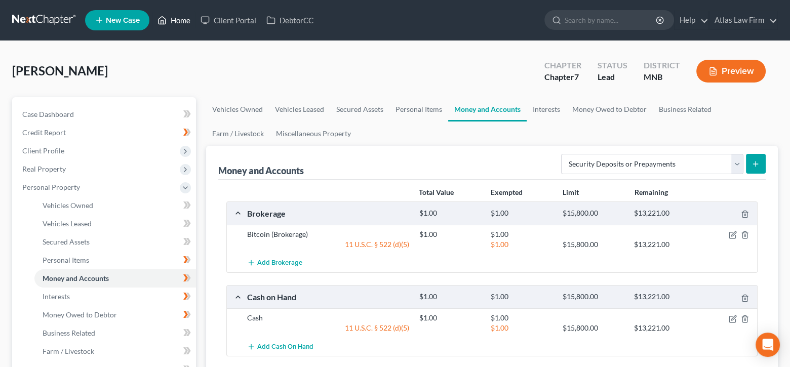
click at [172, 21] on link "Home" at bounding box center [173, 20] width 43 height 18
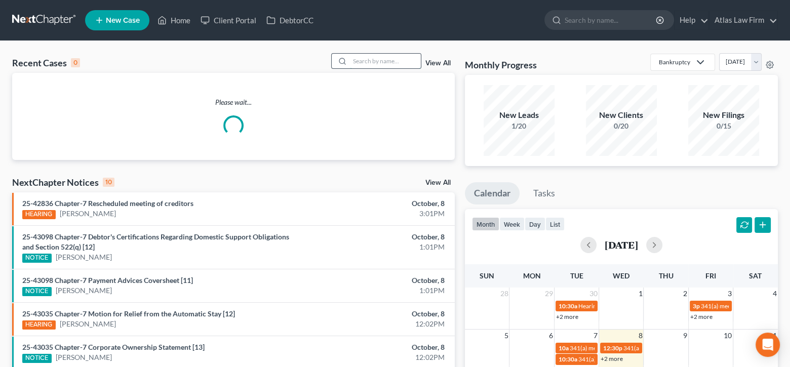
click at [380, 60] on input "search" at bounding box center [385, 61] width 71 height 15
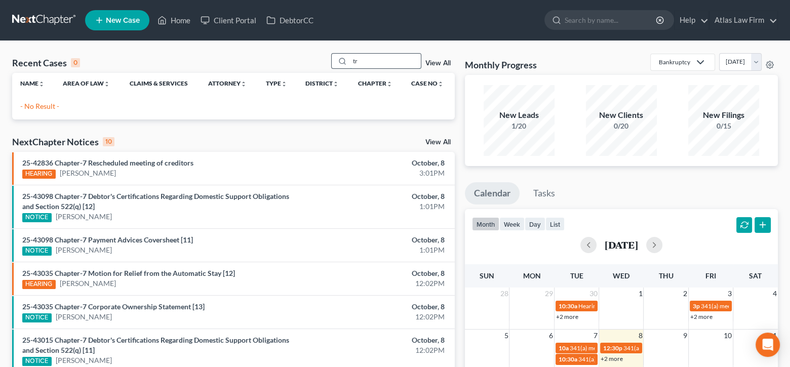
type input "t"
type input "[PERSON_NAME]"
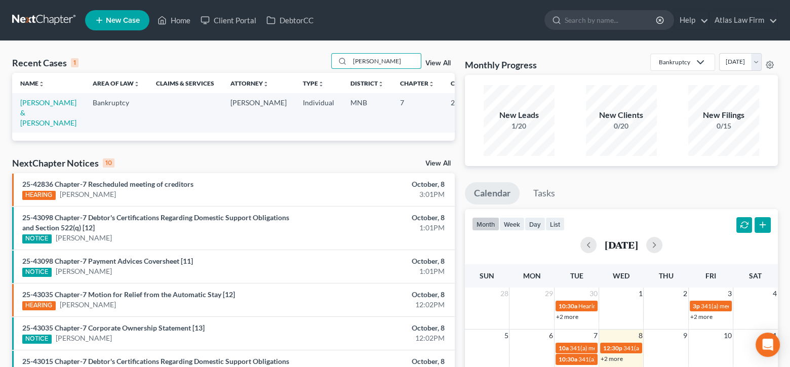
drag, startPoint x: 387, startPoint y: 63, endPoint x: 322, endPoint y: 56, distance: 64.7
click at [322, 56] on div "Recent Cases 1 [PERSON_NAME] View All" at bounding box center [233, 63] width 443 height 20
click at [183, 19] on link "Home" at bounding box center [173, 20] width 43 height 18
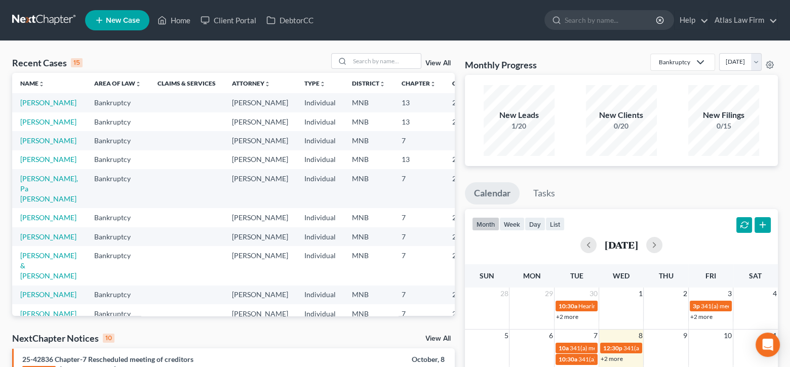
click at [111, 17] on span "New Case" at bounding box center [123, 21] width 34 height 8
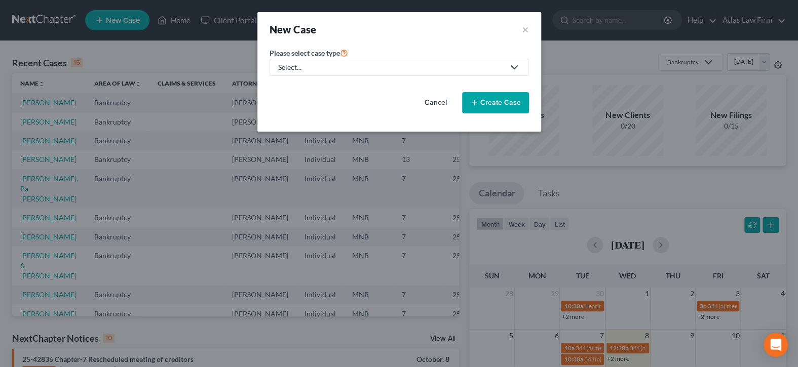
click at [309, 69] on div "Select..." at bounding box center [391, 67] width 226 height 10
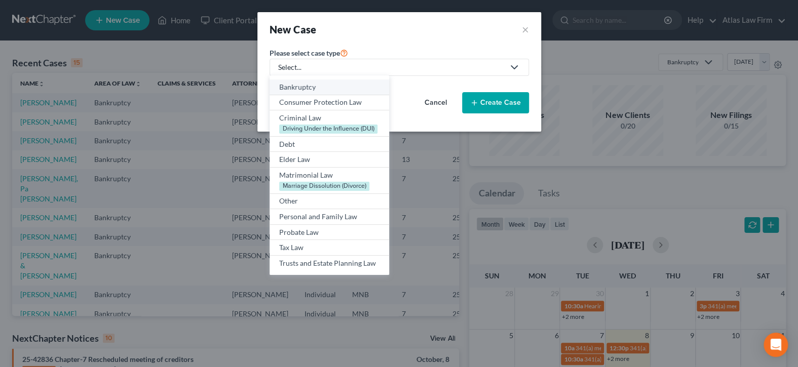
click at [319, 89] on div "Bankruptcy" at bounding box center [329, 87] width 100 height 10
select select "42"
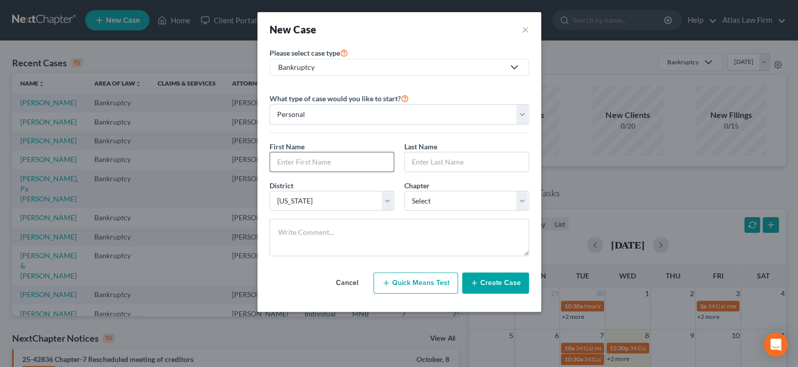
click at [370, 160] on input "text" at bounding box center [332, 161] width 124 height 19
type input "Tre"
type input "[PERSON_NAME]"
click at [369, 162] on input "Tre" at bounding box center [332, 161] width 124 height 19
type input "[PERSON_NAME]"
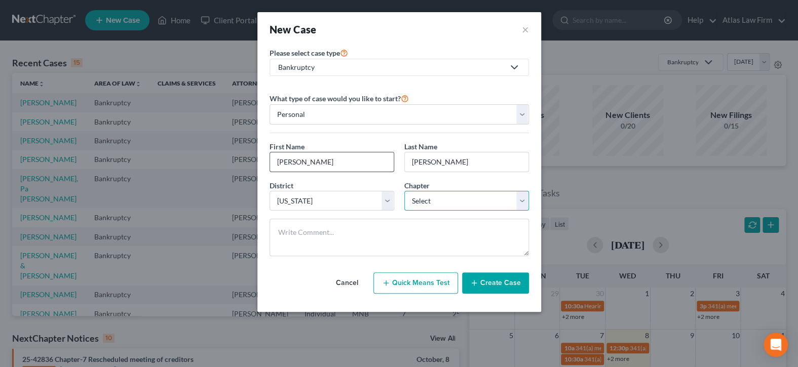
select select "0"
click at [500, 289] on button "Create Case" at bounding box center [495, 283] width 67 height 21
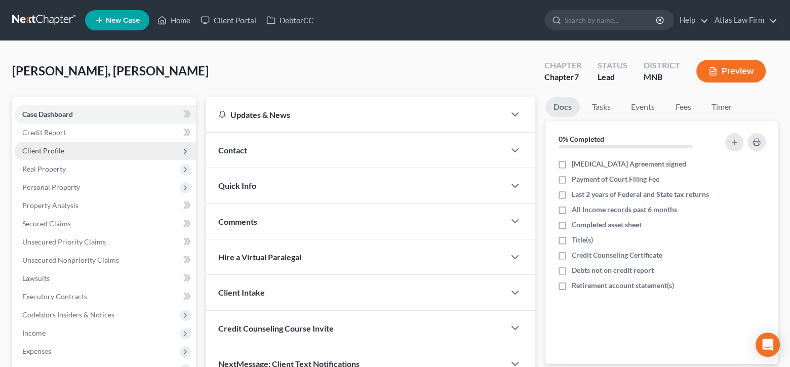
click at [39, 148] on span "Client Profile" at bounding box center [43, 150] width 42 height 9
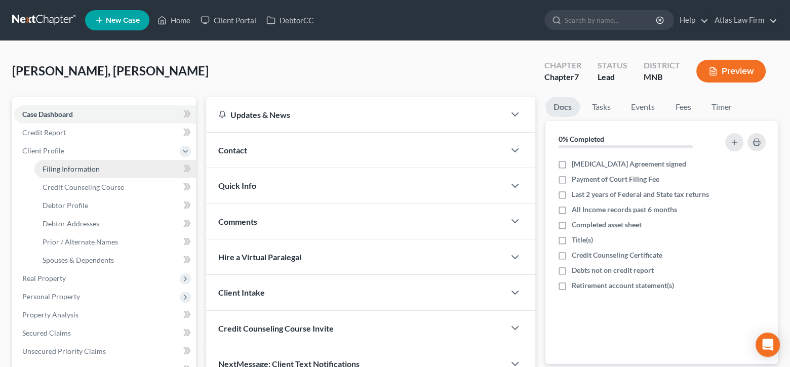
click at [60, 170] on span "Filing Information" at bounding box center [71, 169] width 57 height 9
select select "1"
select select "0"
select select "42"
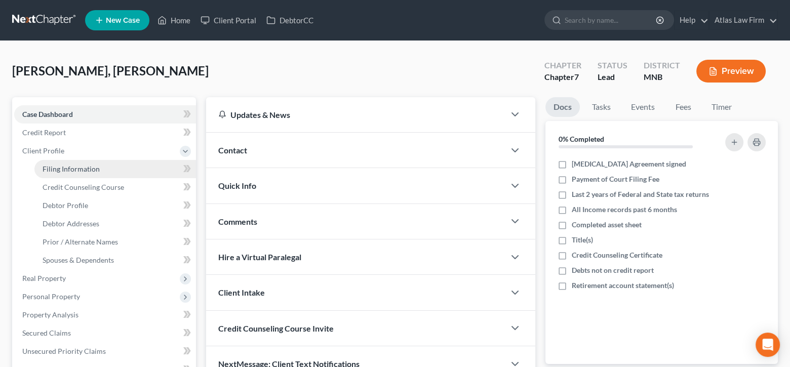
select select "24"
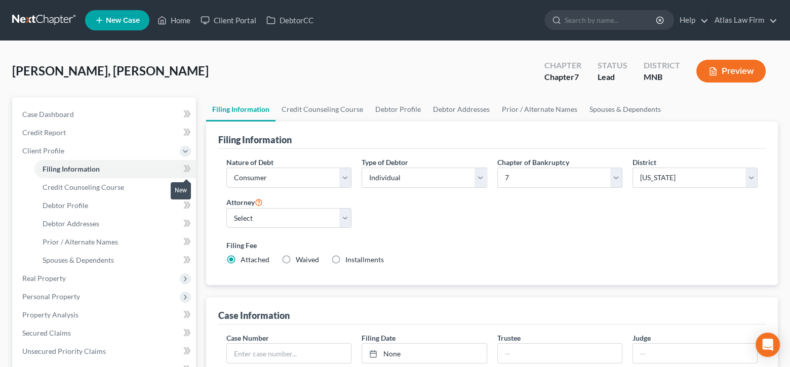
click at [191, 170] on span at bounding box center [187, 170] width 18 height 15
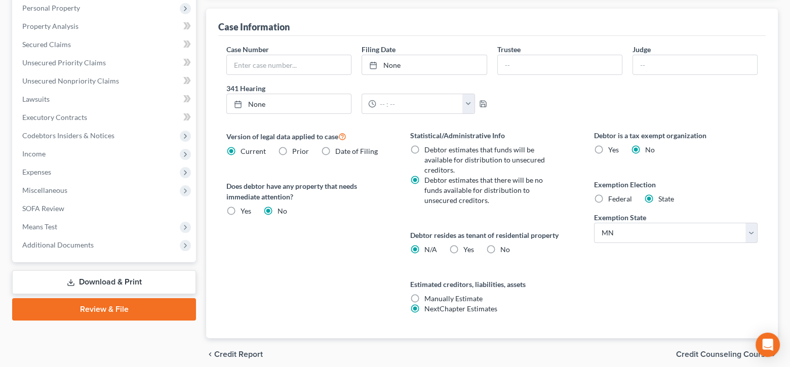
scroll to position [304, 0]
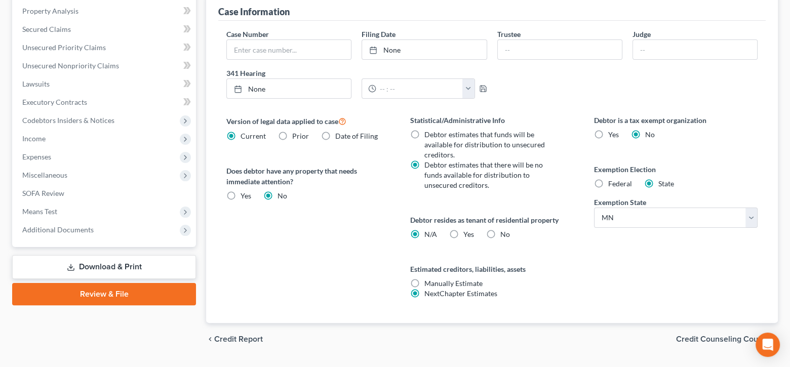
click at [608, 185] on label "Federal" at bounding box center [620, 184] width 24 height 10
click at [612, 185] on input "Federal" at bounding box center [615, 182] width 7 height 7
radio input "true"
radio input "false"
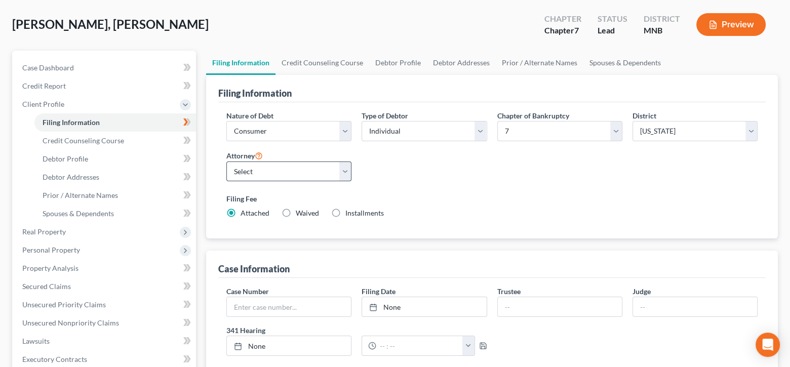
scroll to position [0, 0]
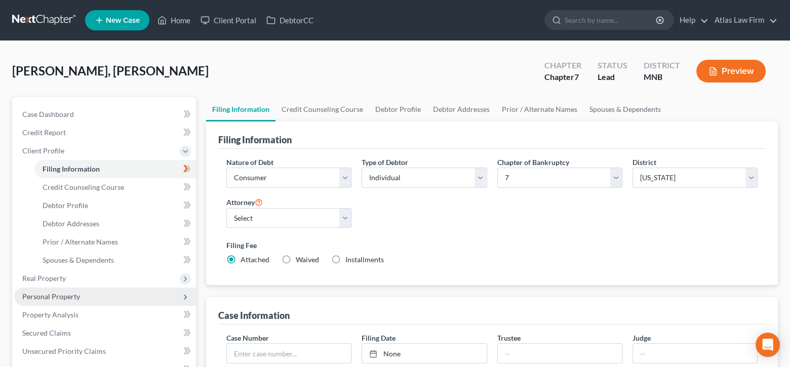
click at [54, 296] on span "Personal Property" at bounding box center [51, 296] width 58 height 9
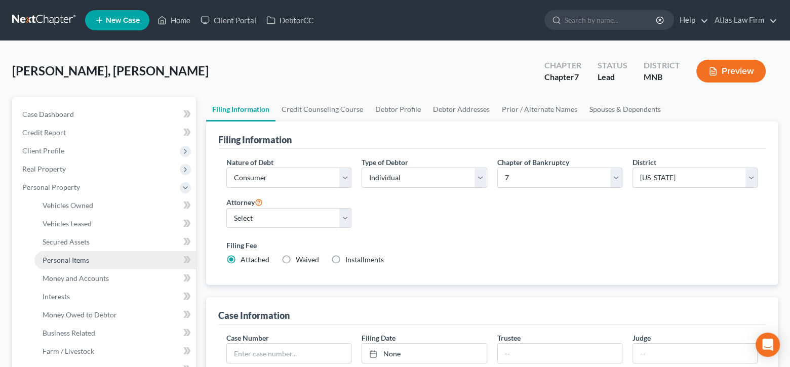
click at [99, 263] on link "Personal Items" at bounding box center [115, 260] width 162 height 18
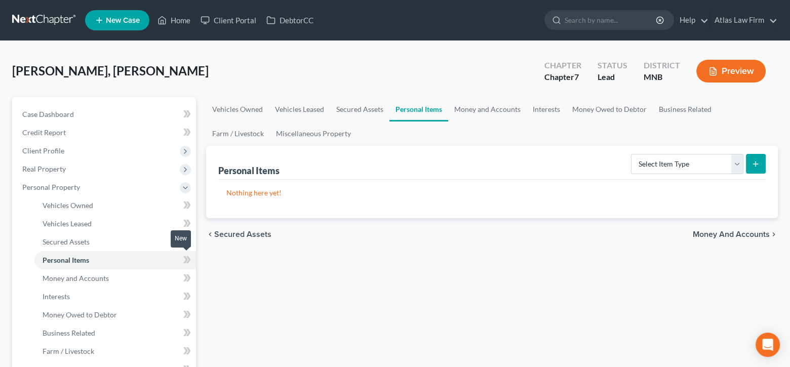
click at [186, 258] on icon at bounding box center [185, 259] width 5 height 7
click at [738, 164] on select "Select Item Type Clothing Collectibles Of Value Electronics Firearms Household …" at bounding box center [687, 164] width 112 height 20
drag, startPoint x: 478, startPoint y: 278, endPoint x: 408, endPoint y: 211, distance: 96.7
click at [172, 14] on link "Home" at bounding box center [173, 20] width 43 height 18
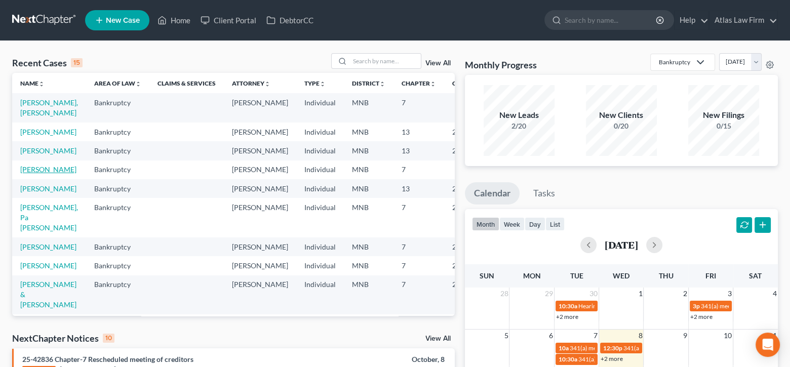
click at [43, 174] on link "[PERSON_NAME]" at bounding box center [48, 169] width 56 height 9
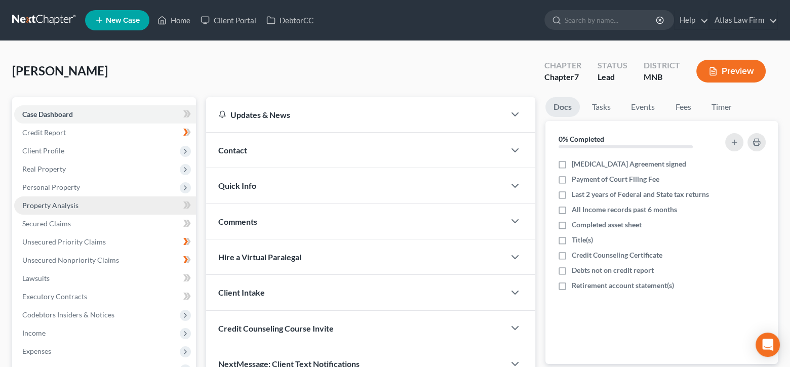
scroll to position [101, 0]
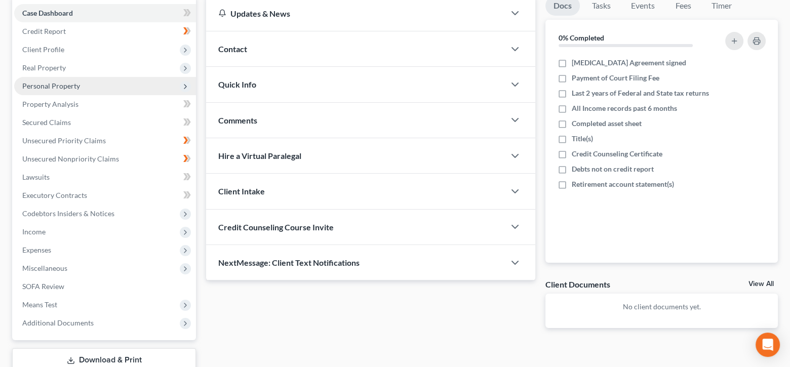
click at [57, 83] on span "Personal Property" at bounding box center [51, 86] width 58 height 9
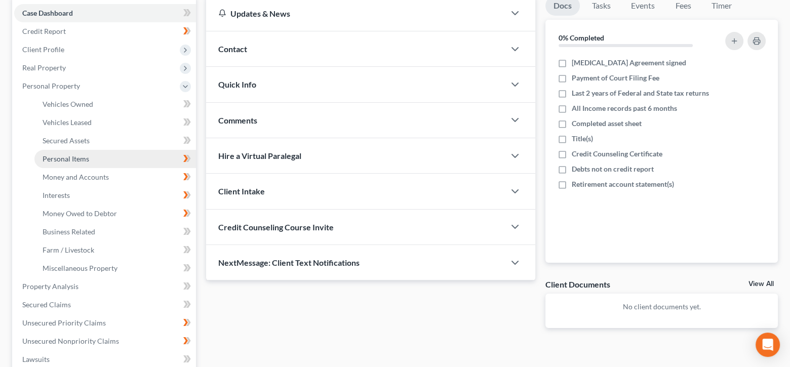
click at [86, 160] on span "Personal Items" at bounding box center [66, 159] width 47 height 9
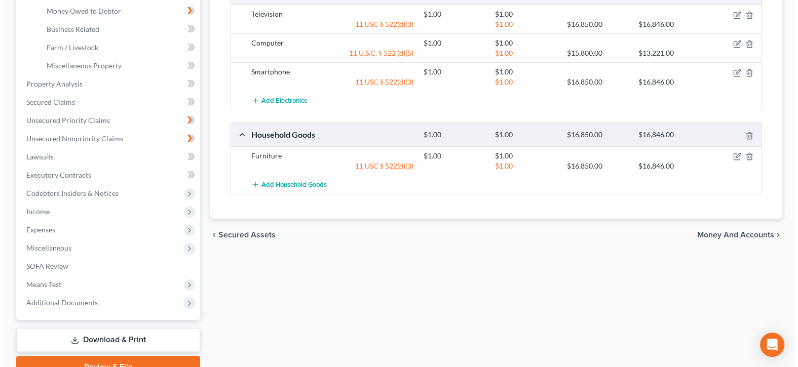
scroll to position [203, 0]
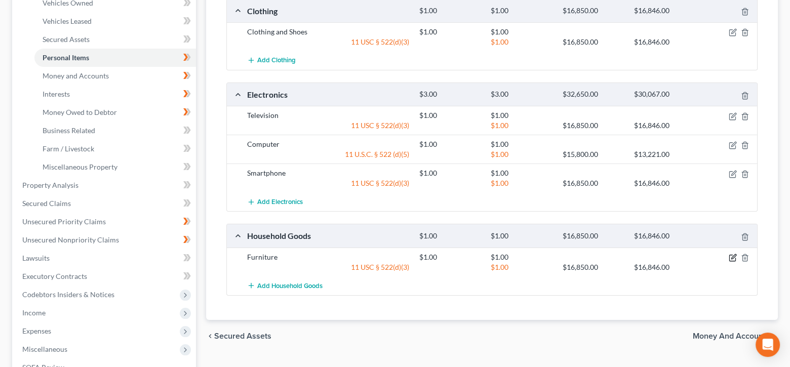
click at [733, 258] on icon "button" at bounding box center [733, 258] width 8 height 8
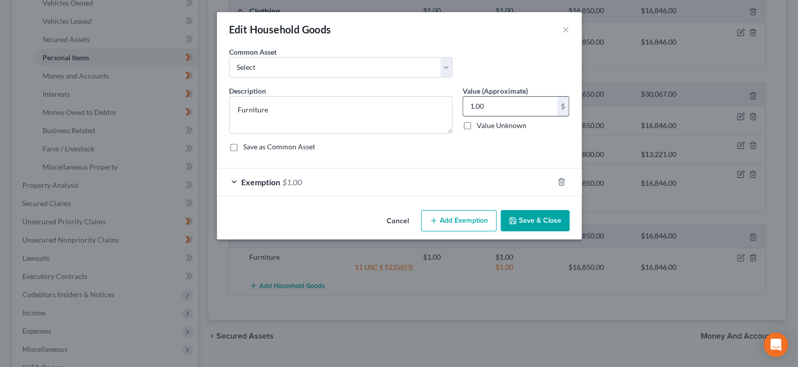
click at [518, 104] on input "1.00" at bounding box center [510, 106] width 94 height 19
type input "500"
click at [451, 180] on div "Exemption $1.00" at bounding box center [385, 182] width 336 height 27
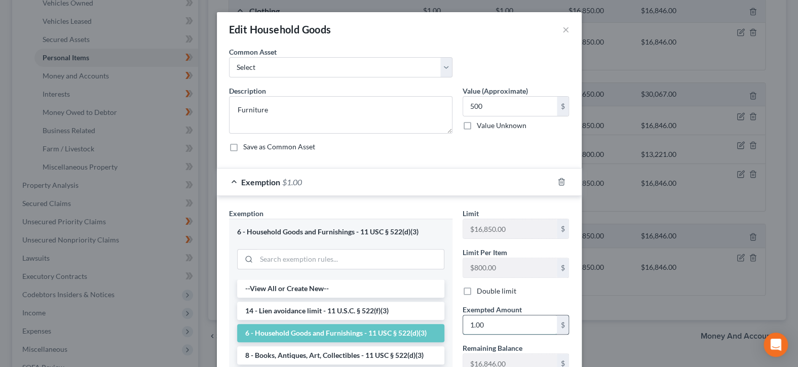
click at [525, 321] on input "1.00" at bounding box center [510, 325] width 94 height 19
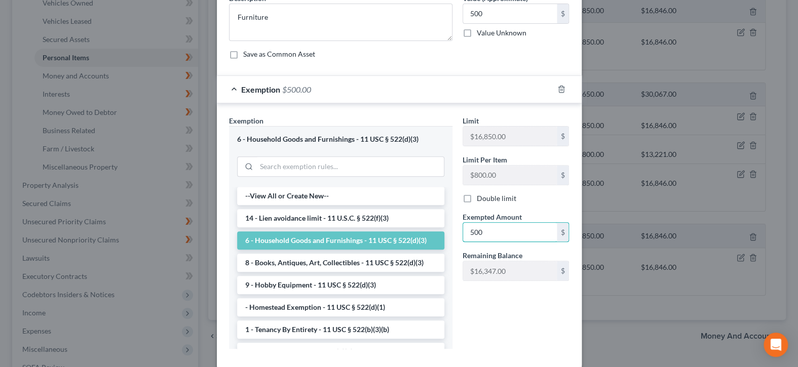
scroll to position [145, 0]
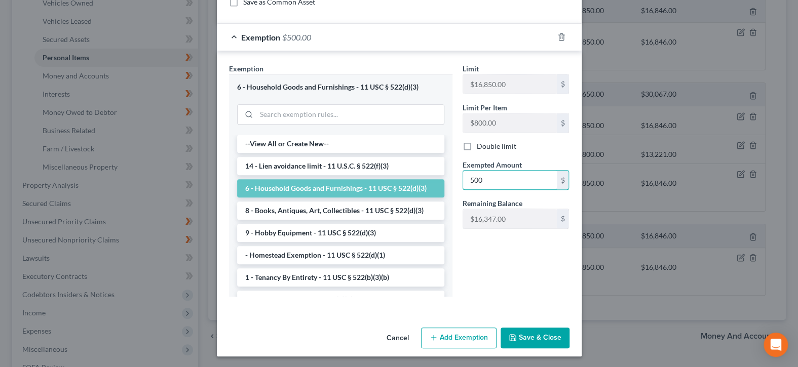
type input "500"
click at [542, 336] on button "Save & Close" at bounding box center [535, 338] width 69 height 21
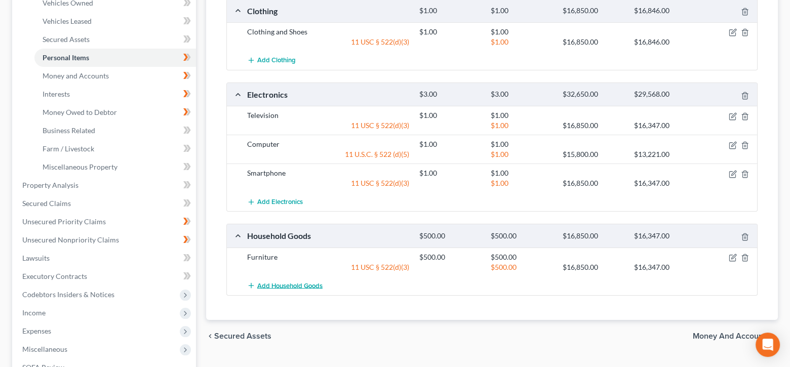
click at [319, 282] on span "Add Household Goods" at bounding box center [289, 286] width 65 height 8
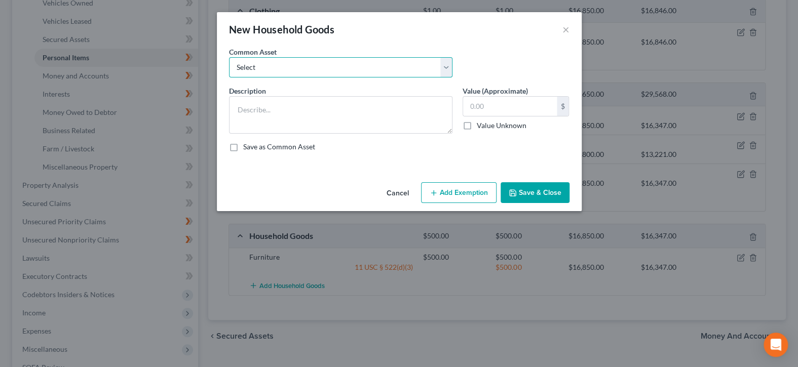
click at [447, 67] on select "Select Furniture Tools Lawnmower Snowblower Appliances" at bounding box center [340, 67] width 223 height 20
select select "4"
click at [229, 57] on select "Select Furniture Tools Lawnmower Snowblower Appliances" at bounding box center [340, 67] width 223 height 20
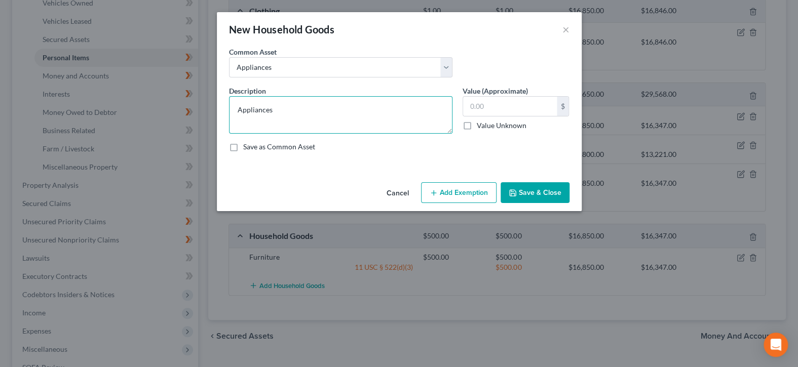
click at [400, 105] on textarea "Appliances" at bounding box center [340, 114] width 223 height 37
type textarea "Appliances and kitchenware"
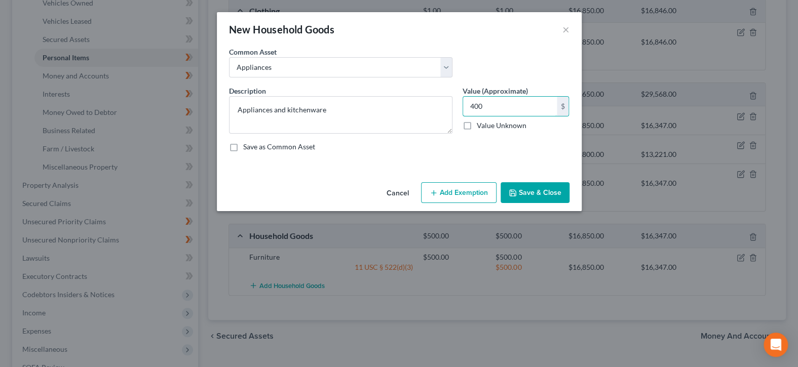
type input "400"
click at [460, 193] on button "Add Exemption" at bounding box center [458, 192] width 75 height 21
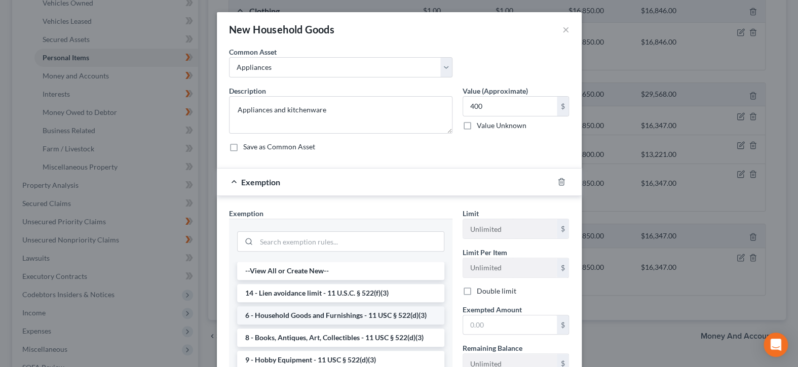
click at [390, 312] on li "6 - Household Goods and Furnishings - 11 USC § 522(d)(3)" at bounding box center [340, 315] width 207 height 18
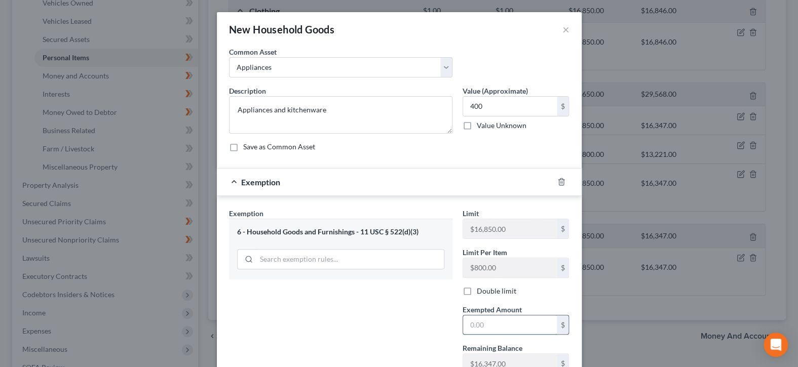
click at [499, 327] on input "text" at bounding box center [510, 325] width 94 height 19
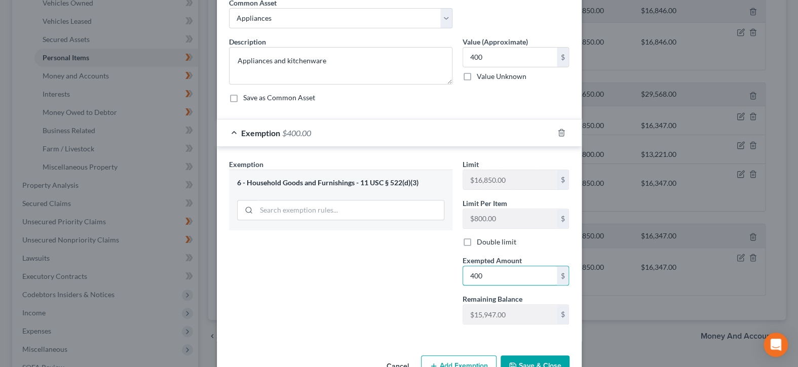
scroll to position [77, 0]
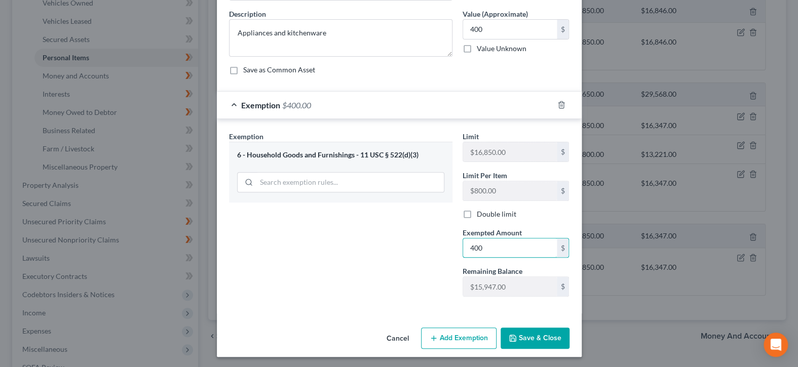
type input "400"
click at [526, 333] on button "Save & Close" at bounding box center [535, 338] width 69 height 21
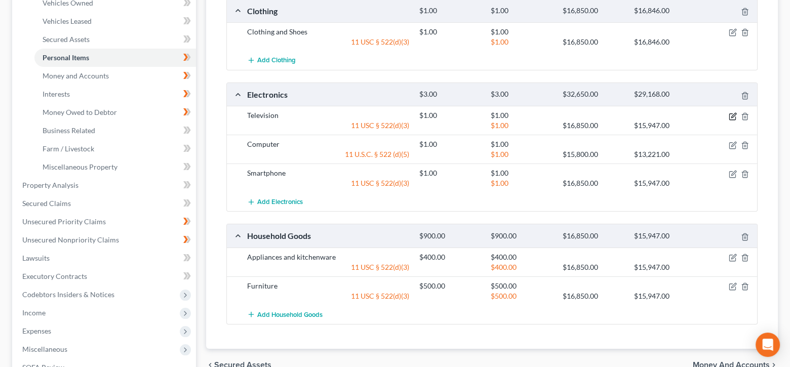
click at [730, 113] on icon "button" at bounding box center [733, 116] width 6 height 6
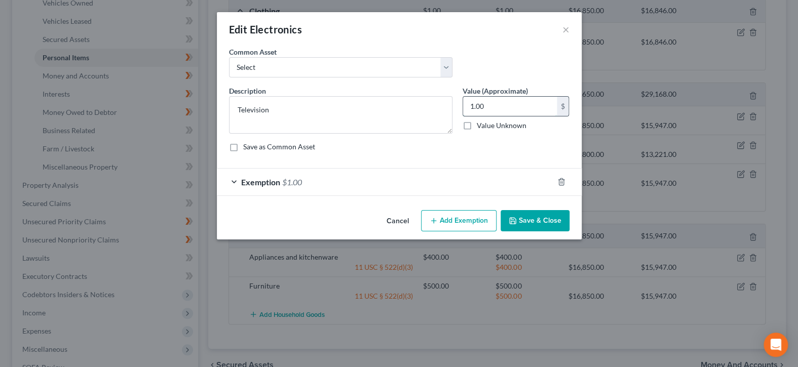
click at [505, 104] on input "1.00" at bounding box center [510, 106] width 94 height 19
type input "150"
click at [451, 182] on div "Exemption $1.00" at bounding box center [385, 182] width 336 height 27
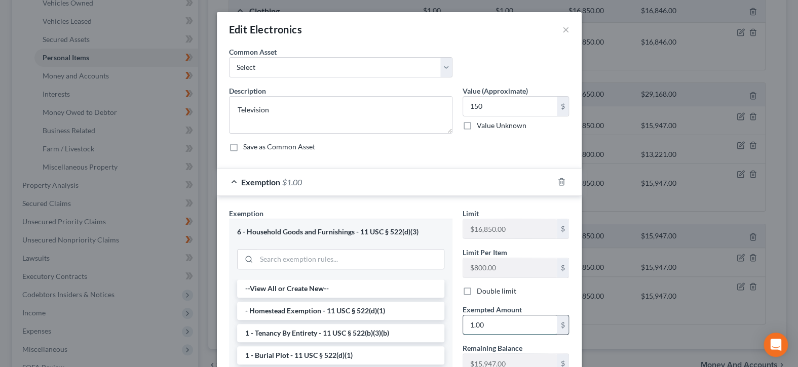
click at [525, 332] on input "1.00" at bounding box center [510, 325] width 94 height 19
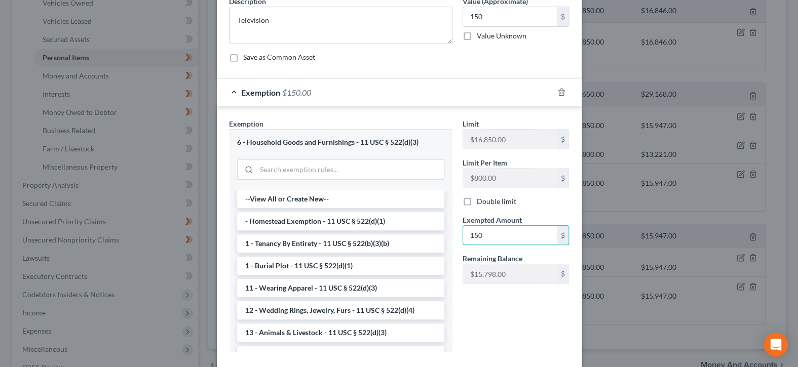
scroll to position [145, 0]
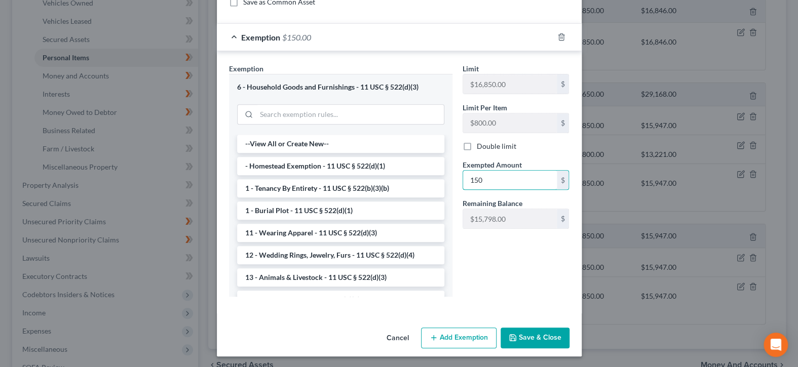
type input "150"
click at [545, 339] on button "Save & Close" at bounding box center [535, 338] width 69 height 21
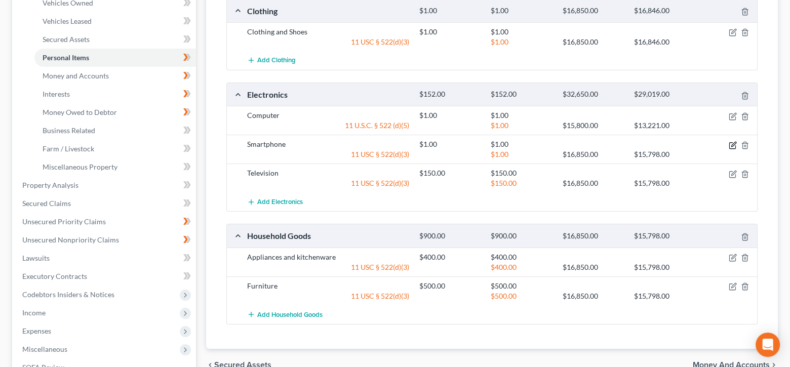
click at [733, 144] on icon "button" at bounding box center [734, 144] width 5 height 5
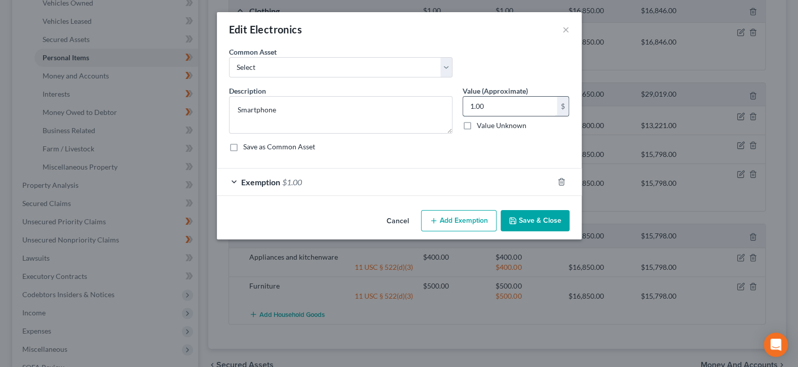
click at [539, 106] on input "1.00" at bounding box center [510, 106] width 94 height 19
type input "100"
click at [466, 185] on div "Exemption $1.00" at bounding box center [385, 182] width 336 height 27
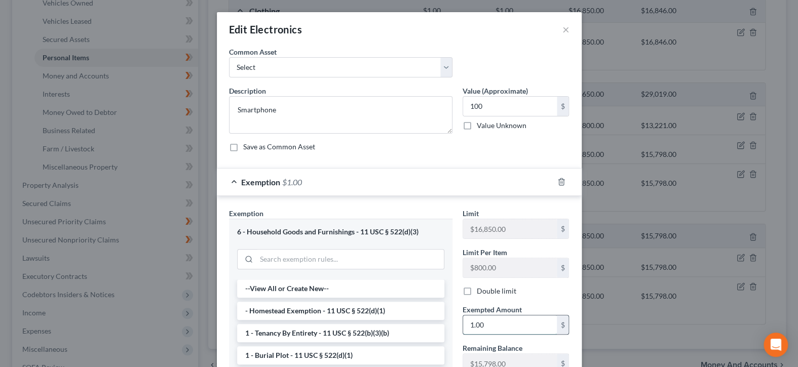
click at [527, 324] on input "1.00" at bounding box center [510, 325] width 94 height 19
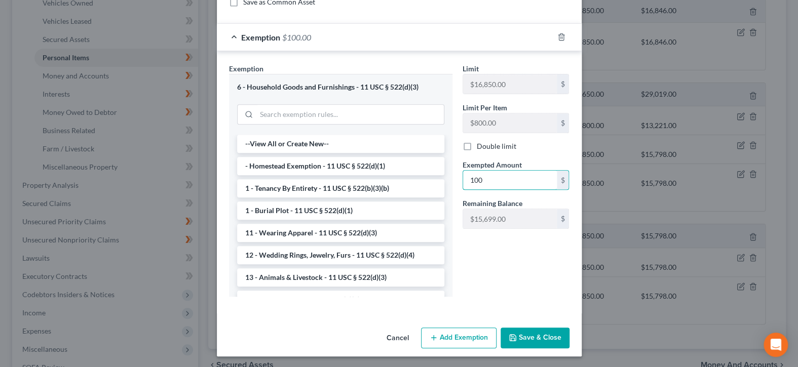
type input "100"
click at [527, 331] on button "Save & Close" at bounding box center [535, 338] width 69 height 21
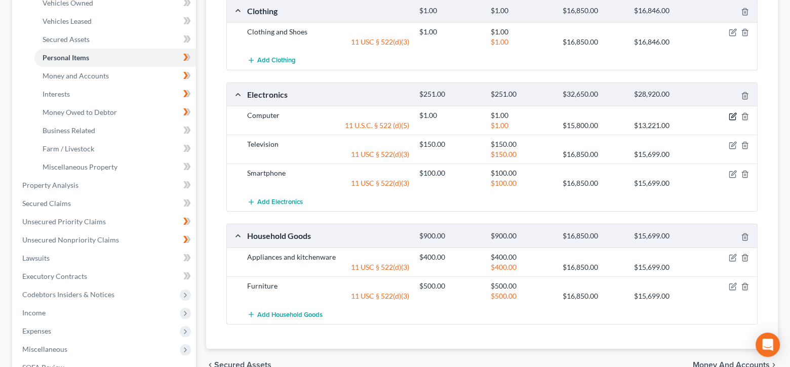
click at [733, 116] on icon "button" at bounding box center [733, 116] width 8 height 8
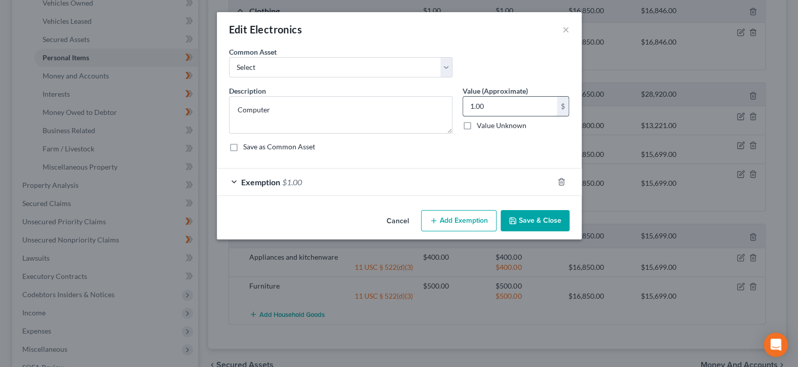
click at [513, 97] on input "1.00" at bounding box center [510, 106] width 94 height 19
type input "500"
click at [463, 176] on div "Exemption $1.00" at bounding box center [385, 182] width 336 height 27
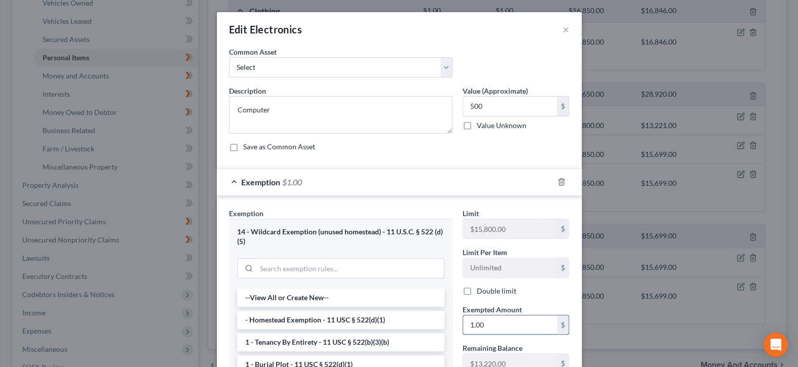
click at [529, 328] on input "1.00" at bounding box center [510, 325] width 94 height 19
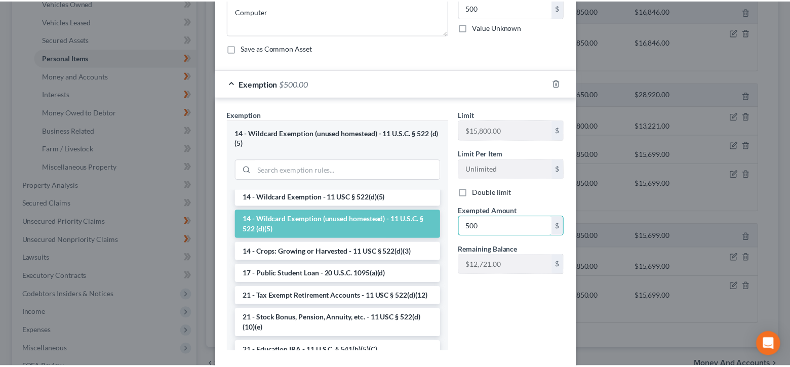
scroll to position [155, 0]
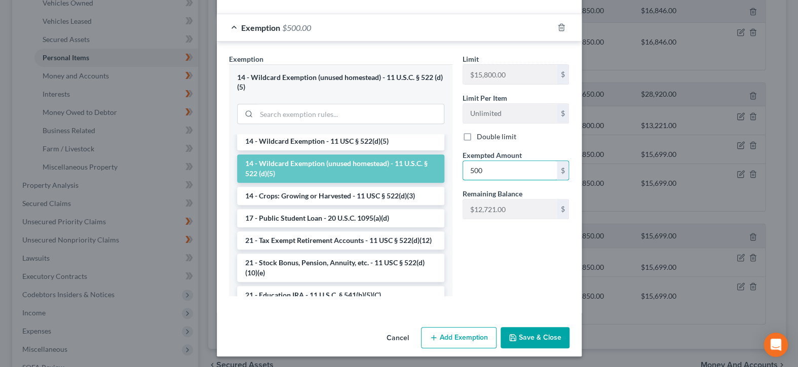
type input "500"
drag, startPoint x: 542, startPoint y: 338, endPoint x: 655, endPoint y: 365, distance: 116.1
click at [543, 338] on button "Save & Close" at bounding box center [535, 337] width 69 height 21
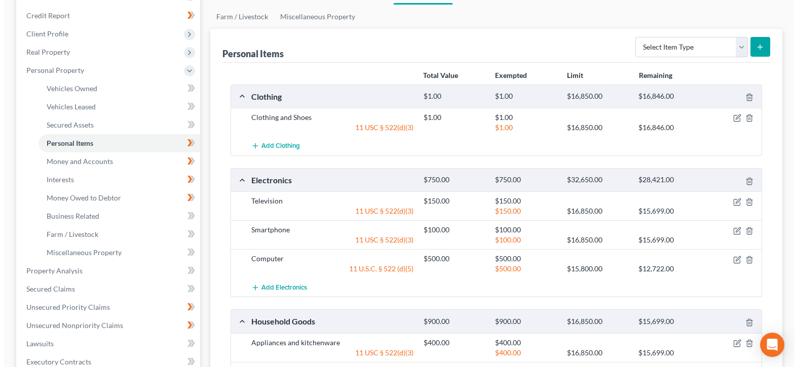
scroll to position [101, 0]
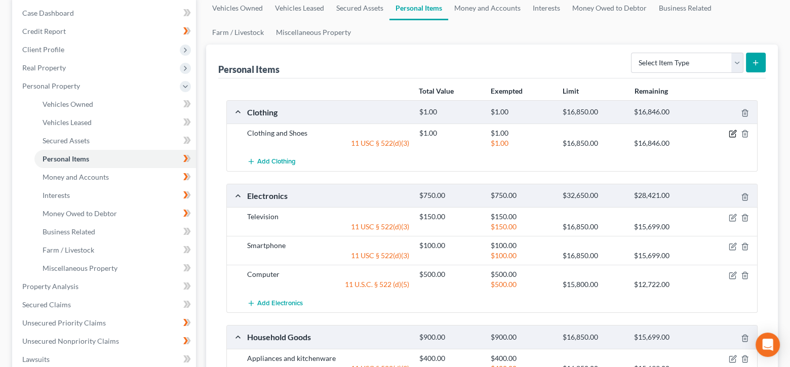
click at [735, 135] on icon "button" at bounding box center [733, 134] width 8 height 8
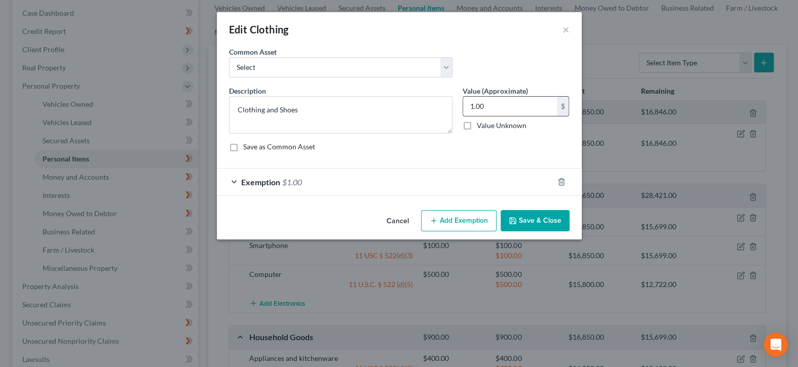
drag, startPoint x: 524, startPoint y: 123, endPoint x: 509, endPoint y: 105, distance: 22.6
click at [522, 121] on label "Value Unknown" at bounding box center [502, 126] width 50 height 10
click at [509, 105] on input "1.00" at bounding box center [510, 106] width 94 height 19
type input "100"
click at [442, 175] on div "Exemption $1.00" at bounding box center [385, 182] width 336 height 27
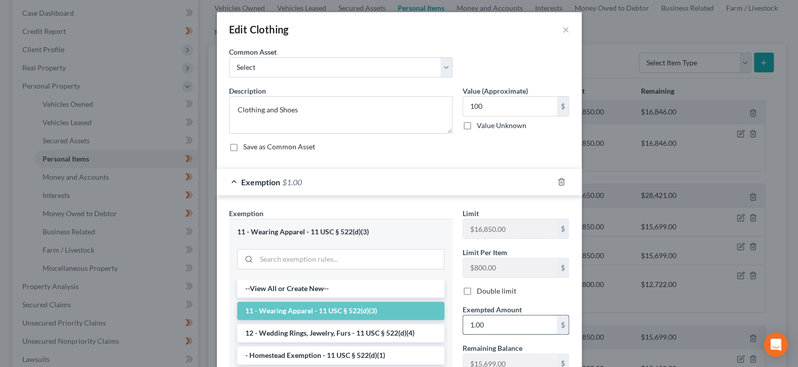
click at [520, 318] on input "1.00" at bounding box center [510, 325] width 94 height 19
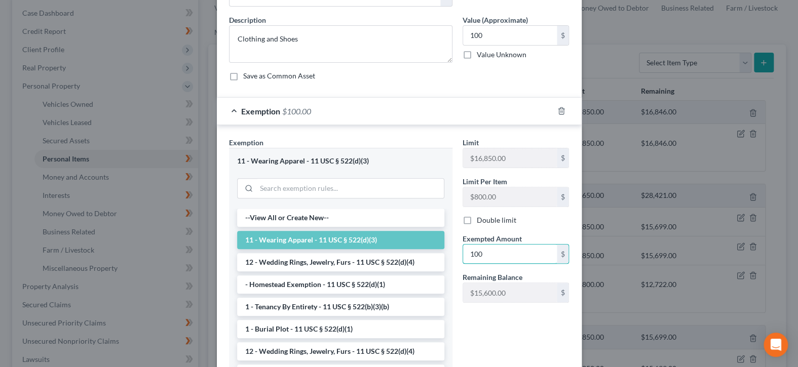
scroll to position [145, 0]
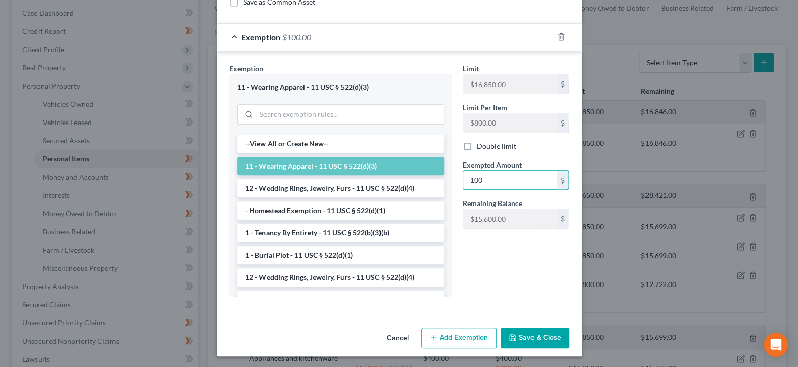
type input "100"
click at [525, 334] on button "Save & Close" at bounding box center [535, 338] width 69 height 21
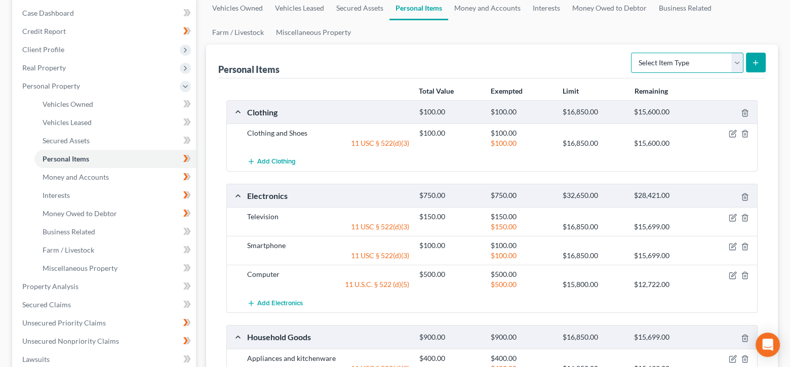
click at [736, 63] on select "Select Item Type Clothing Collectibles Of Value Electronics Firearms Household …" at bounding box center [687, 63] width 112 height 20
select select "pets"
click at [632, 53] on select "Select Item Type Clothing Collectibles Of Value Electronics Firearms Household …" at bounding box center [687, 63] width 112 height 20
click at [757, 63] on line "submit" at bounding box center [756, 63] width 5 height 0
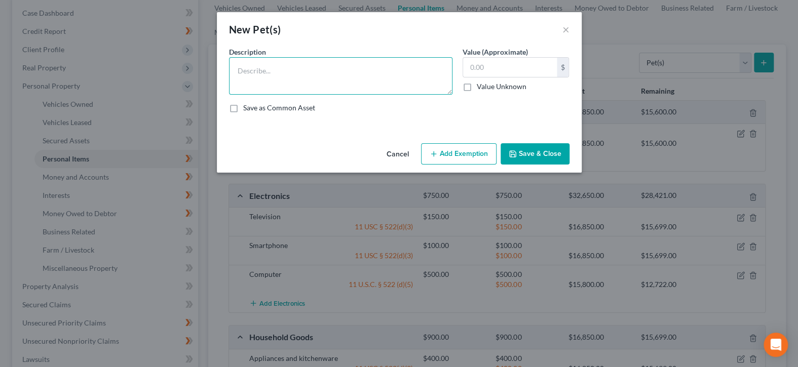
click at [355, 72] on textarea at bounding box center [340, 75] width 223 height 37
type textarea "Cat x 1"
click at [500, 71] on input "text" at bounding box center [510, 67] width 94 height 19
type input "1.00"
click at [484, 157] on button "Add Exemption" at bounding box center [458, 153] width 75 height 21
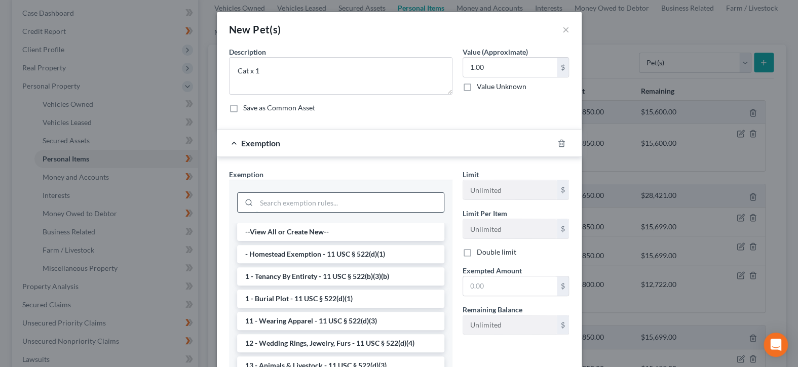
click at [413, 201] on input "search" at bounding box center [349, 202] width 187 height 19
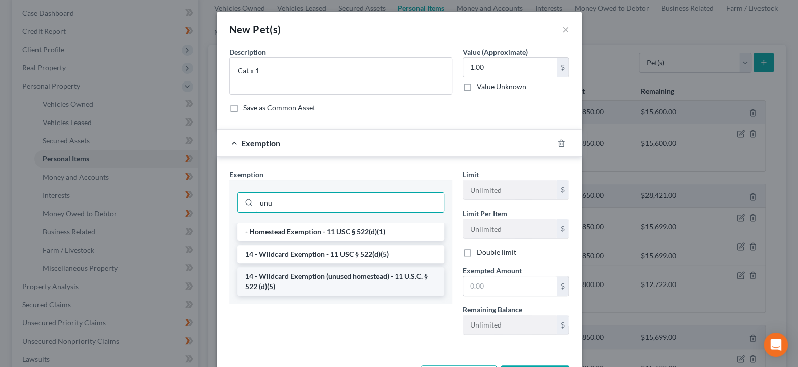
type input "unu"
click at [400, 278] on li "14 - Wildcard Exemption (unused homestead) - 11 U.S.C. § 522 (d)(5)" at bounding box center [340, 281] width 207 height 28
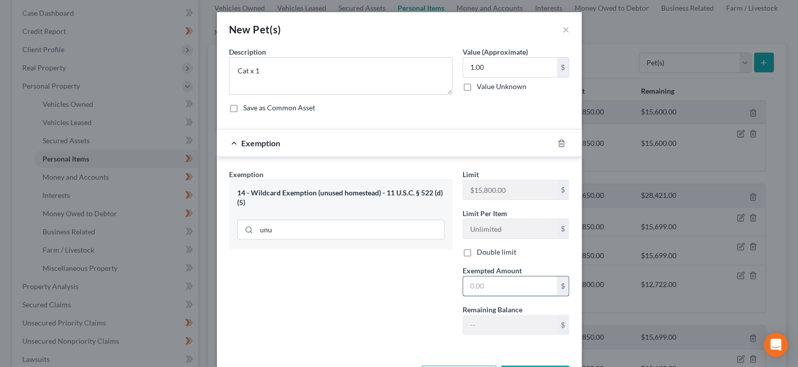
click at [477, 284] on input "text" at bounding box center [510, 286] width 94 height 19
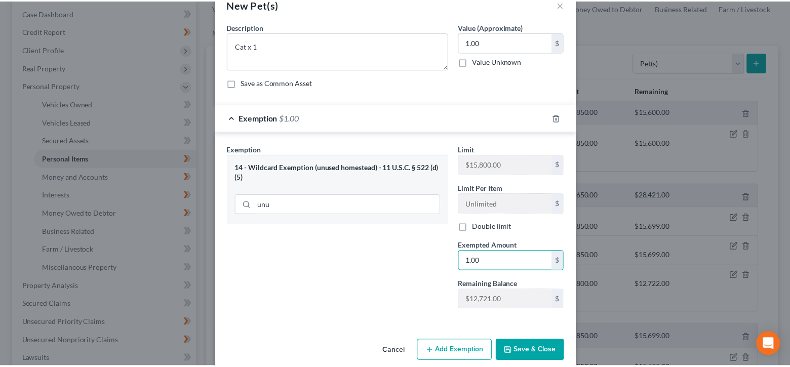
scroll to position [39, 0]
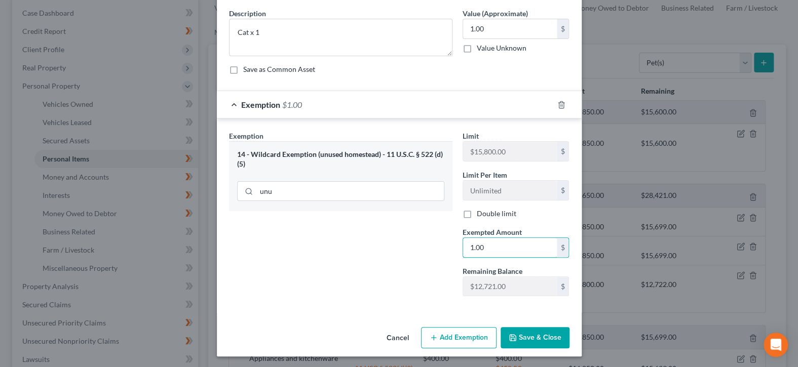
type input "1.00"
click at [527, 339] on button "Save & Close" at bounding box center [535, 337] width 69 height 21
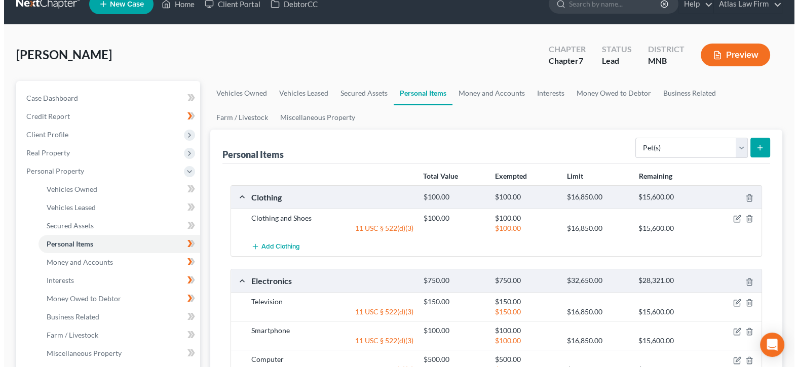
scroll to position [0, 0]
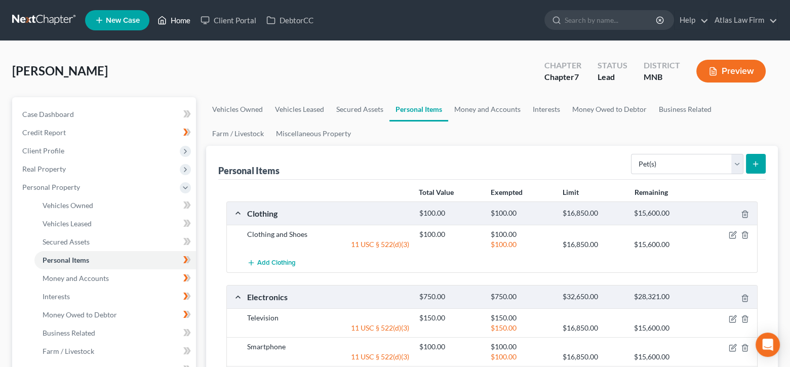
click at [180, 20] on link "Home" at bounding box center [173, 20] width 43 height 18
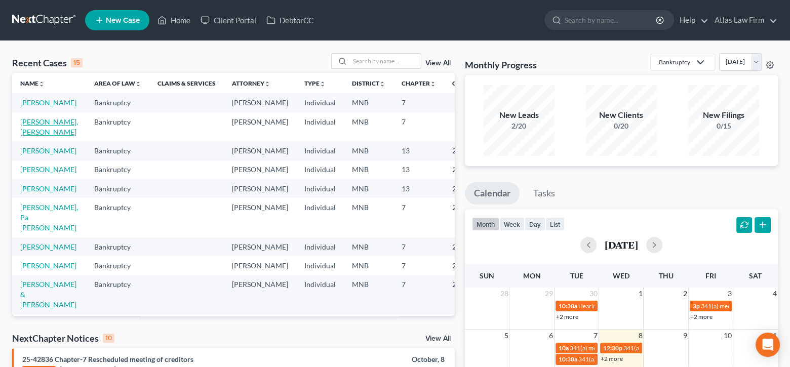
click at [34, 131] on link "[PERSON_NAME], [PERSON_NAME]" at bounding box center [49, 127] width 58 height 19
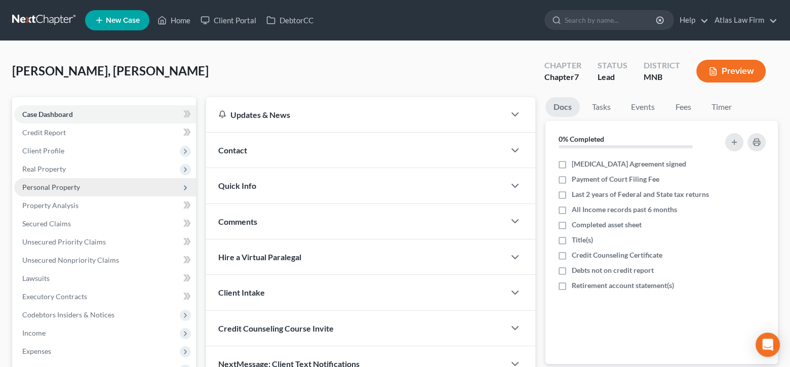
click at [66, 187] on span "Personal Property" at bounding box center [51, 187] width 58 height 9
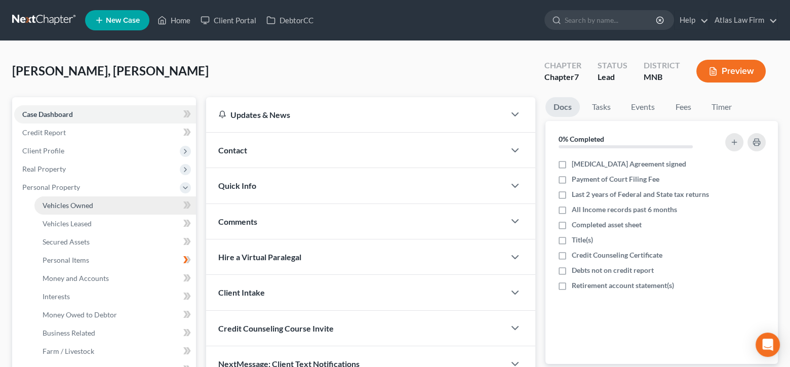
click at [107, 212] on link "Vehicles Owned" at bounding box center [115, 206] width 162 height 18
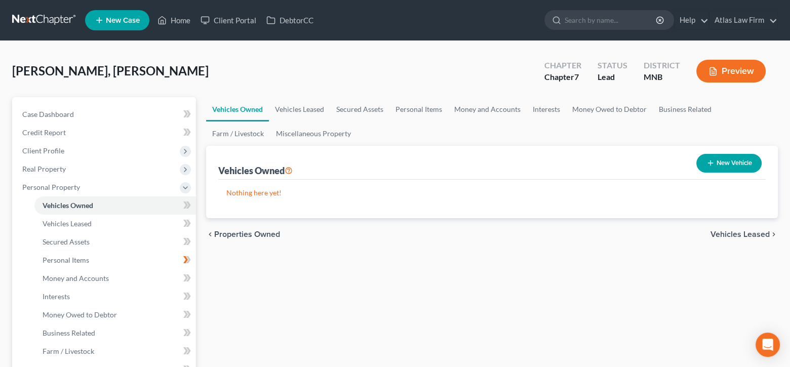
click at [714, 160] on button "New Vehicle" at bounding box center [729, 163] width 65 height 19
select select "0"
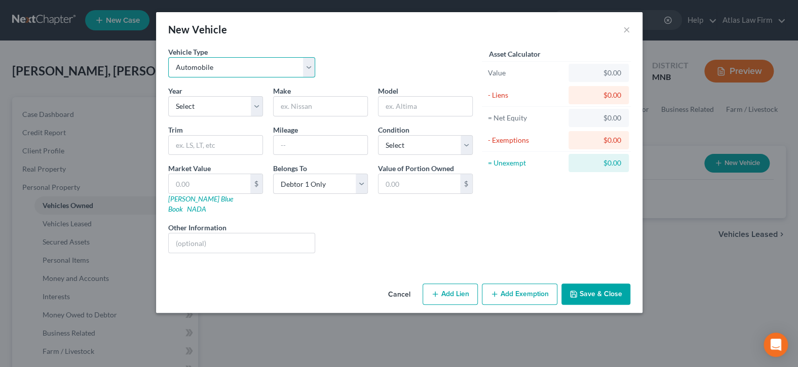
click at [308, 66] on select "Select Automobile Truck Trailer Watercraft Aircraft Motor Home Atv Other Vehicle" at bounding box center [241, 67] width 147 height 20
drag, startPoint x: 255, startPoint y: 107, endPoint x: 253, endPoint y: 114, distance: 7.9
click at [255, 107] on select "Select 2026 2025 2024 2023 2022 2021 2020 2019 2018 2017 2016 2015 2014 2013 20…" at bounding box center [215, 106] width 95 height 20
select select "19"
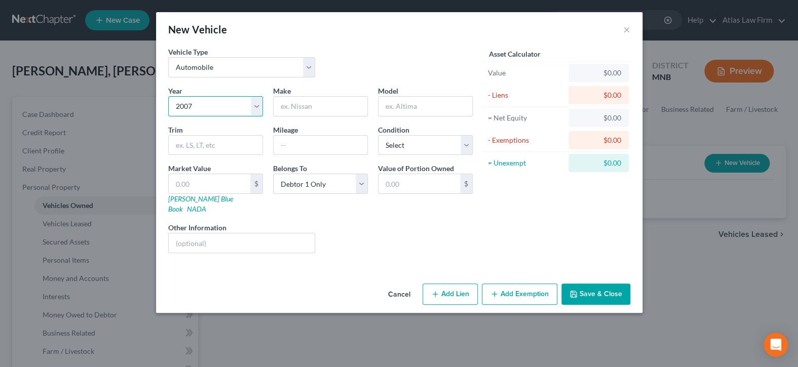
click at [168, 96] on select "Select 2026 2025 2024 2023 2022 2021 2020 2019 2018 2017 2016 2015 2014 2013 20…" at bounding box center [215, 106] width 95 height 20
click at [296, 105] on input "text" at bounding box center [321, 106] width 94 height 19
type input "Chevy"
type input "Impala"
type input "3"
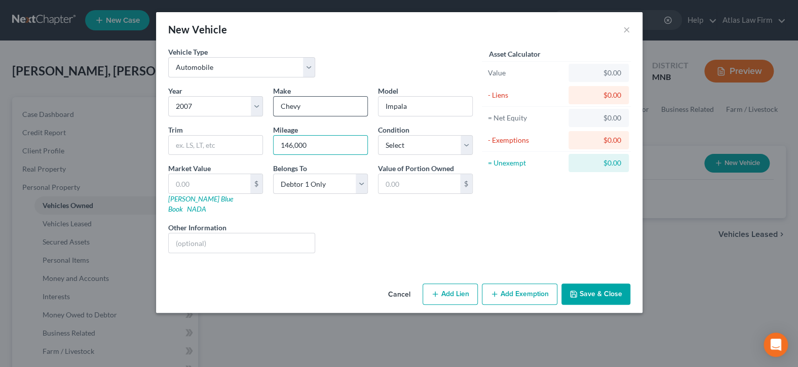
type input "146,000"
select select "2"
click at [582, 284] on button "Save & Close" at bounding box center [595, 294] width 69 height 21
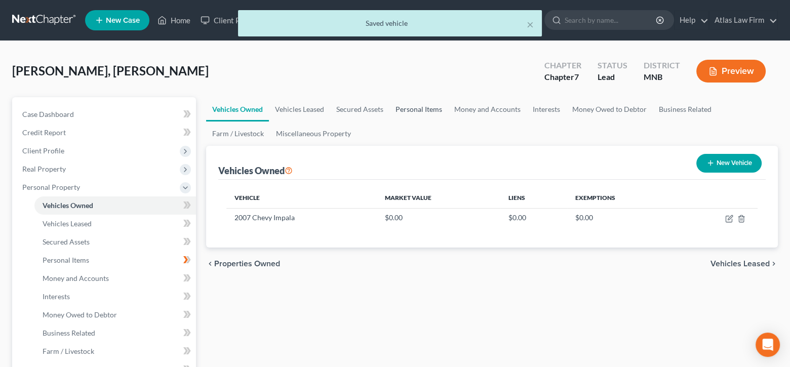
click at [432, 111] on link "Personal Items" at bounding box center [419, 109] width 59 height 24
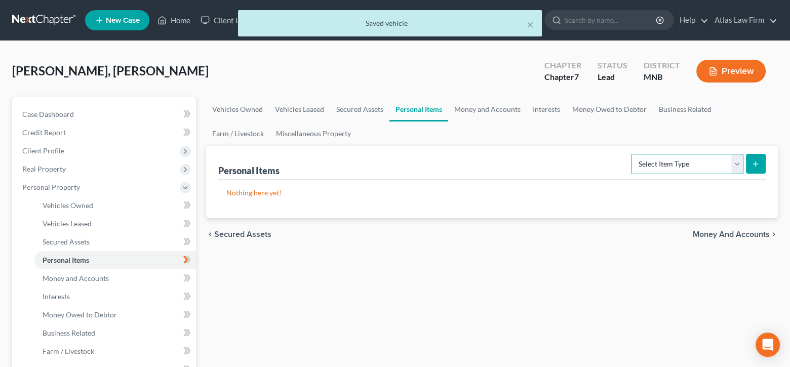
click at [735, 164] on select "Select Item Type Clothing Collectibles Of Value Electronics Firearms Household …" at bounding box center [687, 164] width 112 height 20
click at [632, 154] on select "Select Item Type Clothing Collectibles Of Value Electronics Firearms Household …" at bounding box center [687, 164] width 112 height 20
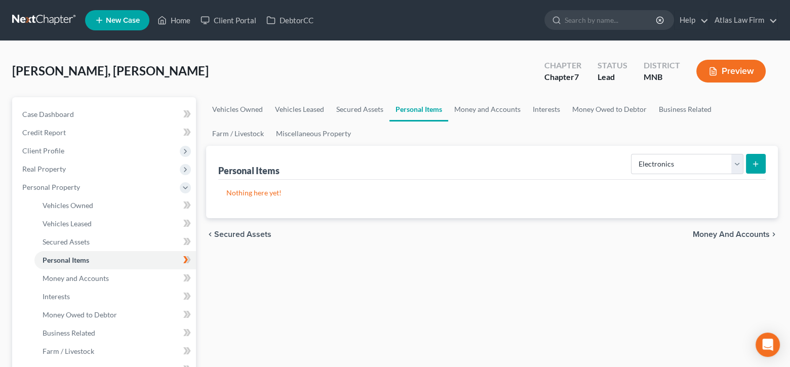
click at [753, 162] on icon "submit" at bounding box center [756, 164] width 8 height 8
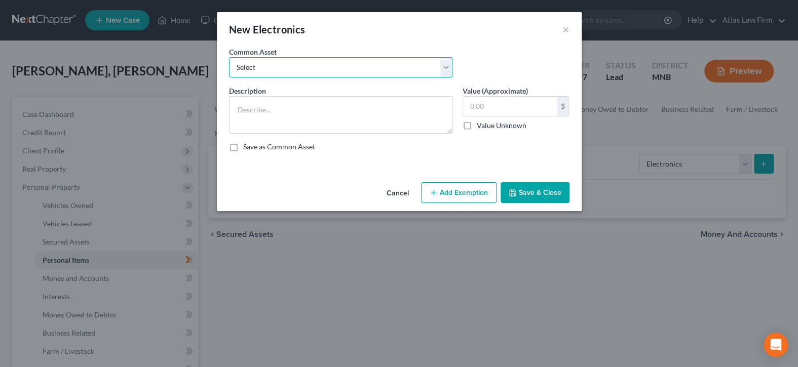
click at [449, 70] on select "Select DVD player Smartphone Television Video game console & games Computer Cam…" at bounding box center [340, 67] width 223 height 20
click at [229, 57] on select "Select DVD player Smartphone Television Video game console & games Computer Cam…" at bounding box center [340, 67] width 223 height 20
click at [500, 101] on input "text" at bounding box center [510, 106] width 94 height 19
drag, startPoint x: 466, startPoint y: 194, endPoint x: 462, endPoint y: 189, distance: 5.7
click at [462, 189] on button "Add Exemption" at bounding box center [458, 192] width 75 height 21
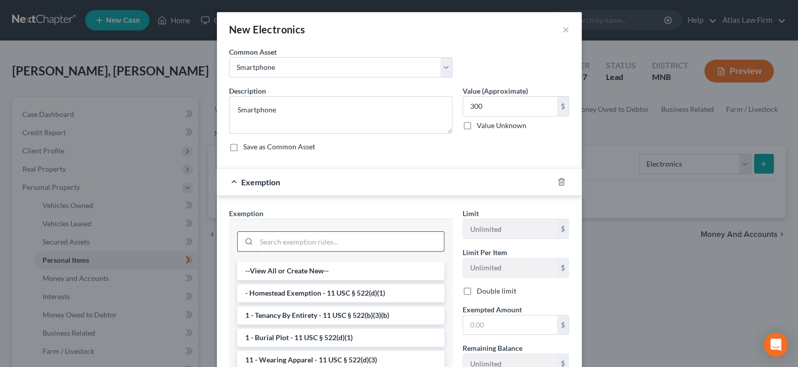
click at [358, 237] on input "search" at bounding box center [349, 241] width 187 height 19
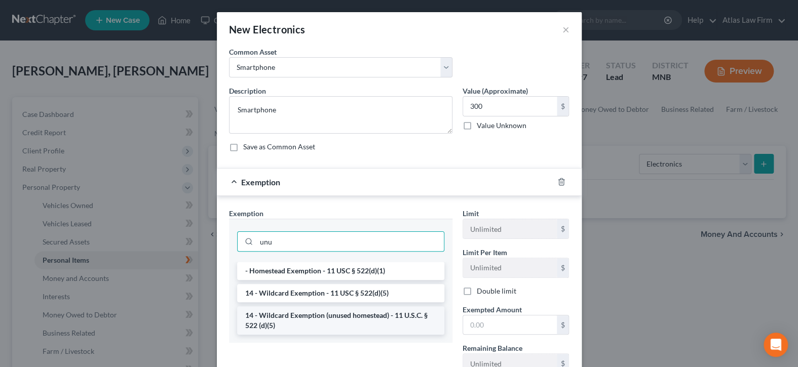
click at [400, 316] on li "14 - Wildcard Exemption (unused homestead) - 11 U.S.C. § 522 (d)(5)" at bounding box center [340, 320] width 207 height 28
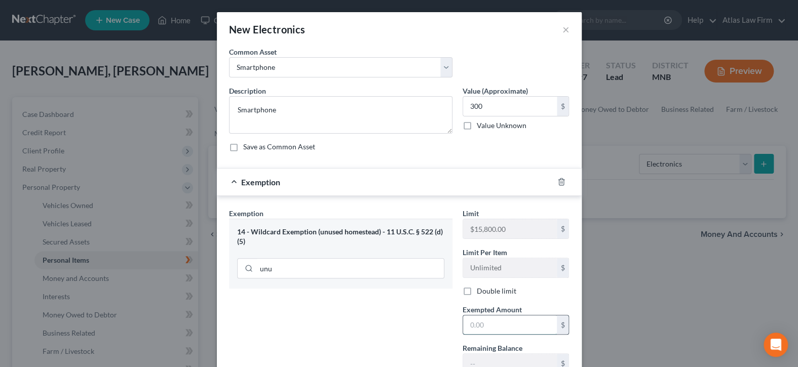
click at [484, 325] on input "text" at bounding box center [510, 325] width 94 height 19
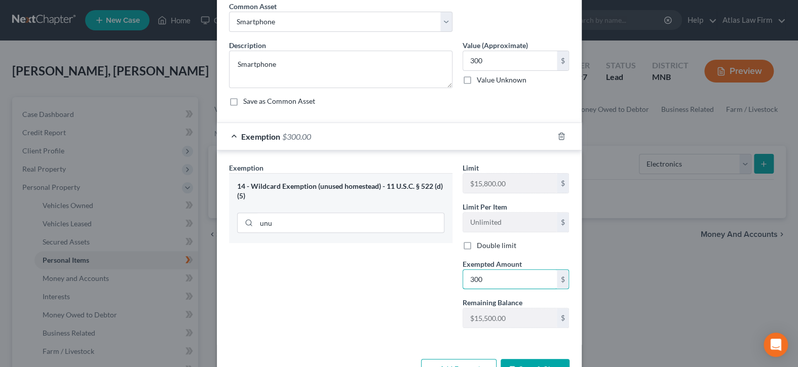
scroll to position [77, 0]
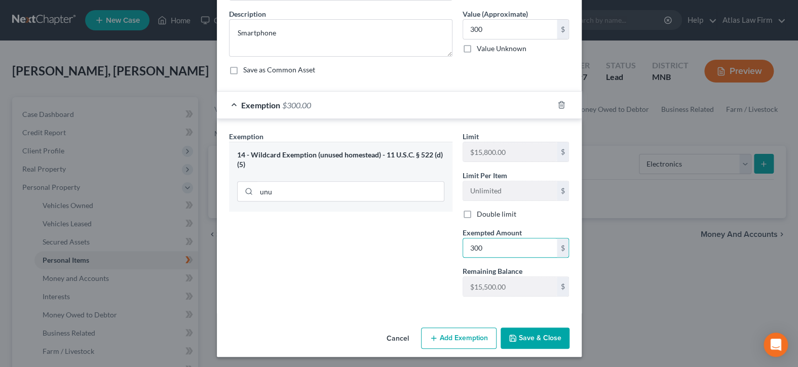
click at [551, 347] on button "Save & Close" at bounding box center [535, 338] width 69 height 21
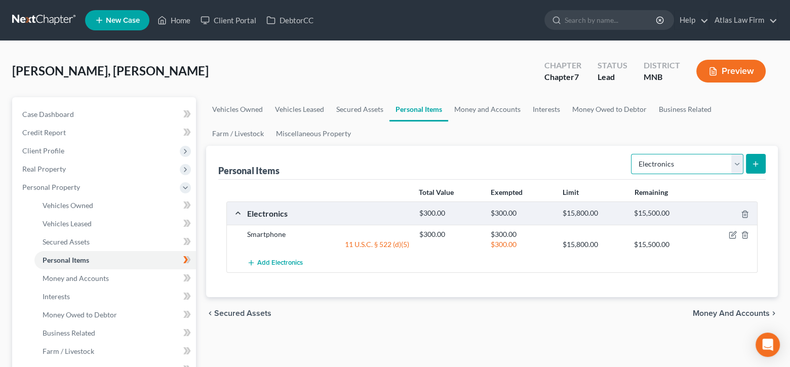
click at [737, 159] on select "Select Item Type Clothing Collectibles Of Value Electronics Firearms Household …" at bounding box center [687, 164] width 112 height 20
click at [632, 154] on select "Select Item Type Clothing Collectibles Of Value Electronics Firearms Household …" at bounding box center [687, 164] width 112 height 20
click at [758, 161] on icon "submit" at bounding box center [756, 164] width 8 height 8
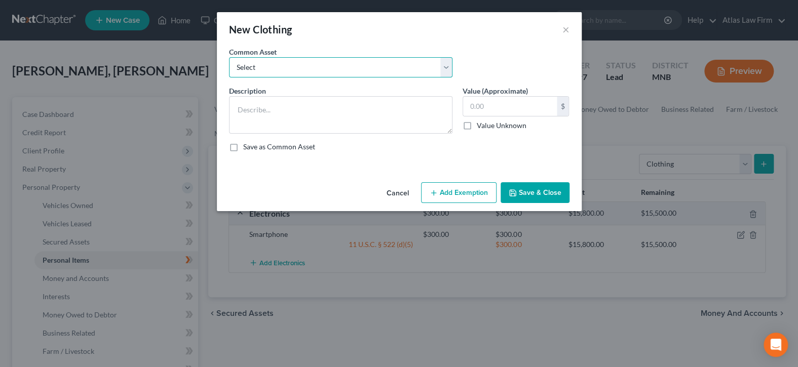
click at [395, 75] on select "Select Clothing" at bounding box center [340, 67] width 223 height 20
click at [229, 57] on select "Select Clothing" at bounding box center [340, 67] width 223 height 20
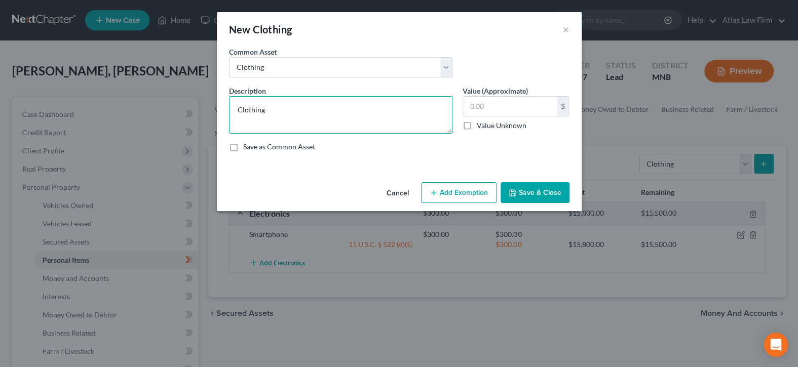
click at [364, 108] on textarea "Clothing" at bounding box center [340, 114] width 223 height 37
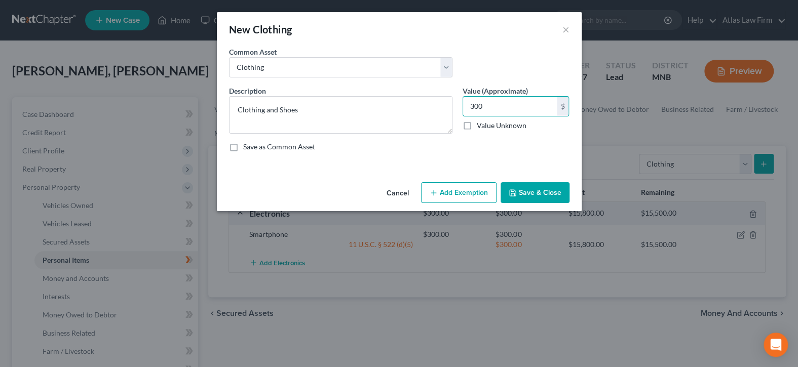
click at [444, 194] on button "Add Exemption" at bounding box center [458, 192] width 75 height 21
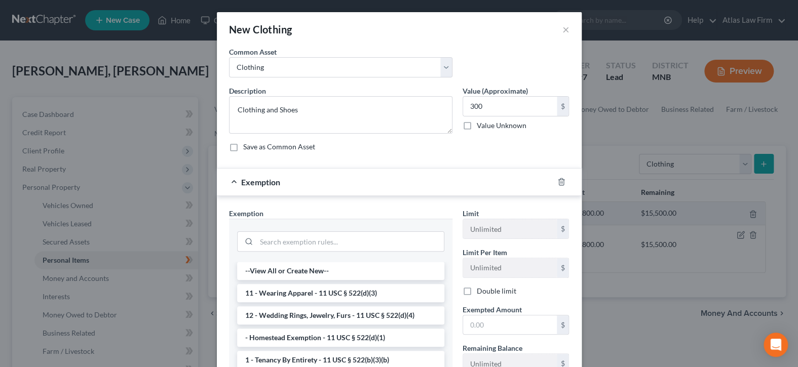
drag, startPoint x: 381, startPoint y: 292, endPoint x: 521, endPoint y: 351, distance: 151.9
click at [382, 292] on li "11 - Wearing Apparel - 11 USC § 522(d)(3)" at bounding box center [340, 293] width 207 height 18
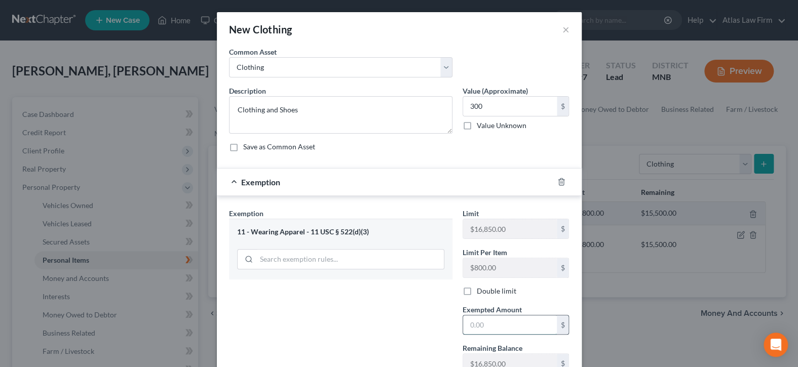
click at [532, 332] on input "text" at bounding box center [510, 325] width 94 height 19
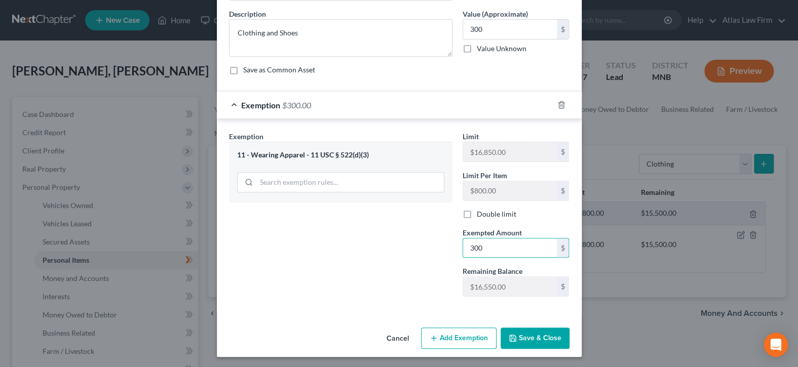
drag, startPoint x: 536, startPoint y: 332, endPoint x: 622, endPoint y: 359, distance: 89.7
click at [536, 332] on button "Save & Close" at bounding box center [535, 338] width 69 height 21
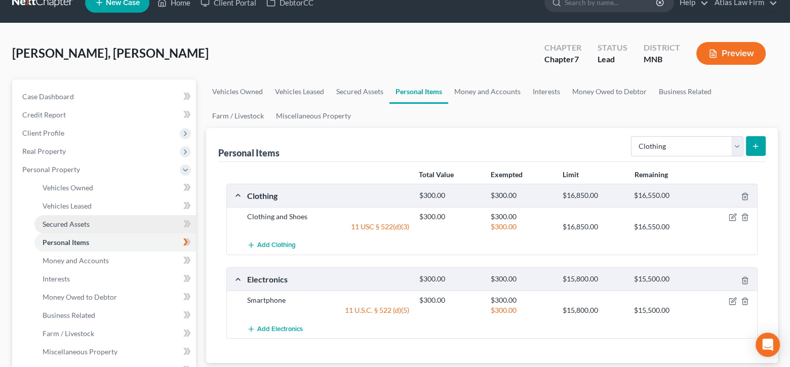
scroll to position [0, 0]
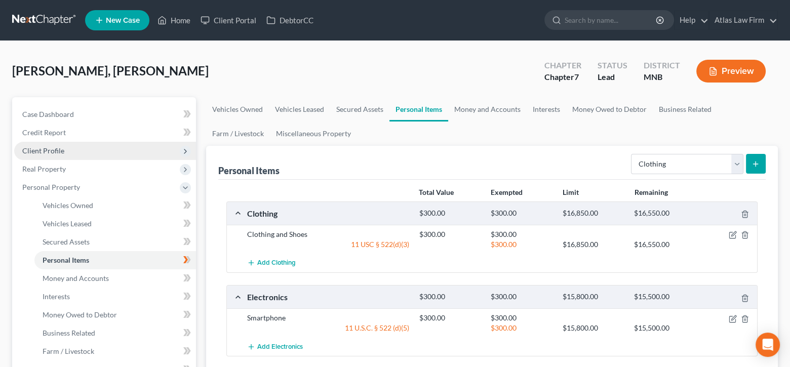
click at [87, 148] on span "Client Profile" at bounding box center [105, 151] width 182 height 18
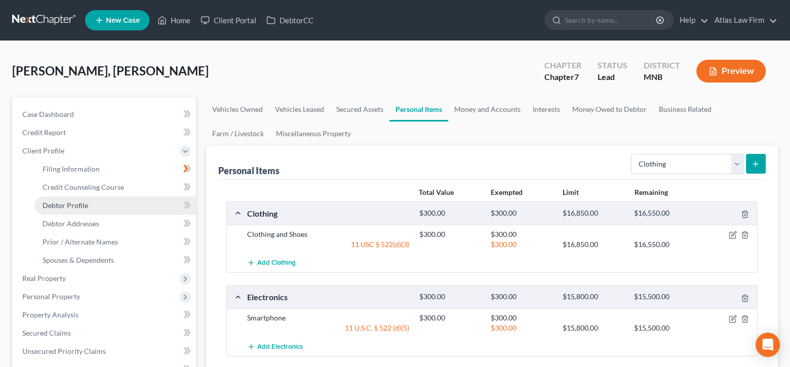
click at [115, 201] on link "Debtor Profile" at bounding box center [115, 206] width 162 height 18
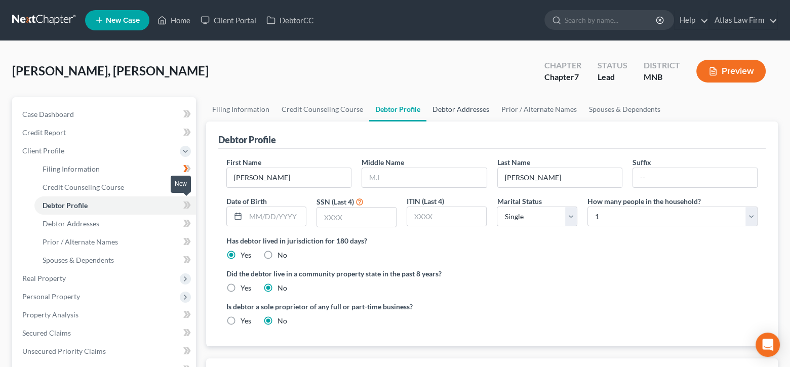
drag, startPoint x: 185, startPoint y: 201, endPoint x: 443, endPoint y: 104, distance: 274.9
click at [185, 202] on icon at bounding box center [185, 205] width 5 height 7
click at [175, 21] on link "Home" at bounding box center [173, 20] width 43 height 18
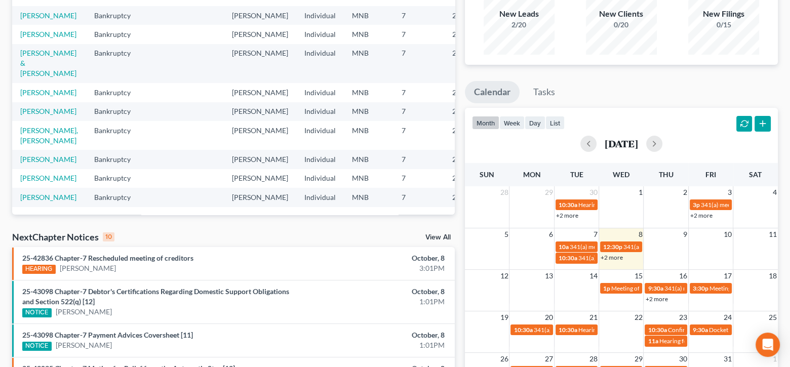
scroll to position [203, 0]
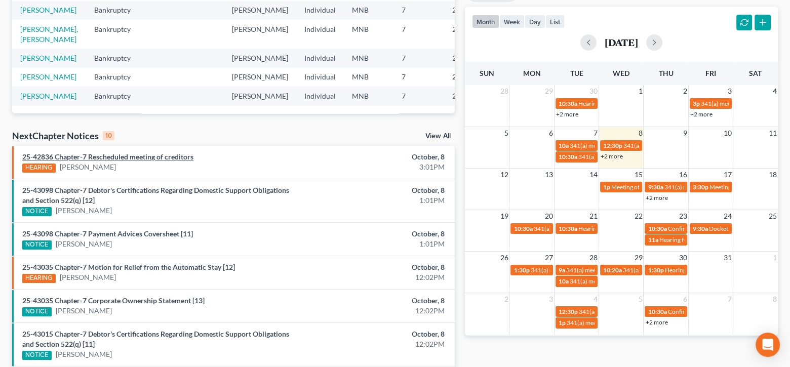
click at [83, 157] on link "25-42836 Chapter-7 Rescheduled meeting of creditors" at bounding box center [107, 156] width 171 height 9
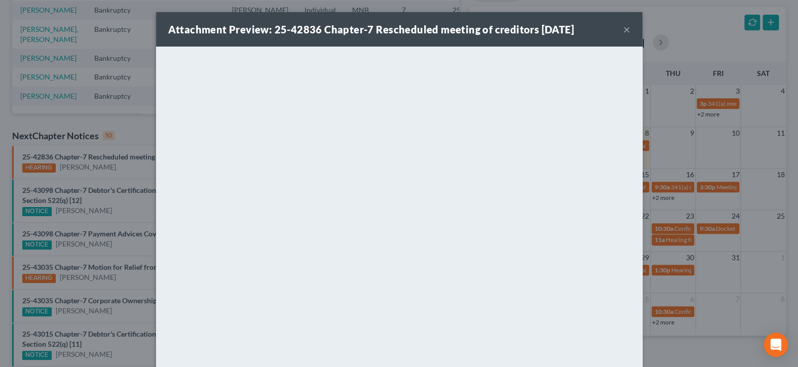
click at [623, 26] on button "×" at bounding box center [626, 29] width 7 height 12
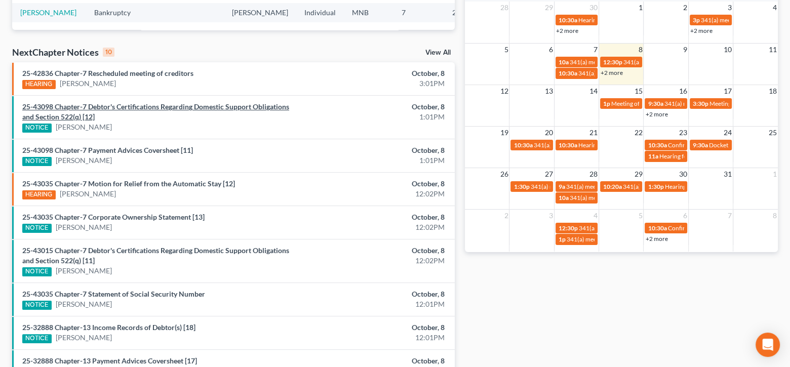
scroll to position [304, 0]
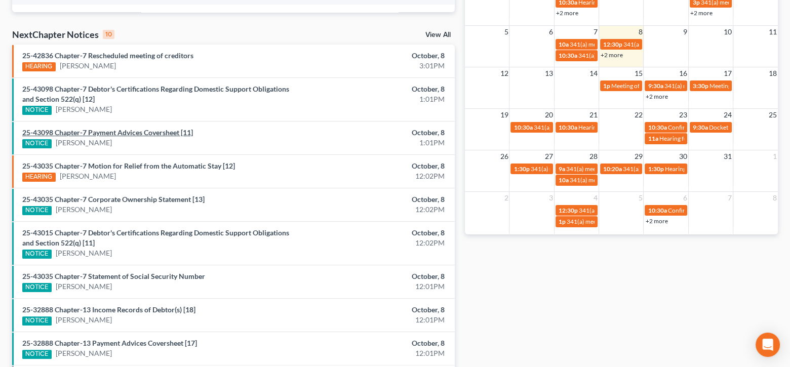
click at [181, 133] on link "25-43098 Chapter-7 Payment Advices Coversheet [11]" at bounding box center [107, 132] width 171 height 9
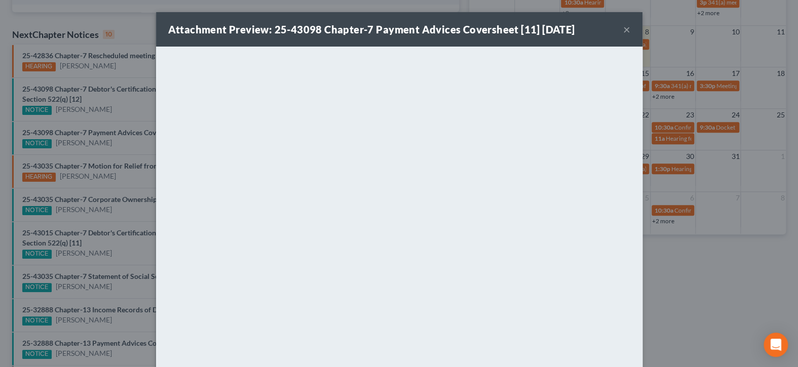
click at [625, 30] on button "×" at bounding box center [626, 29] width 7 height 12
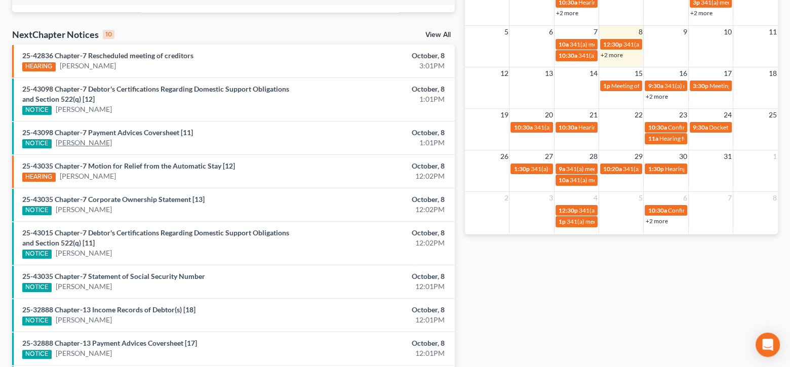
click at [62, 141] on link "[PERSON_NAME]" at bounding box center [84, 143] width 56 height 10
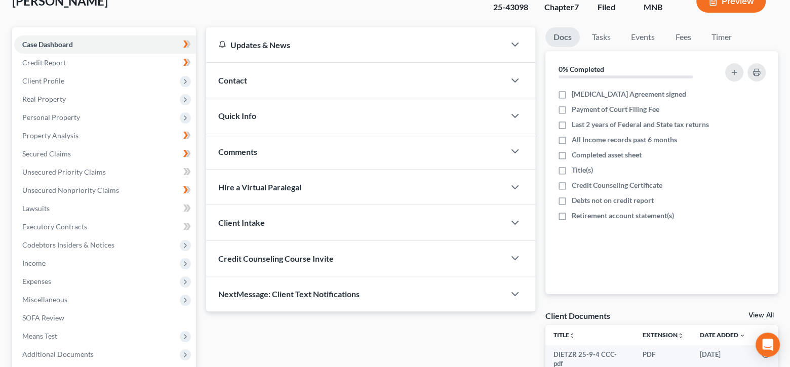
scroll to position [101, 0]
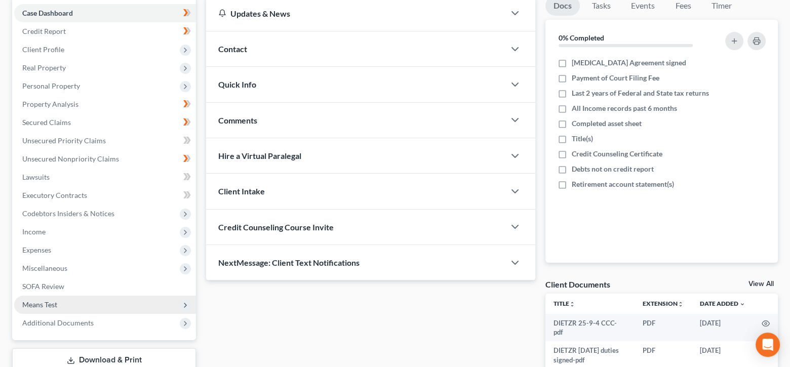
drag, startPoint x: 74, startPoint y: 323, endPoint x: 91, endPoint y: 306, distance: 24.0
click at [73, 323] on span "Additional Documents" at bounding box center [57, 323] width 71 height 9
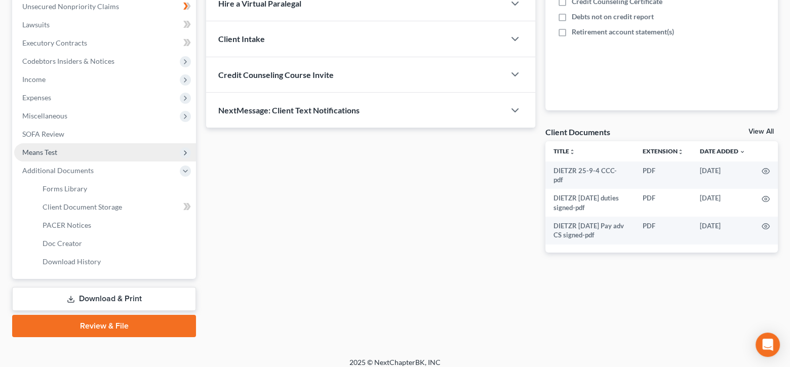
scroll to position [260, 0]
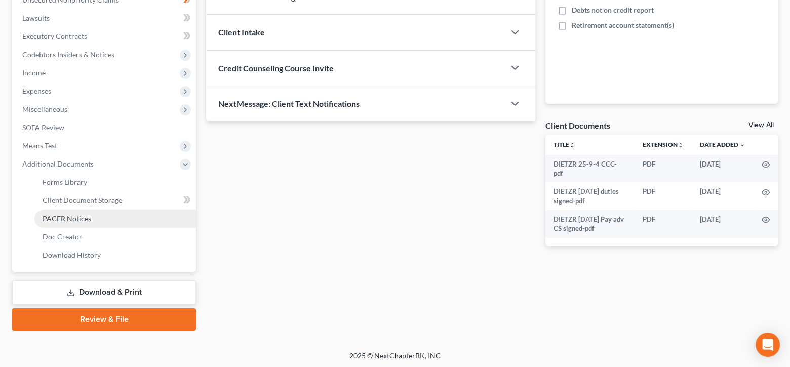
click at [88, 215] on span "PACER Notices" at bounding box center [67, 218] width 49 height 9
